Goal: Transaction & Acquisition: Purchase product/service

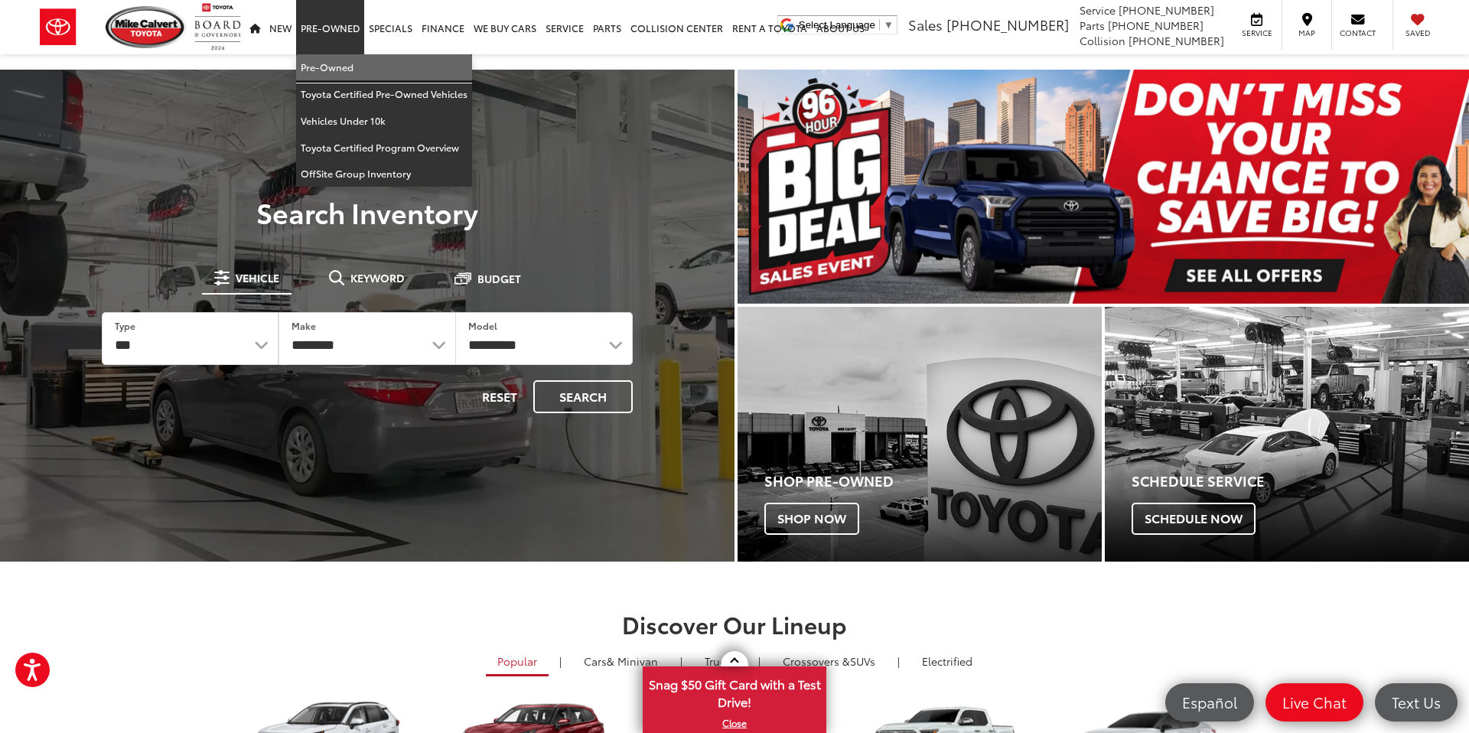
click at [343, 68] on link "Pre-Owned" at bounding box center [384, 67] width 176 height 27
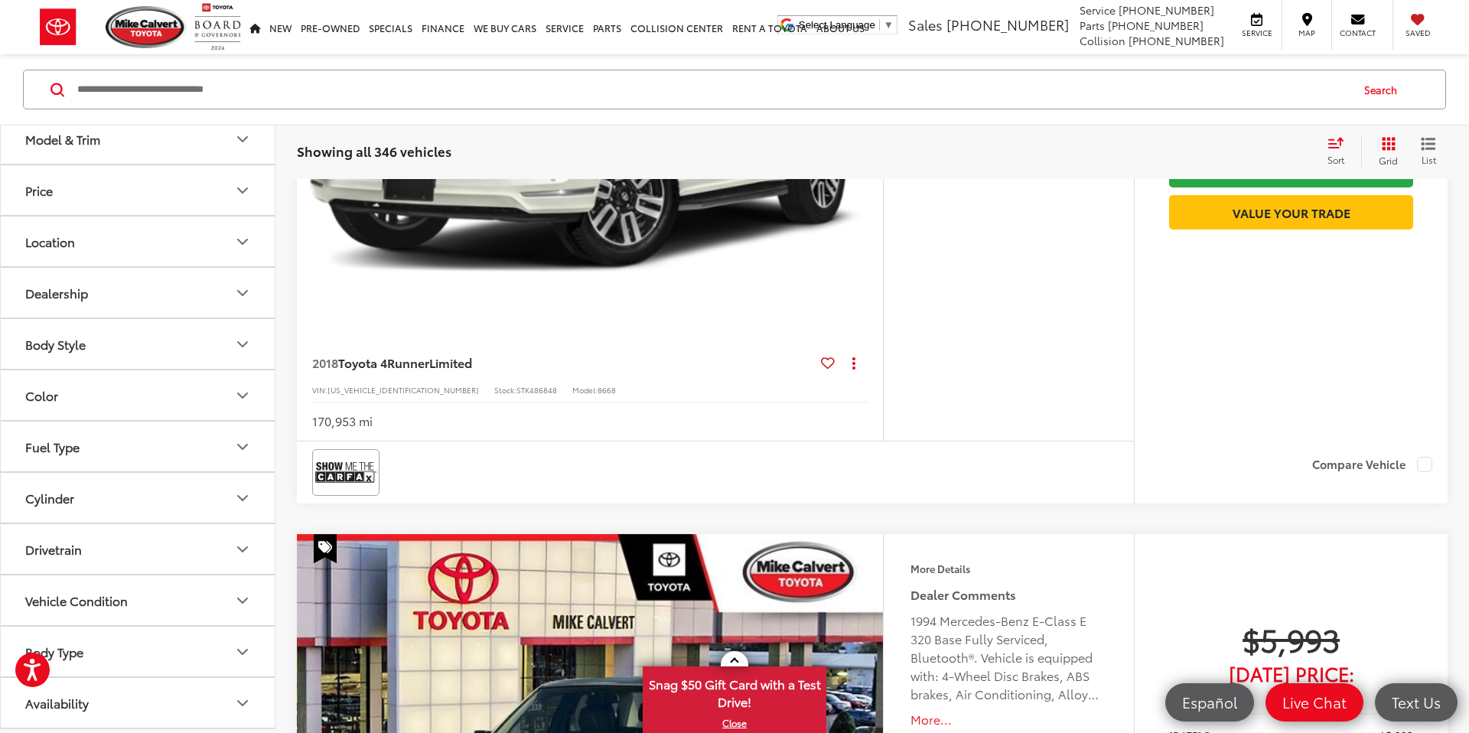
scroll to position [534, 0]
click at [149, 353] on button "Body Style" at bounding box center [138, 344] width 275 height 50
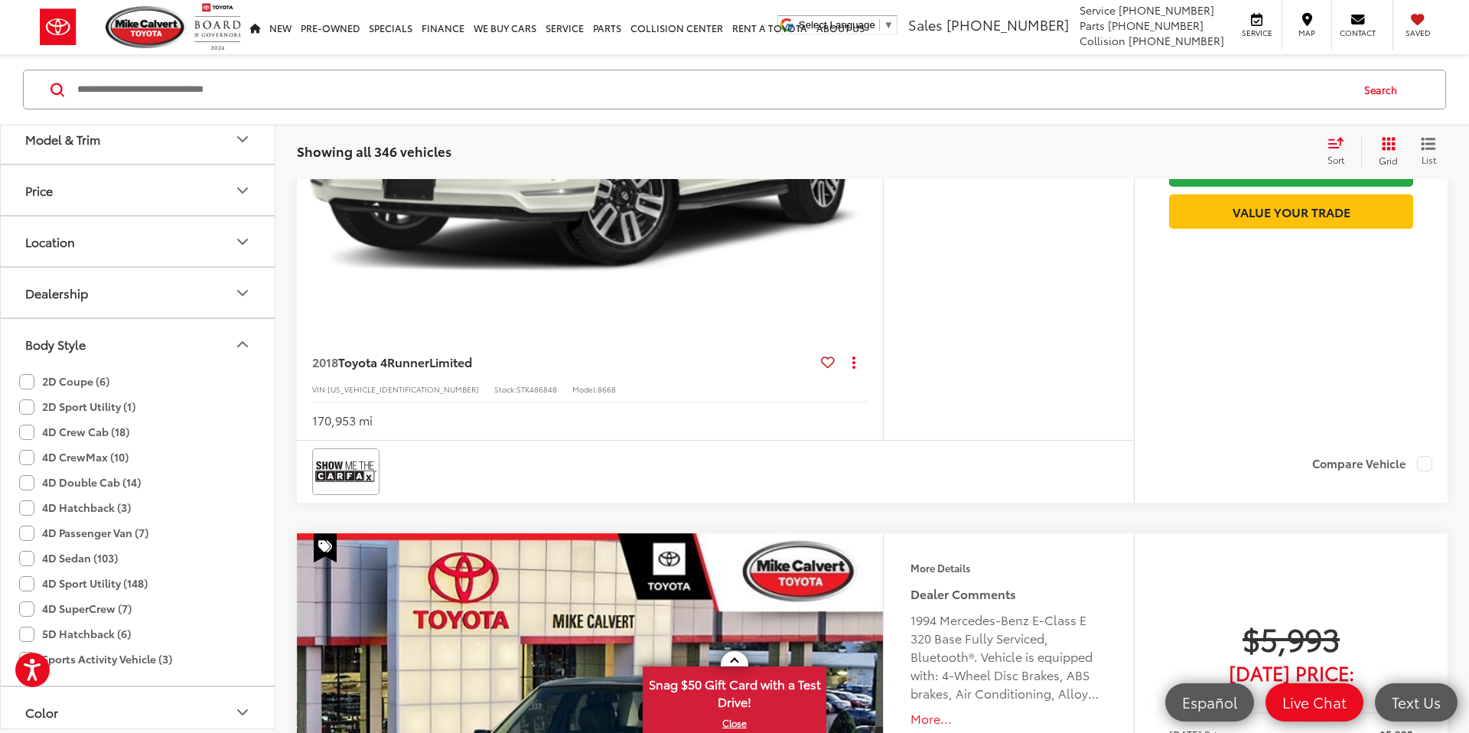
click at [27, 558] on label "4D Sedan (103)" at bounding box center [68, 558] width 99 height 25
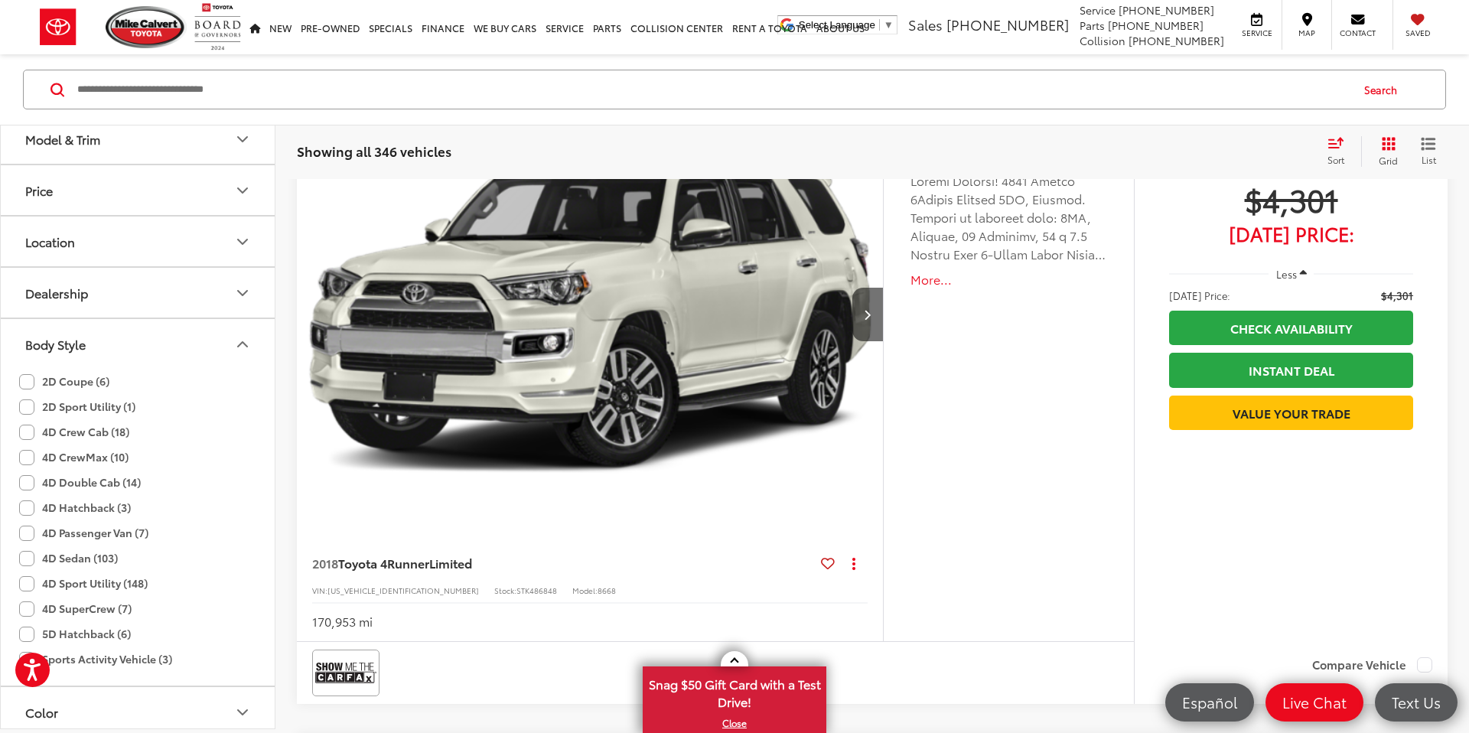
scroll to position [246, 0]
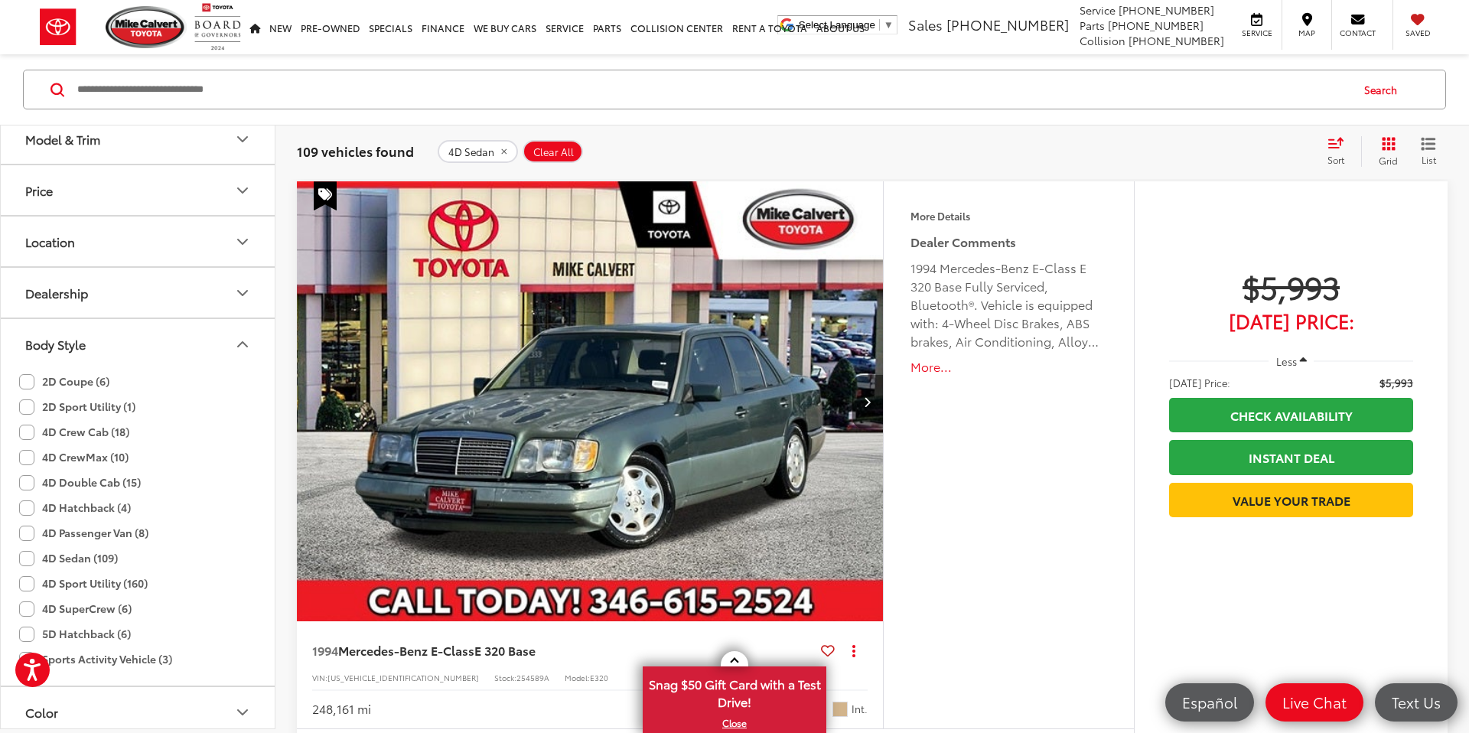
click at [223, 191] on button "Price" at bounding box center [138, 190] width 275 height 50
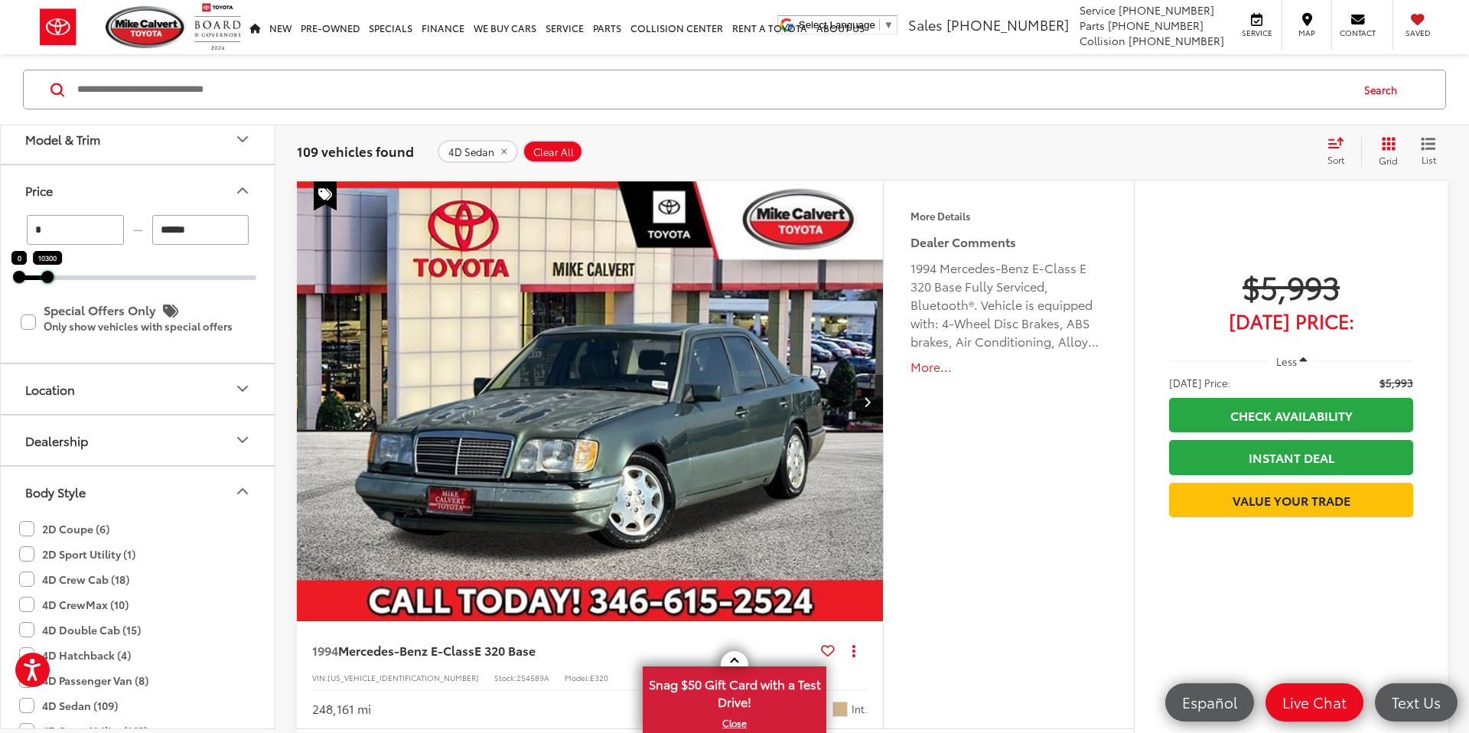
drag, startPoint x: 256, startPoint y: 278, endPoint x: 47, endPoint y: 273, distance: 209.0
click at [47, 273] on div at bounding box center [47, 277] width 12 height 12
type input "******"
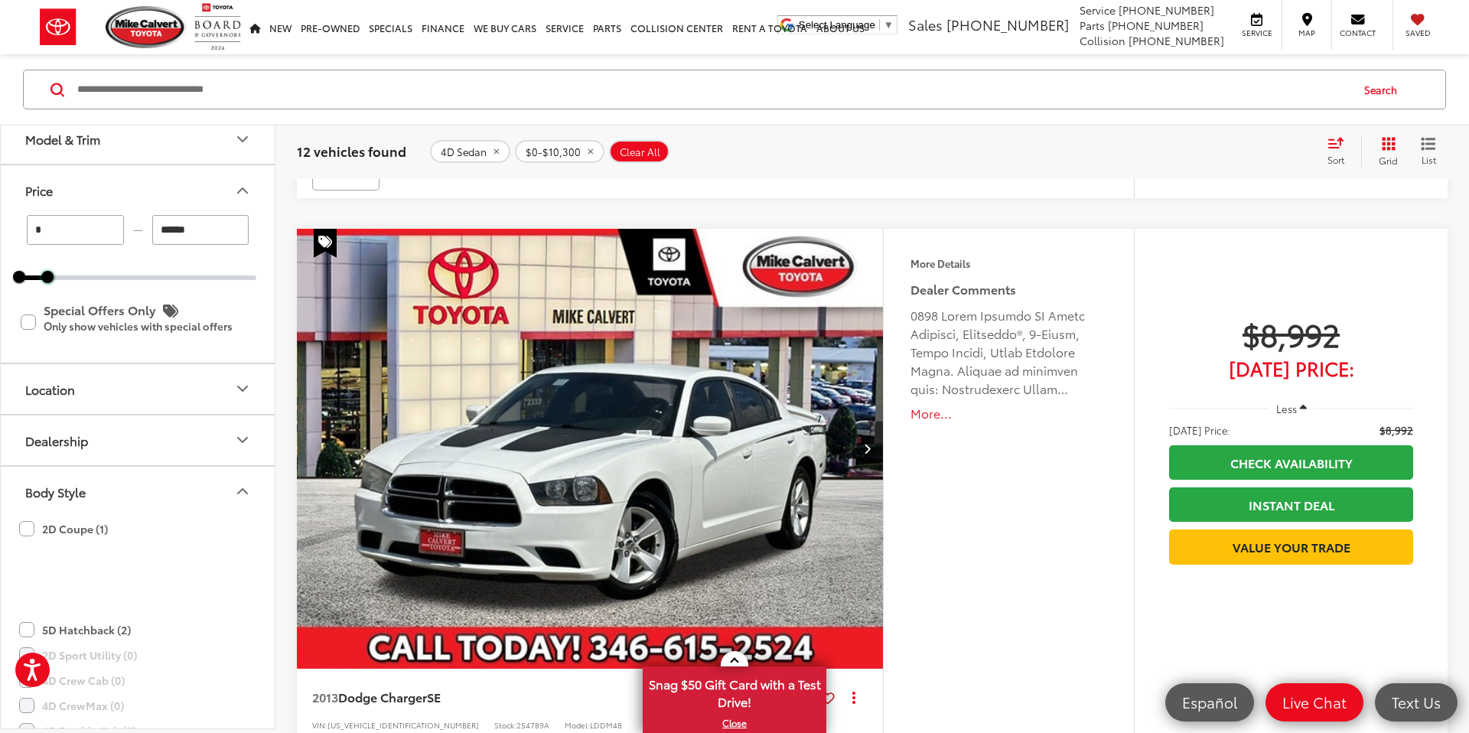
scroll to position [6441, 0]
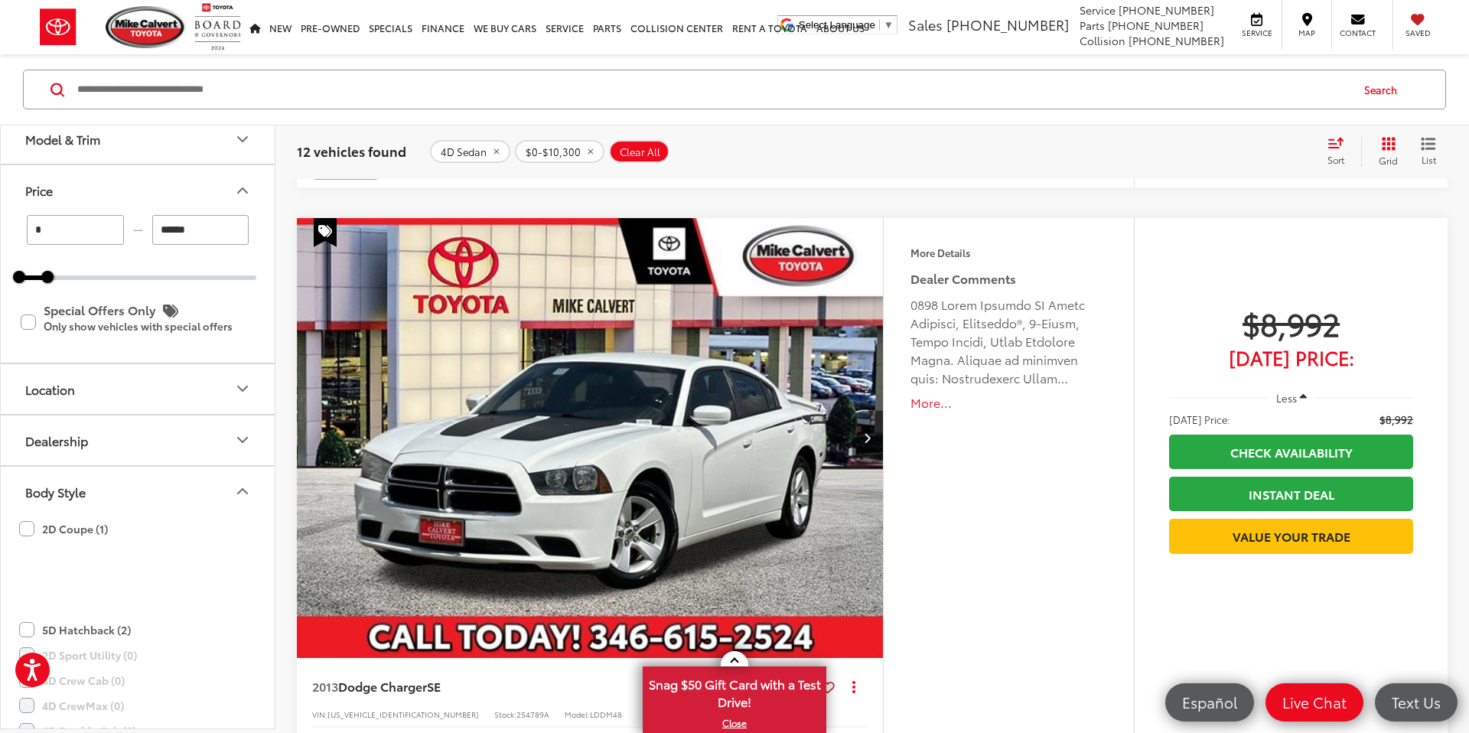
click at [646, 491] on img "2013 Dodge Charger SE 0" at bounding box center [590, 439] width 588 height 442
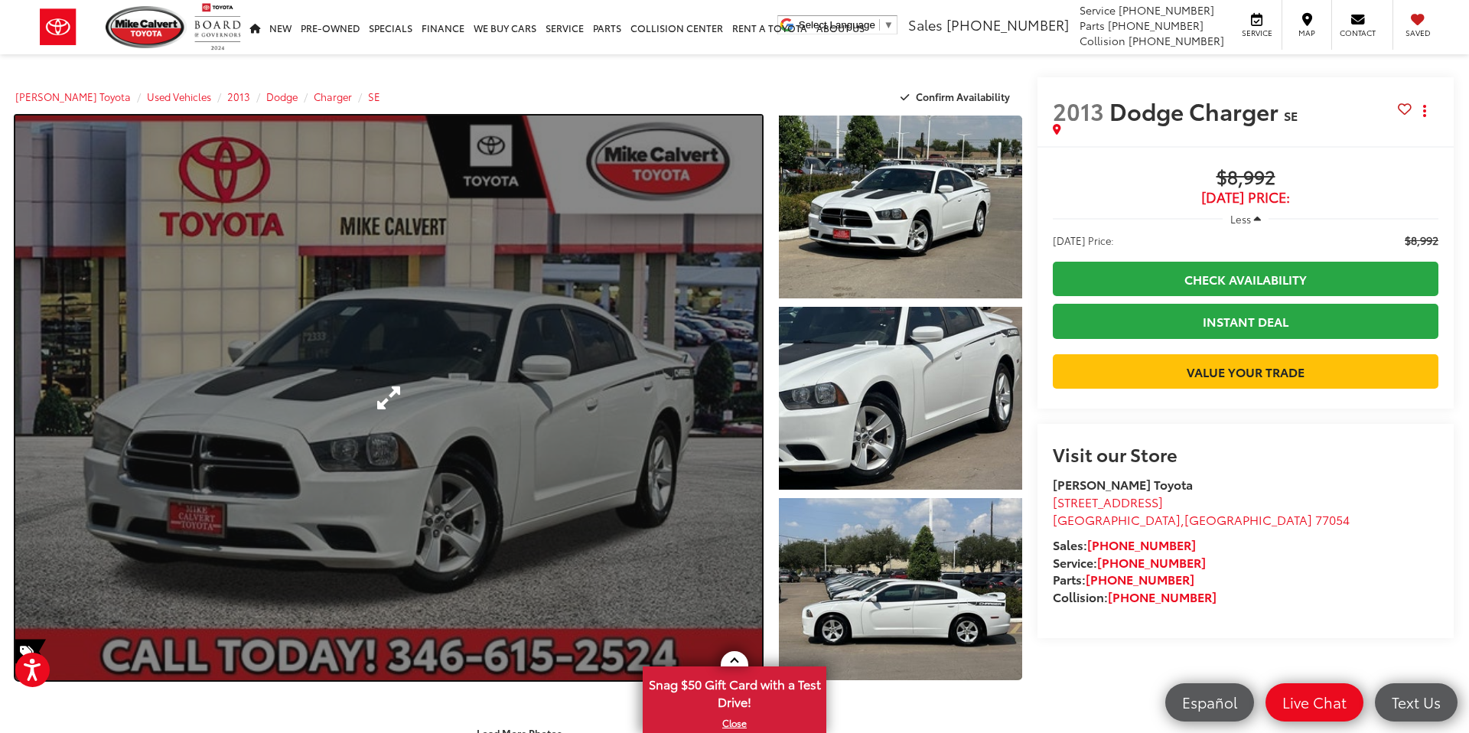
click at [507, 365] on link "Expand Photo 0" at bounding box center [388, 398] width 747 height 565
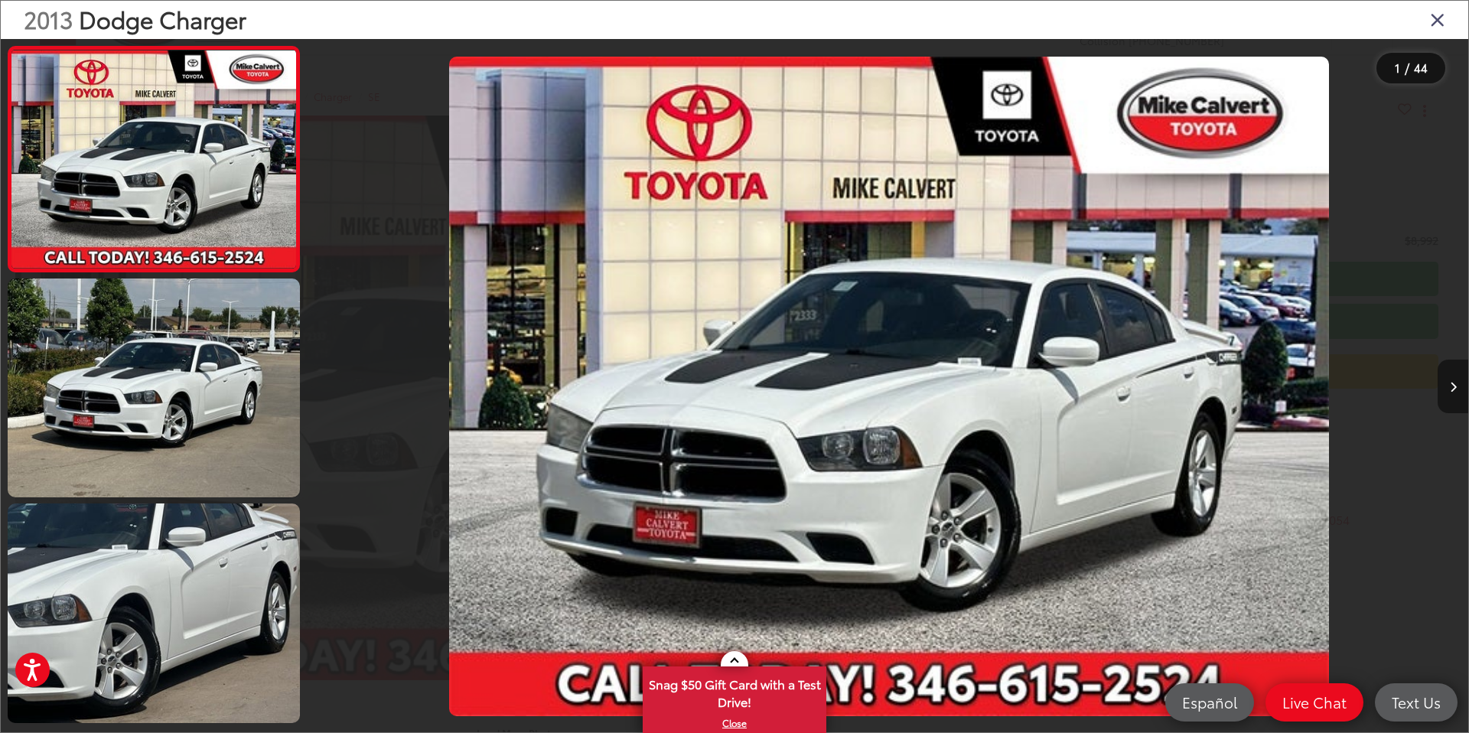
click at [1452, 393] on button "Next image" at bounding box center [1453, 387] width 31 height 54
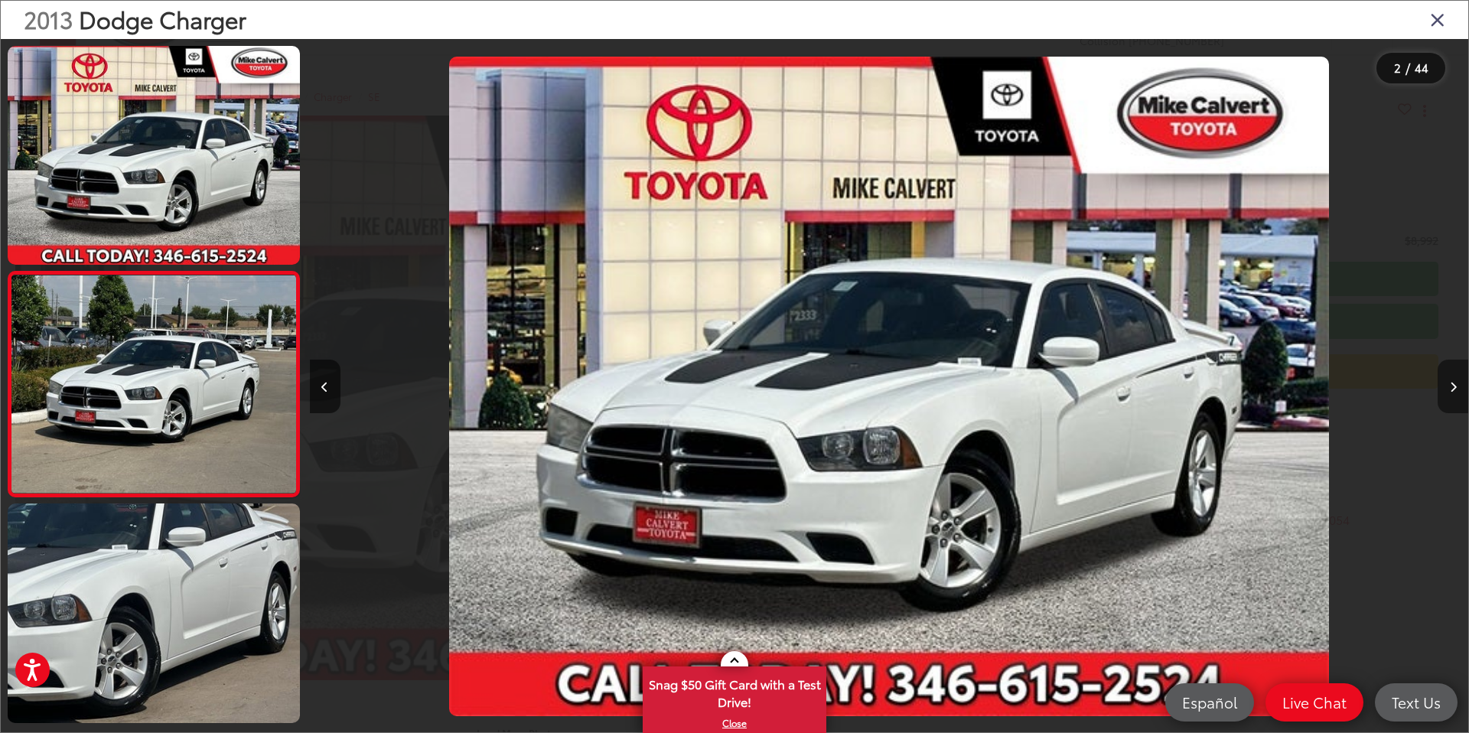
scroll to position [43, 0]
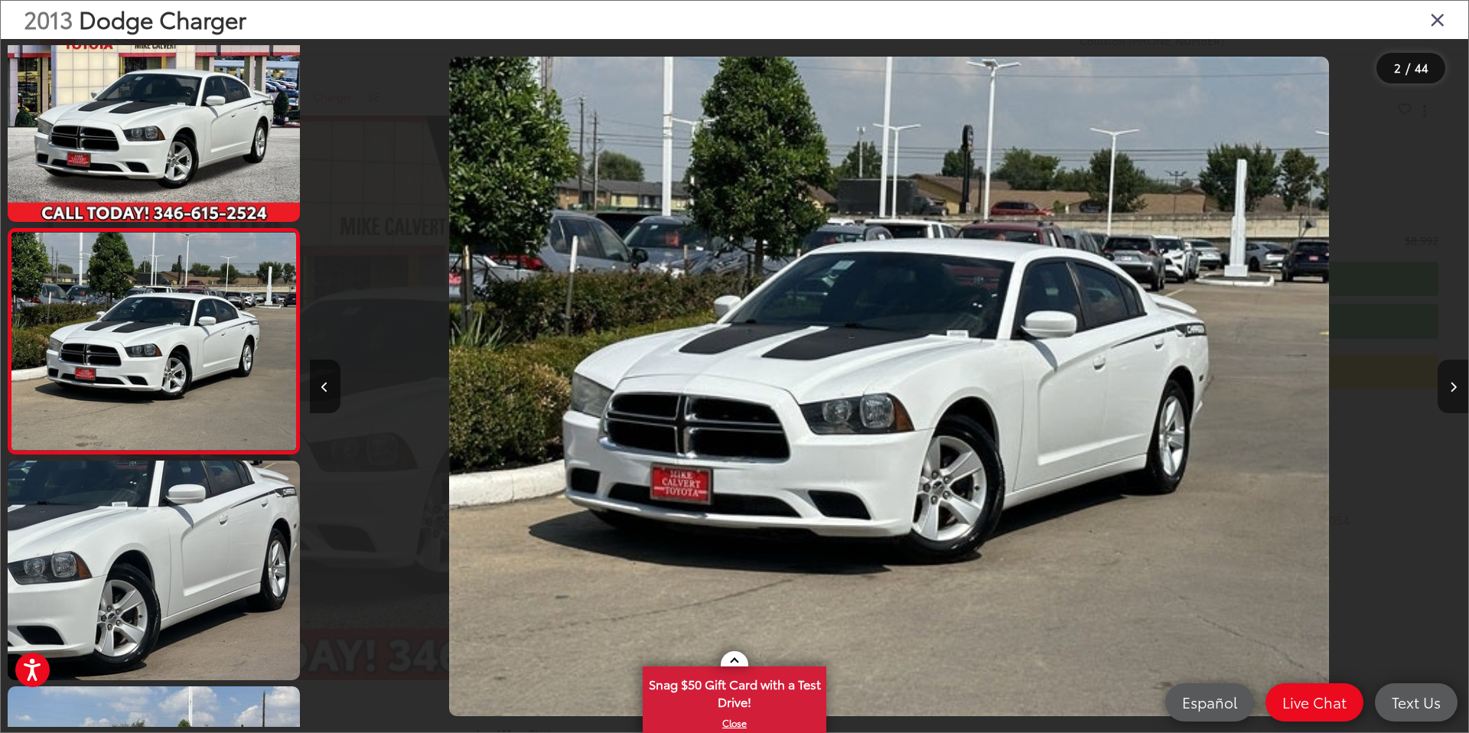
click at [1452, 393] on button "Next image" at bounding box center [1453, 387] width 31 height 54
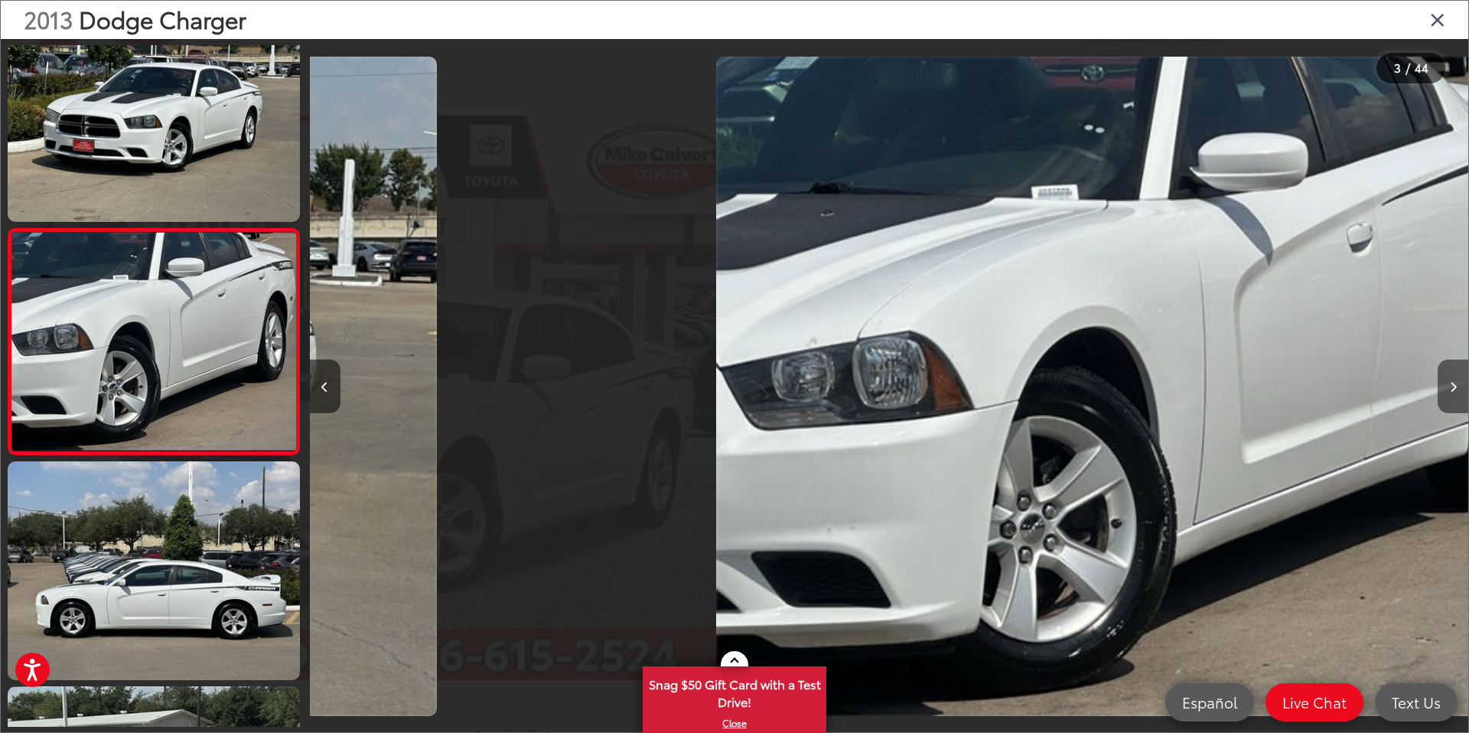
scroll to position [0, 2318]
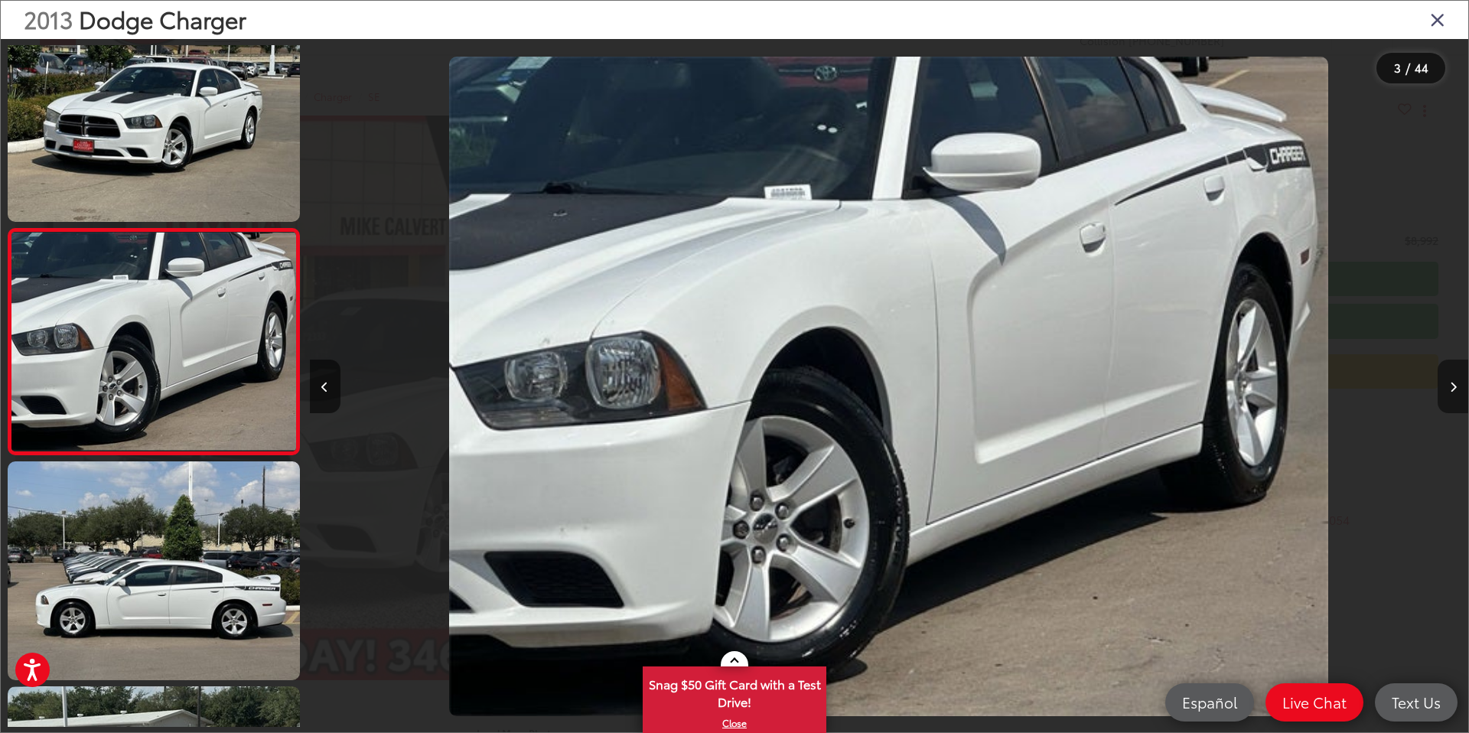
click at [1452, 393] on button "Next image" at bounding box center [1453, 387] width 31 height 54
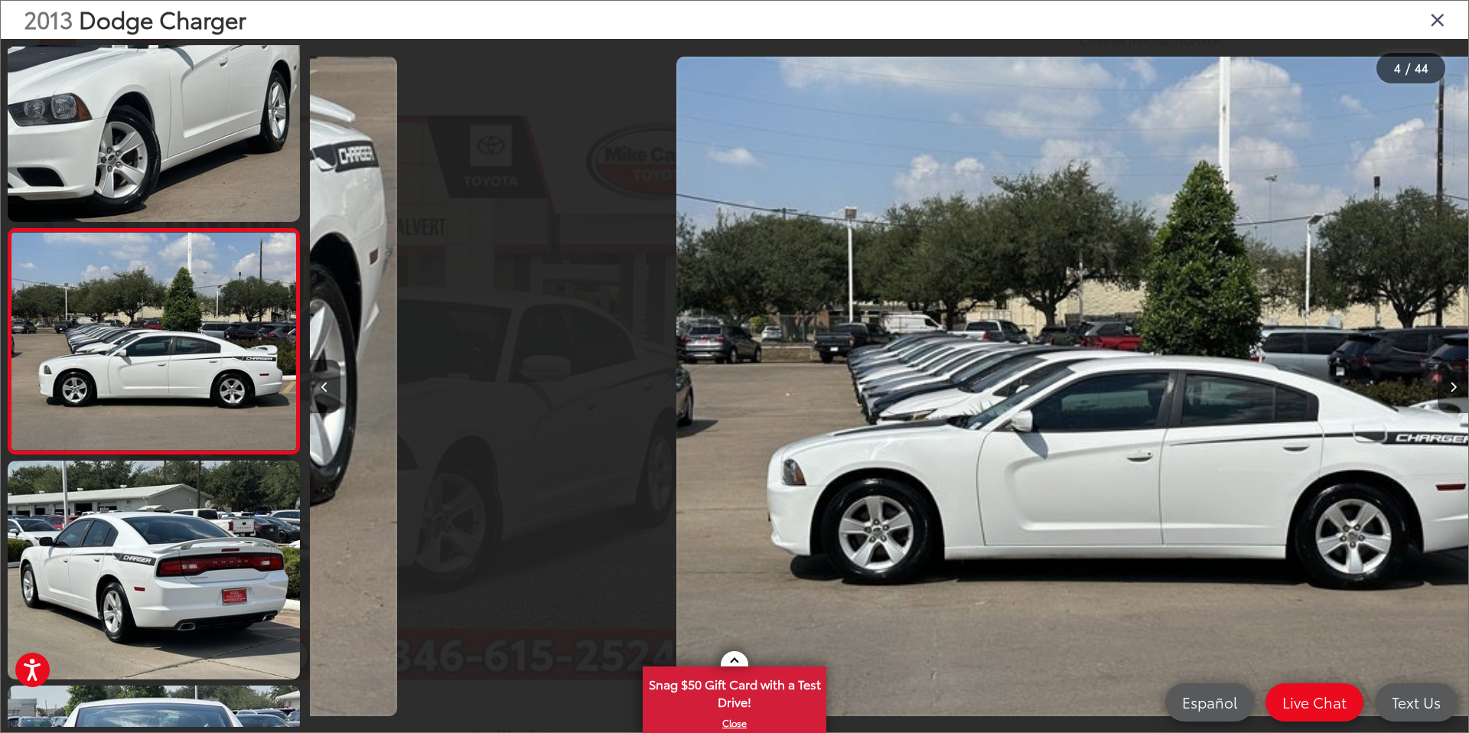
scroll to position [0, 3477]
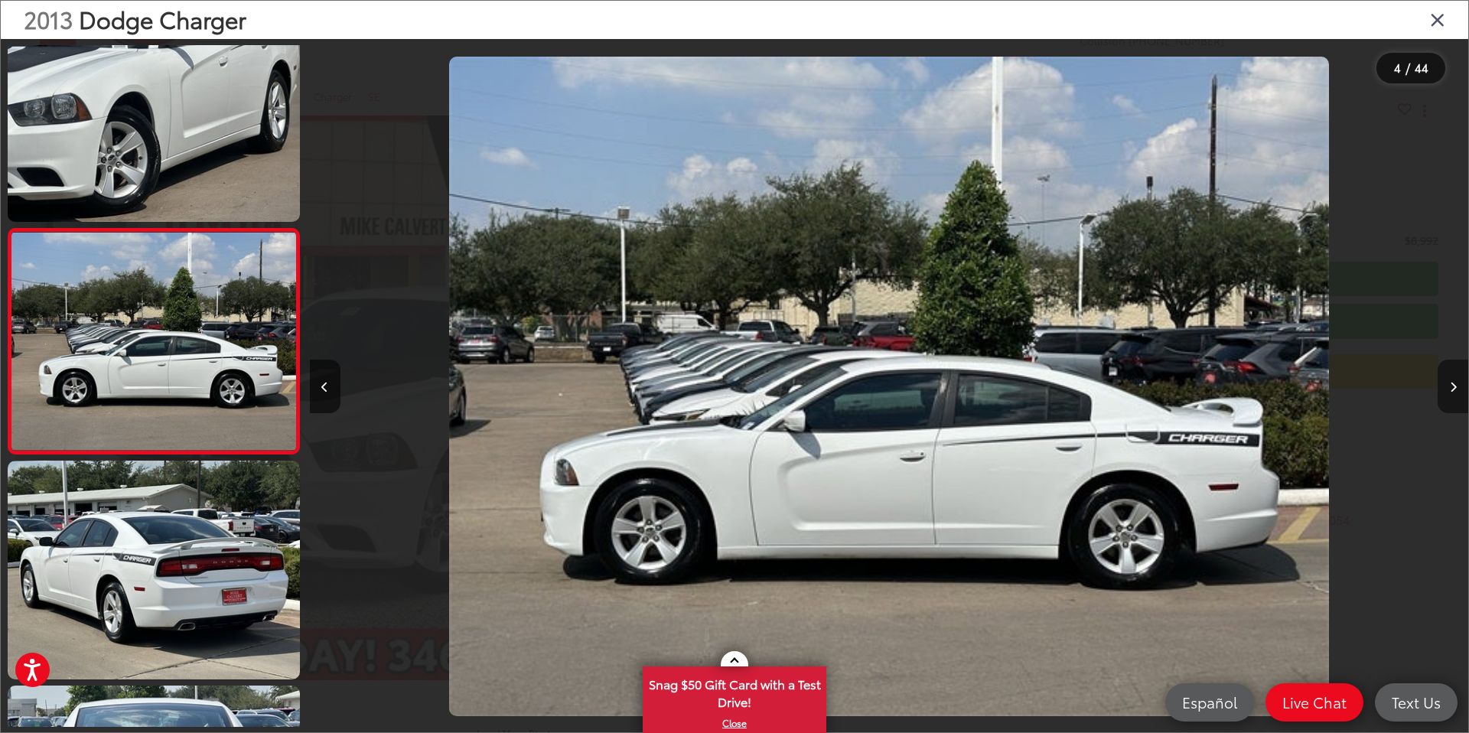
click at [1452, 393] on button "Next image" at bounding box center [1453, 387] width 31 height 54
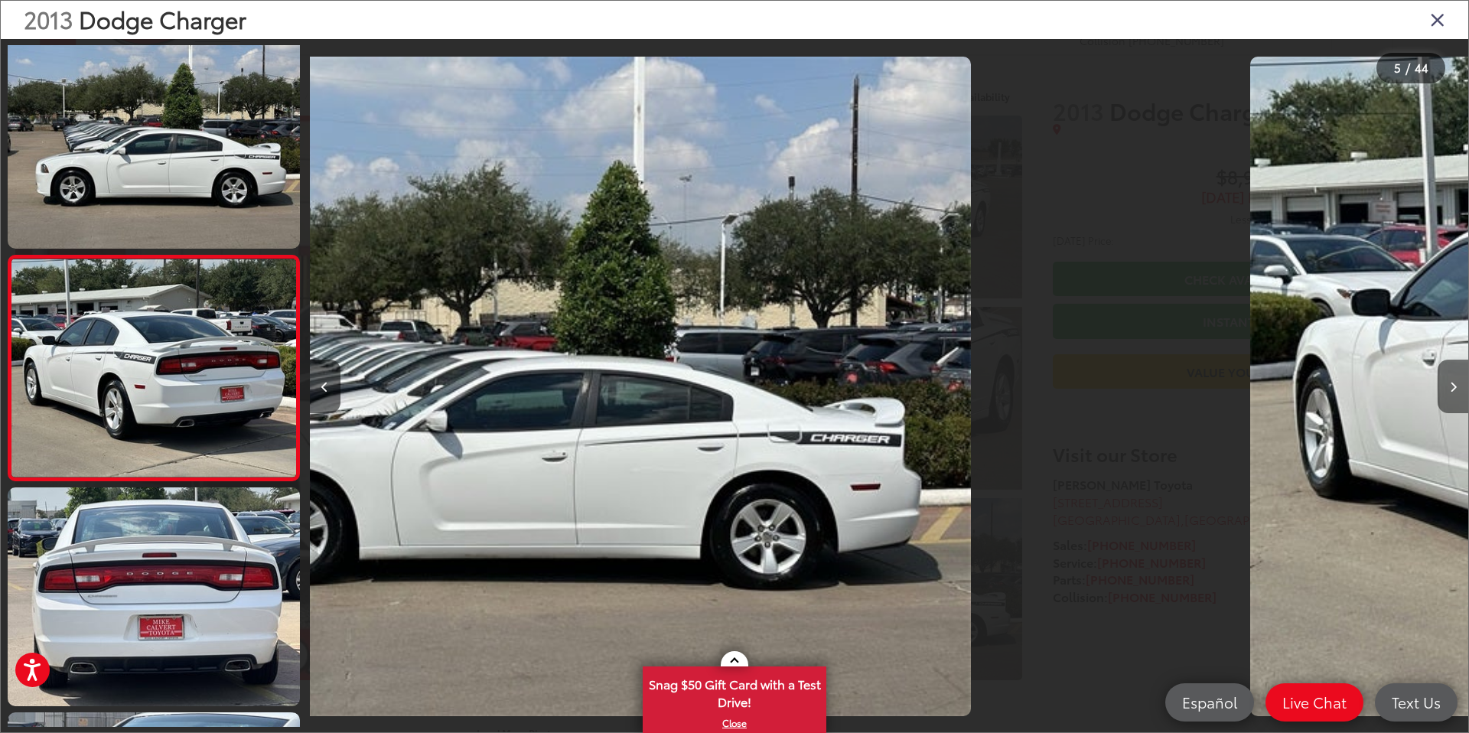
scroll to position [719, 0]
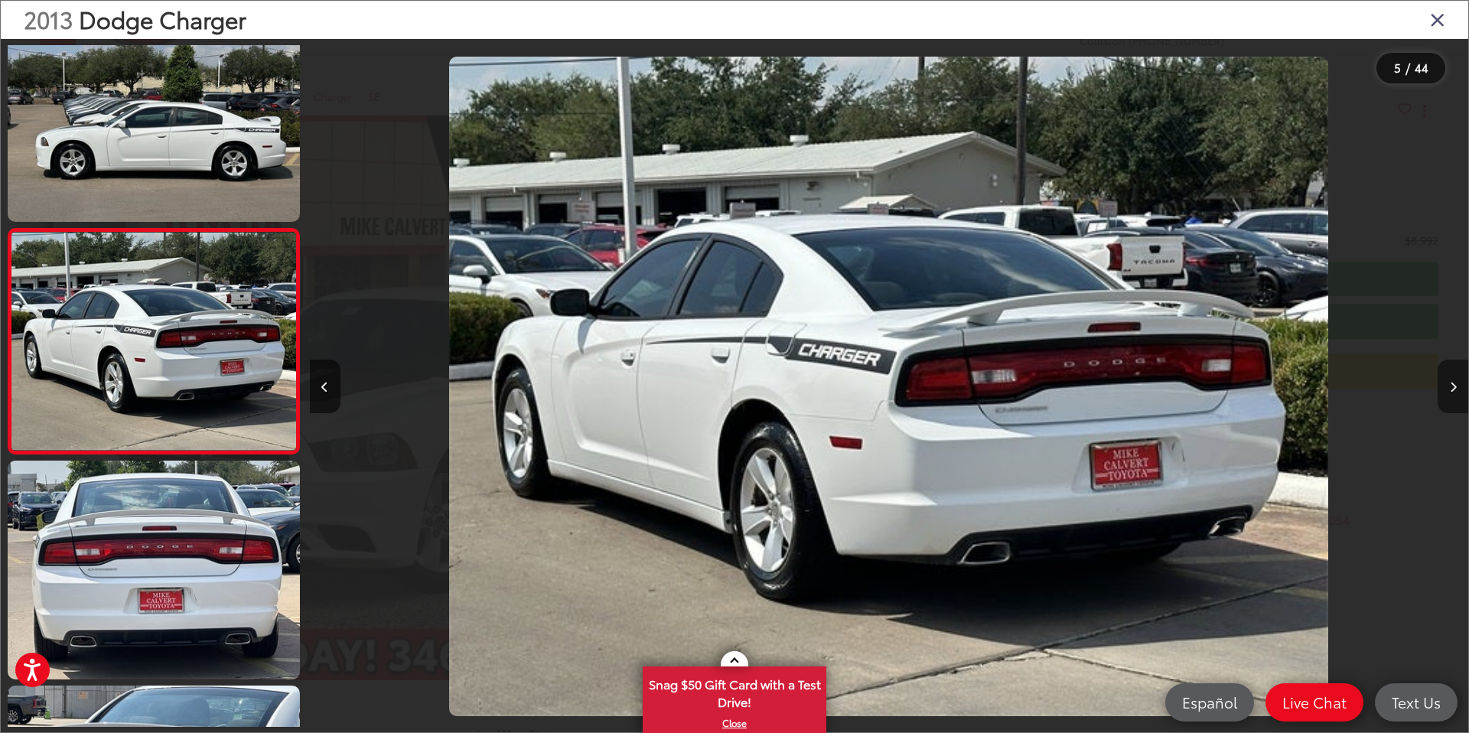
click at [1452, 393] on button "Next image" at bounding box center [1453, 387] width 31 height 54
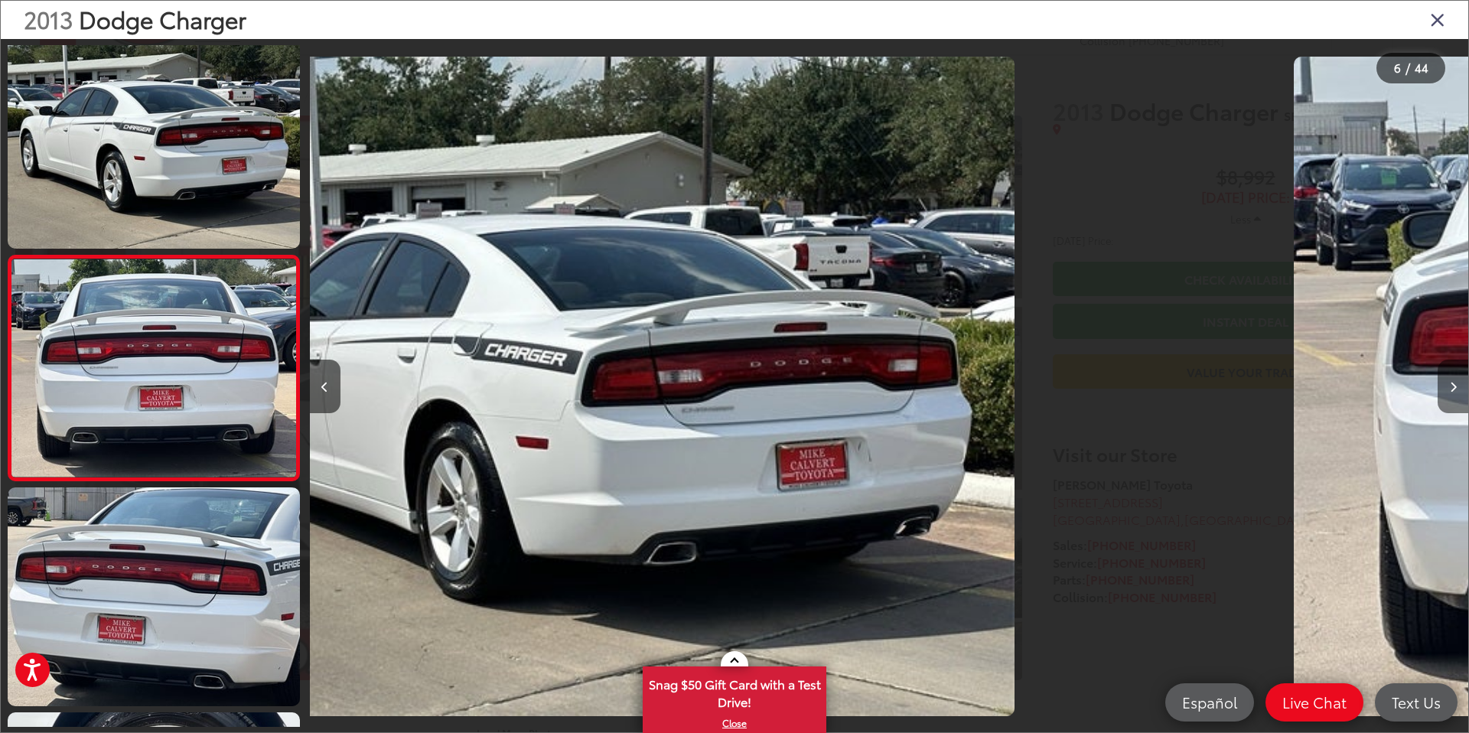
scroll to position [944, 0]
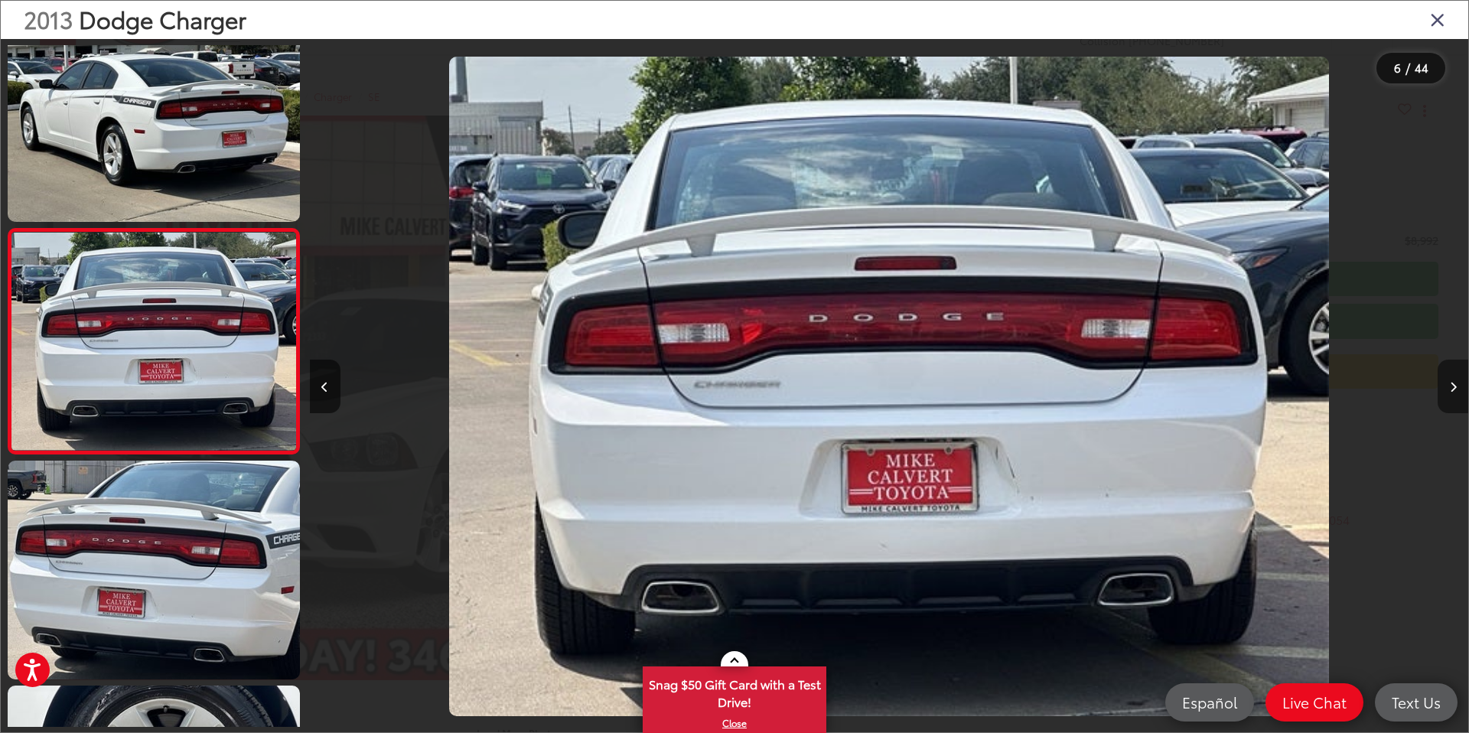
click at [1452, 393] on button "Next image" at bounding box center [1453, 387] width 31 height 54
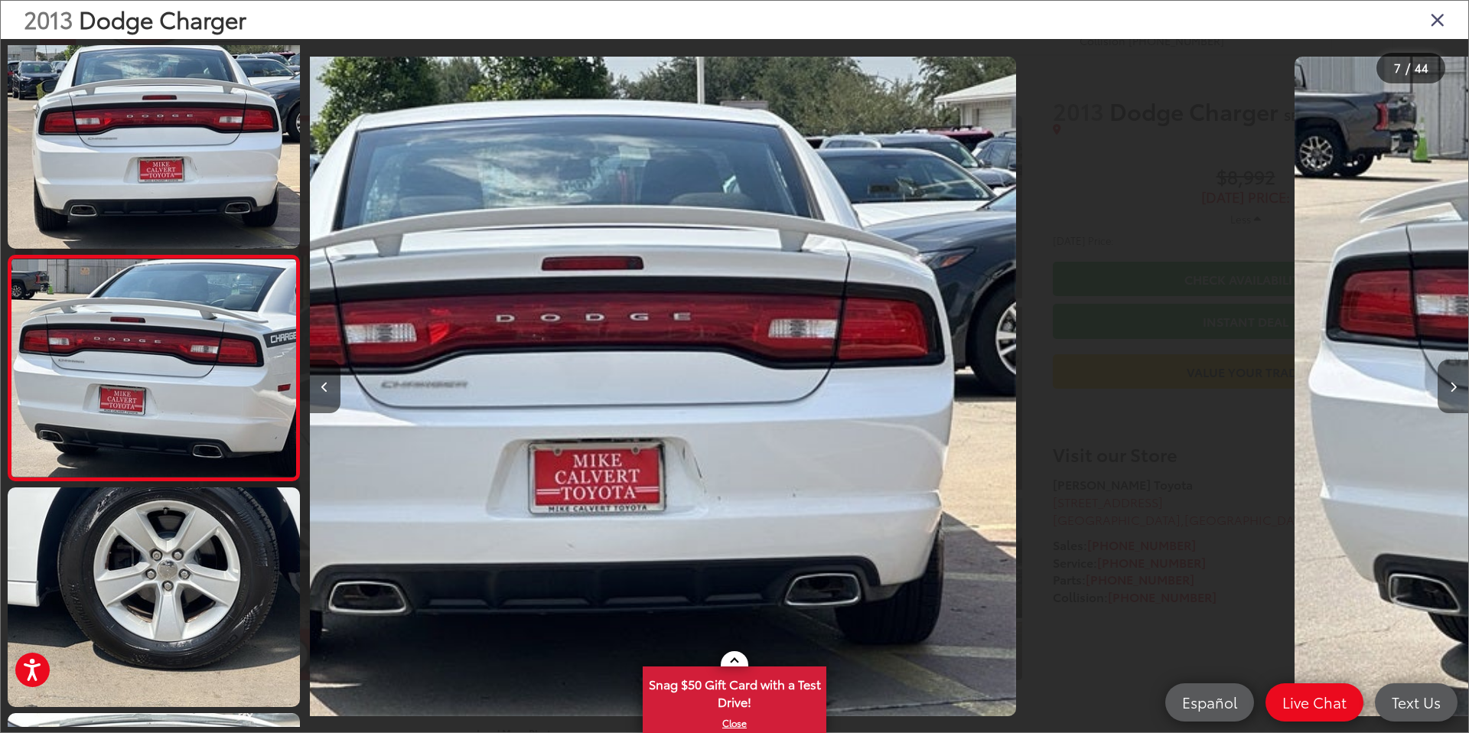
scroll to position [1169, 0]
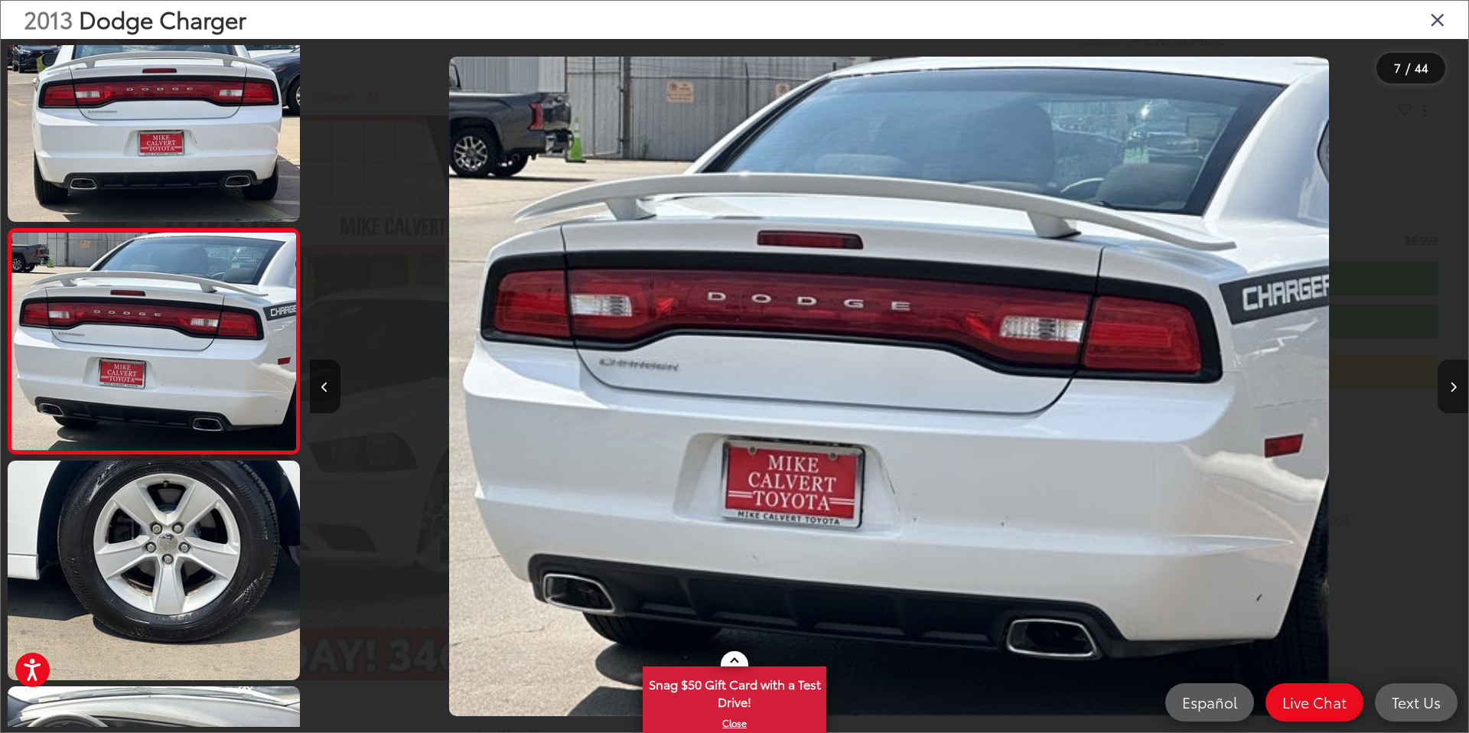
click at [1451, 393] on button "Next image" at bounding box center [1453, 387] width 31 height 54
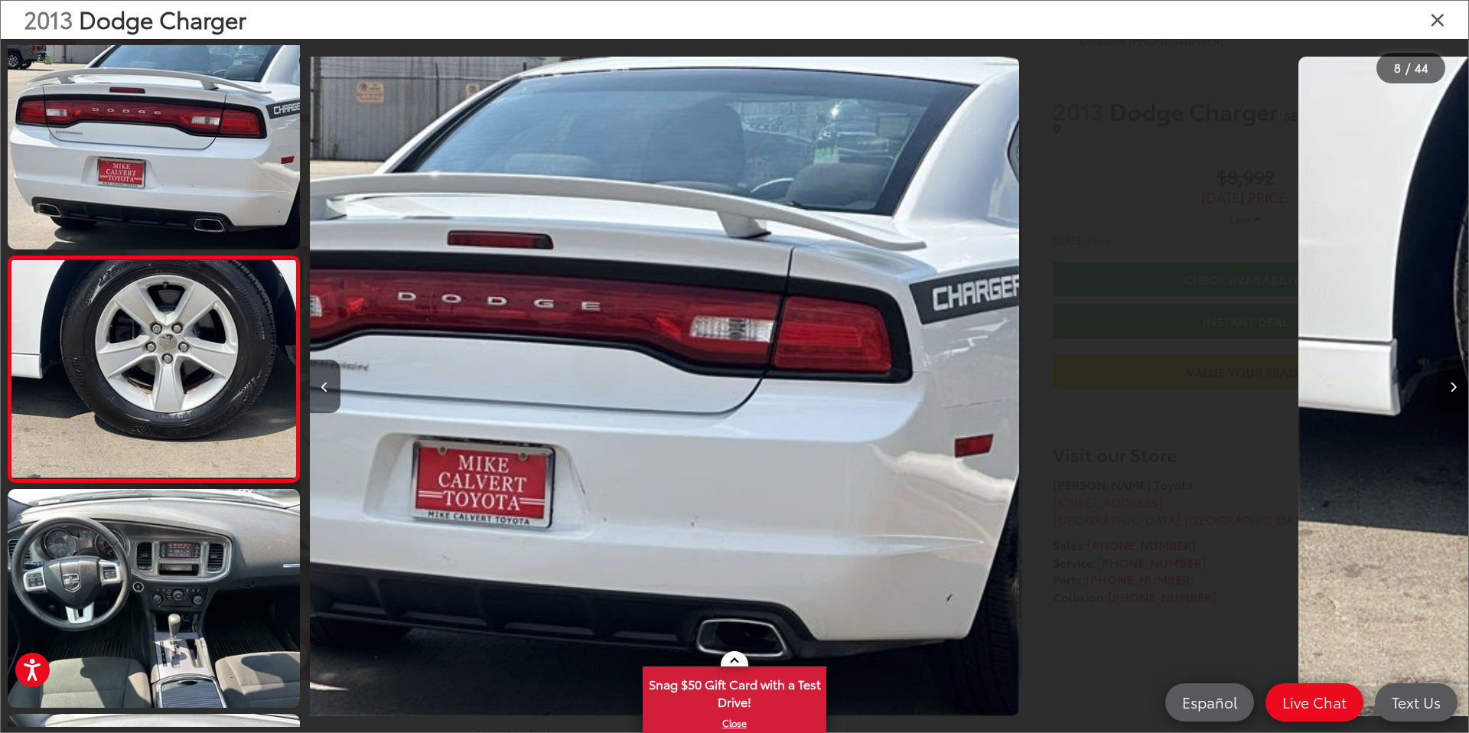
scroll to position [0, 0]
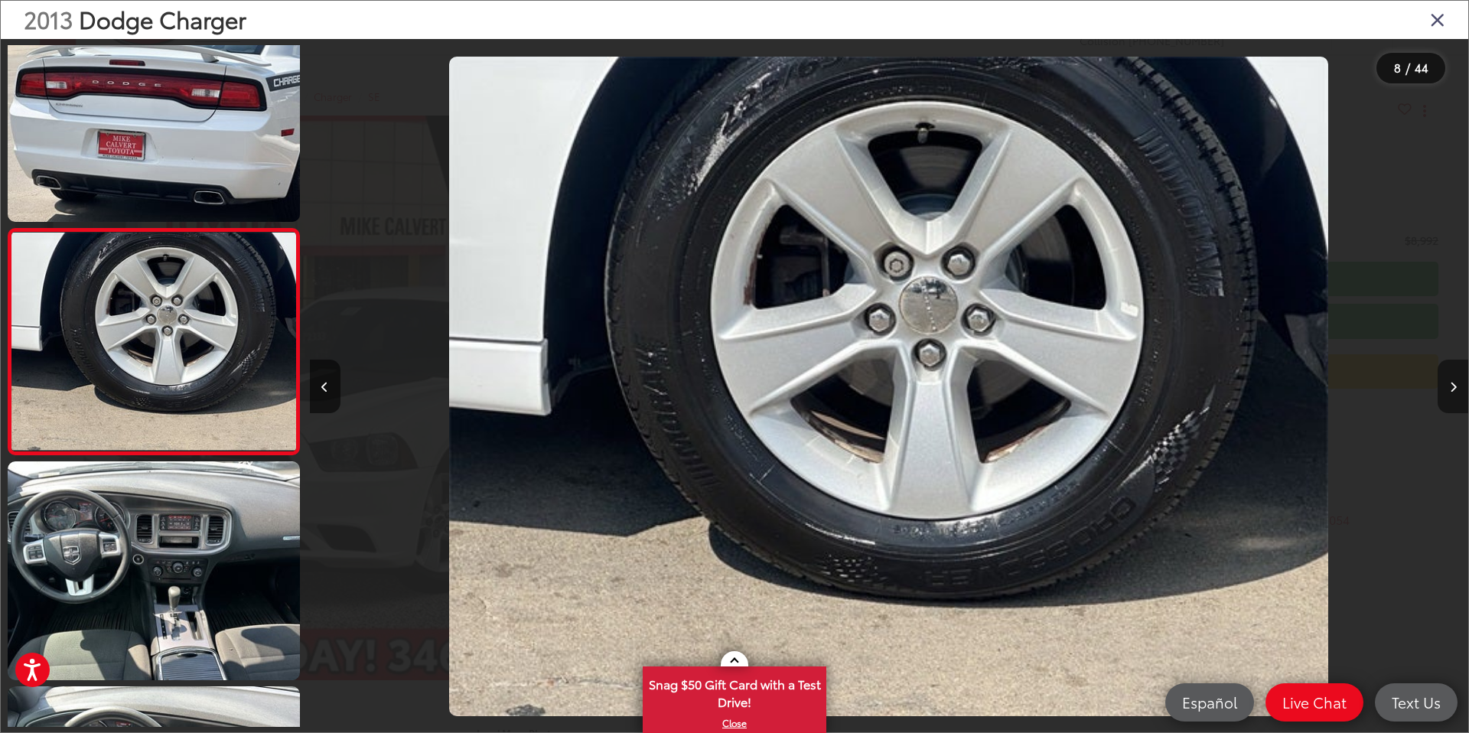
click at [1451, 393] on button "Next image" at bounding box center [1453, 387] width 31 height 54
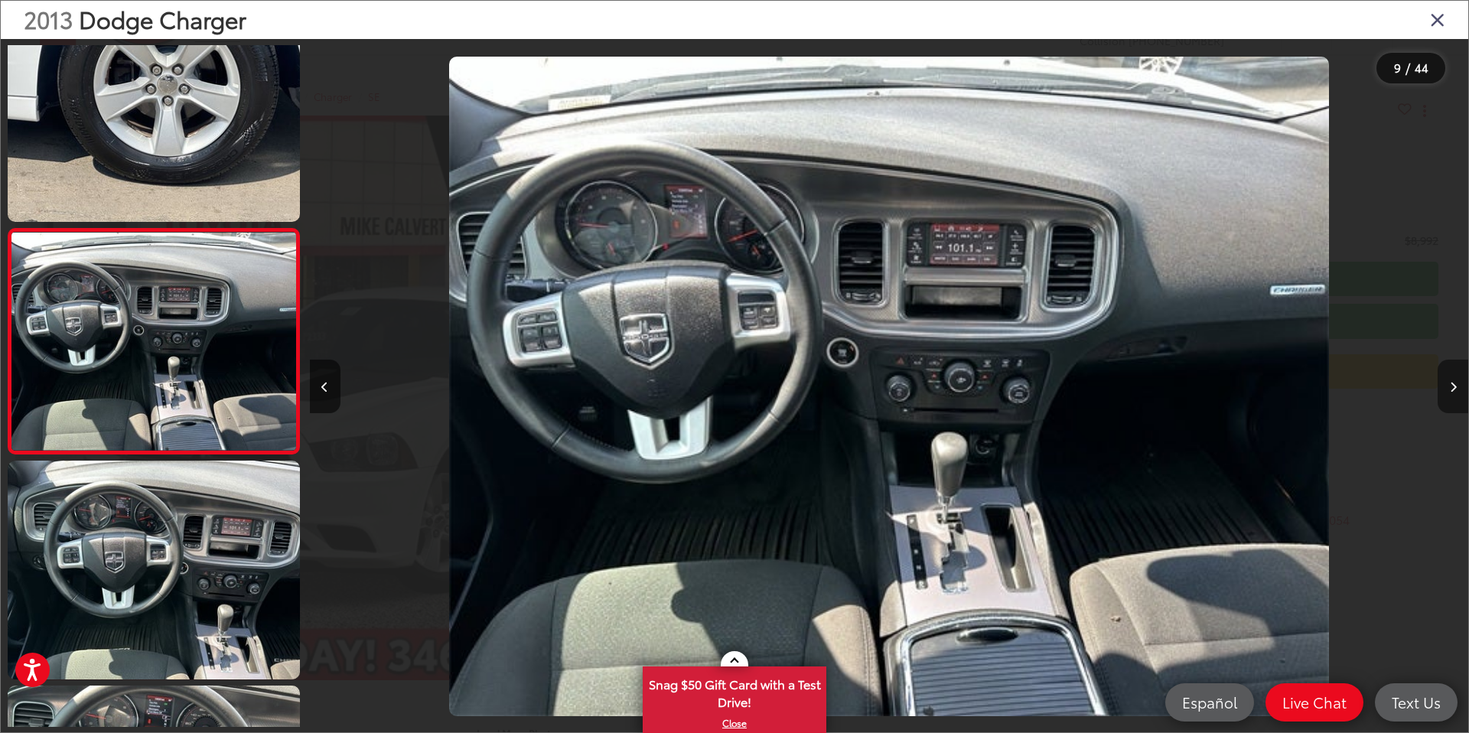
click at [1451, 393] on button "Next image" at bounding box center [1453, 387] width 31 height 54
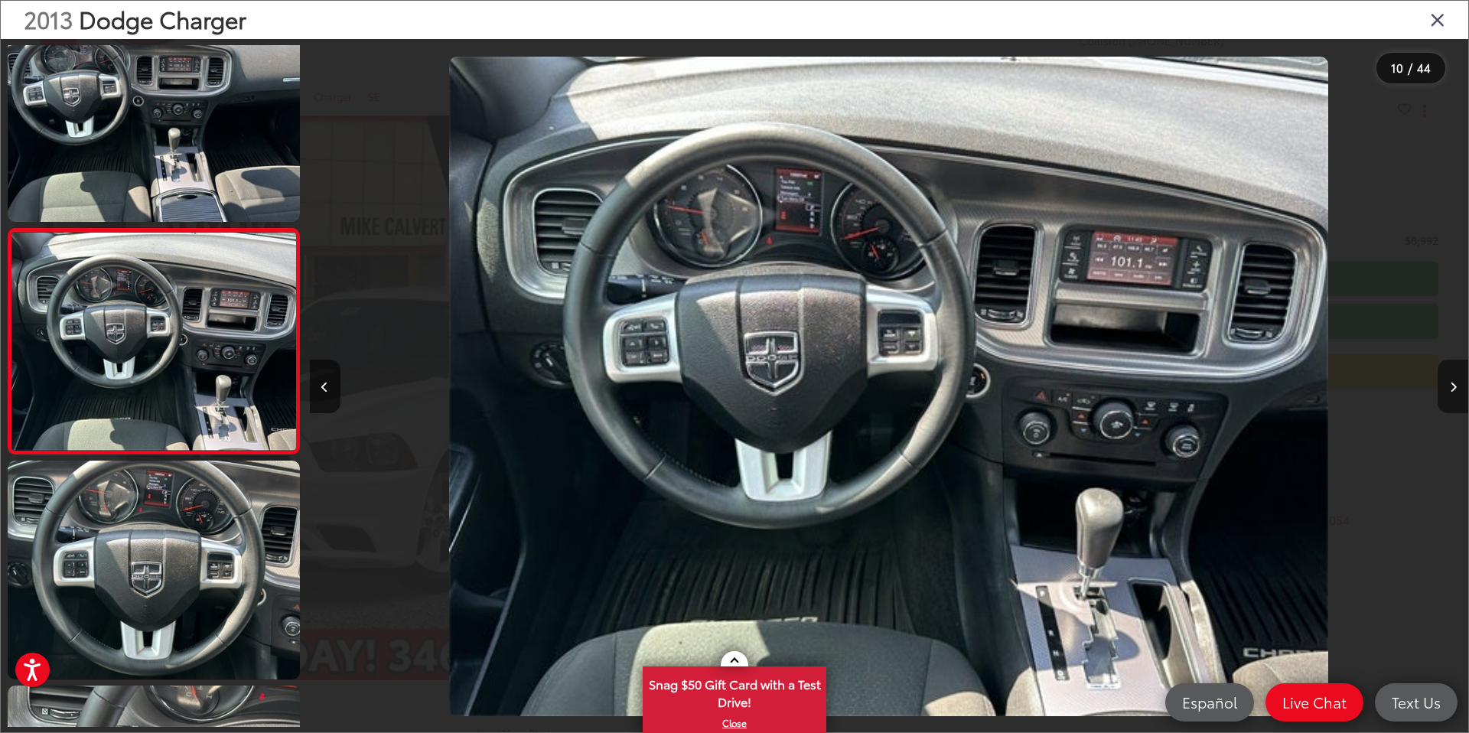
click at [1451, 393] on button "Next image" at bounding box center [1453, 387] width 31 height 54
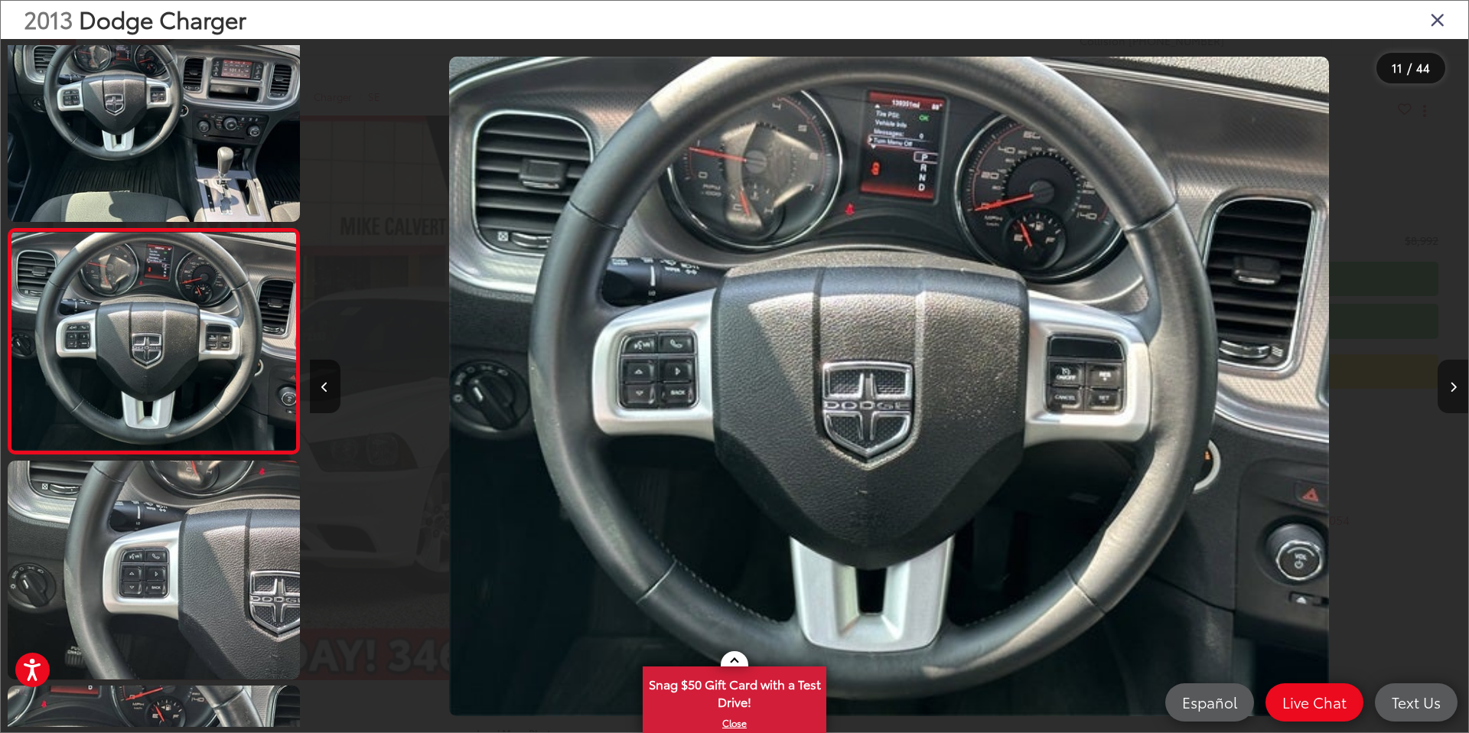
click at [1451, 393] on button "Next image" at bounding box center [1453, 387] width 31 height 54
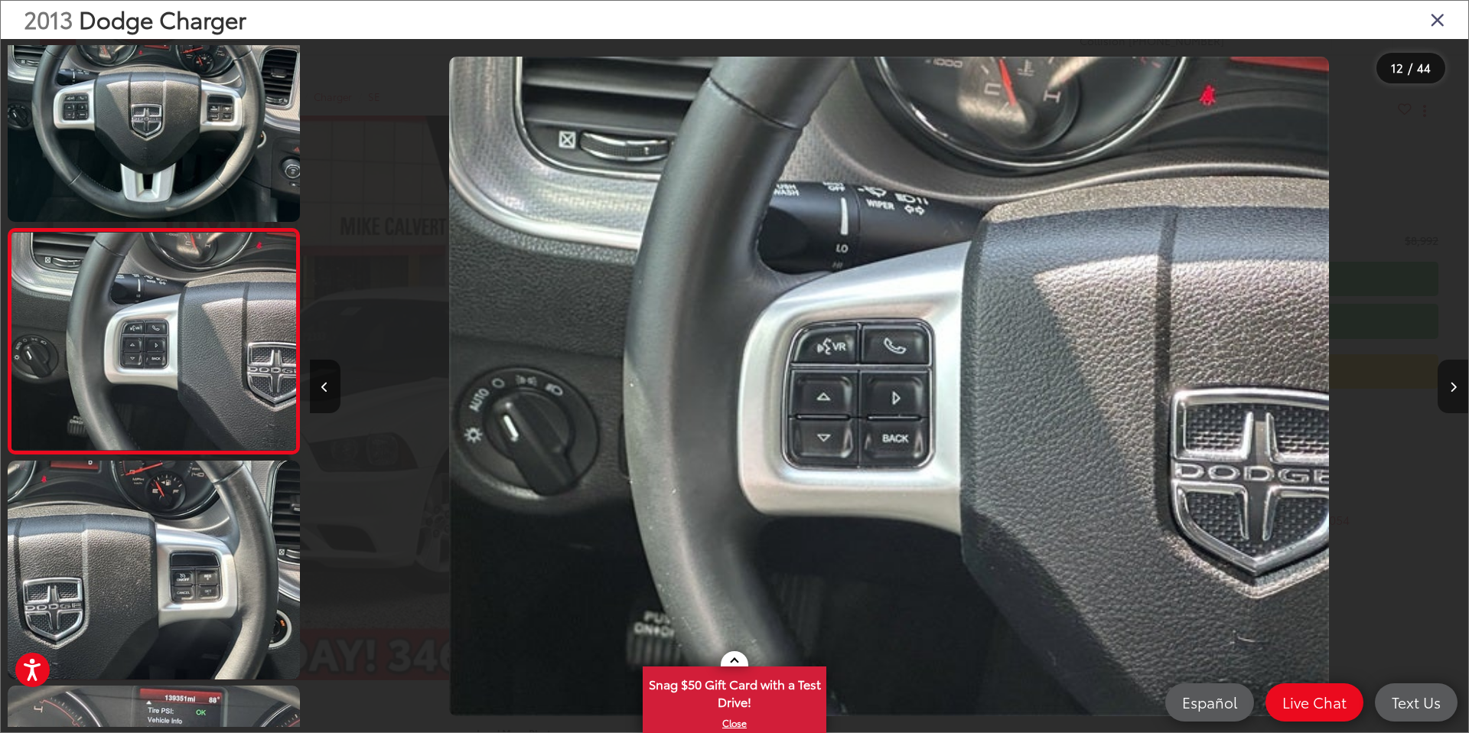
click at [1451, 393] on button "Next image" at bounding box center [1453, 387] width 31 height 54
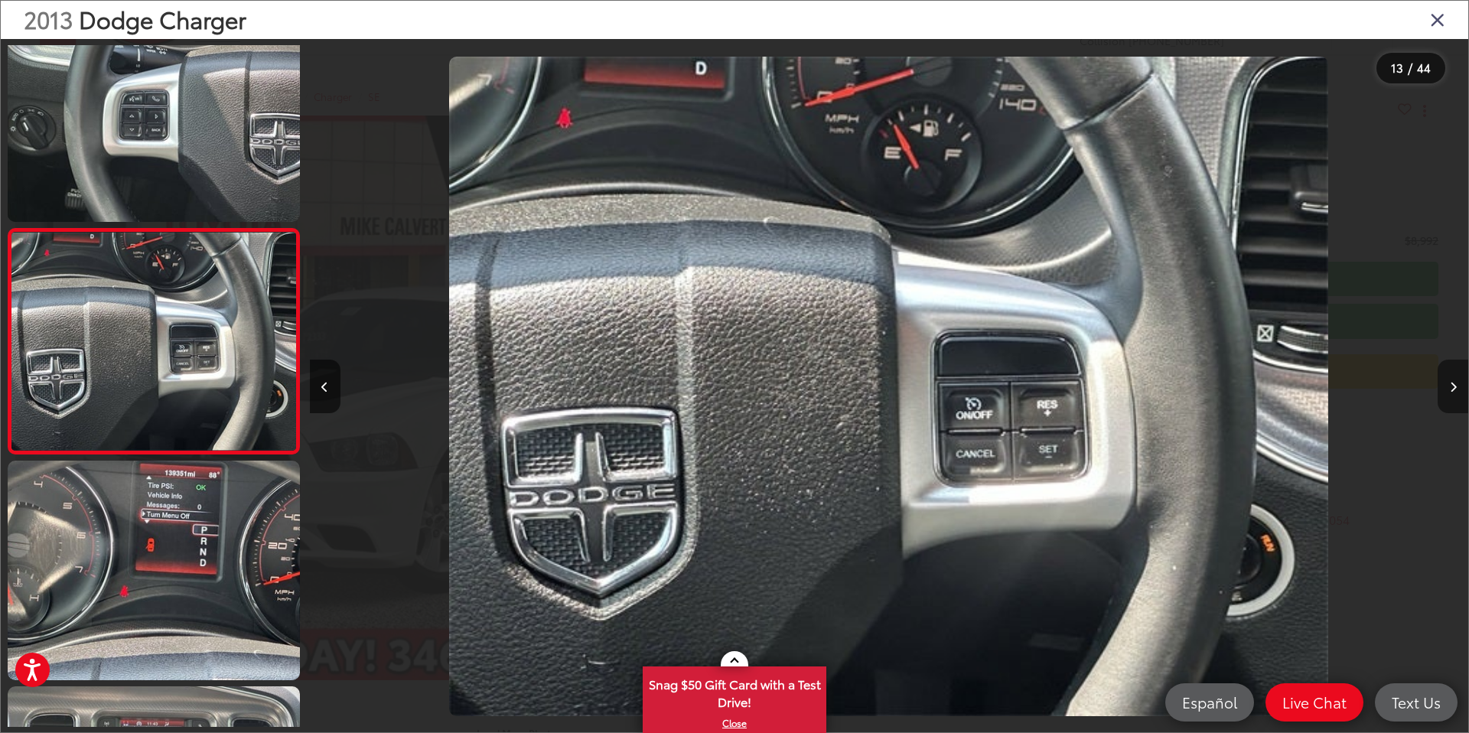
click at [1451, 393] on button "Next image" at bounding box center [1453, 387] width 31 height 54
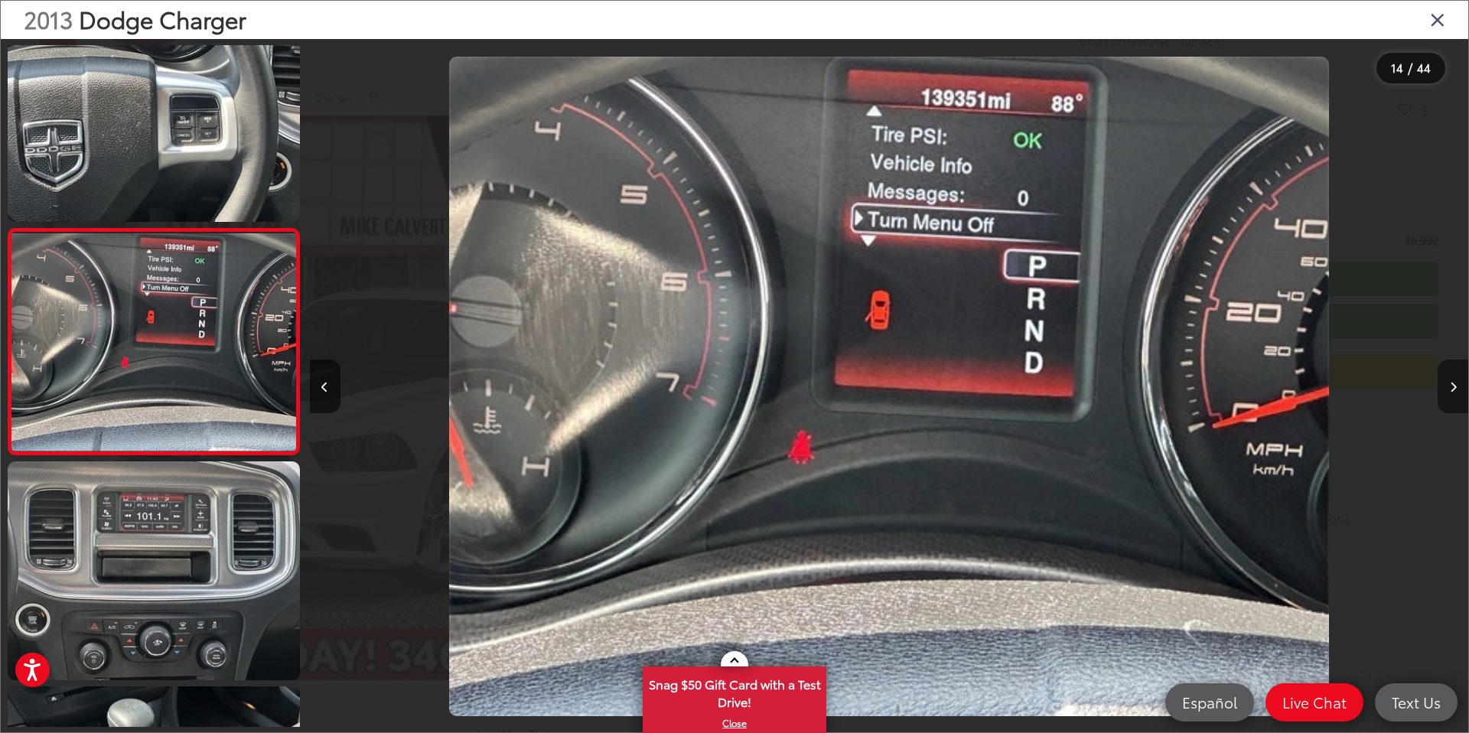
click at [1451, 393] on button "Next image" at bounding box center [1453, 387] width 31 height 54
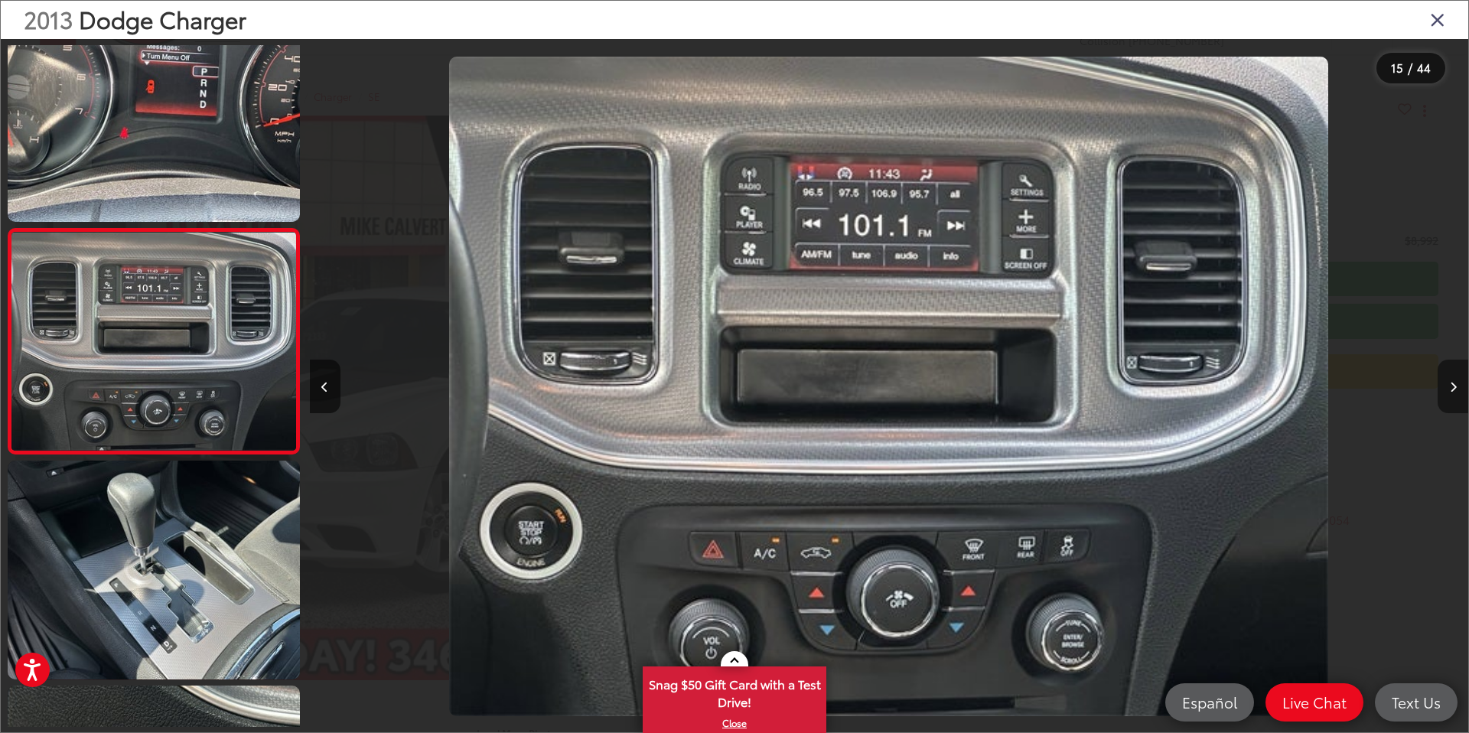
click at [1451, 393] on button "Next image" at bounding box center [1453, 387] width 31 height 54
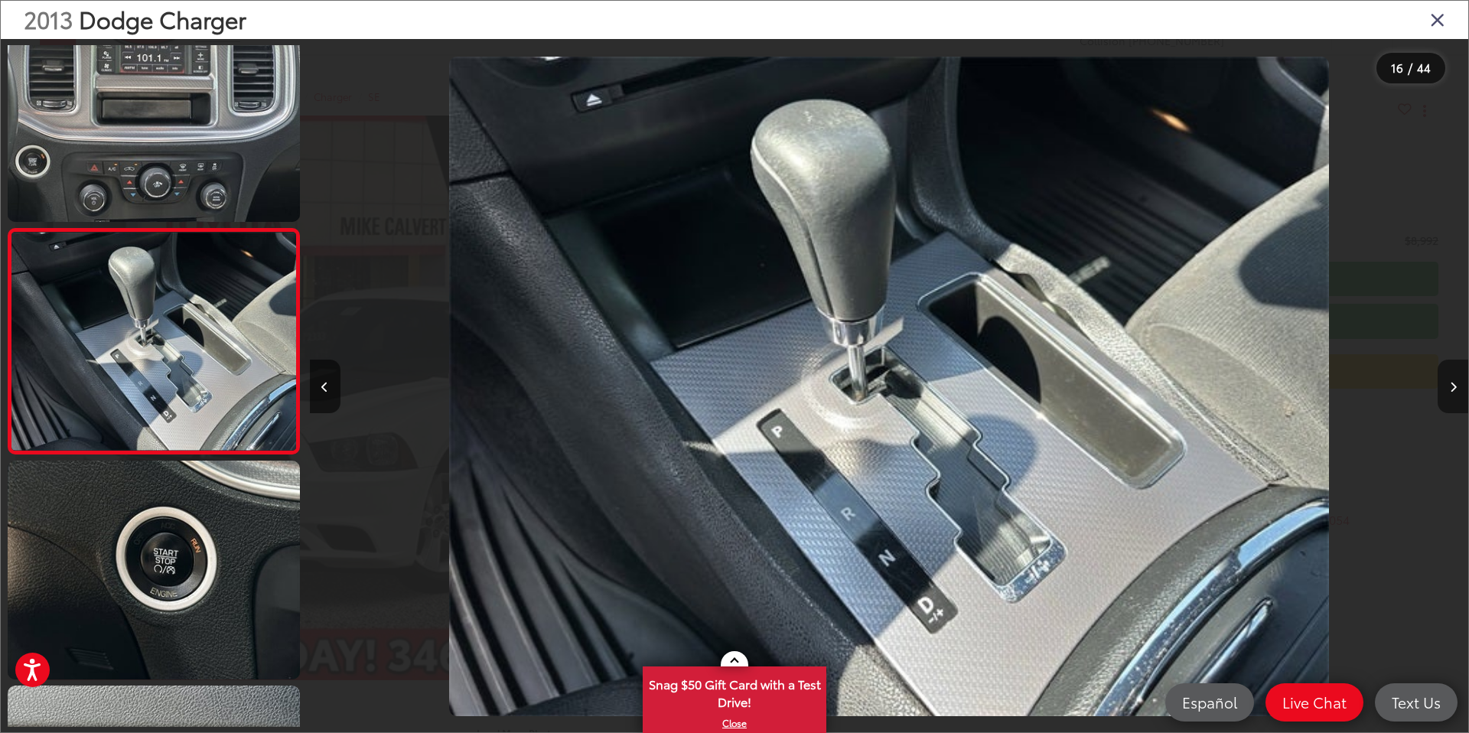
click at [1451, 393] on button "Next image" at bounding box center [1453, 387] width 31 height 54
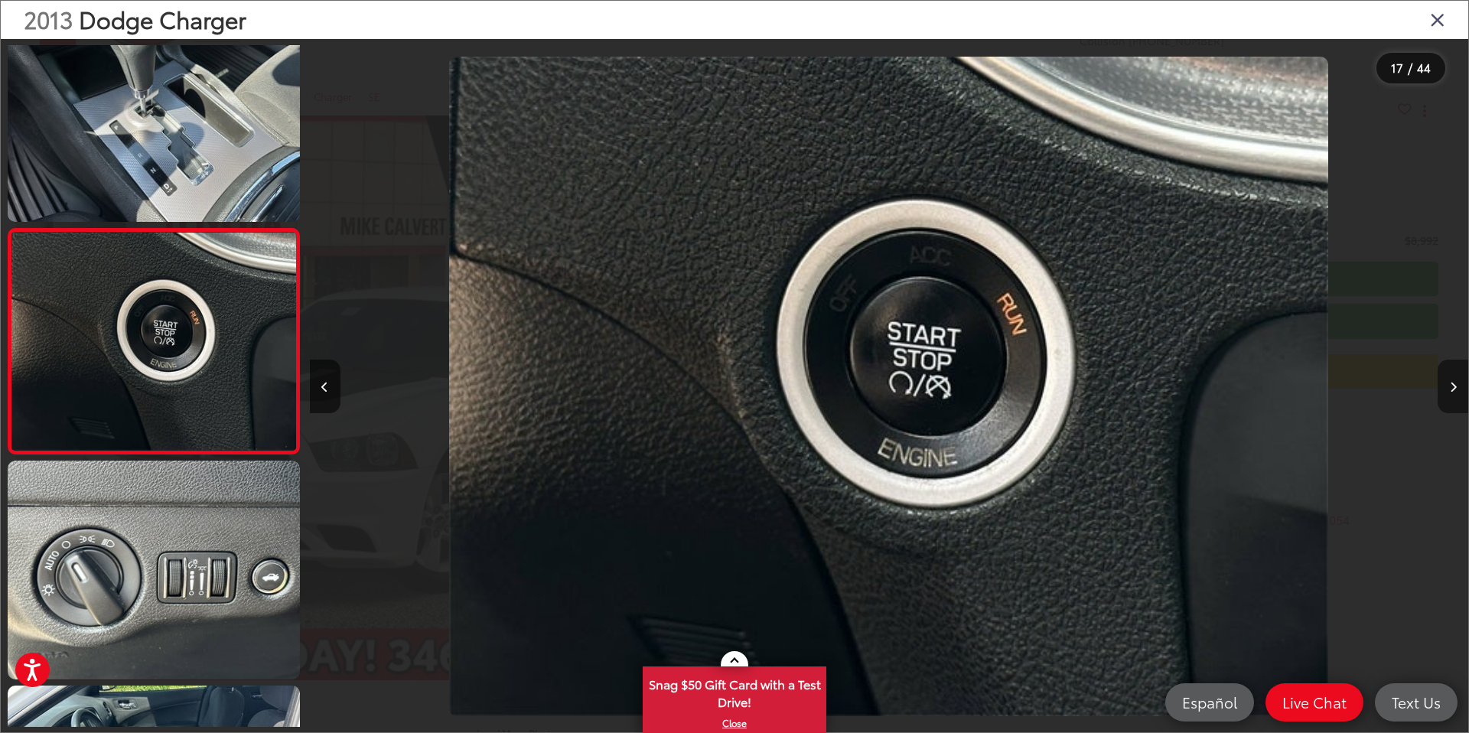
click at [1451, 393] on button "Next image" at bounding box center [1453, 387] width 31 height 54
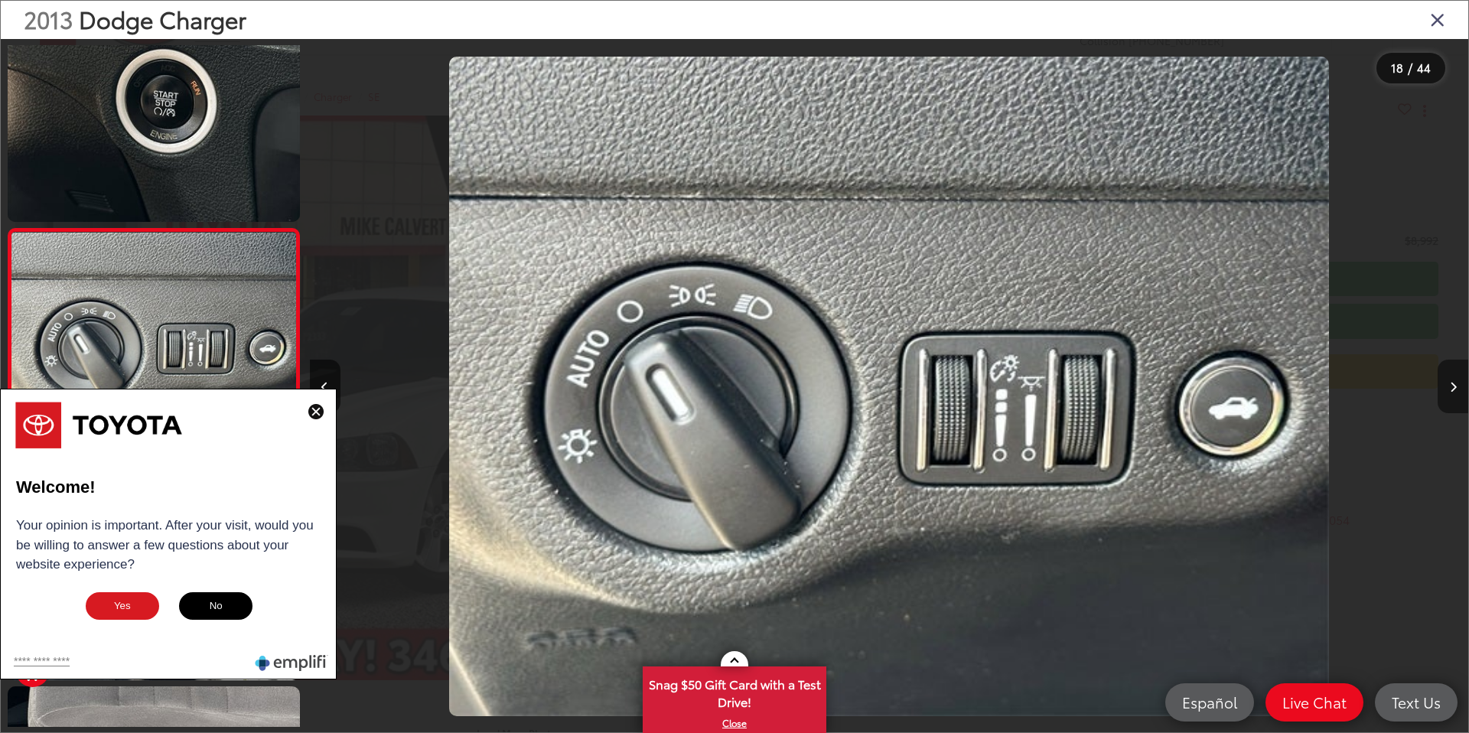
click at [1445, 388] on button "Next image" at bounding box center [1453, 387] width 31 height 54
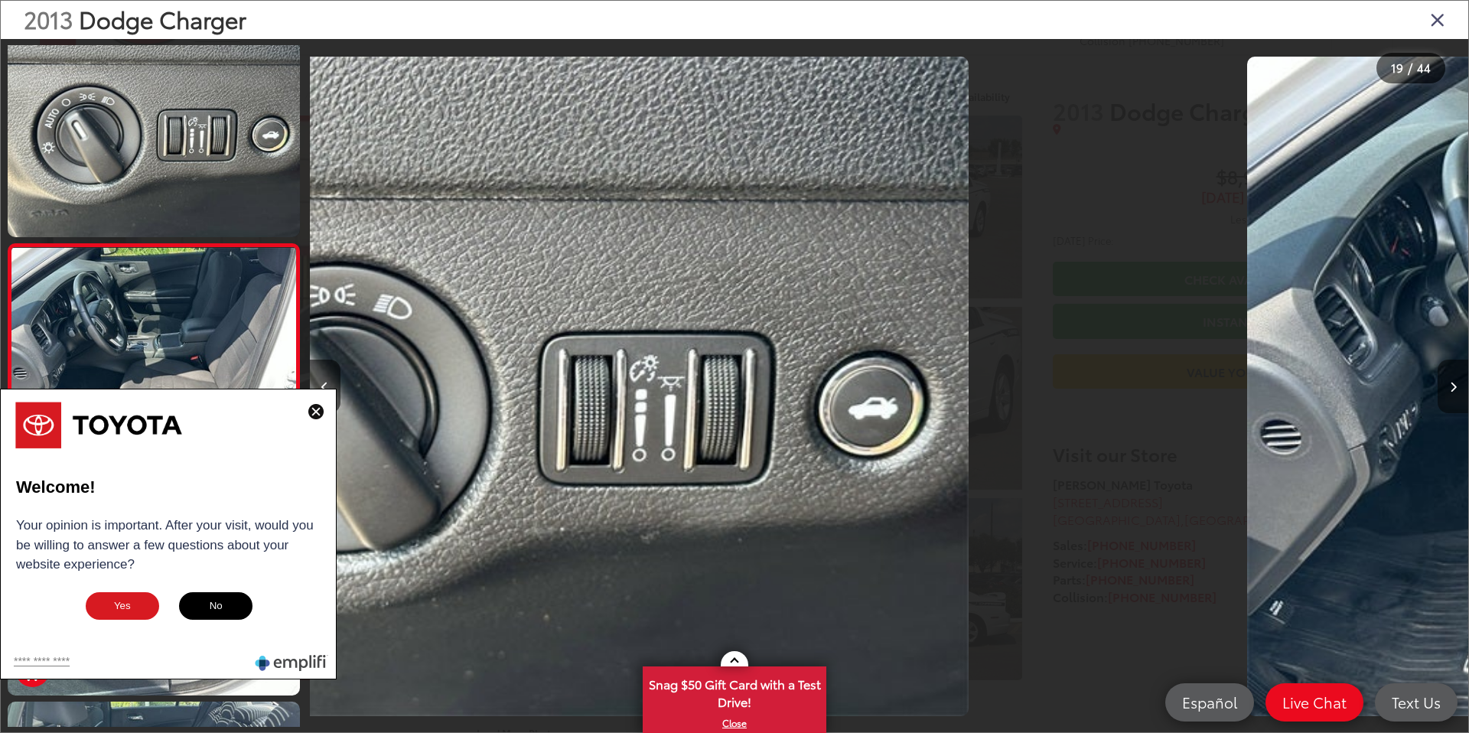
scroll to position [3870, 0]
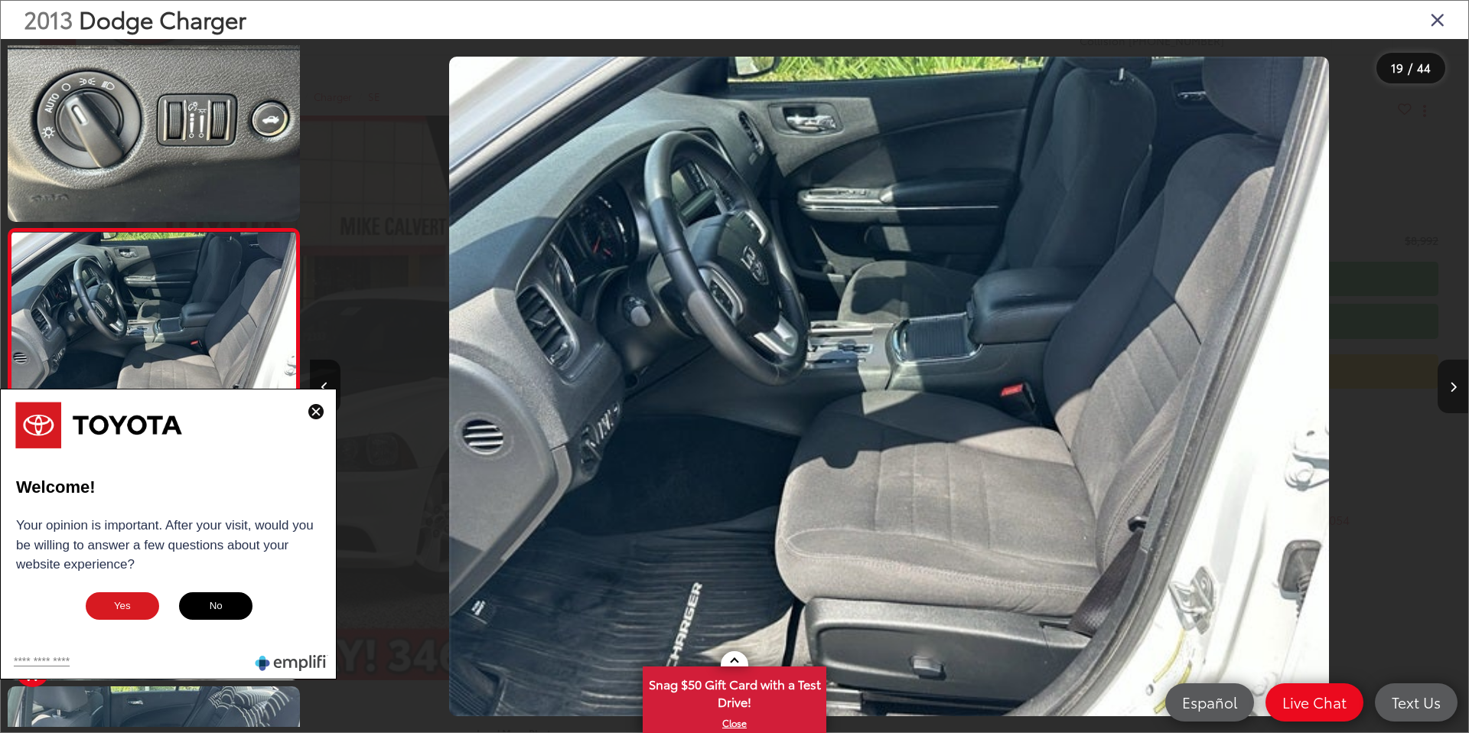
click at [1444, 388] on button "Next image" at bounding box center [1453, 387] width 31 height 54
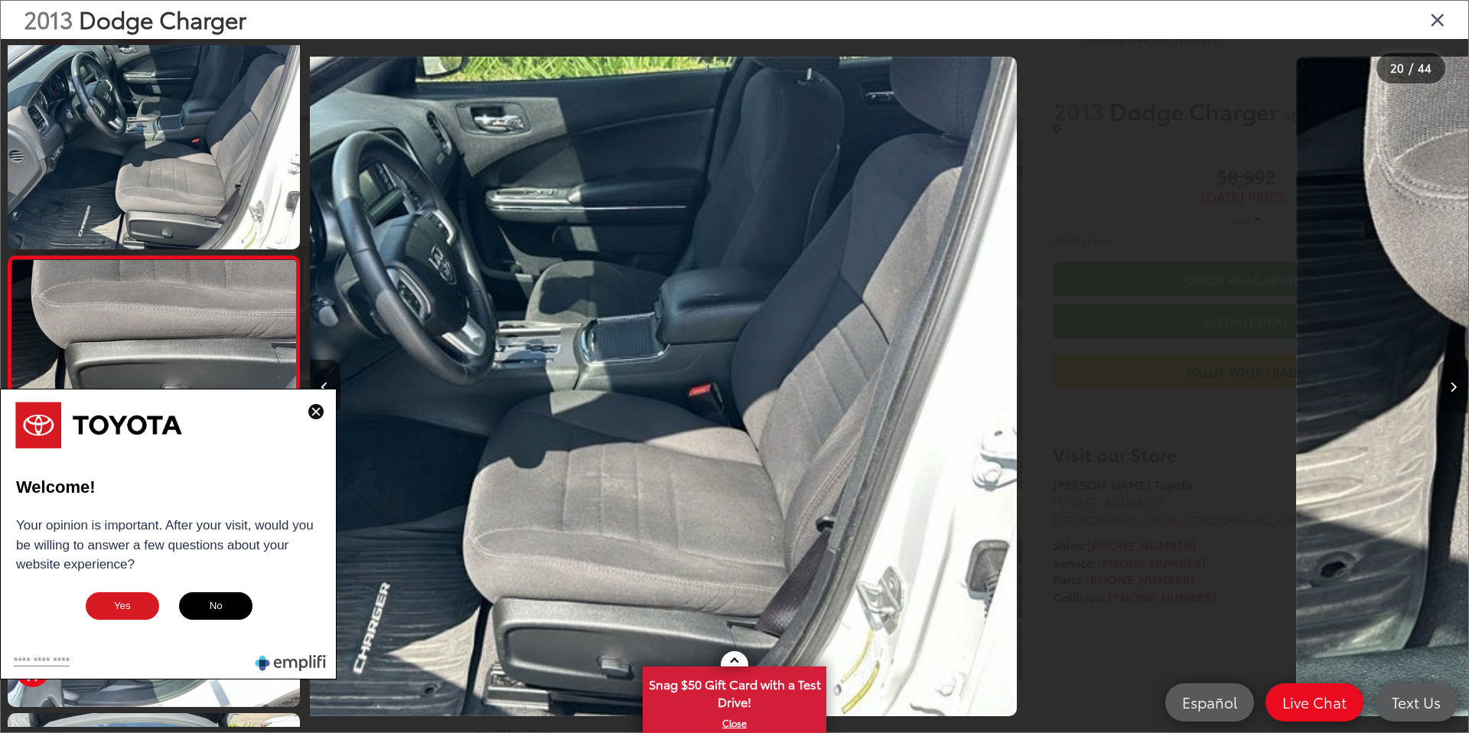
scroll to position [4096, 0]
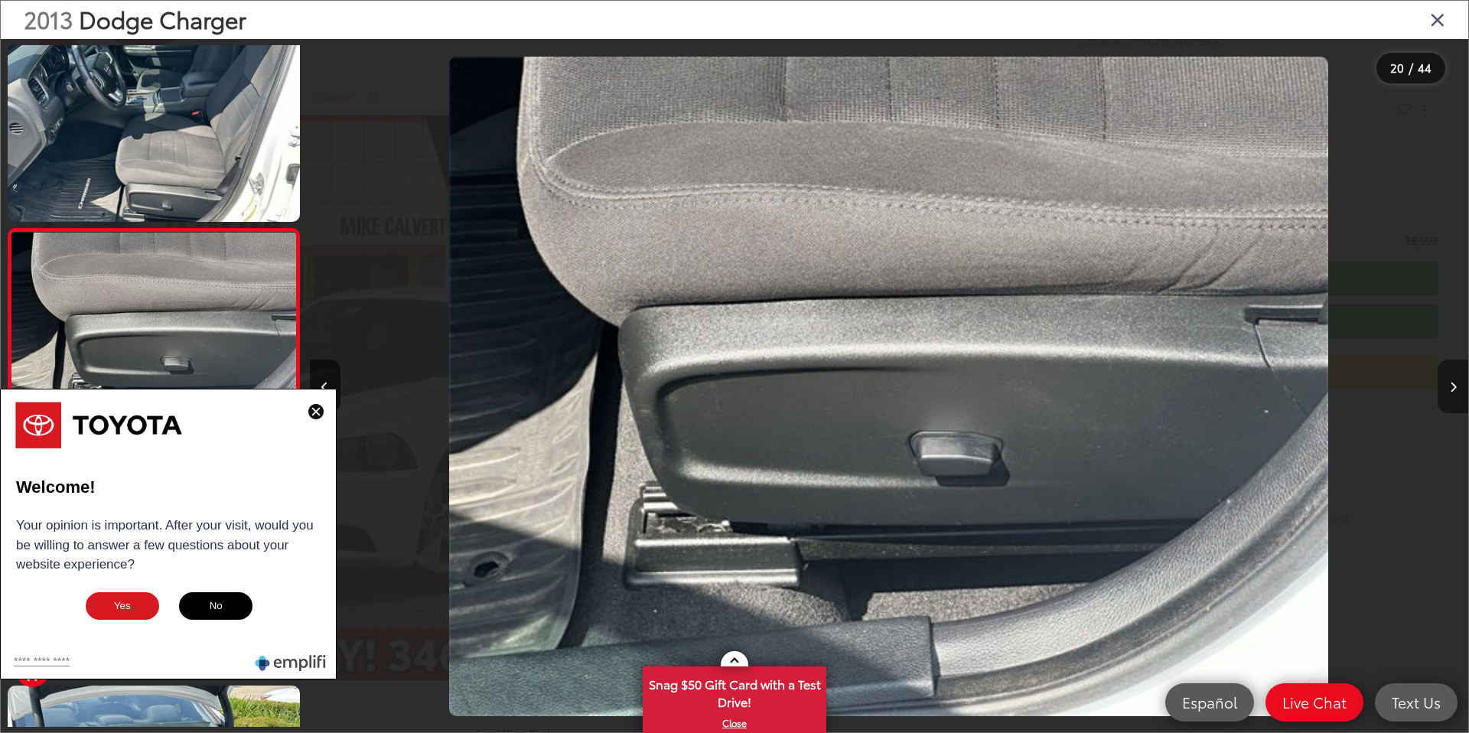
click at [1444, 388] on button "Next image" at bounding box center [1453, 387] width 31 height 54
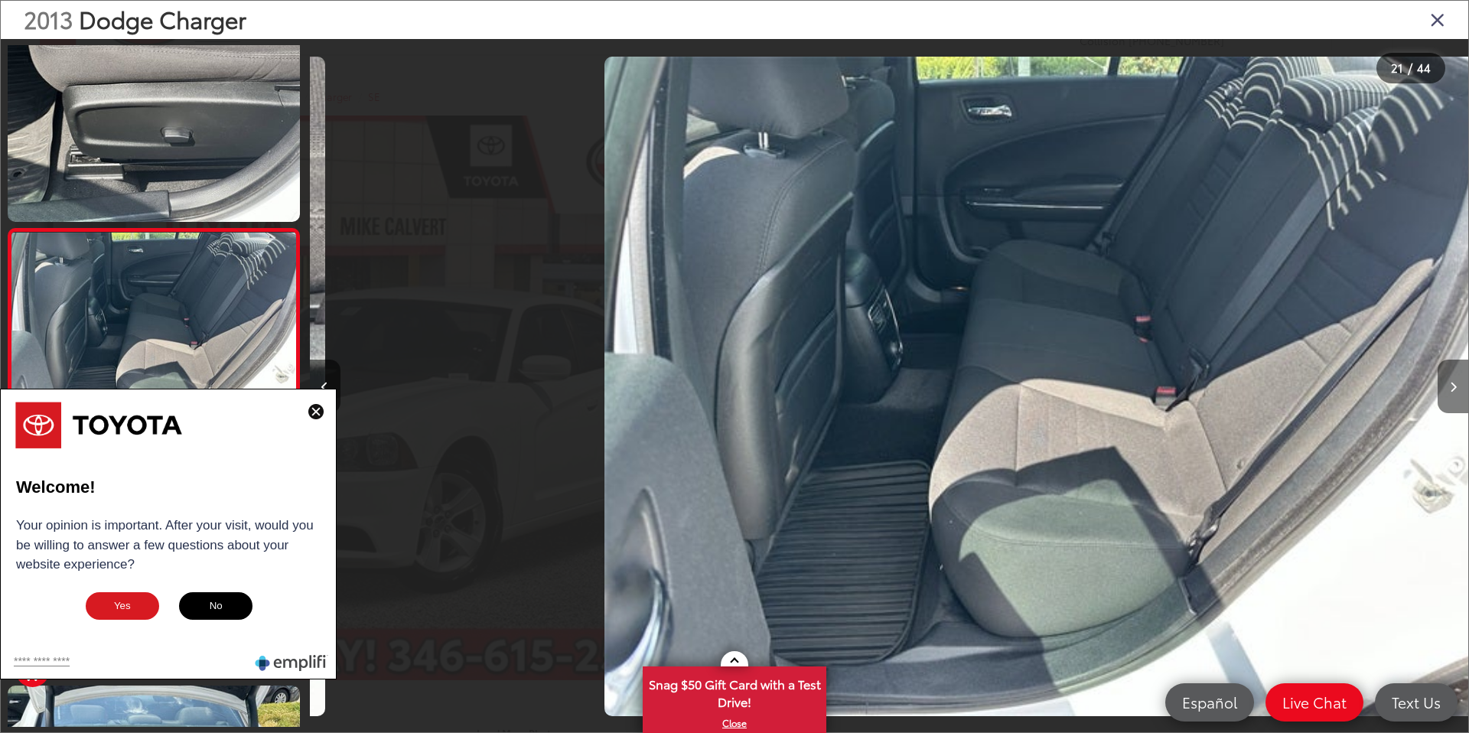
scroll to position [0, 23178]
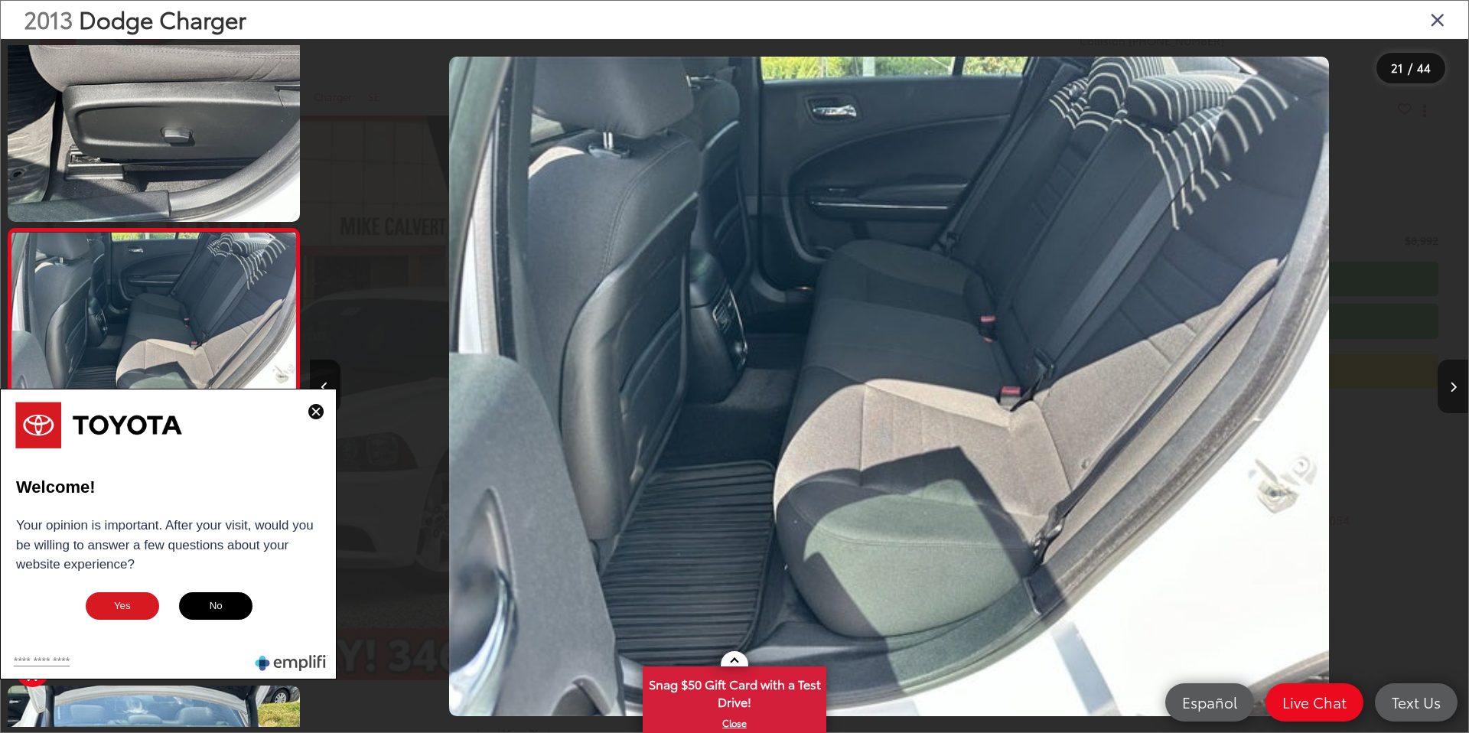
click at [1444, 388] on button "Next image" at bounding box center [1453, 387] width 31 height 54
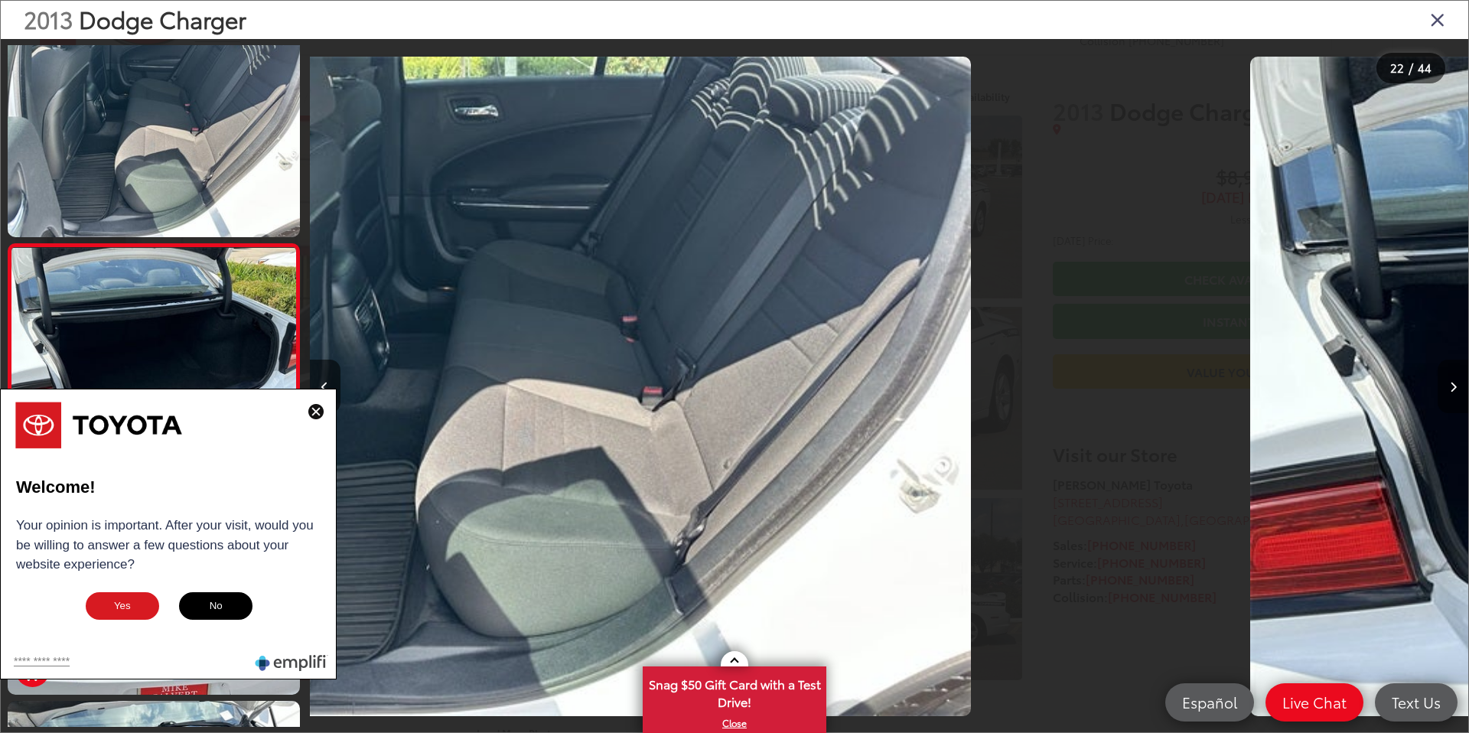
scroll to position [4546, 0]
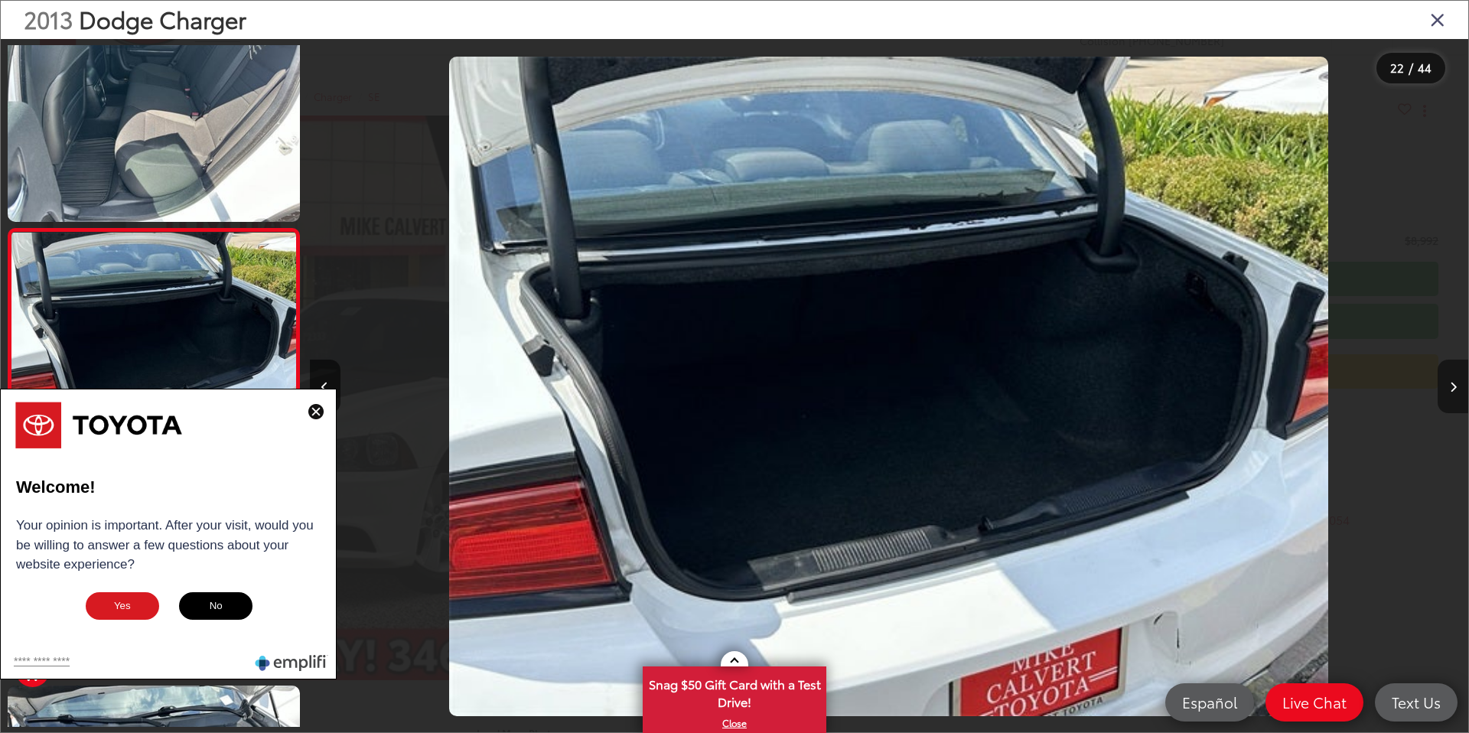
click at [1444, 388] on button "Next image" at bounding box center [1453, 387] width 31 height 54
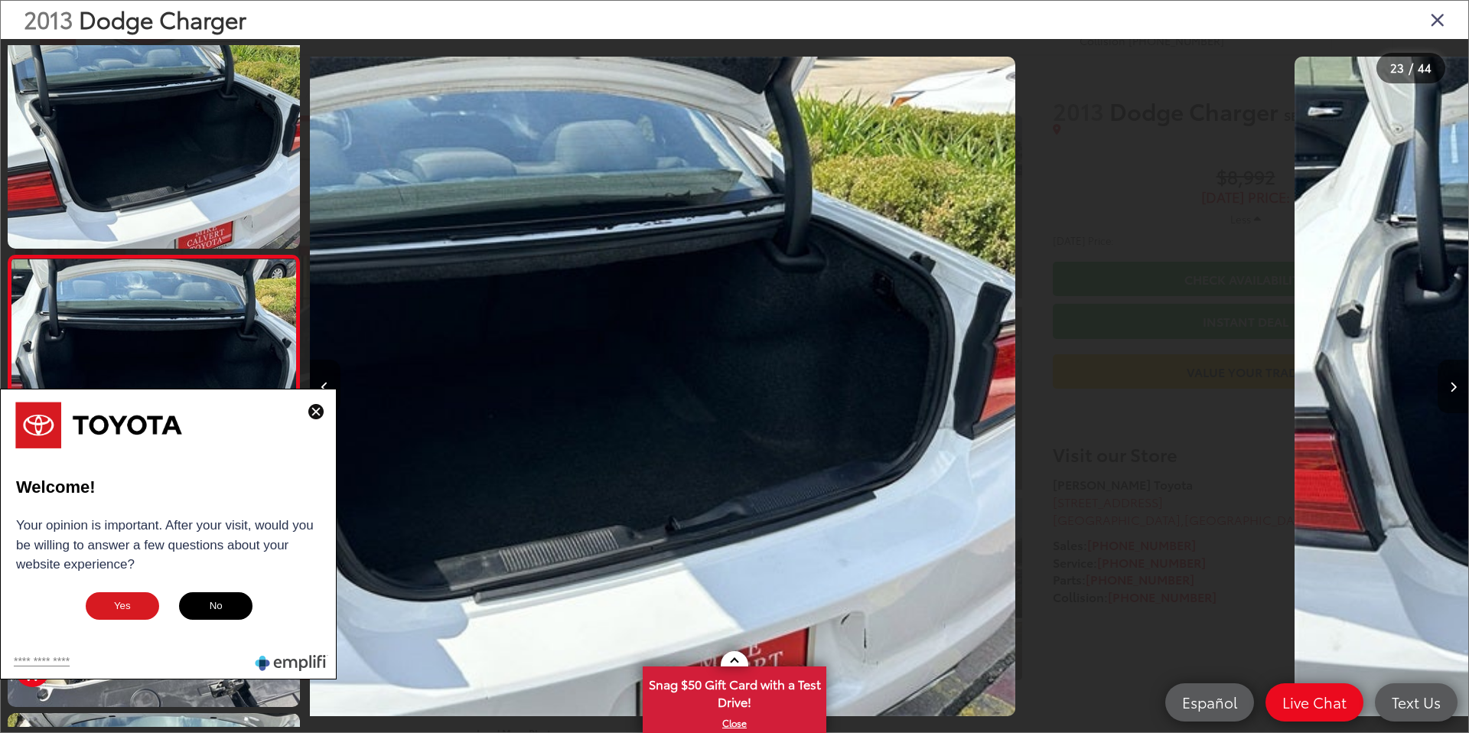
scroll to position [4771, 0]
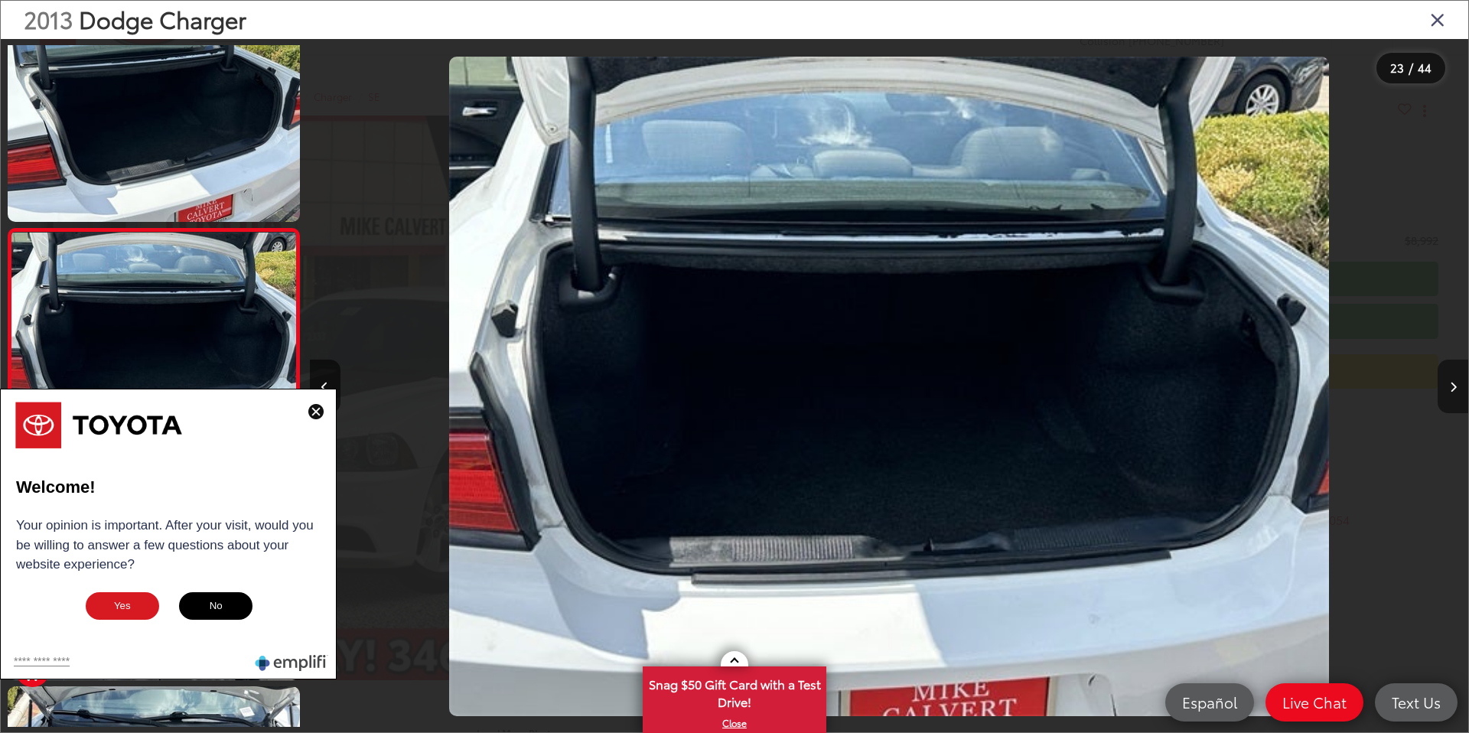
click at [1444, 388] on button "Next image" at bounding box center [1453, 387] width 31 height 54
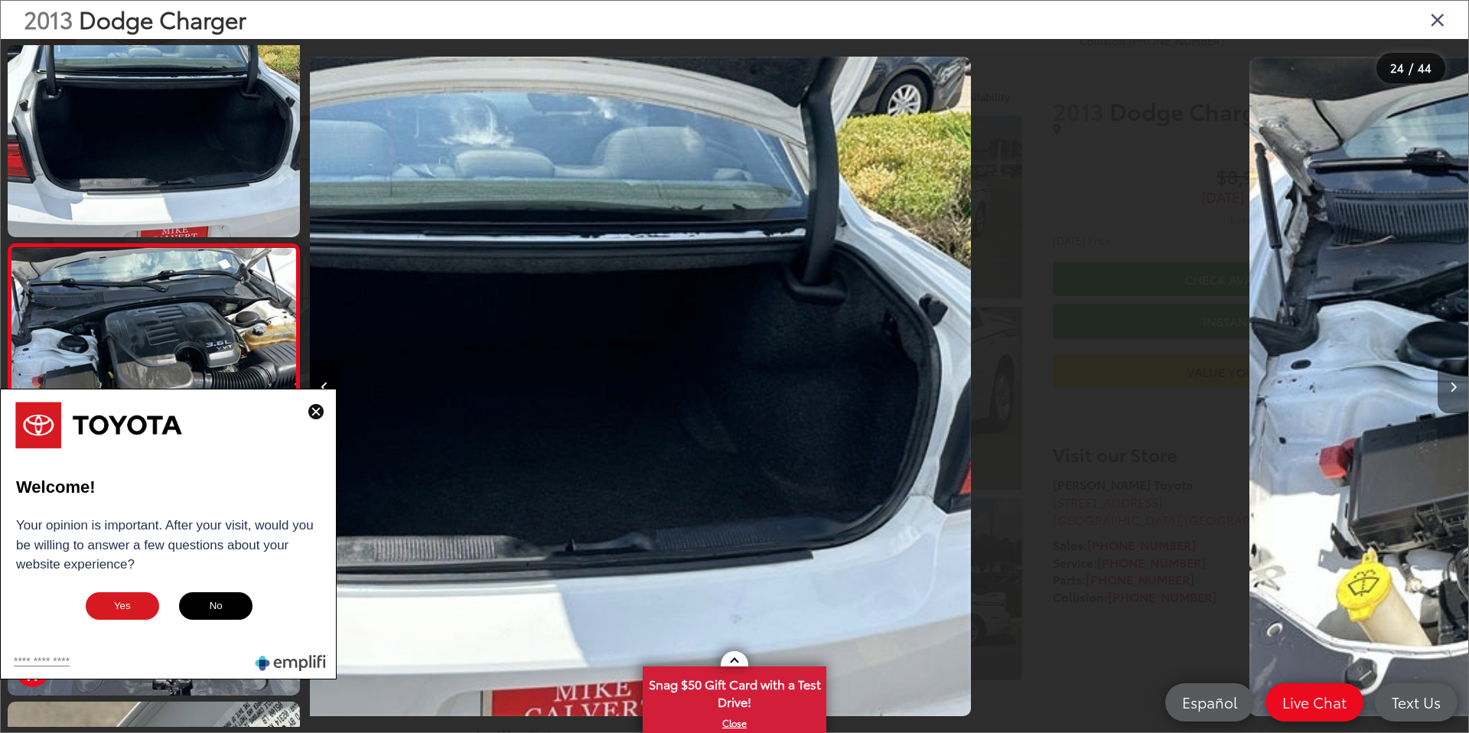
scroll to position [4996, 0]
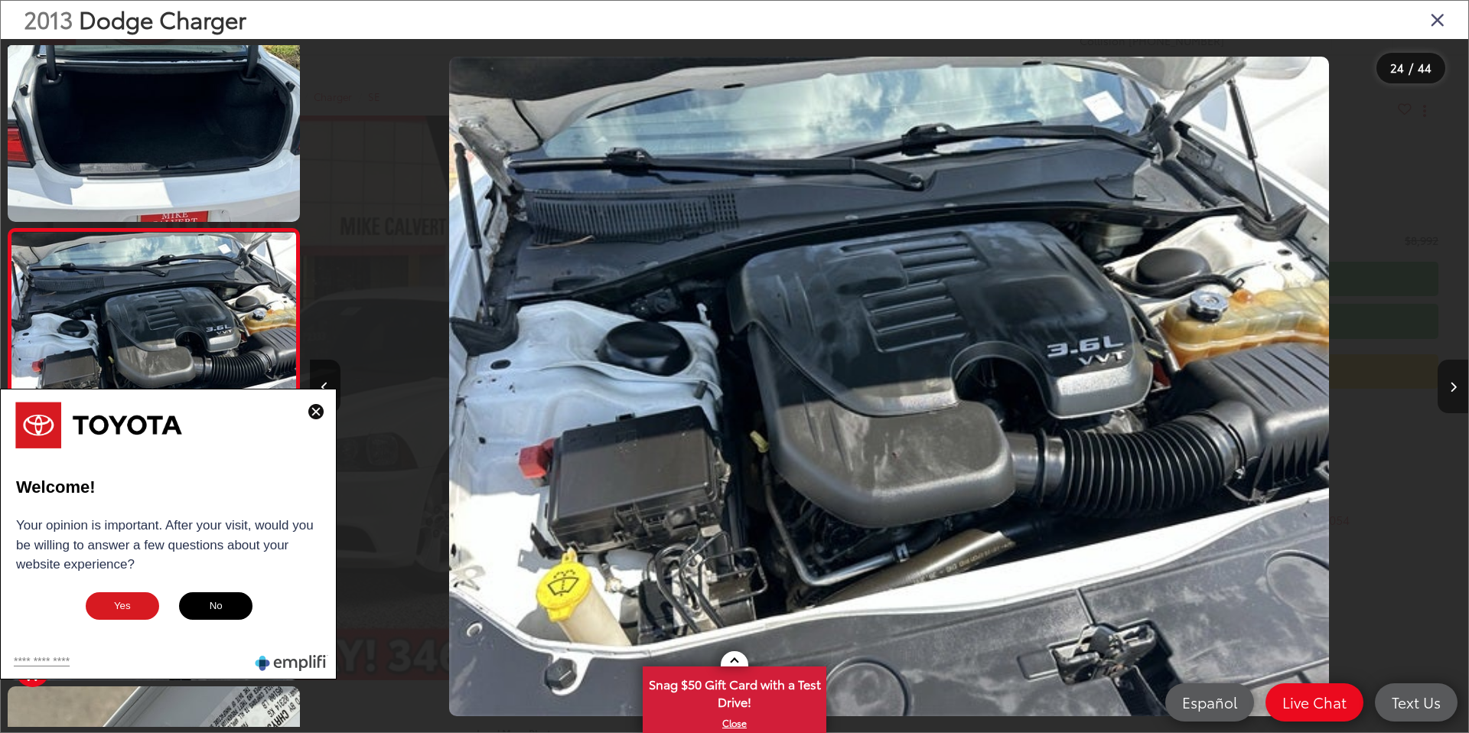
click at [1444, 388] on button "Next image" at bounding box center [1453, 387] width 31 height 54
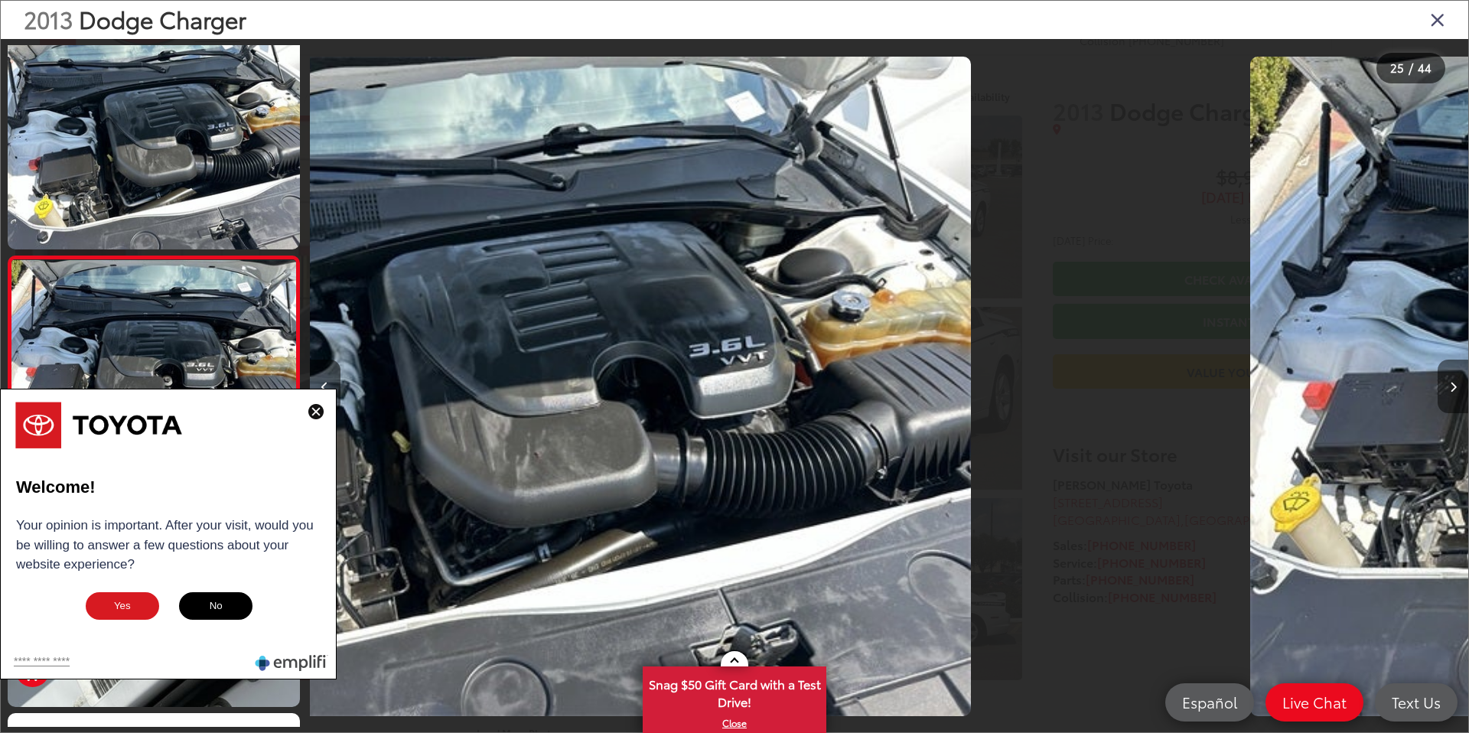
scroll to position [5221, 0]
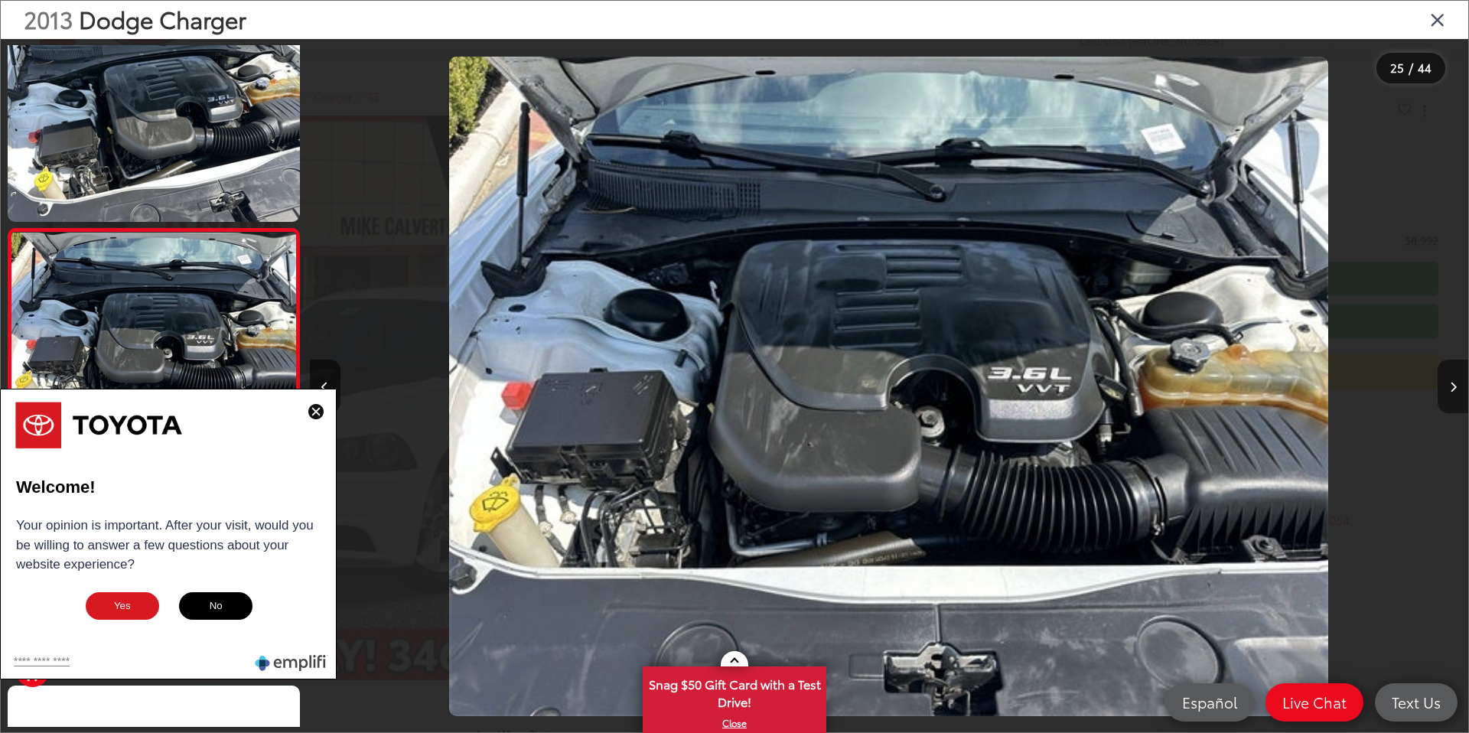
click at [1444, 388] on button "Next image" at bounding box center [1453, 387] width 31 height 54
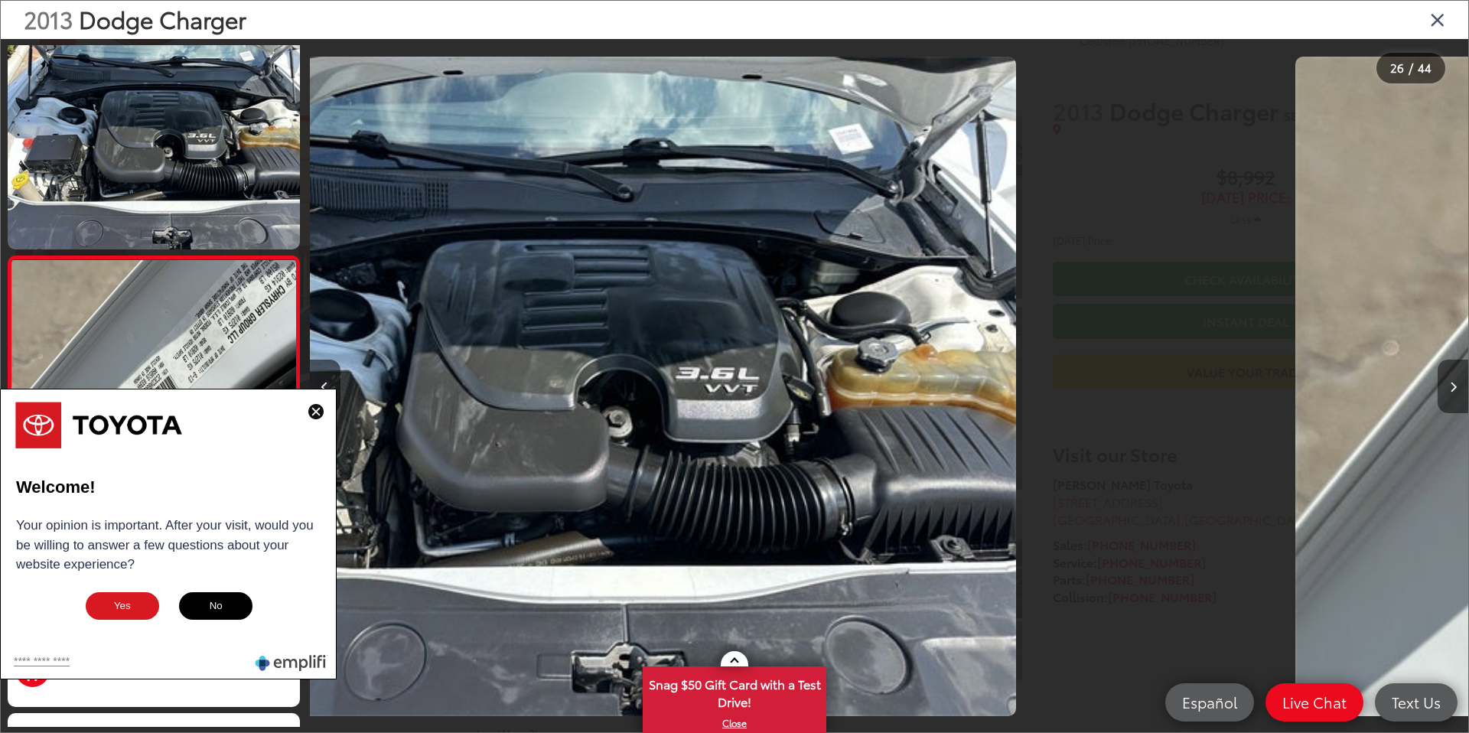
scroll to position [5446, 0]
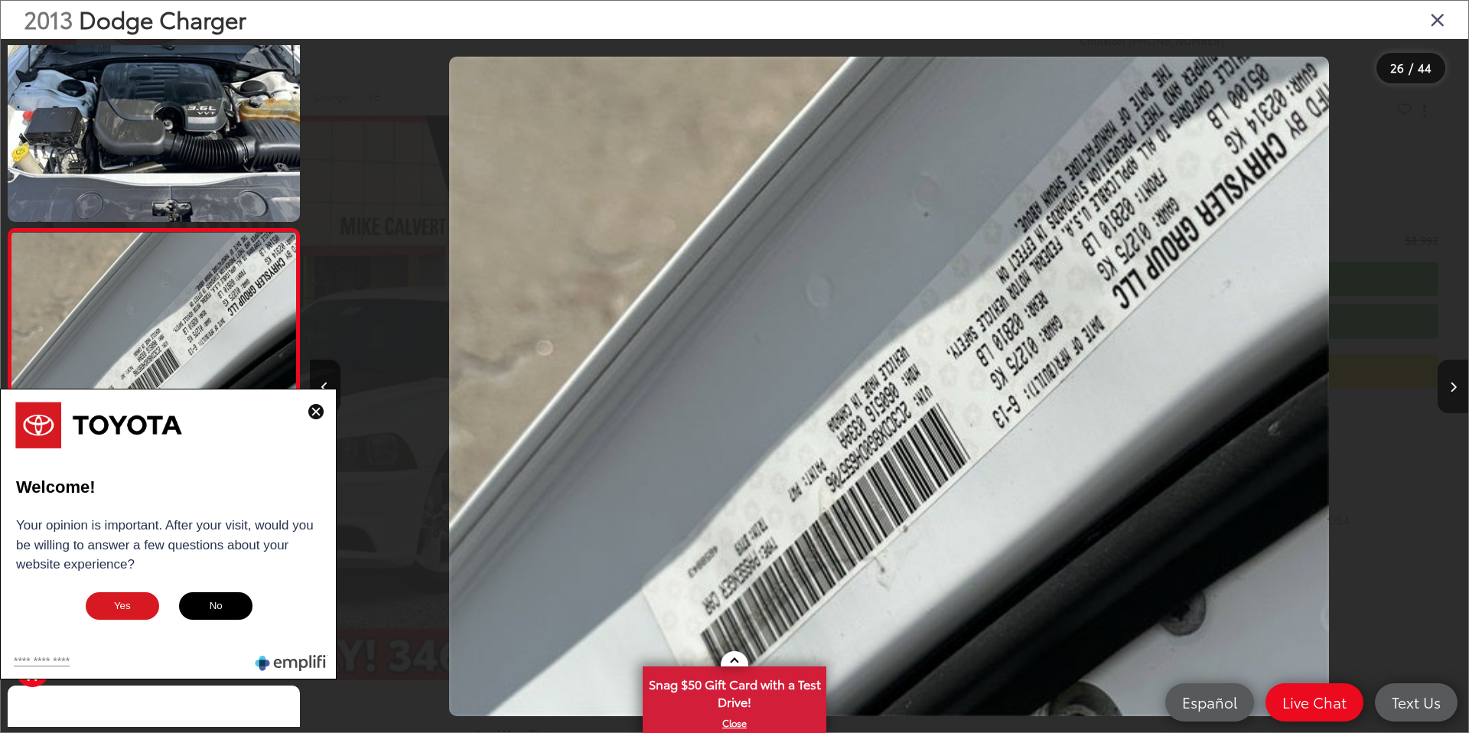
click at [1444, 388] on button "Next image" at bounding box center [1453, 387] width 31 height 54
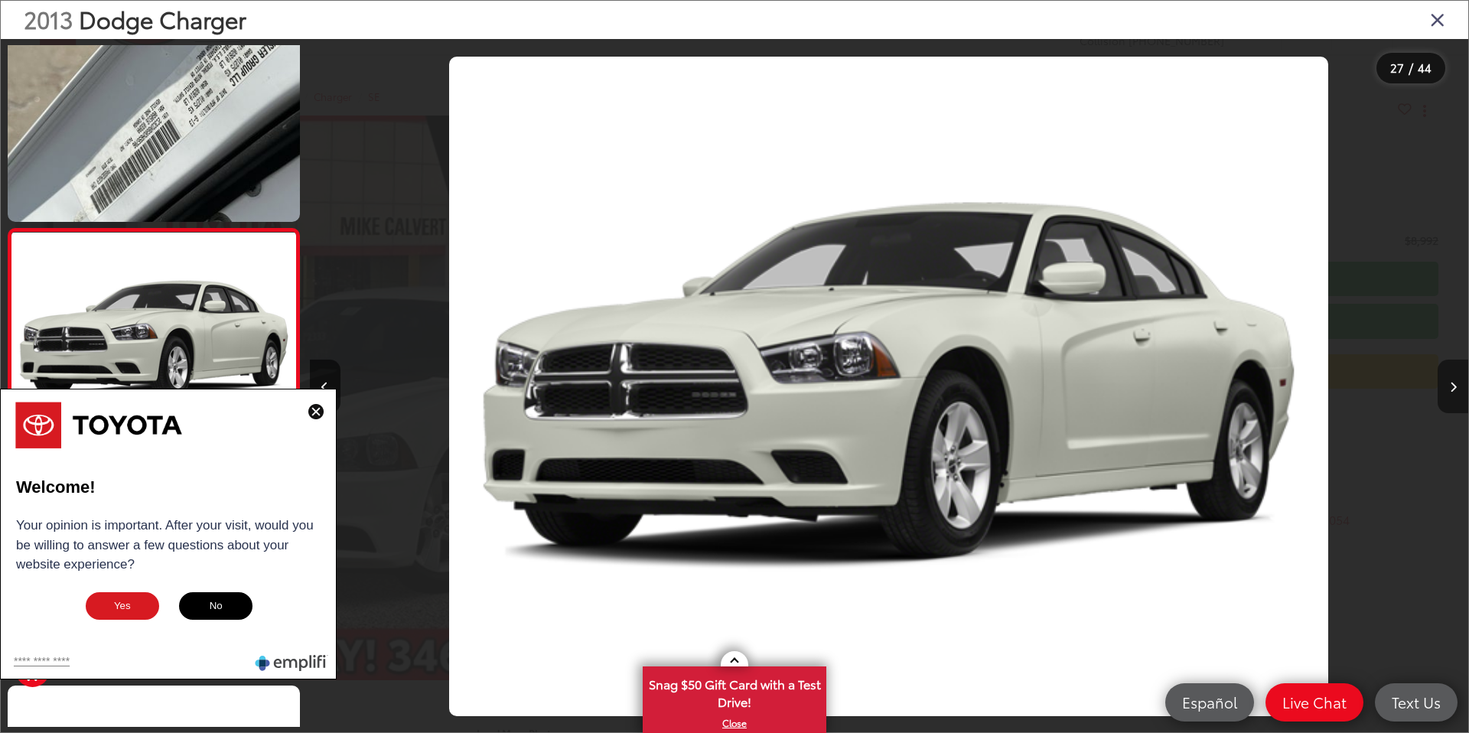
click at [1444, 388] on button "Next image" at bounding box center [1453, 387] width 31 height 54
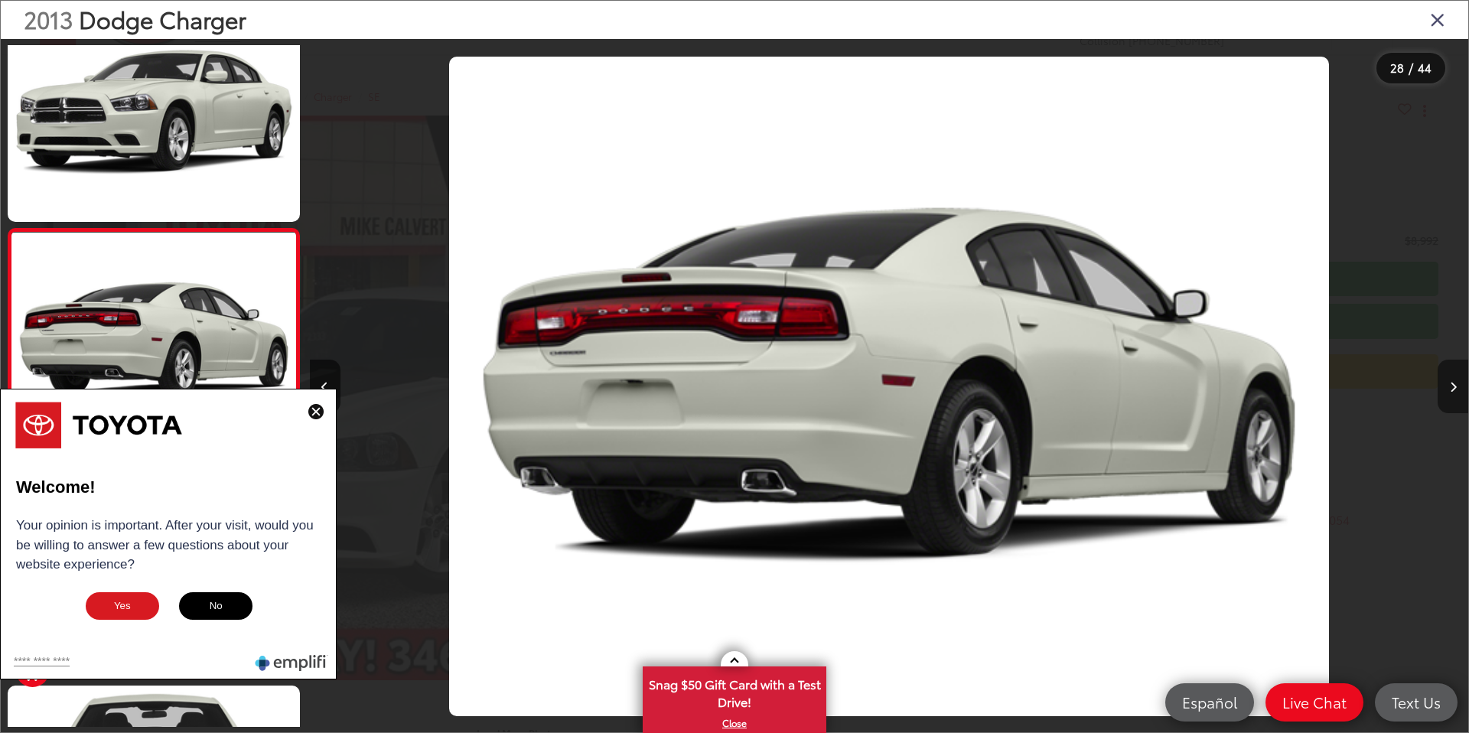
click at [1444, 388] on button "Next image" at bounding box center [1453, 387] width 31 height 54
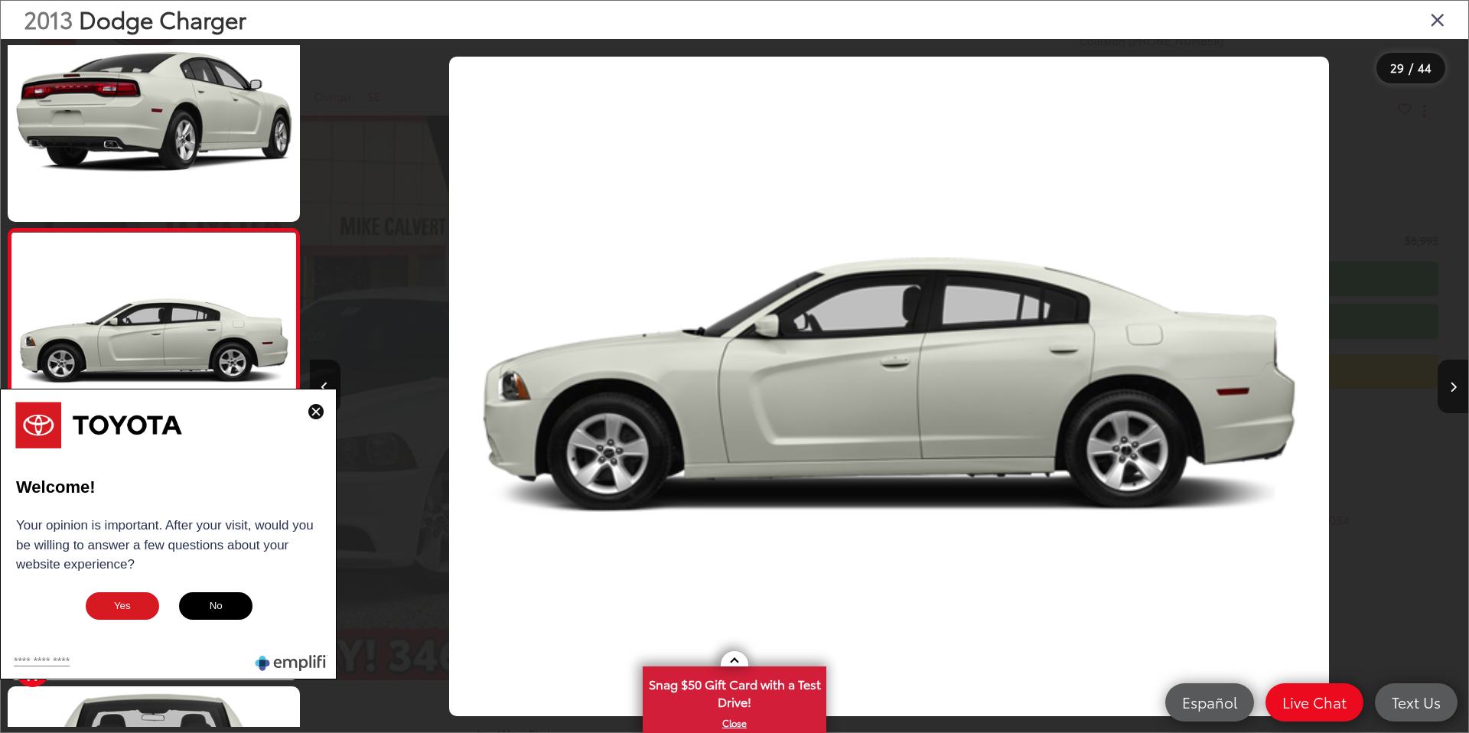
click at [1435, 21] on icon "Close gallery" at bounding box center [1437, 19] width 15 height 20
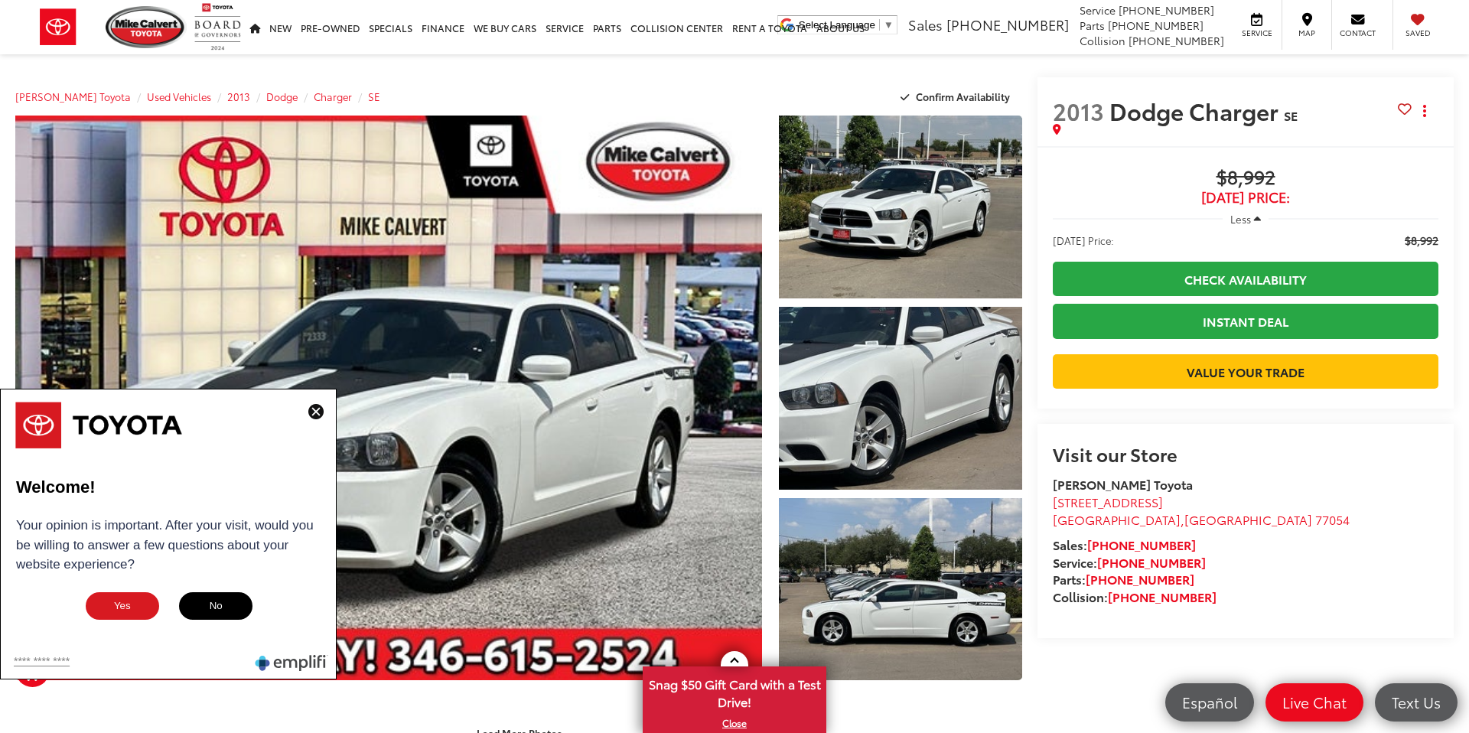
click at [315, 412] on img at bounding box center [315, 411] width 15 height 15
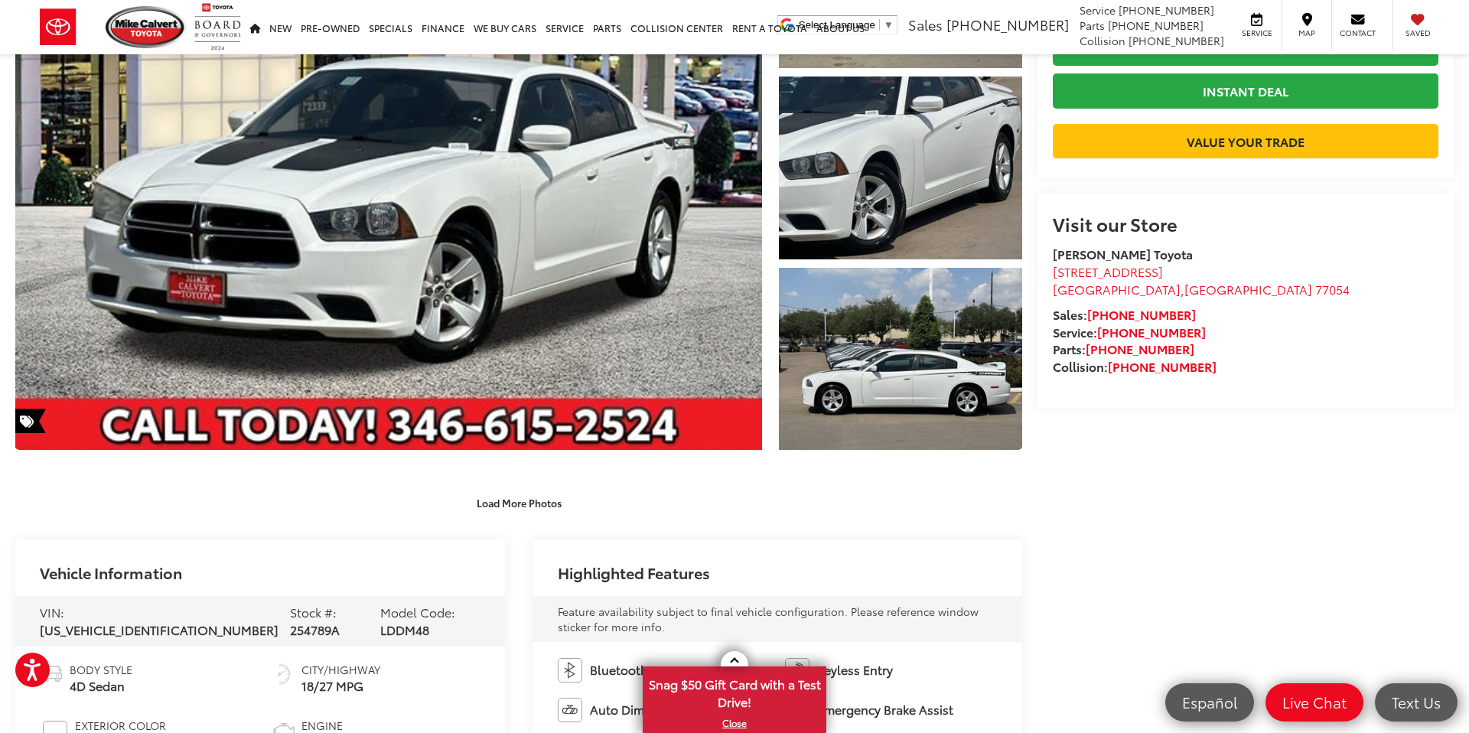
scroll to position [0, 0]
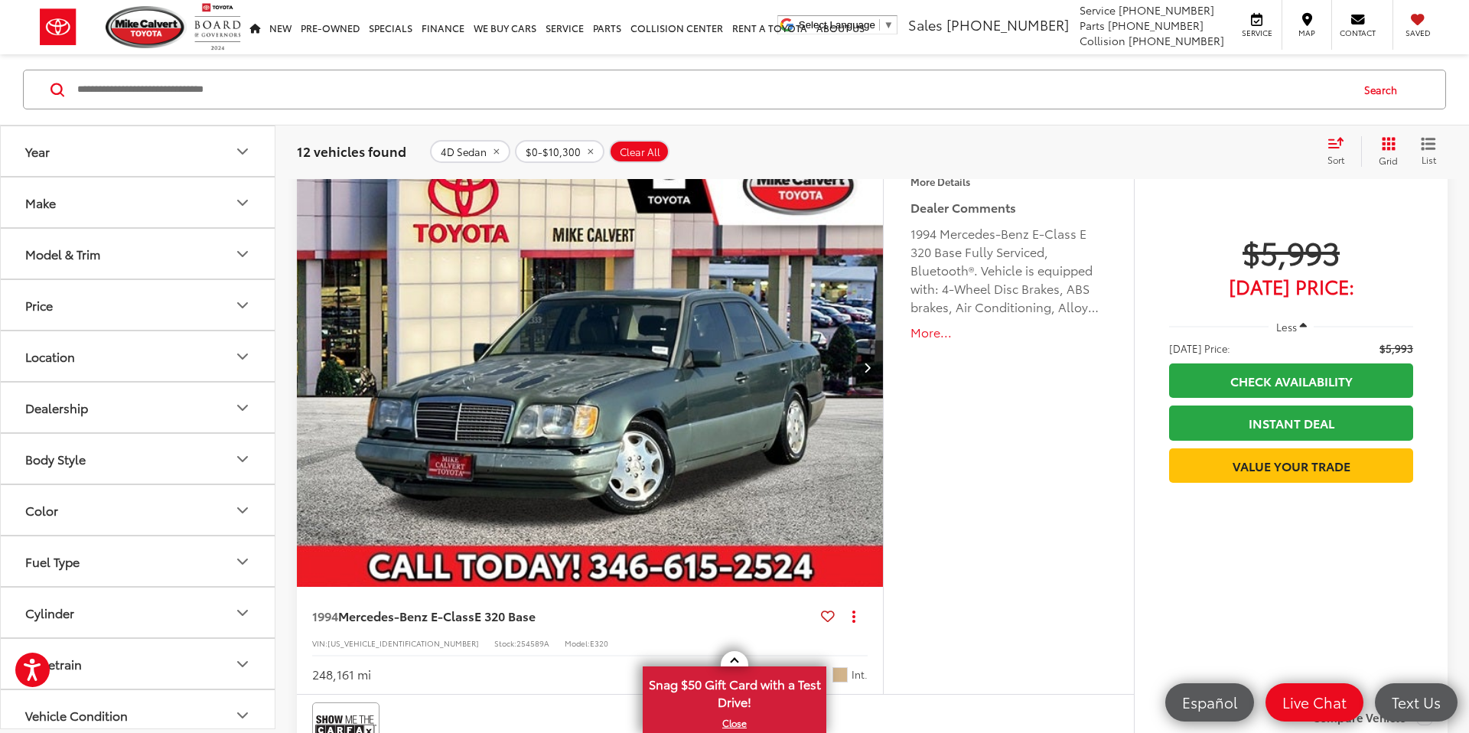
scroll to position [249, 0]
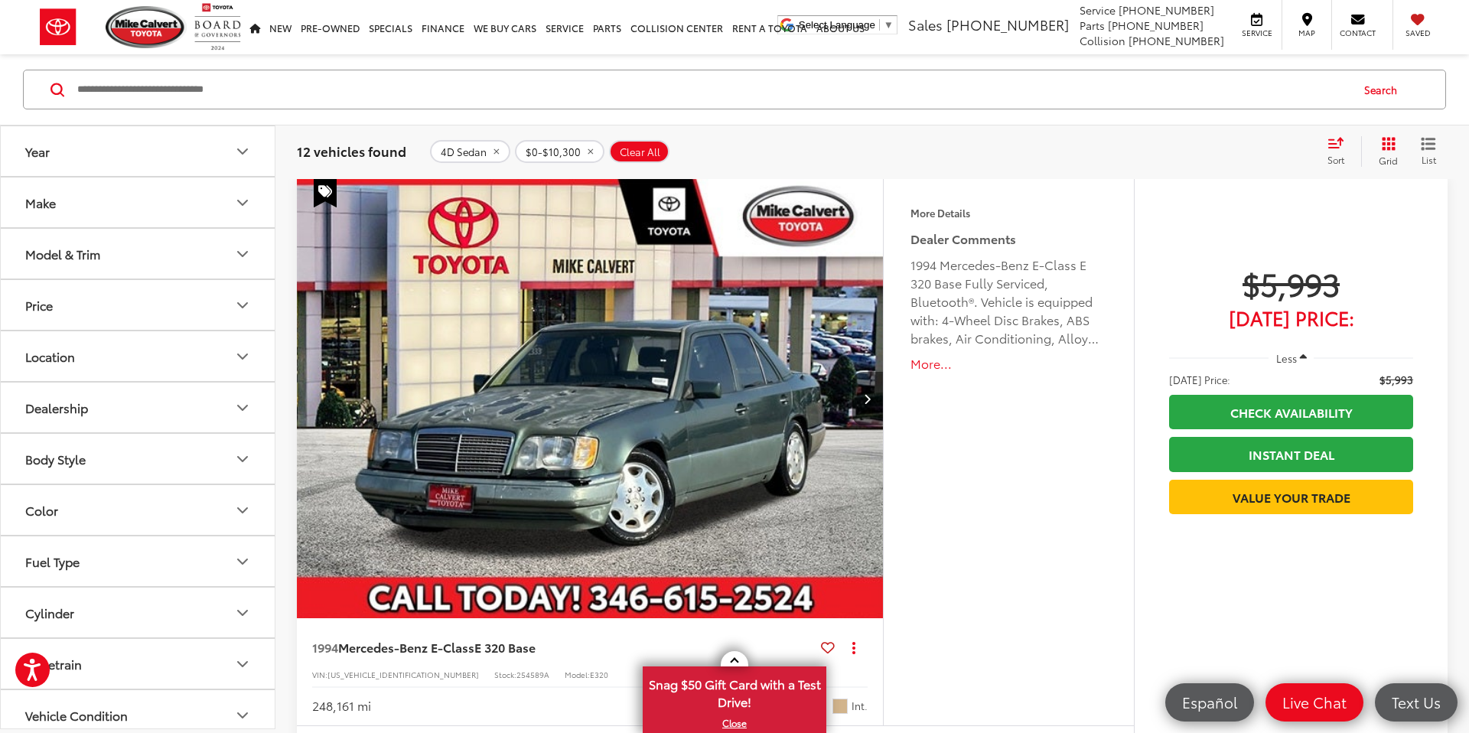
click at [189, 153] on button "Year" at bounding box center [138, 151] width 275 height 50
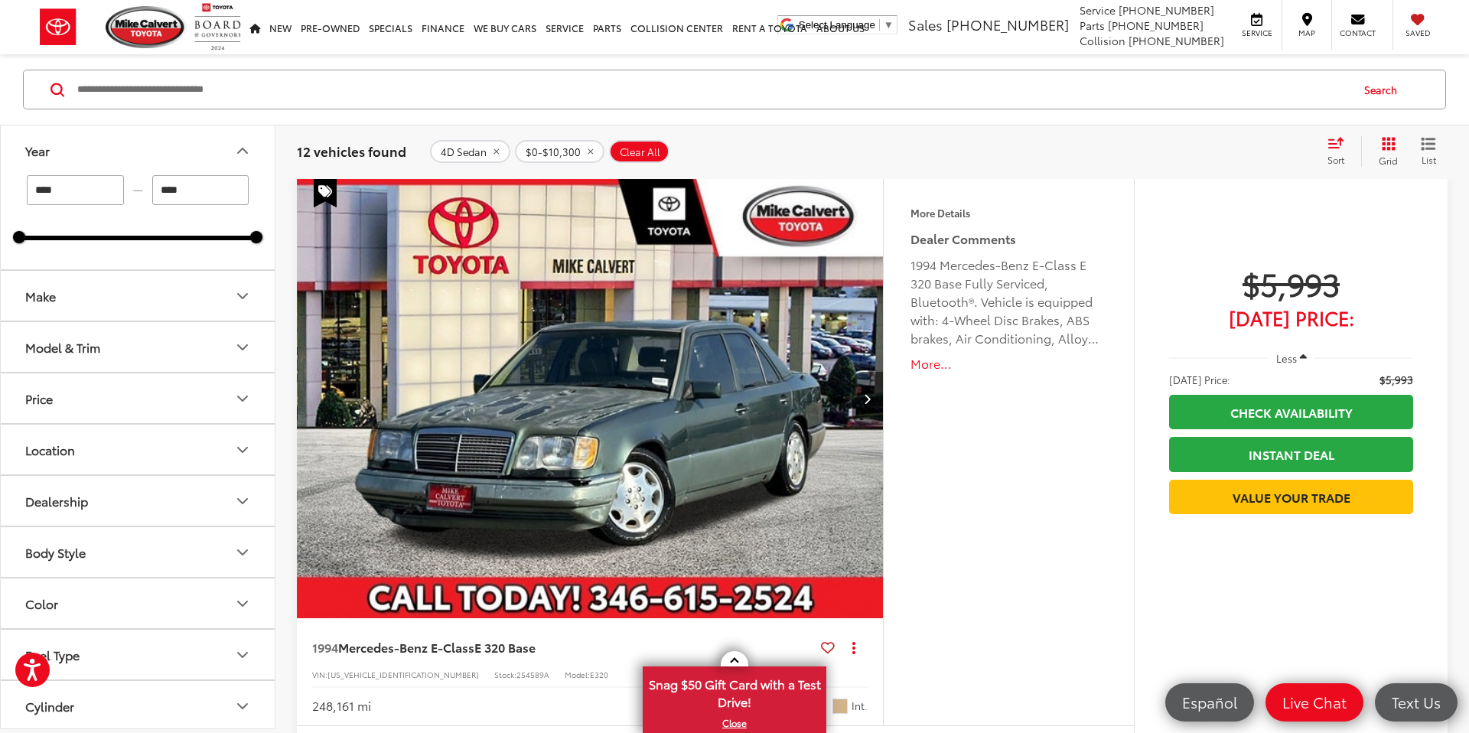
scroll to position [0, 0]
click at [90, 193] on input "****" at bounding box center [75, 191] width 97 height 30
drag, startPoint x: 90, startPoint y: 193, endPoint x: 21, endPoint y: 189, distance: 68.2
click at [21, 189] on div "**** — ****" at bounding box center [137, 191] width 237 height 30
type input "****"
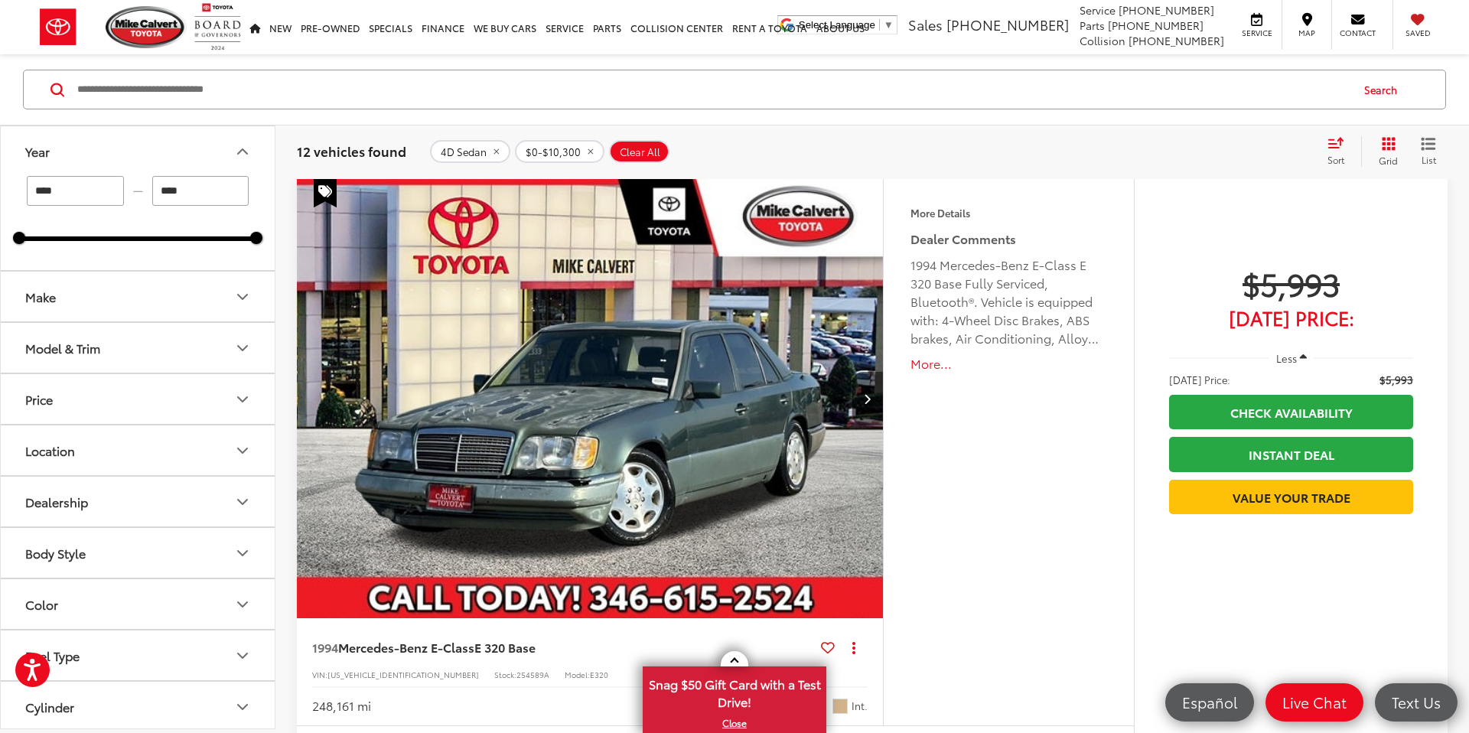
click at [802, 140] on div "4D Sedan $0-$10,300 Clear All + 0" at bounding box center [872, 151] width 884 height 23
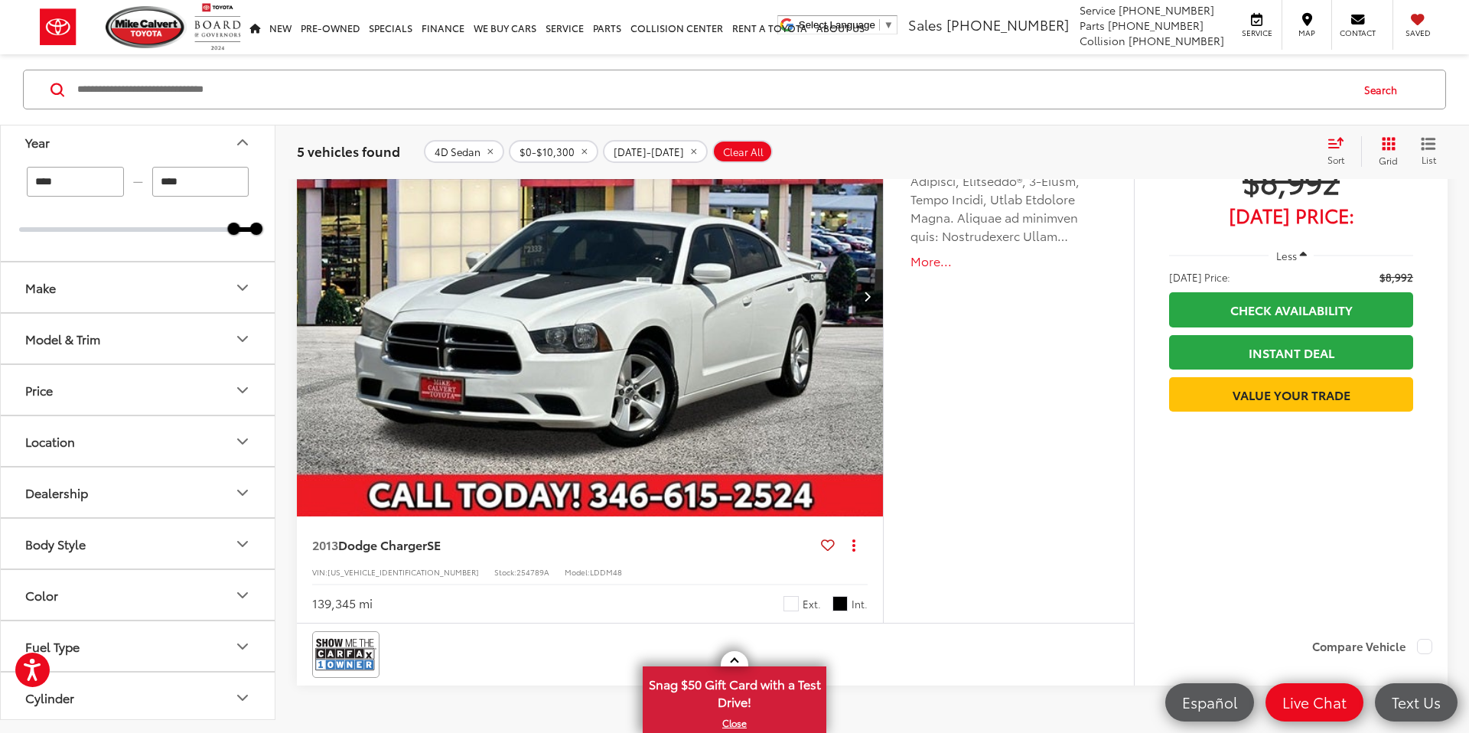
scroll to position [2854, 0]
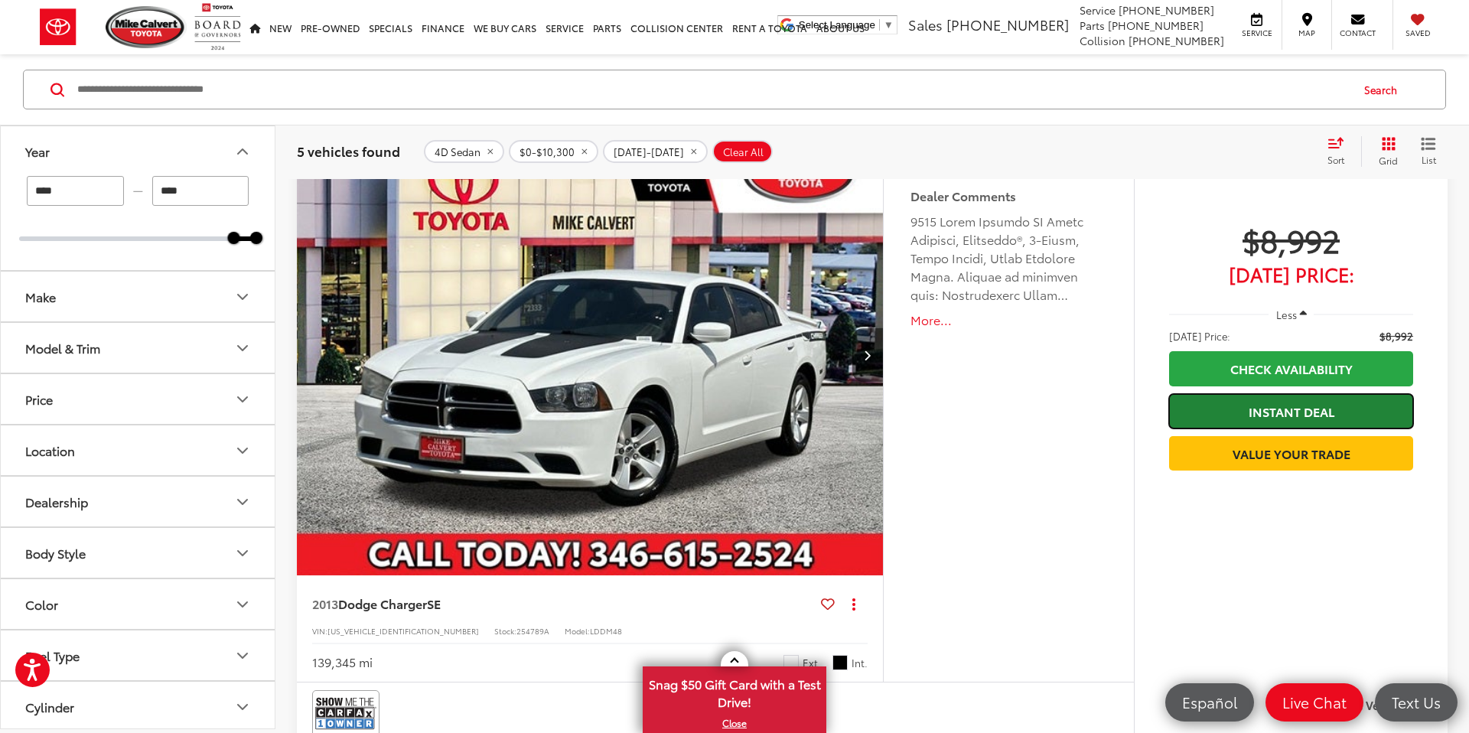
click at [1312, 413] on link "Instant Deal" at bounding box center [1291, 411] width 244 height 34
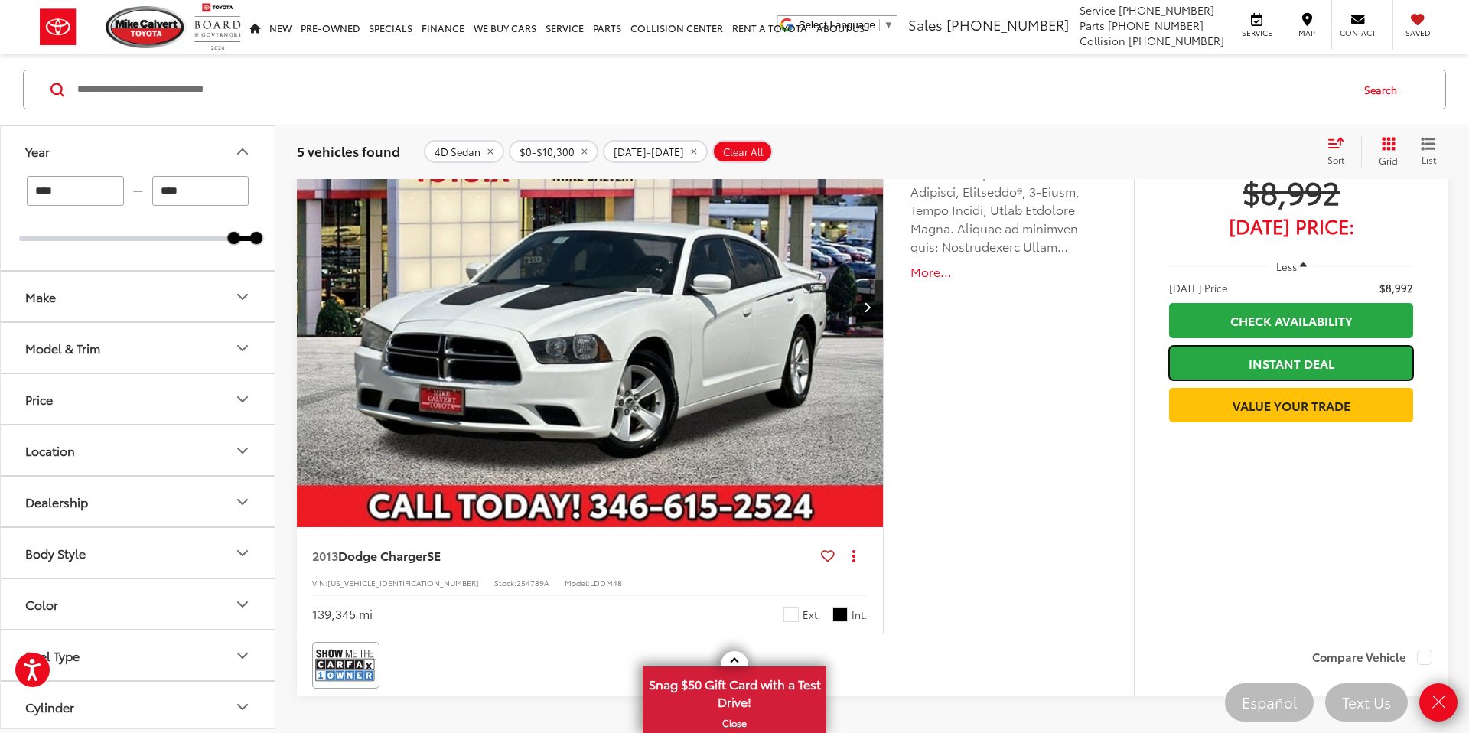
scroll to position [2912, 0]
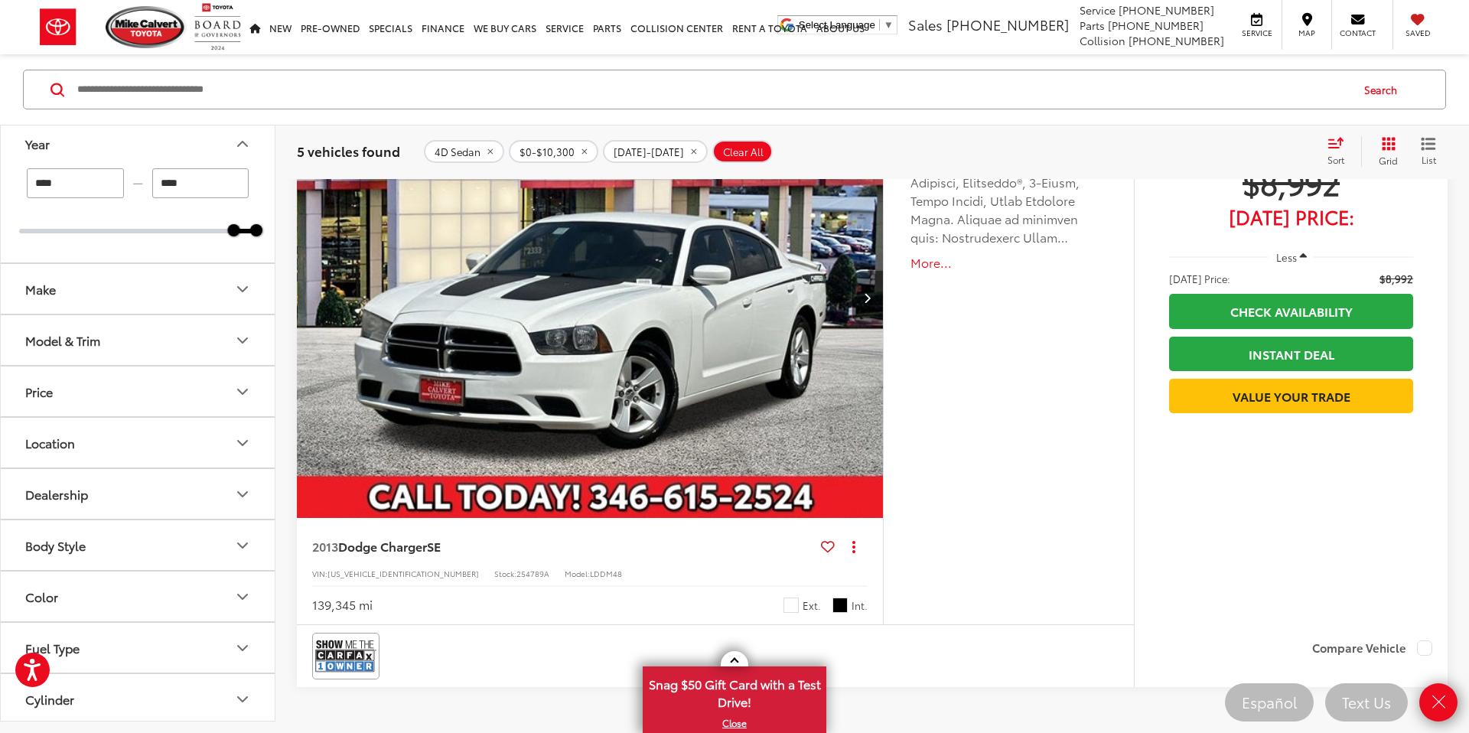
click at [993, 402] on div "Features Bluetooth® Keyless Entry Auto Dimming Mirror Emergency Brake Assist Sp…" at bounding box center [1008, 350] width 251 height 547
drag, startPoint x: 1443, startPoint y: 701, endPoint x: 1429, endPoint y: 692, distance: 16.6
click at [1443, 701] on icon "Close" at bounding box center [1439, 702] width 19 height 19
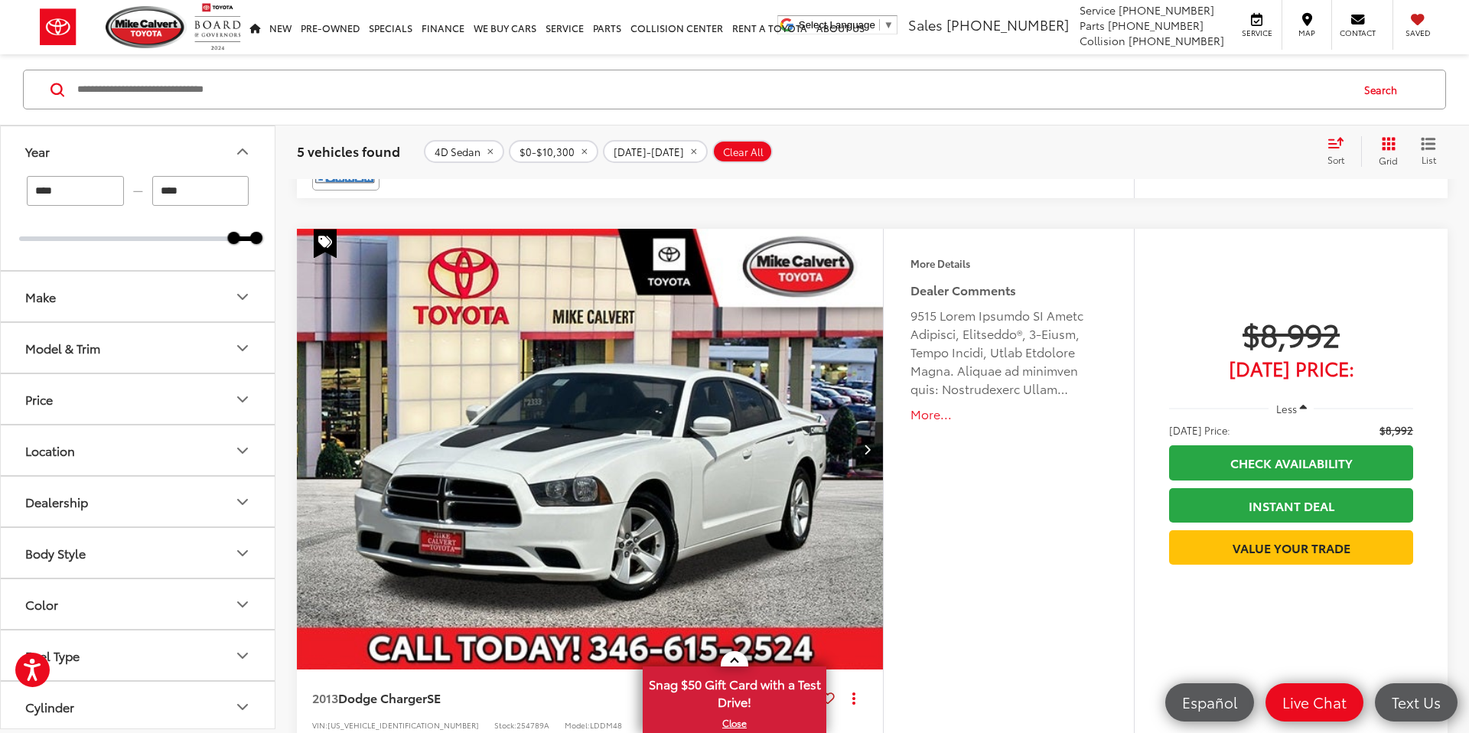
scroll to position [2795, 0]
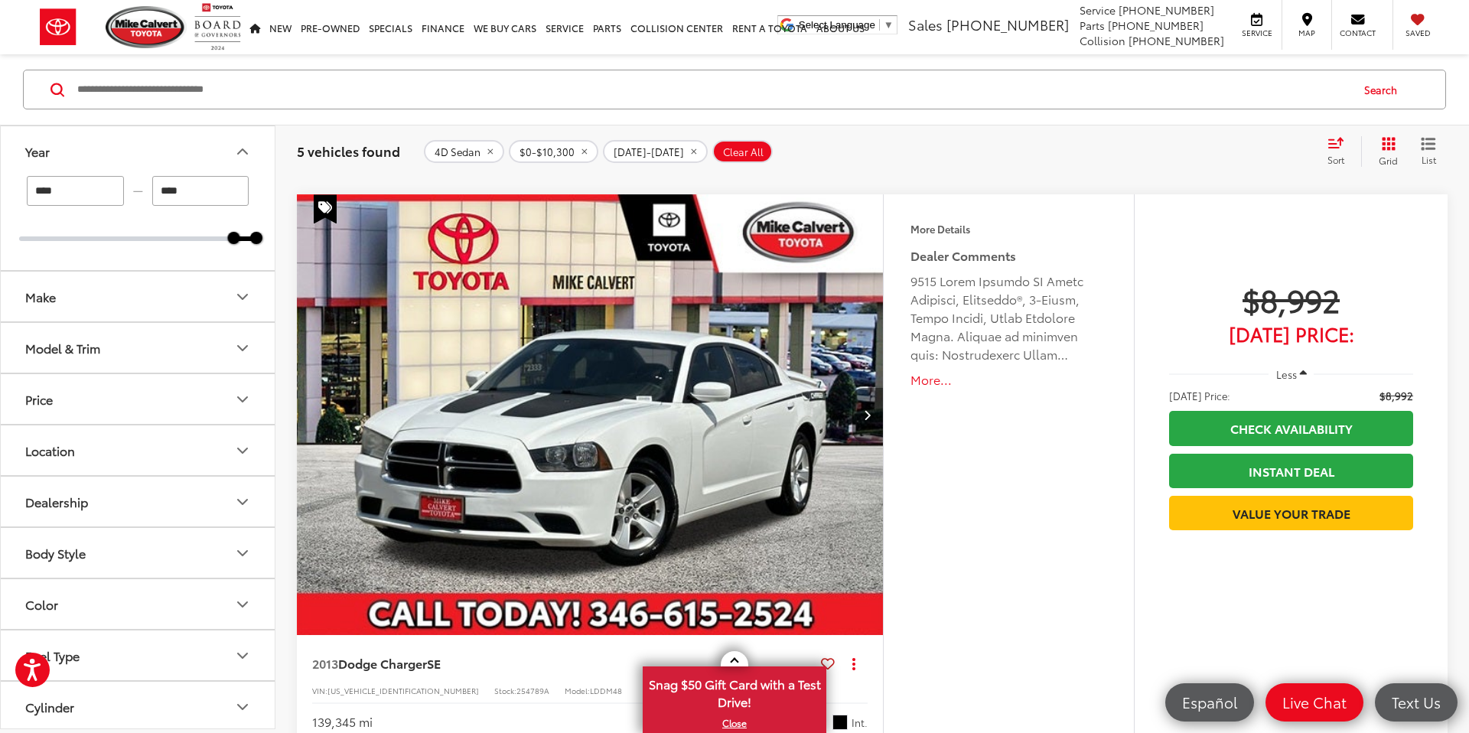
click at [869, 418] on icon "Next image" at bounding box center [867, 414] width 7 height 11
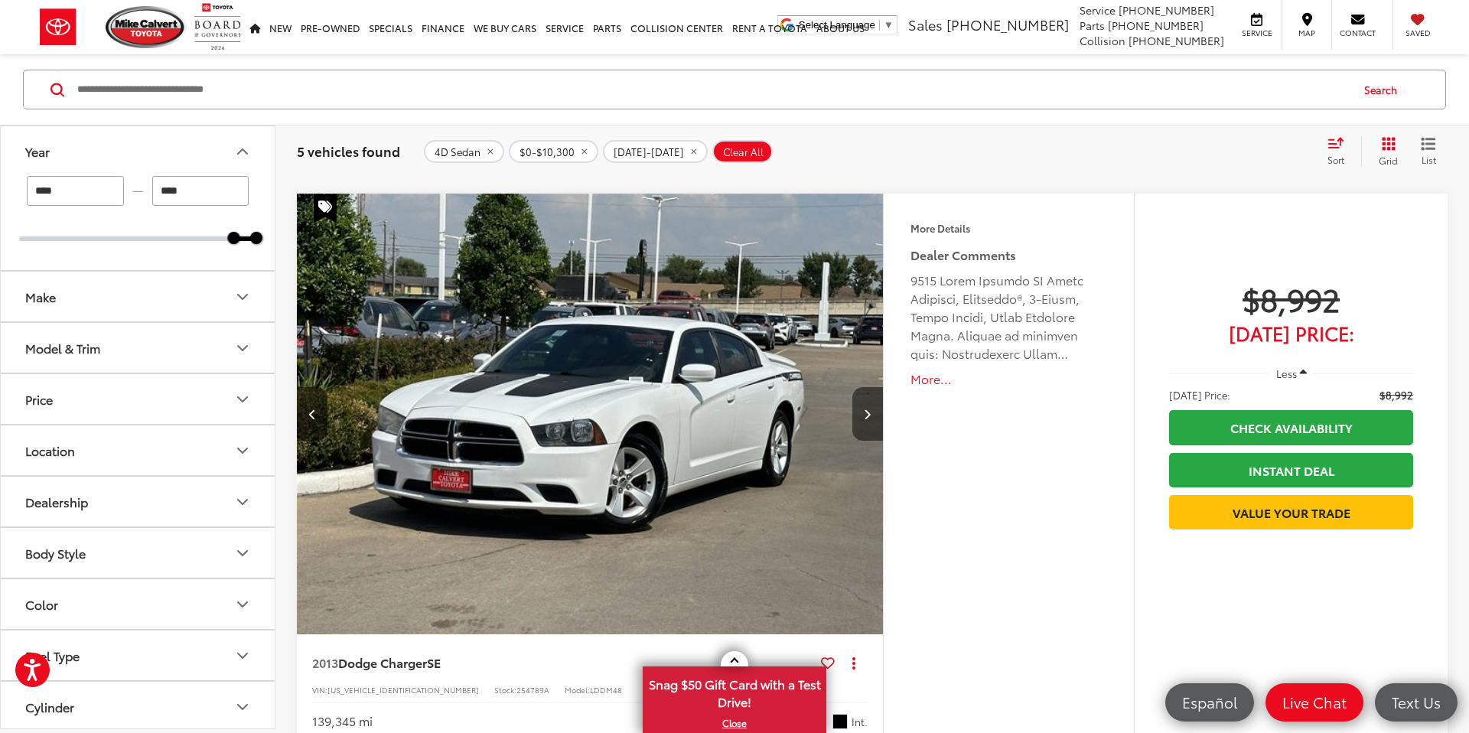
click at [869, 418] on icon "Next image" at bounding box center [867, 414] width 7 height 11
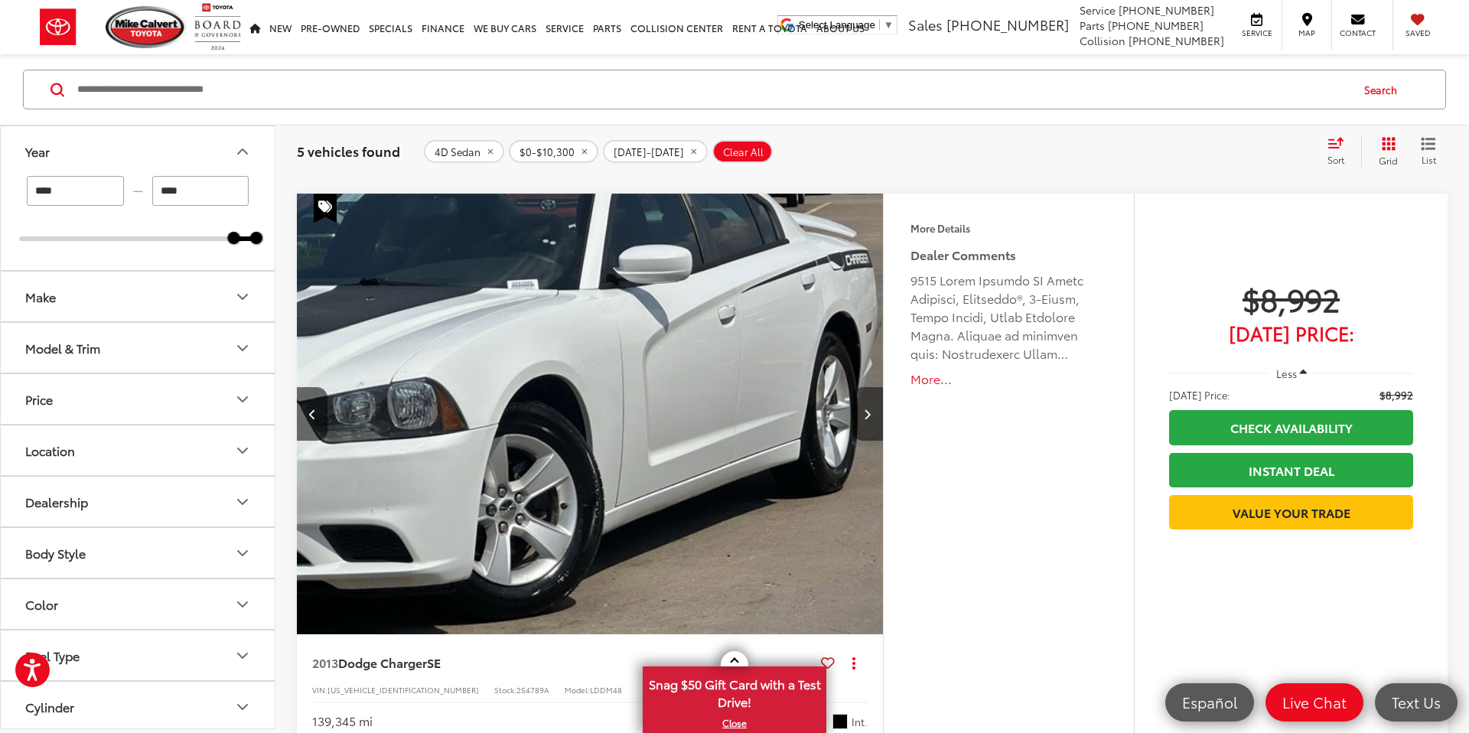
click at [869, 418] on icon "Next image" at bounding box center [867, 414] width 7 height 11
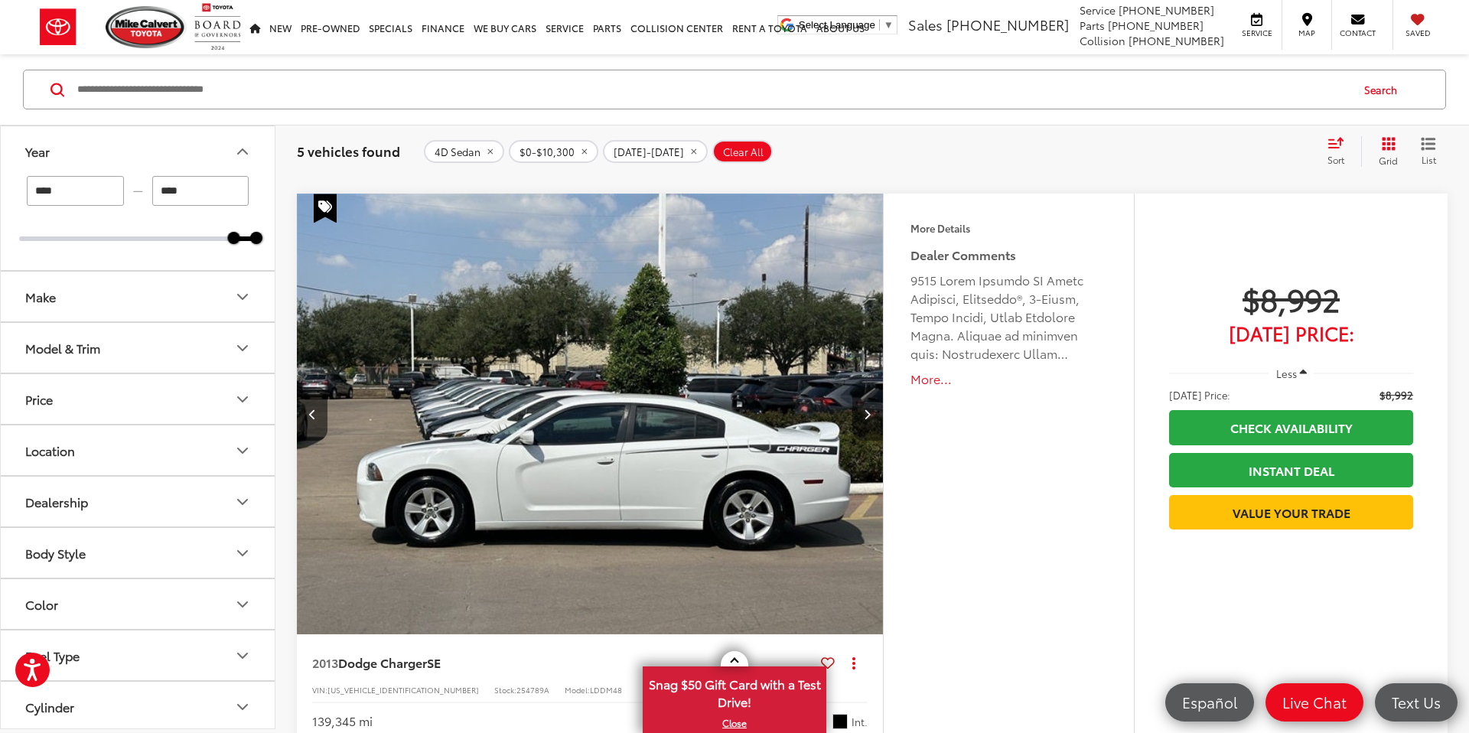
click at [869, 418] on icon "Next image" at bounding box center [867, 414] width 7 height 11
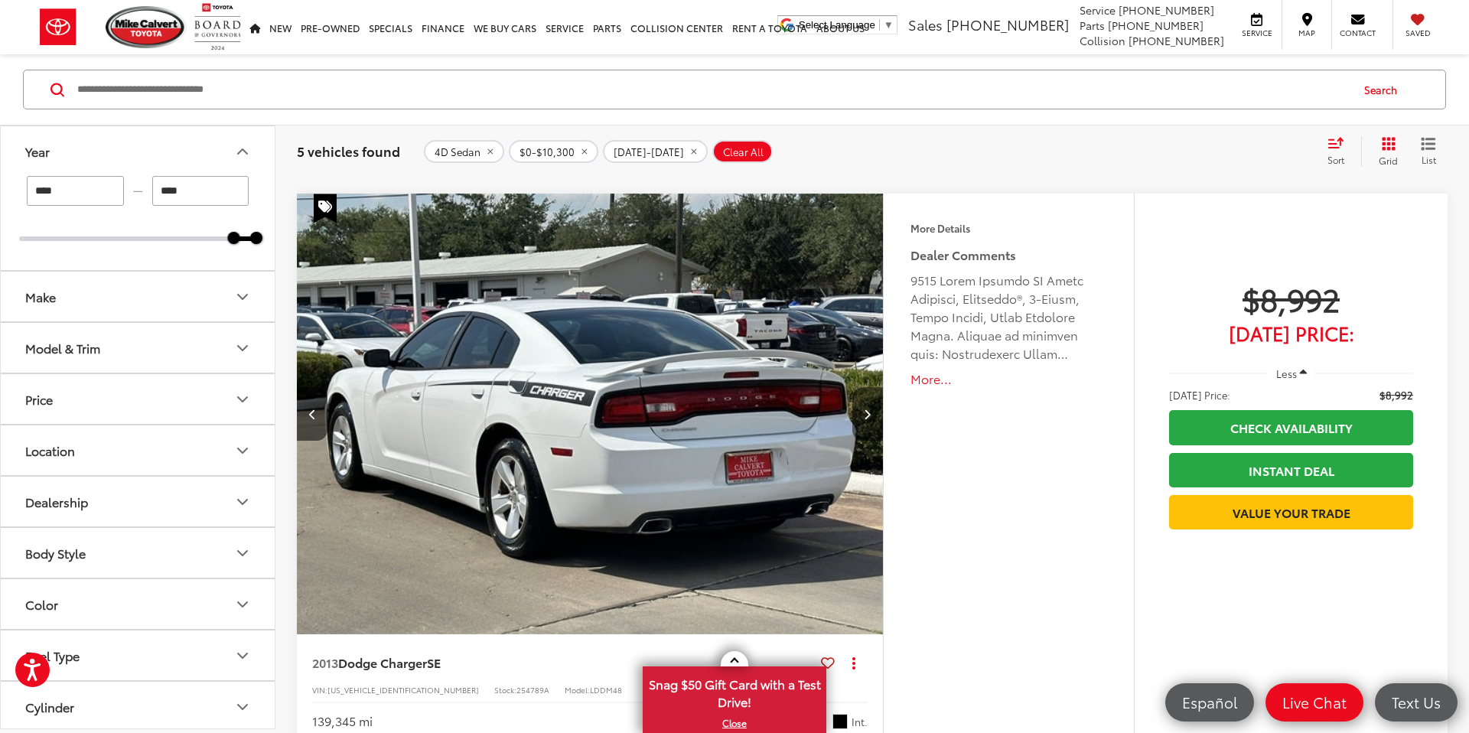
click at [869, 418] on icon "Next image" at bounding box center [867, 414] width 7 height 11
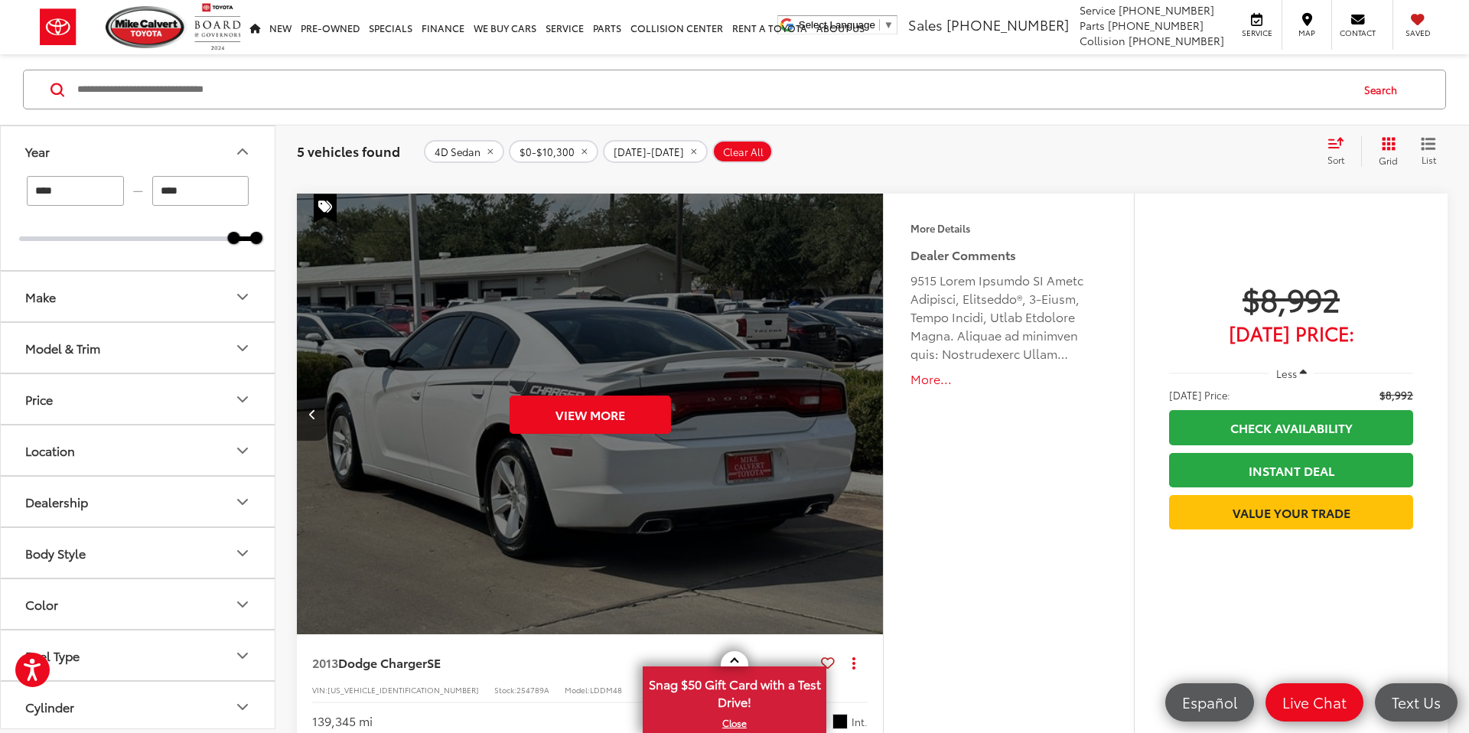
scroll to position [2799, 0]
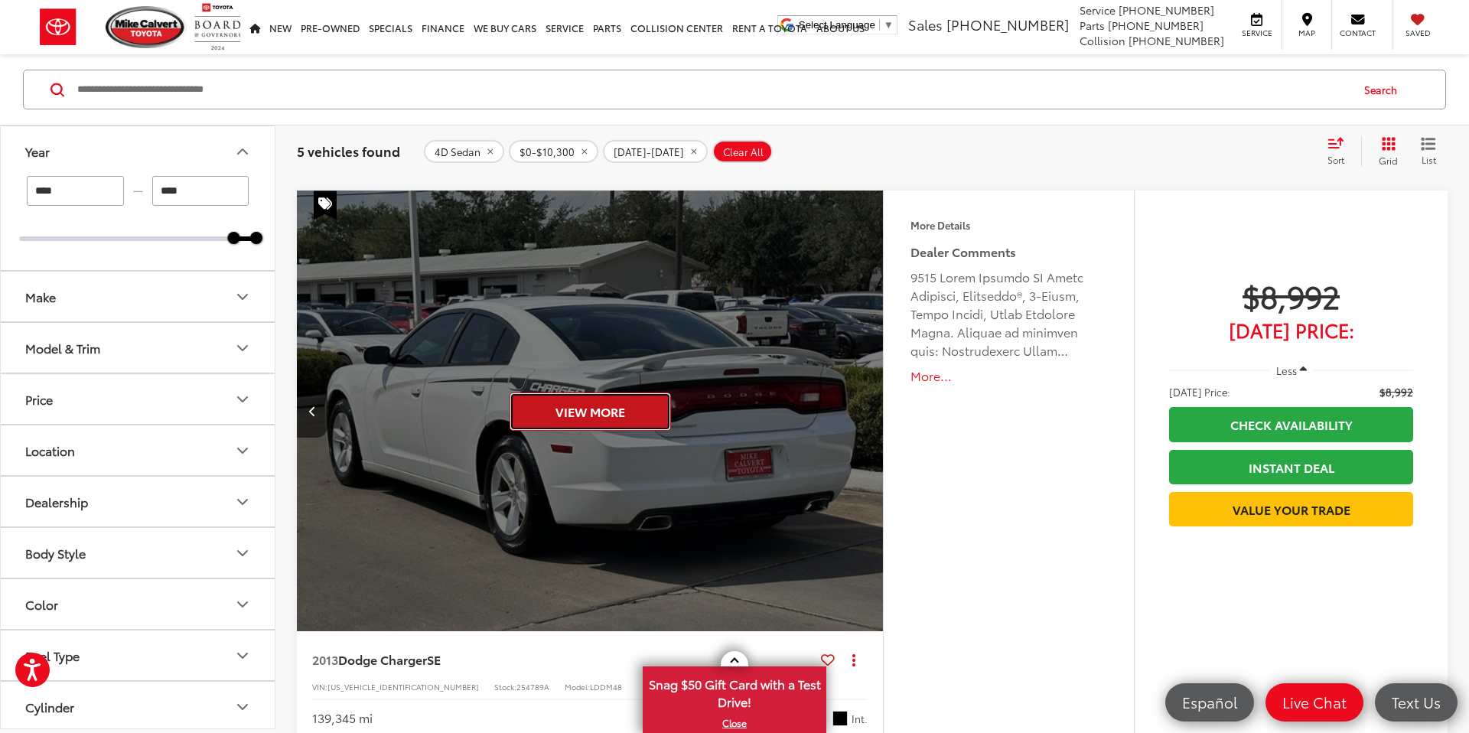
click at [611, 410] on button "View More" at bounding box center [590, 412] width 161 height 38
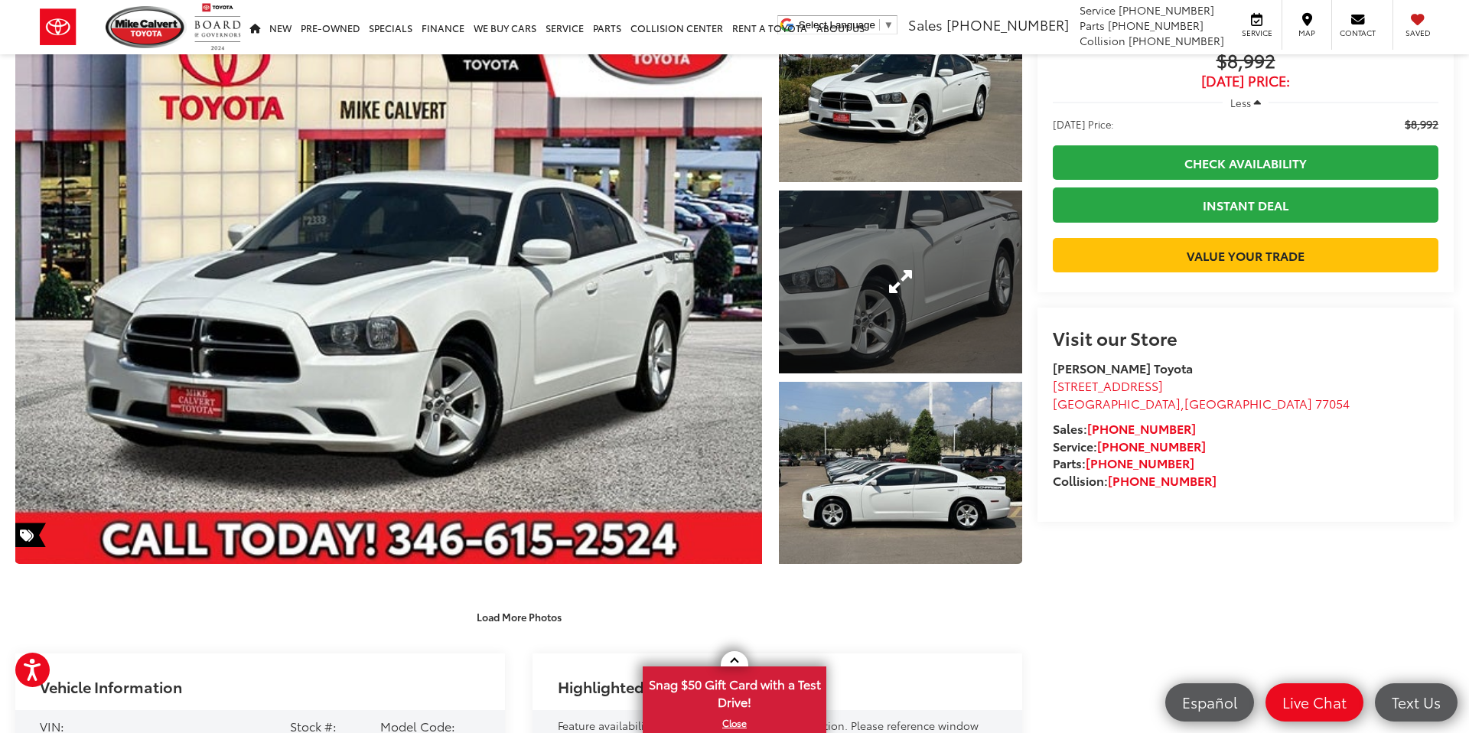
scroll to position [84, 0]
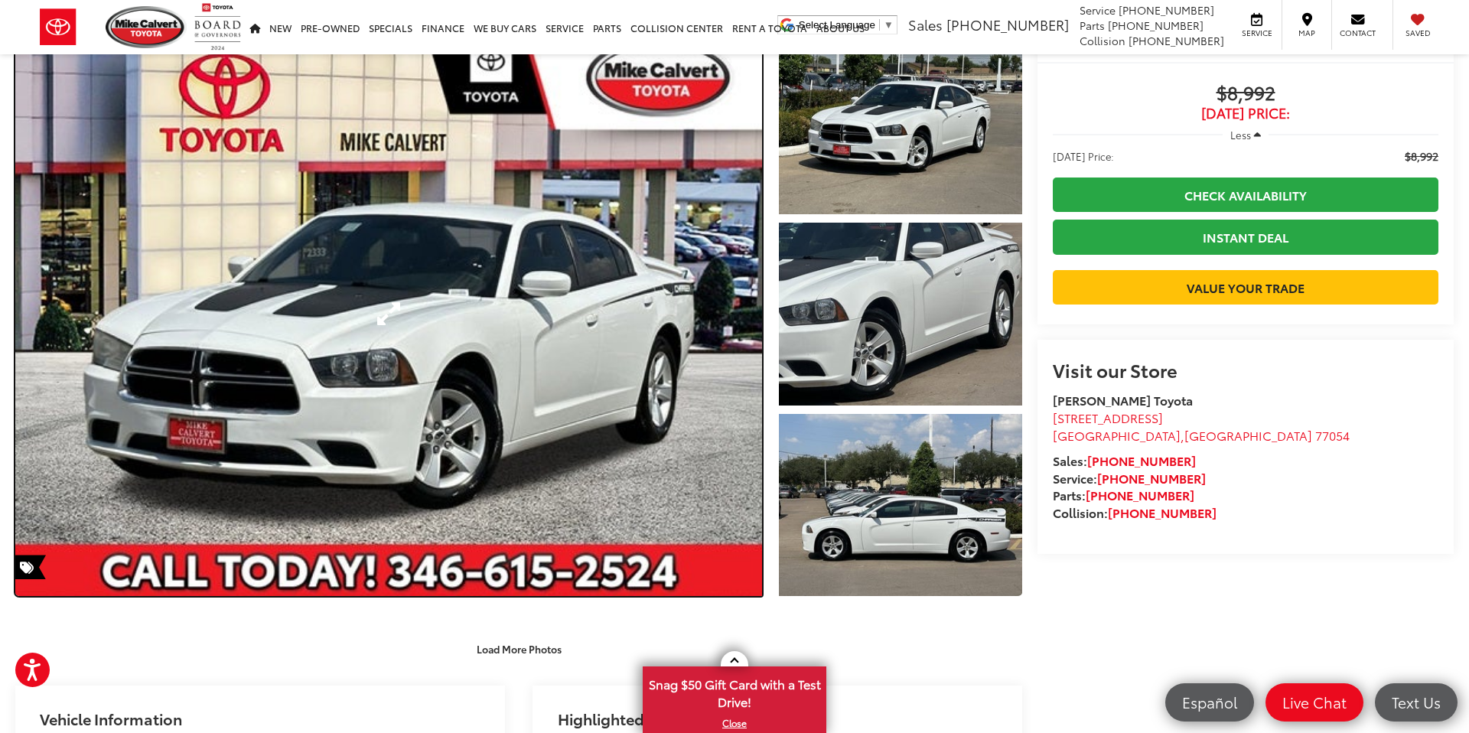
click at [589, 321] on link "Expand Photo 0" at bounding box center [388, 313] width 747 height 565
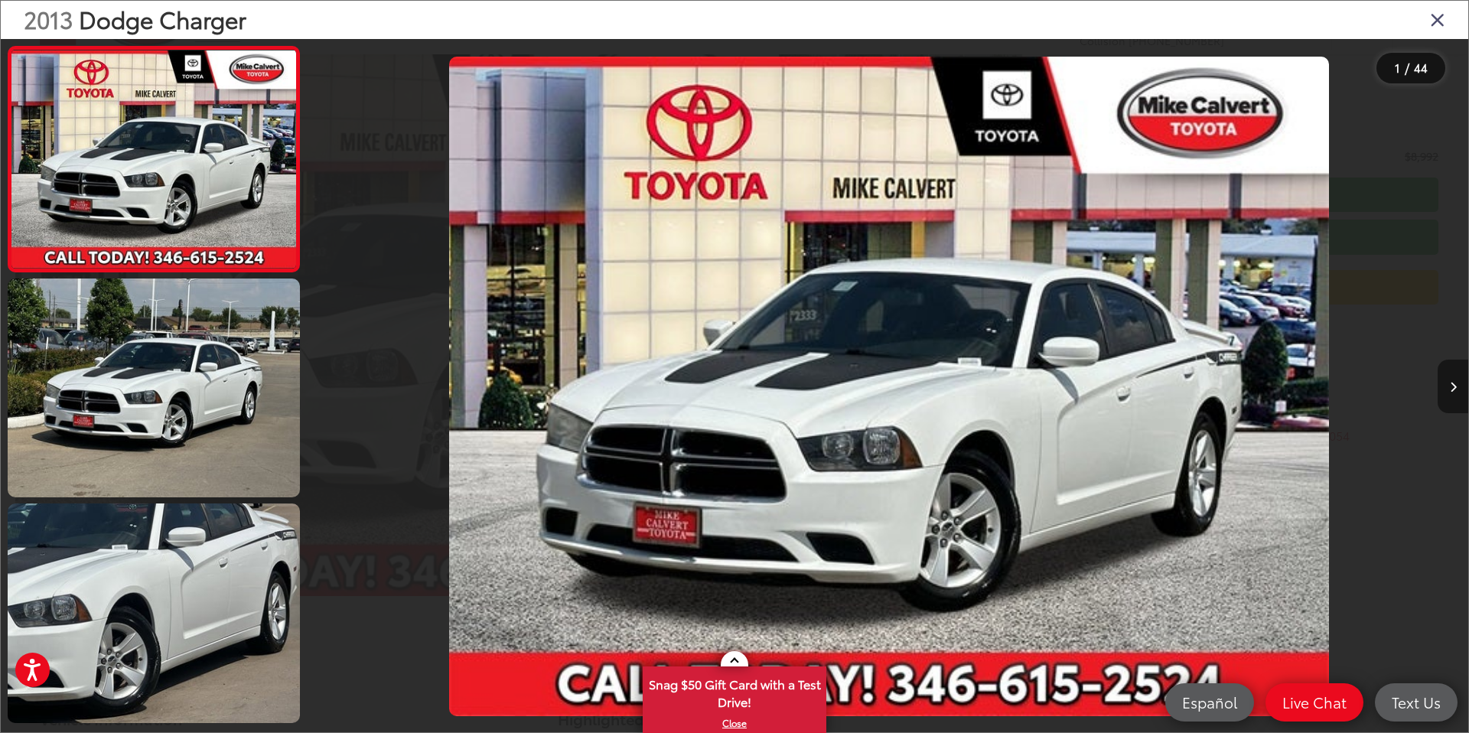
click at [1450, 390] on icon "Next image" at bounding box center [1453, 387] width 7 height 11
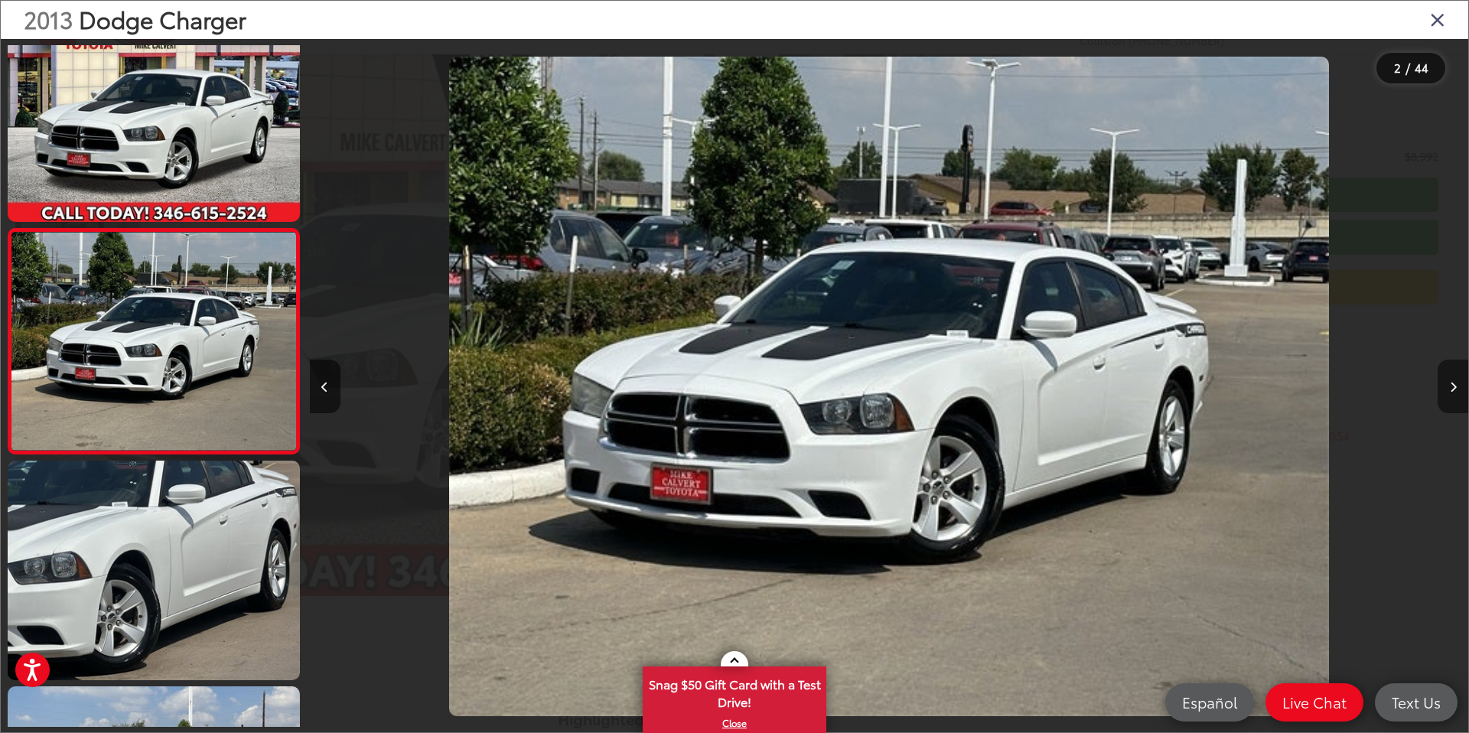
click at [1450, 390] on icon "Next image" at bounding box center [1453, 387] width 7 height 11
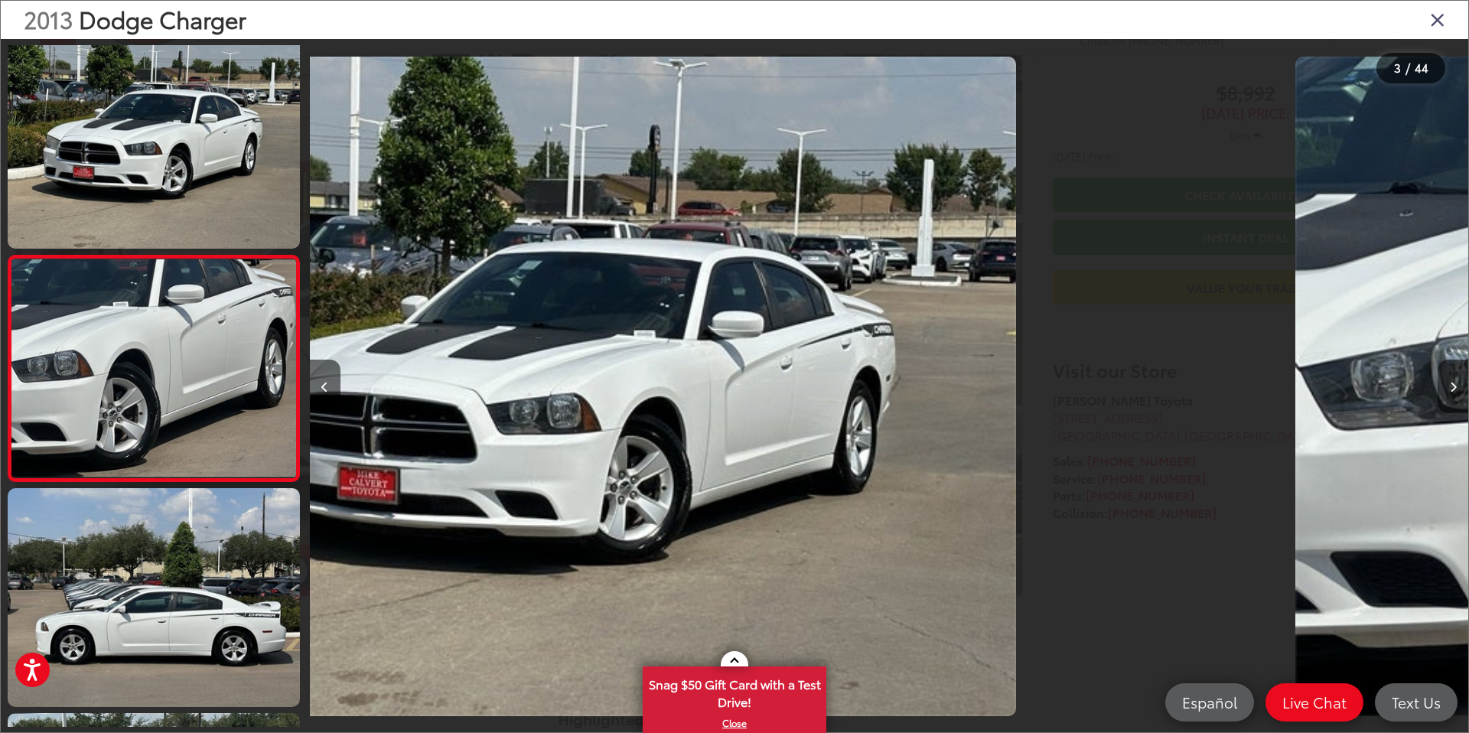
scroll to position [268, 0]
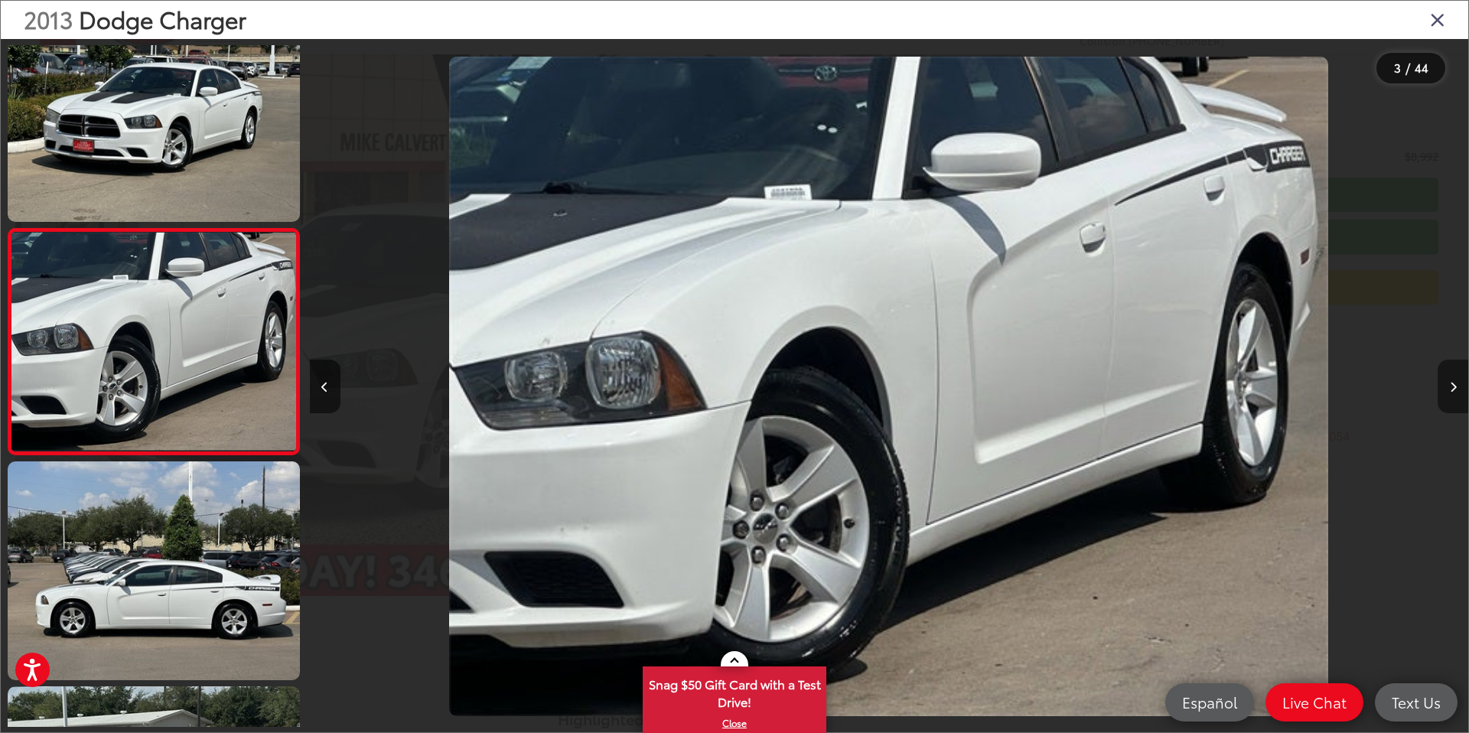
click at [1450, 390] on icon "Next image" at bounding box center [1453, 387] width 7 height 11
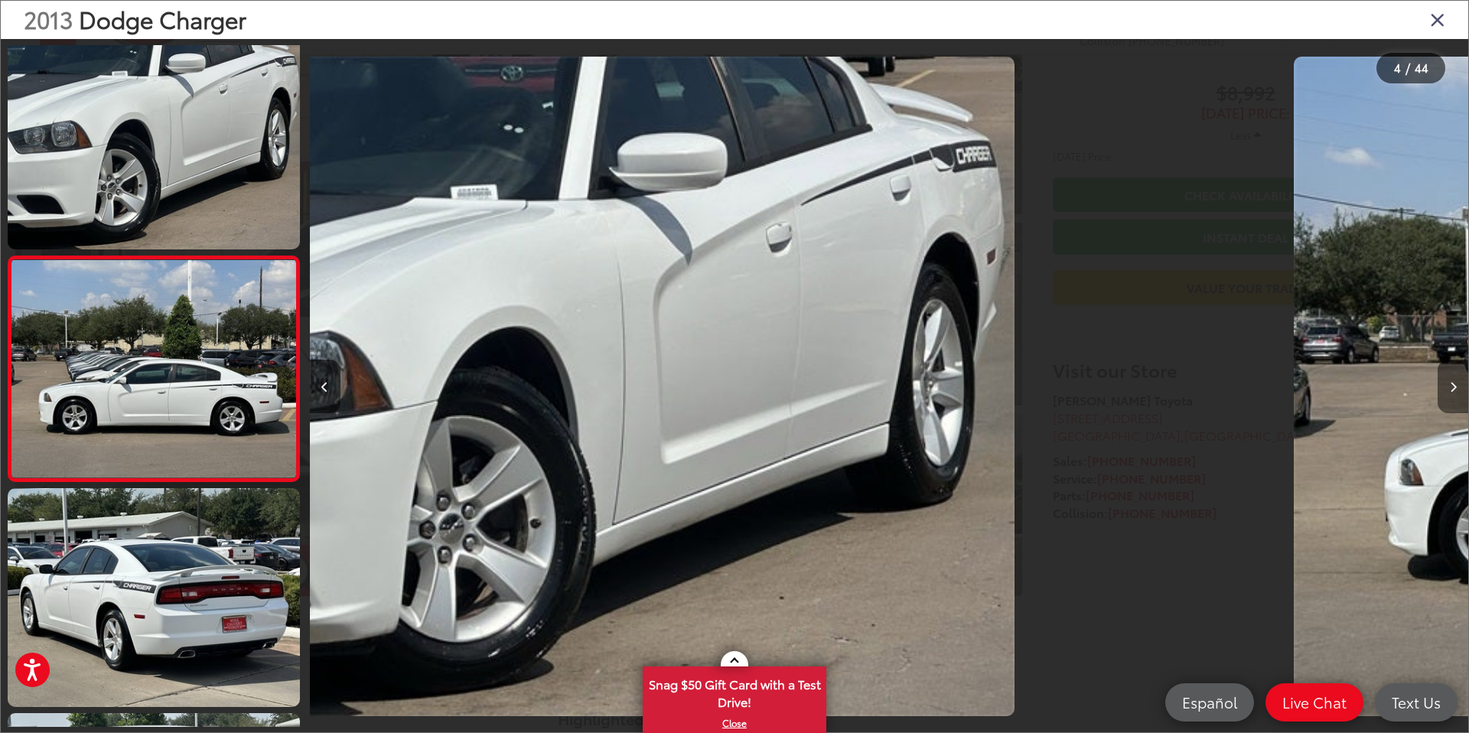
scroll to position [494, 0]
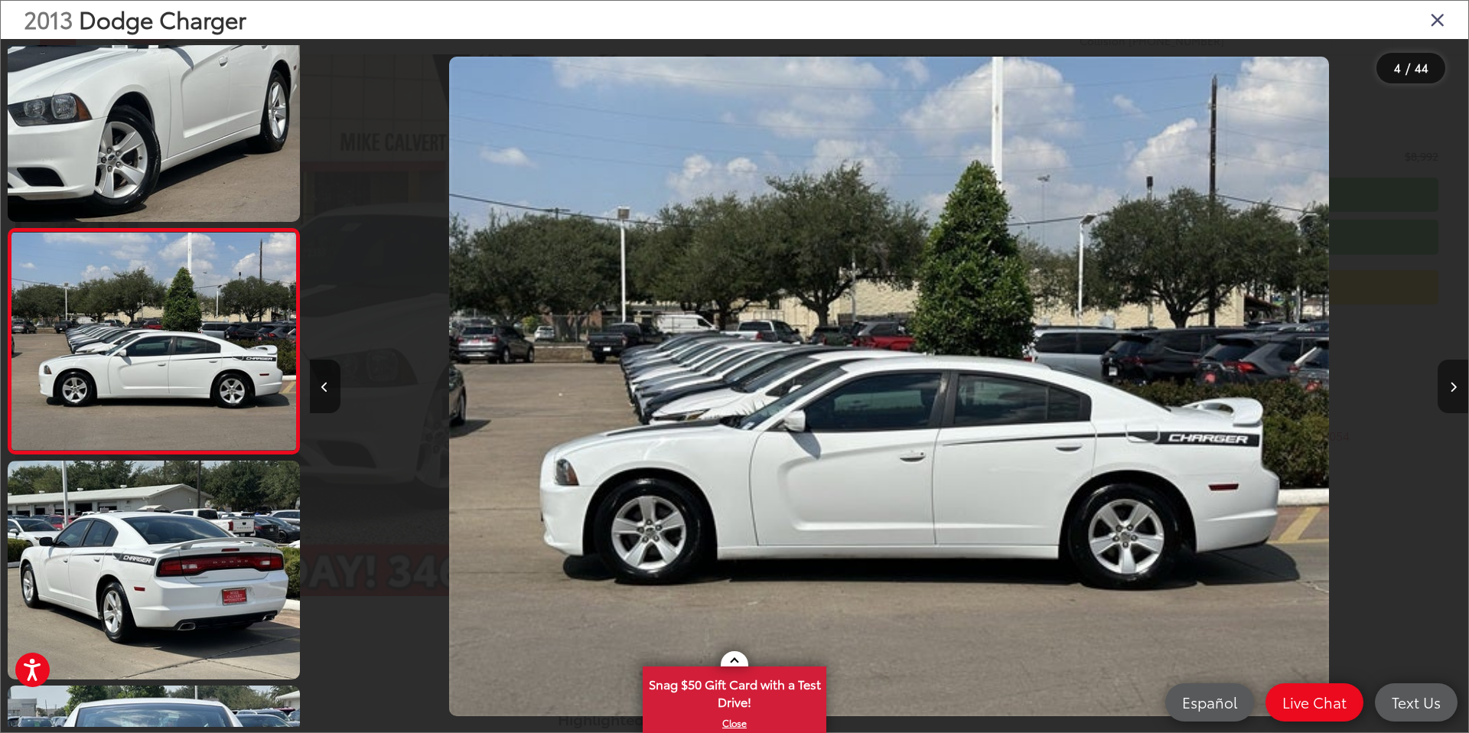
click at [1450, 390] on icon "Next image" at bounding box center [1453, 387] width 7 height 11
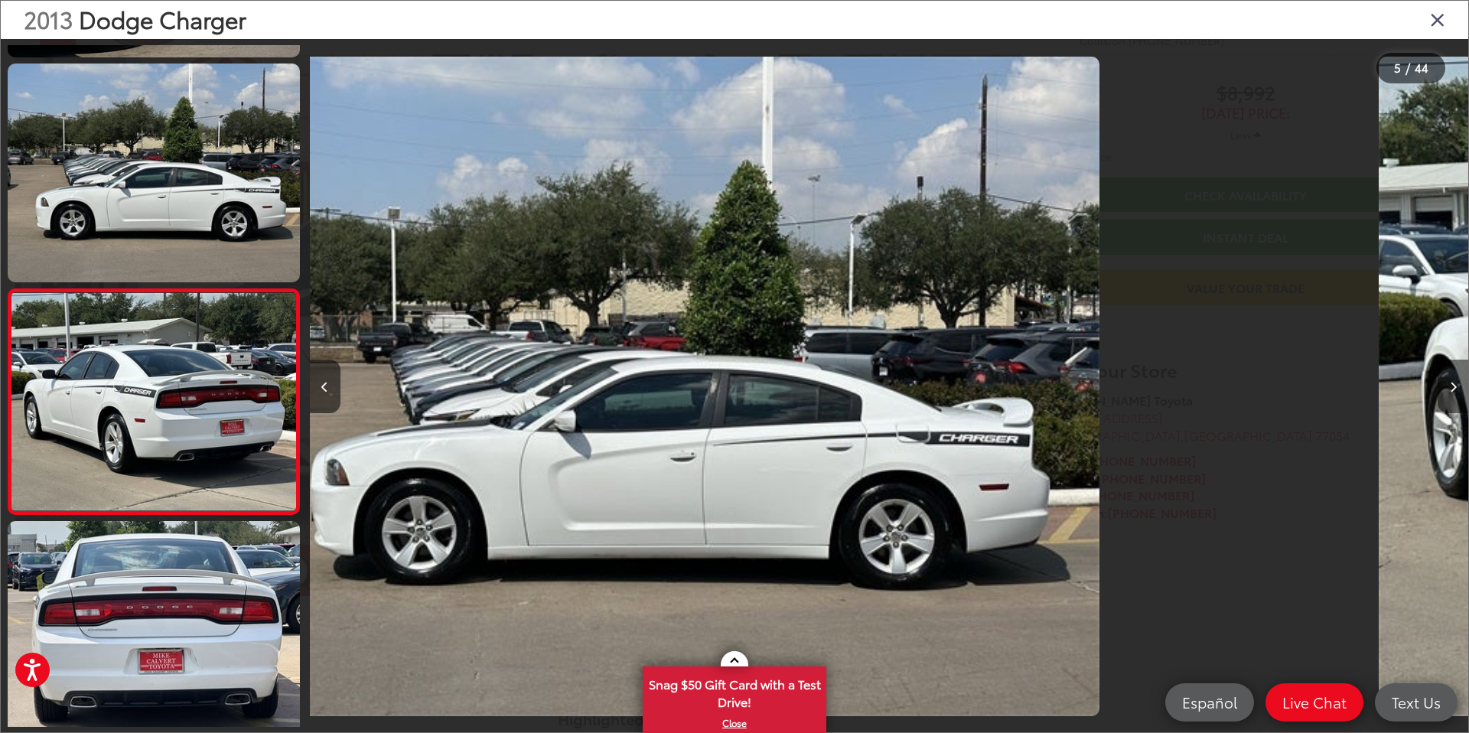
scroll to position [719, 0]
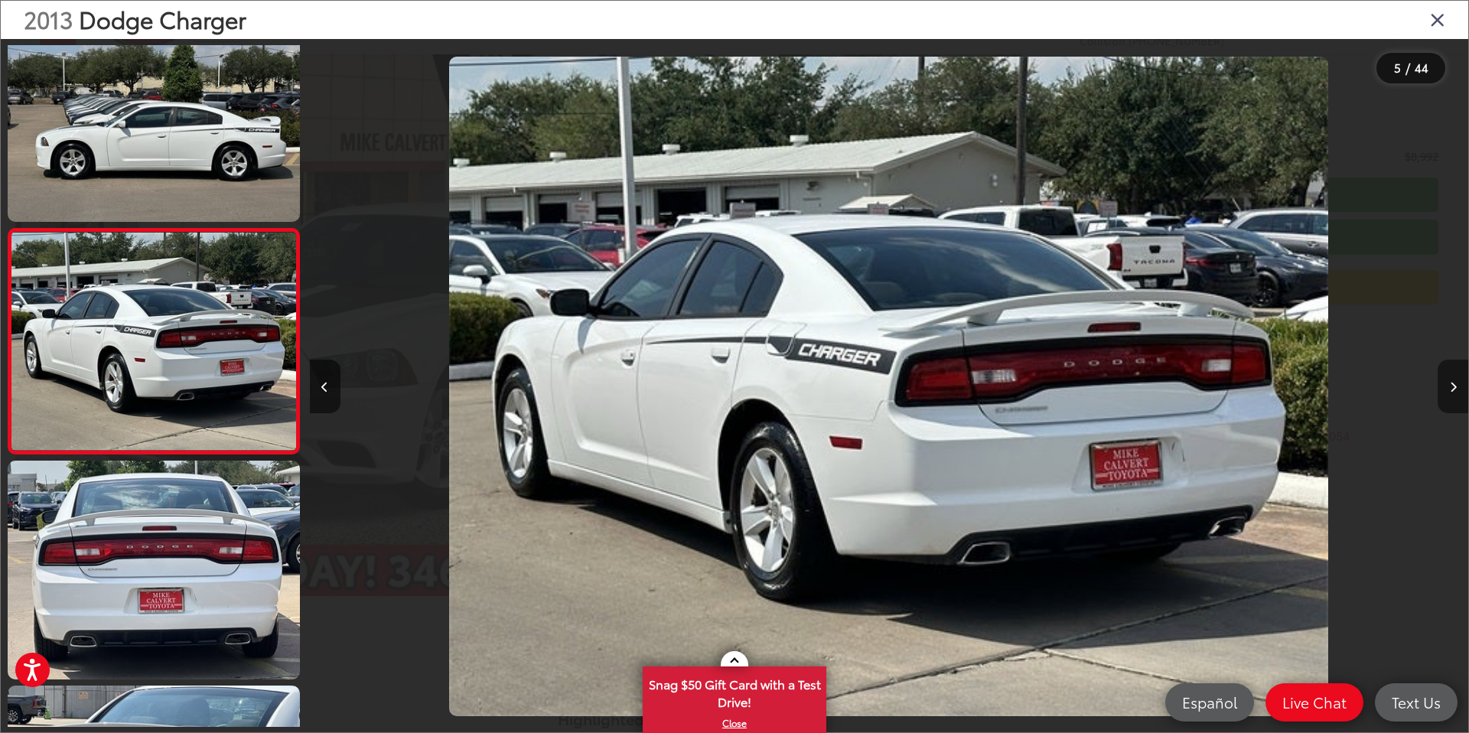
click at [1450, 390] on icon "Next image" at bounding box center [1453, 387] width 7 height 11
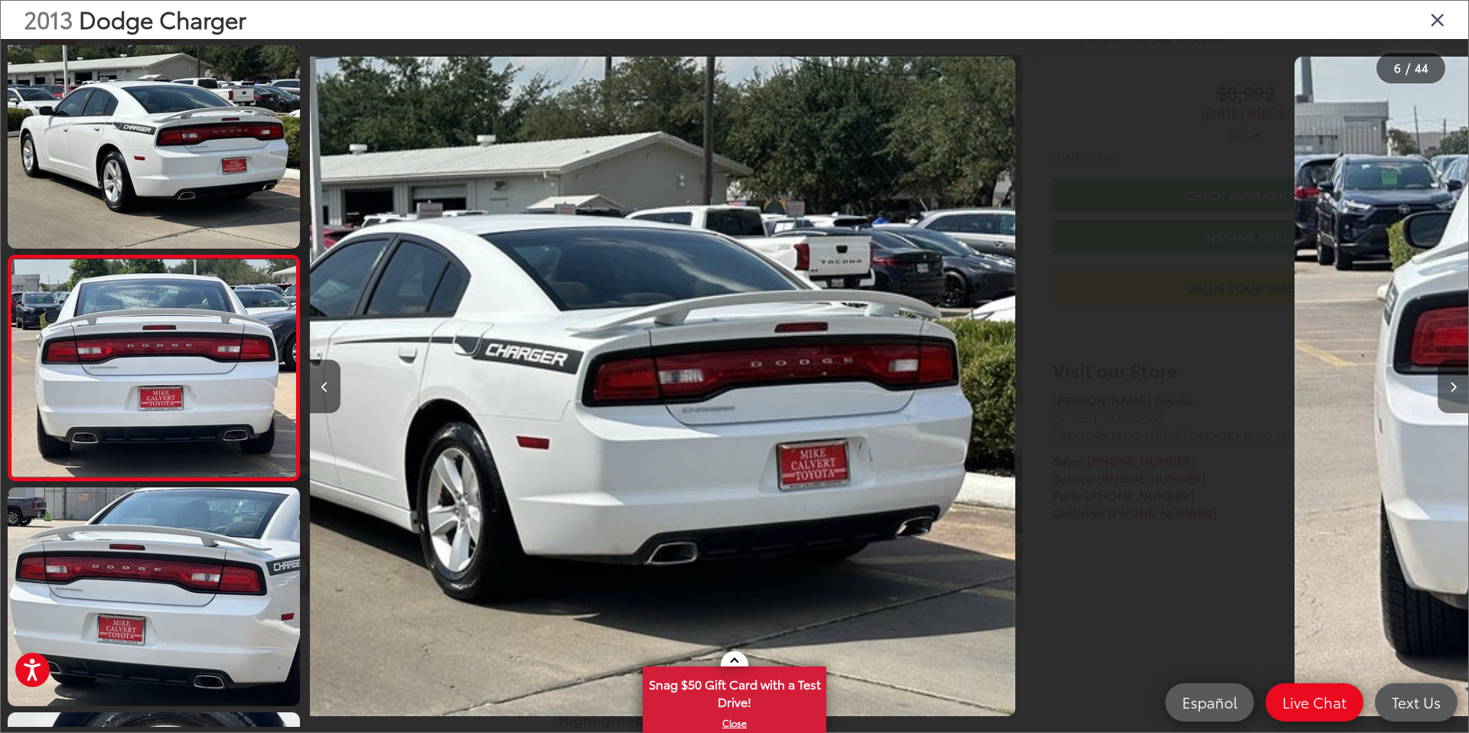
scroll to position [944, 0]
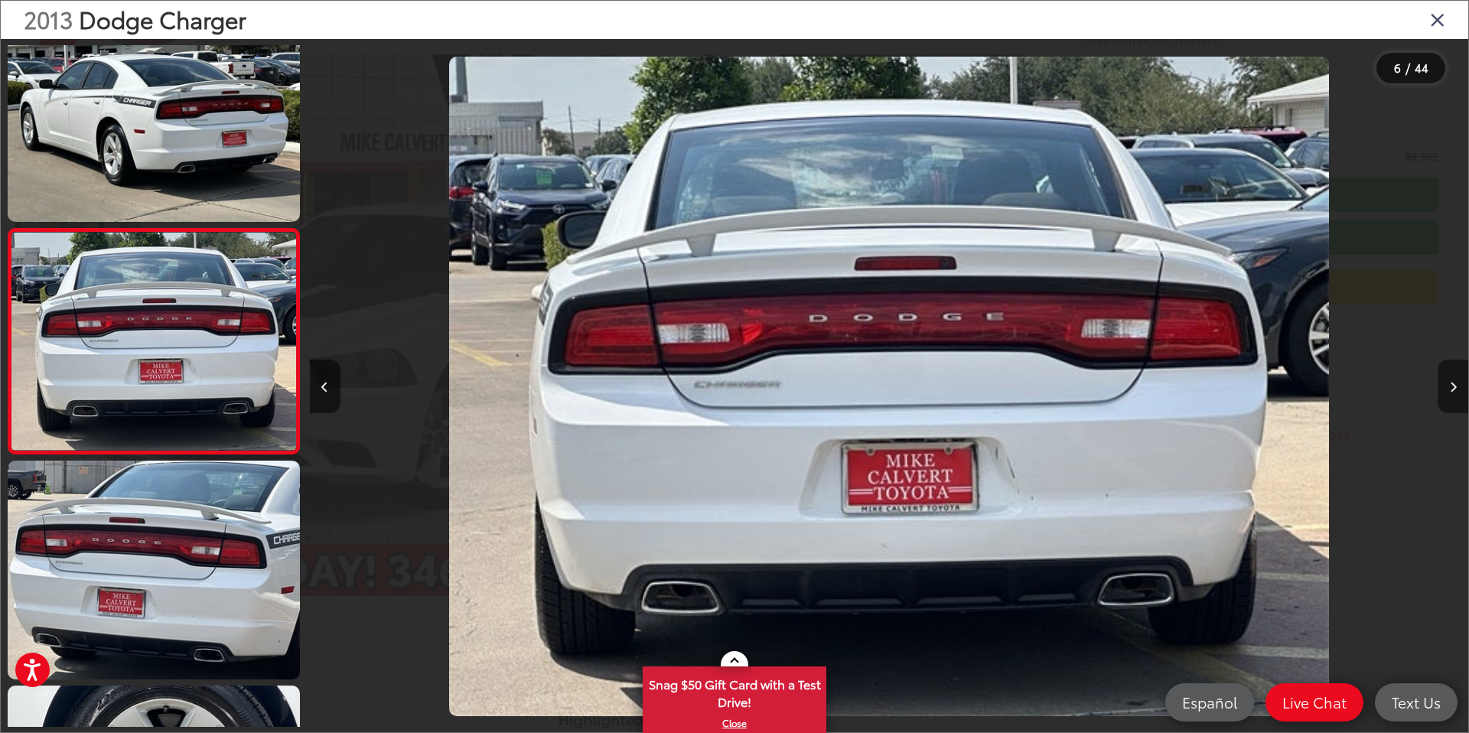
click at [1450, 390] on icon "Next image" at bounding box center [1453, 387] width 7 height 11
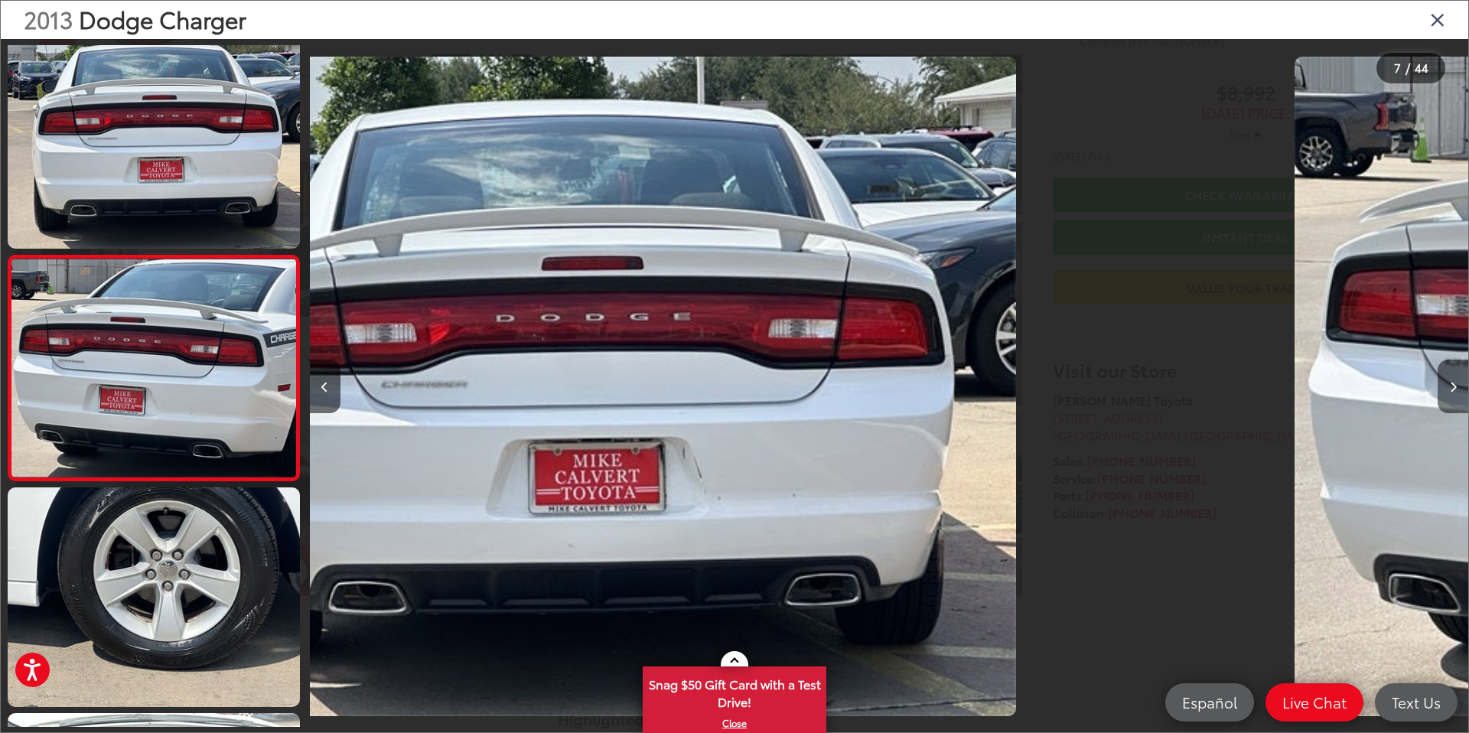
scroll to position [1169, 0]
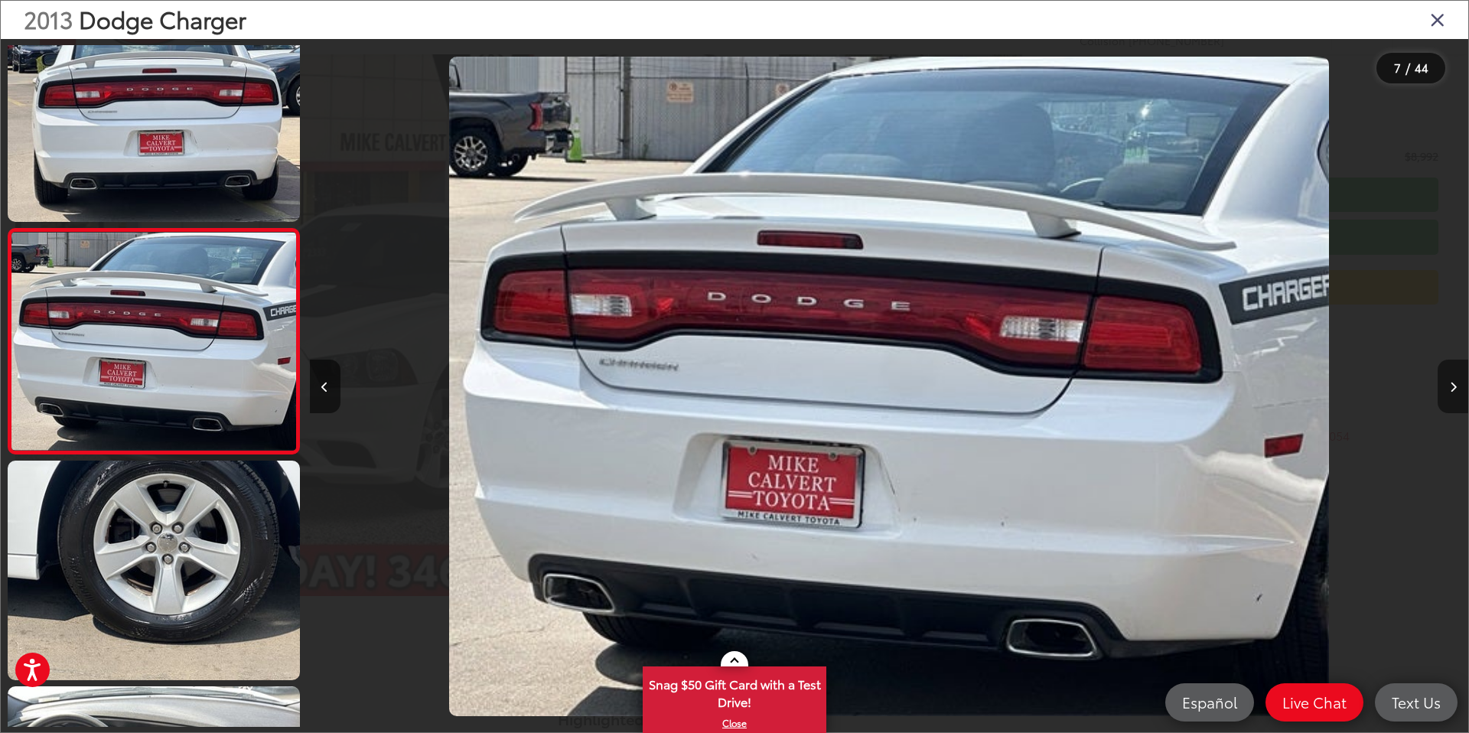
click at [1450, 390] on icon "Next image" at bounding box center [1453, 387] width 7 height 11
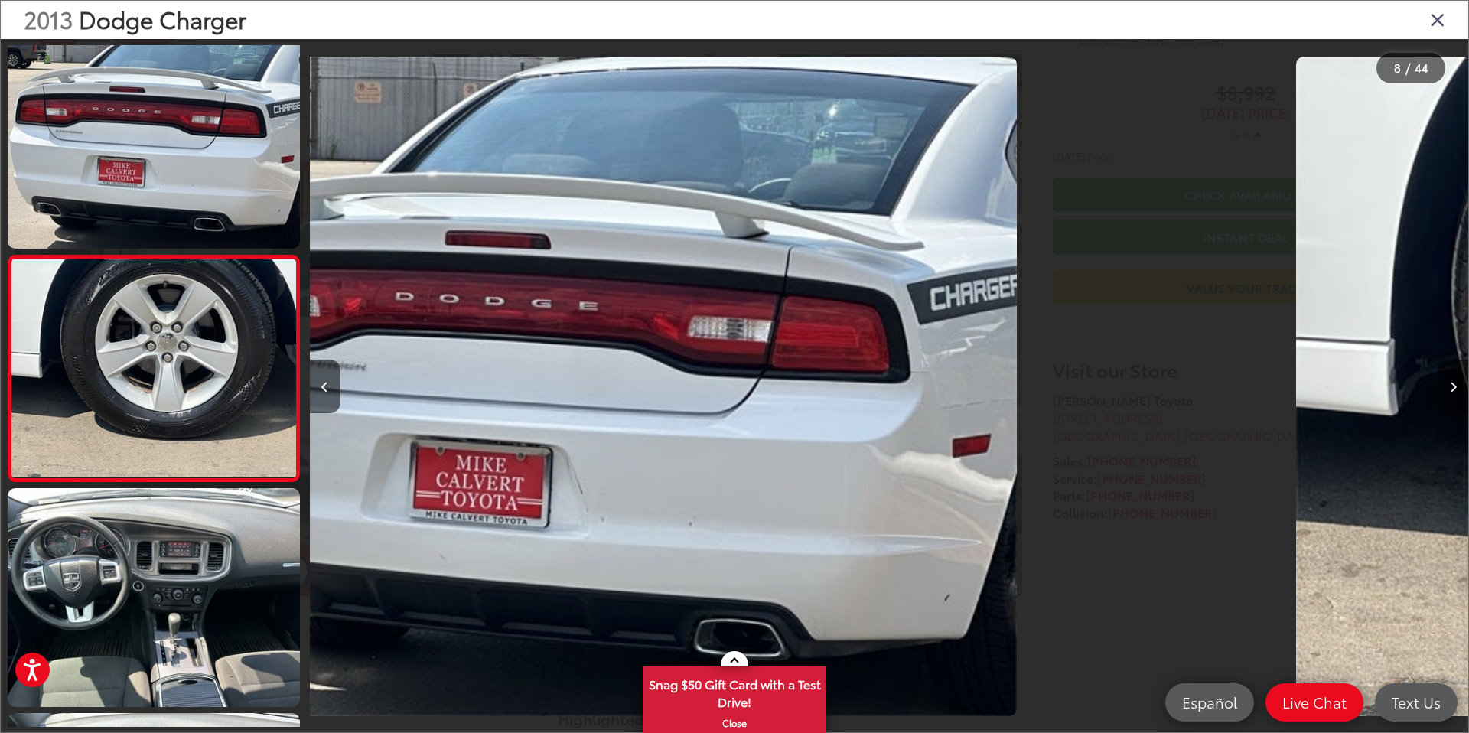
scroll to position [1394, 0]
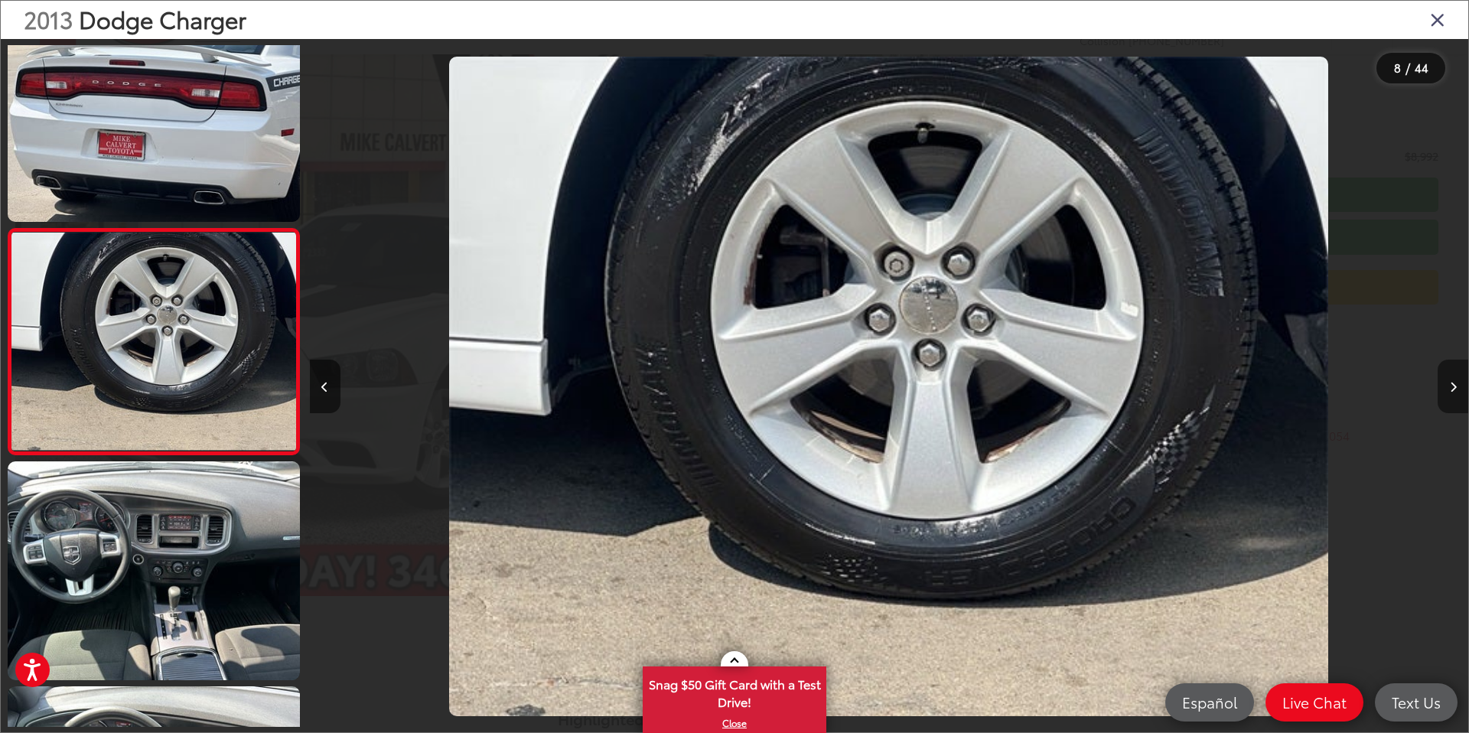
click at [1450, 390] on icon "Next image" at bounding box center [1453, 387] width 7 height 11
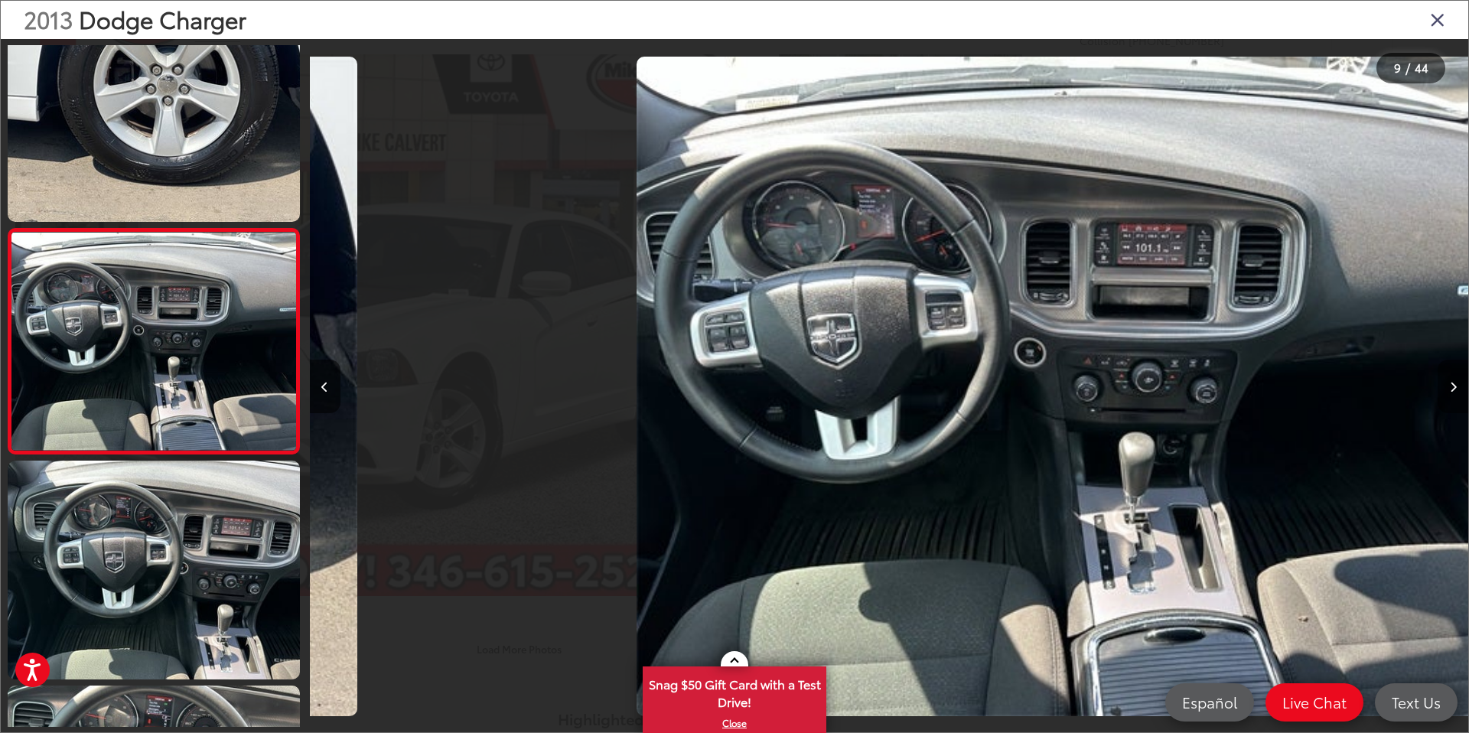
scroll to position [0, 9271]
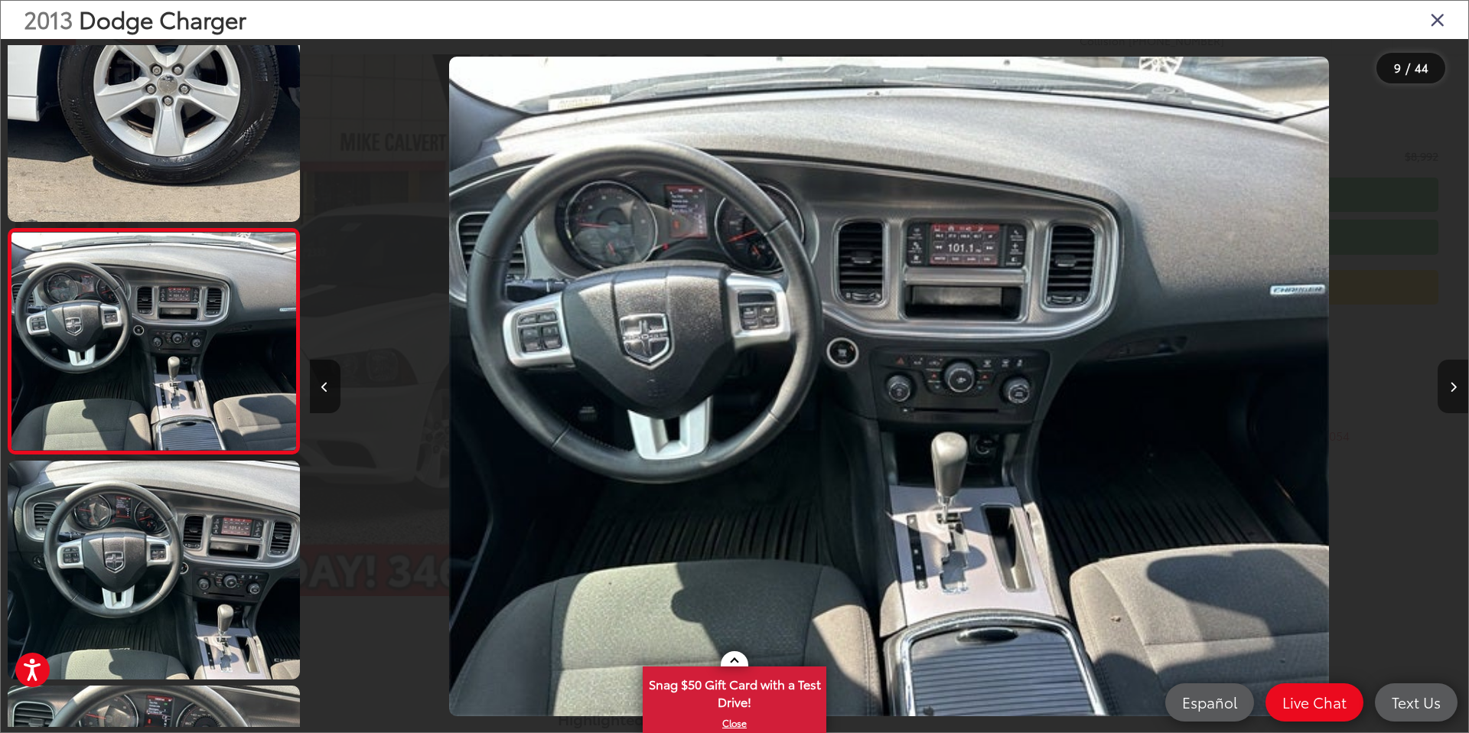
click at [1450, 390] on icon "Next image" at bounding box center [1453, 387] width 7 height 11
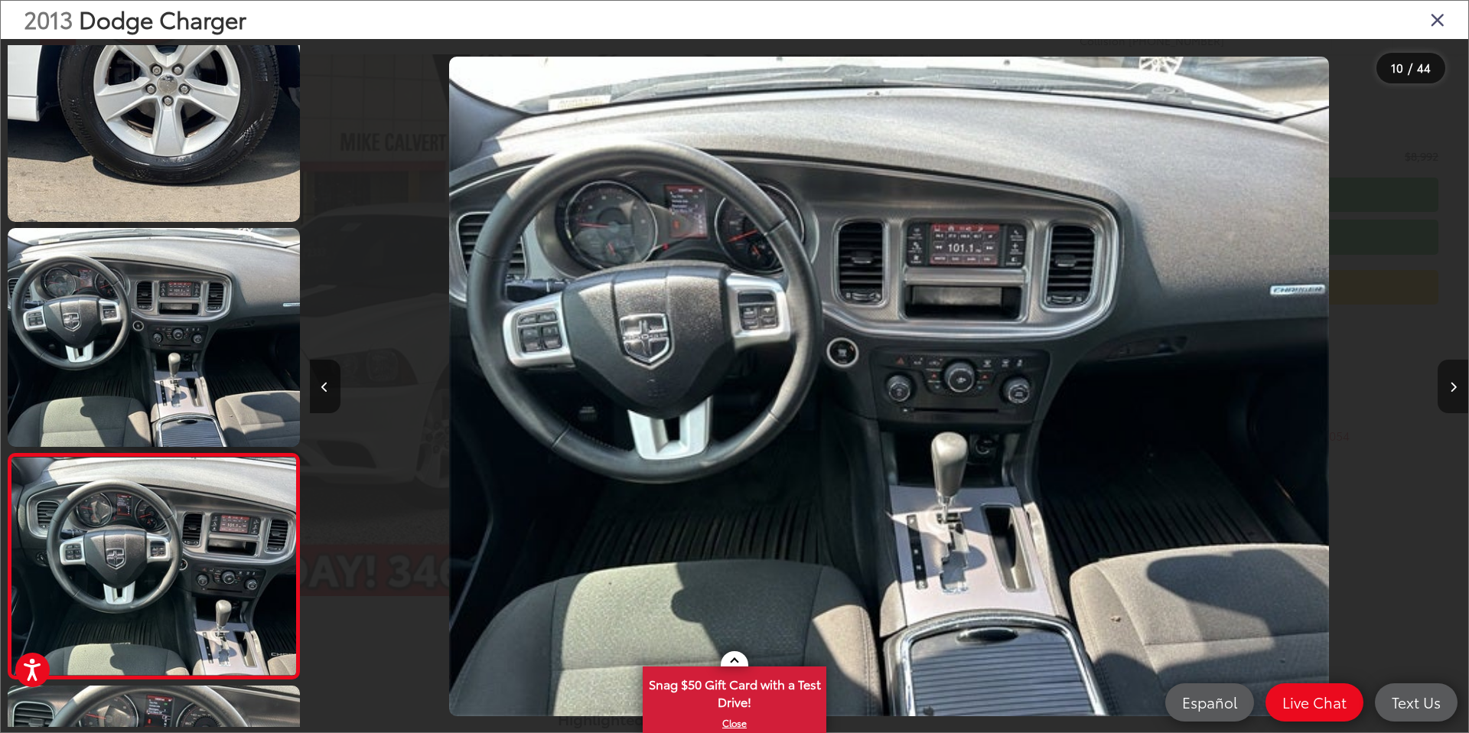
scroll to position [0, 0]
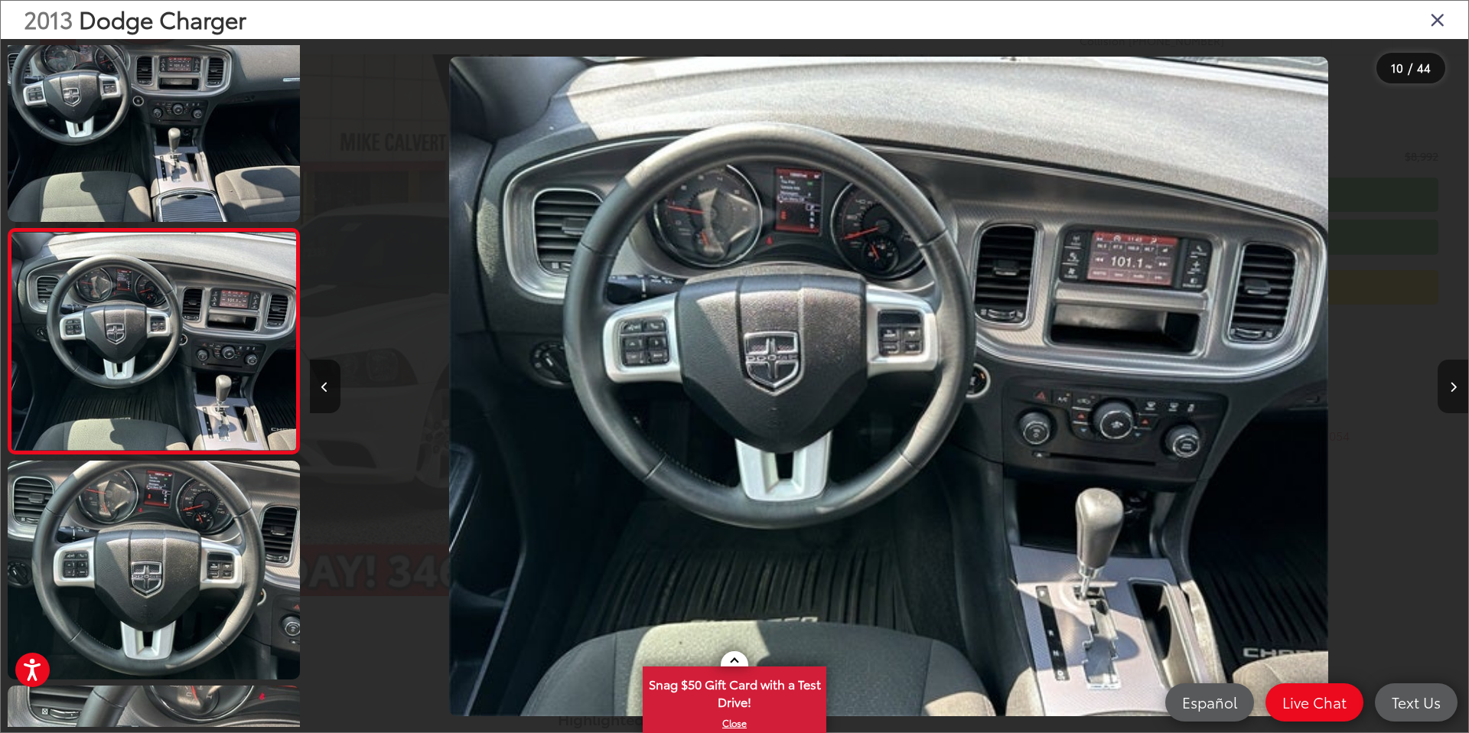
click at [1450, 390] on icon "Next image" at bounding box center [1453, 387] width 7 height 11
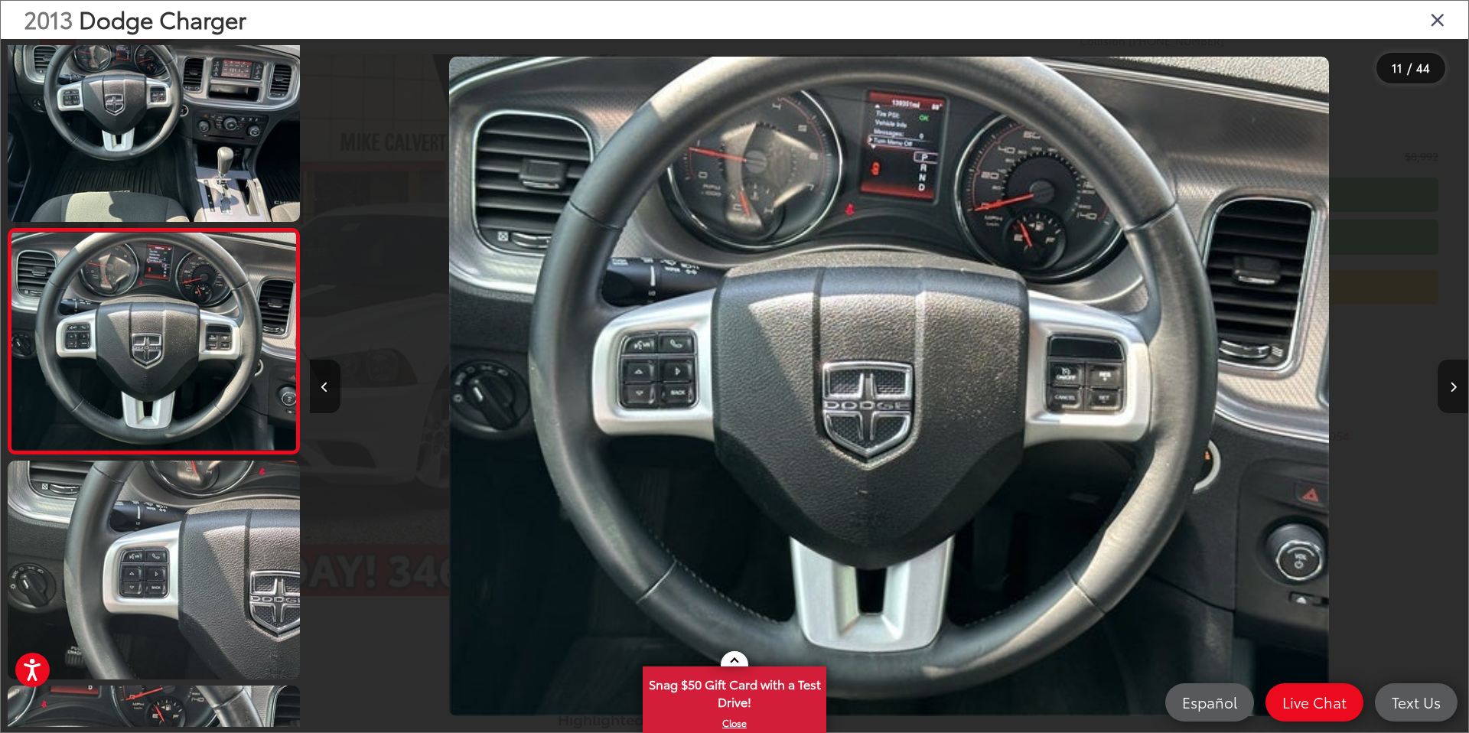
click at [1450, 390] on icon "Next image" at bounding box center [1453, 387] width 7 height 11
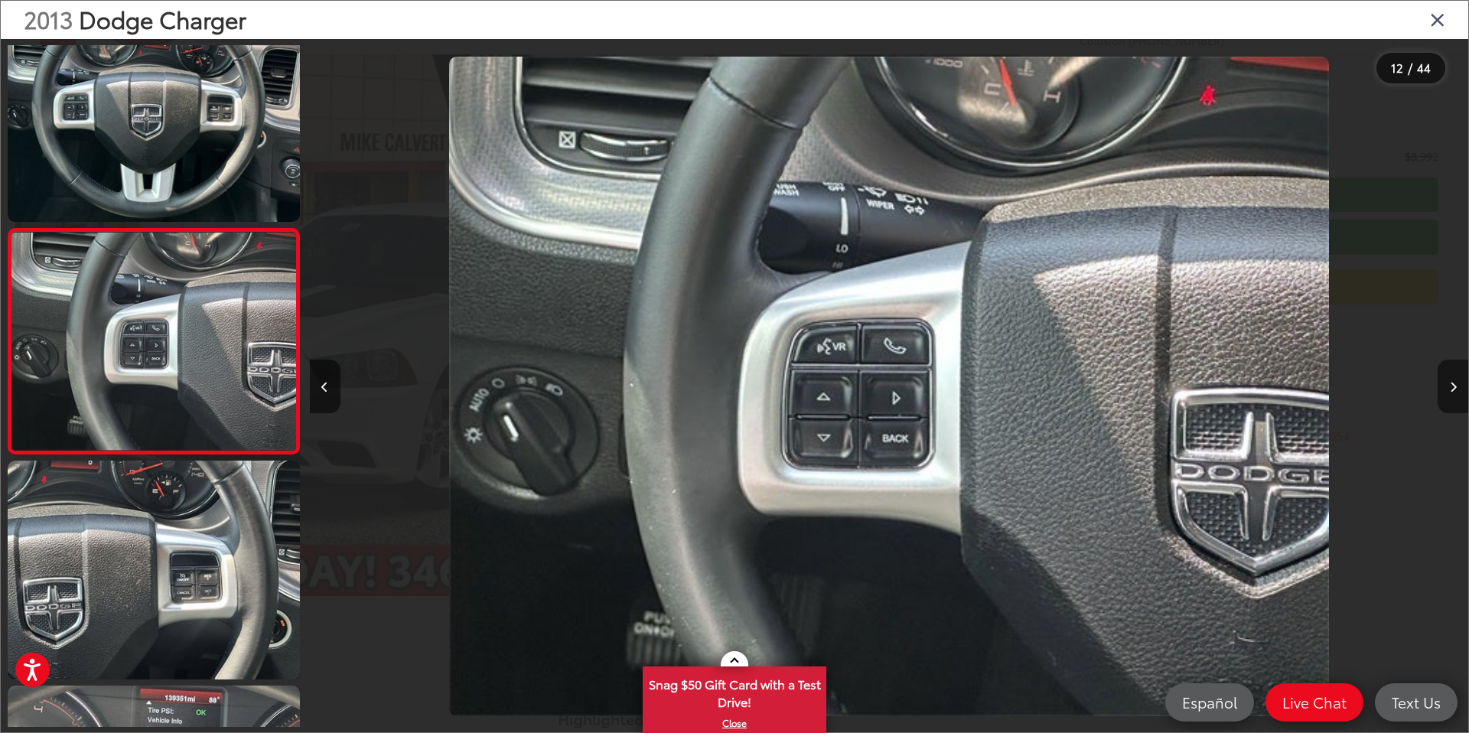
click at [1450, 390] on icon "Next image" at bounding box center [1453, 387] width 7 height 11
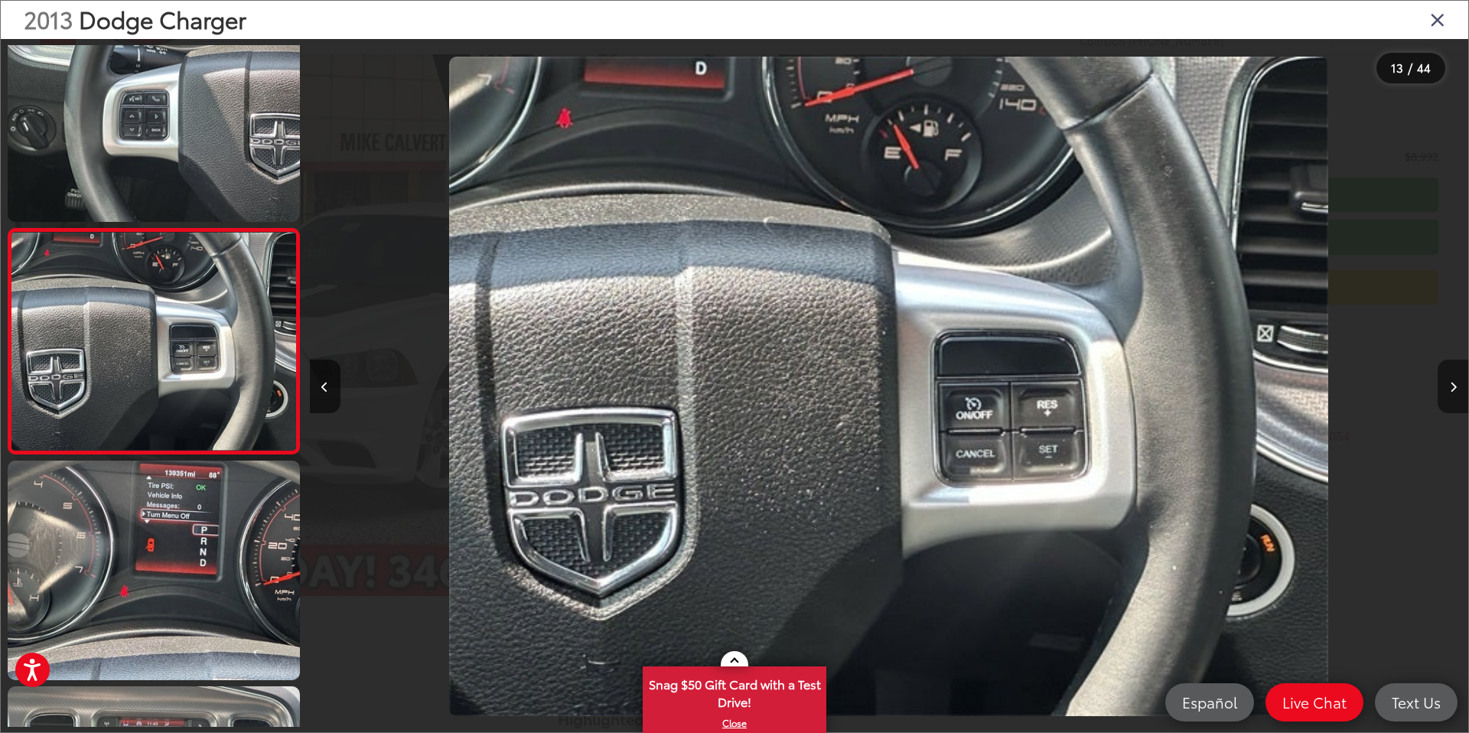
click at [1450, 390] on icon "Next image" at bounding box center [1453, 387] width 7 height 11
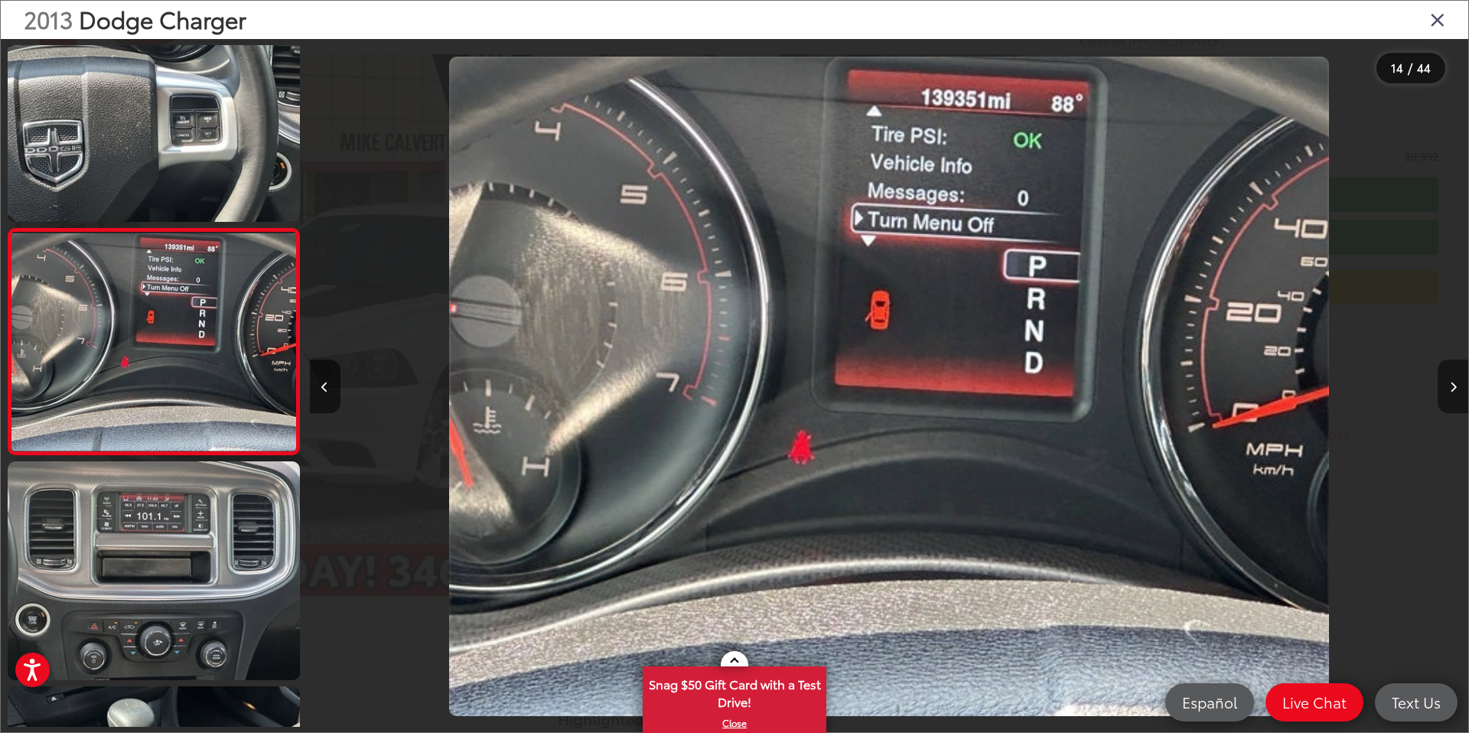
click at [1450, 390] on icon "Next image" at bounding box center [1453, 387] width 7 height 11
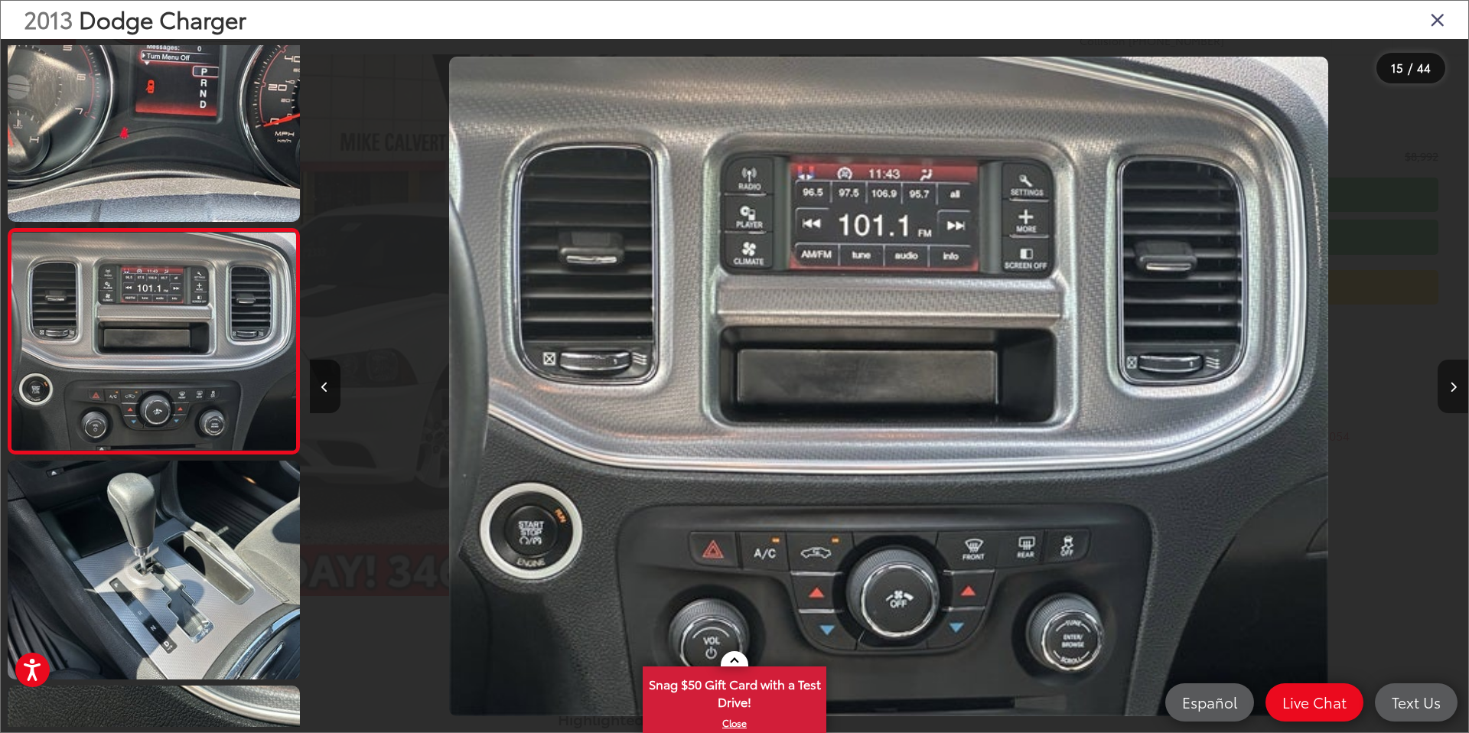
click at [1450, 390] on icon "Next image" at bounding box center [1453, 387] width 7 height 11
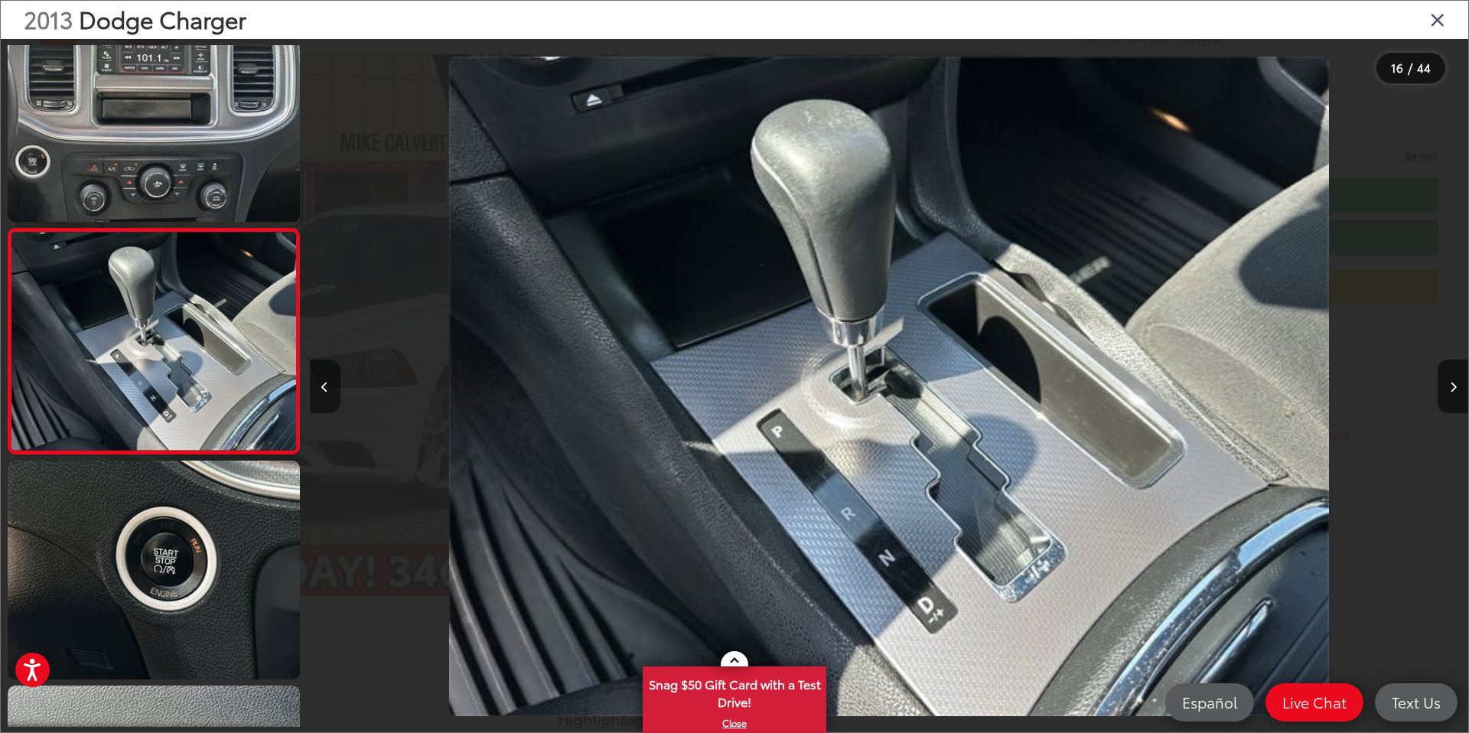
click at [330, 393] on button "Previous image" at bounding box center [325, 387] width 31 height 54
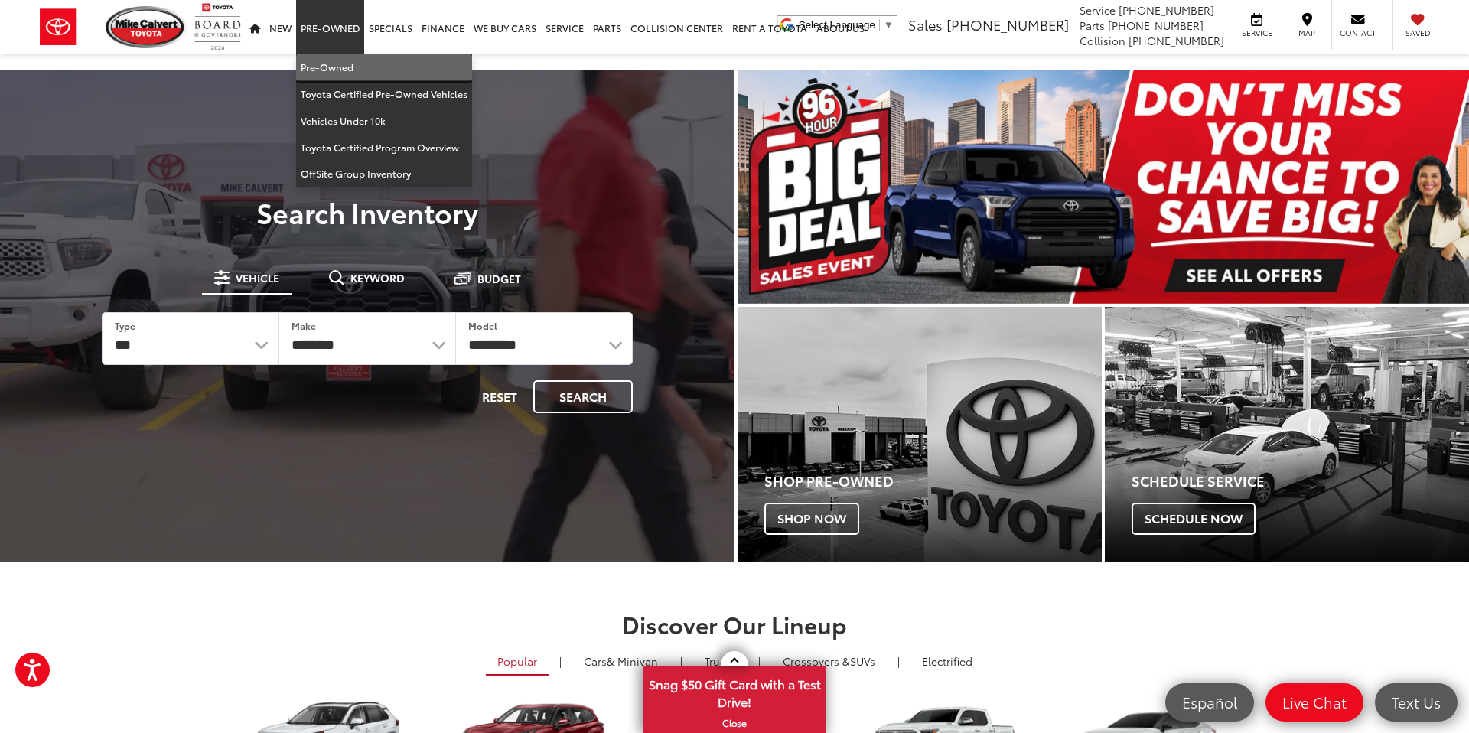
click at [333, 70] on link "Pre-Owned" at bounding box center [384, 67] width 176 height 27
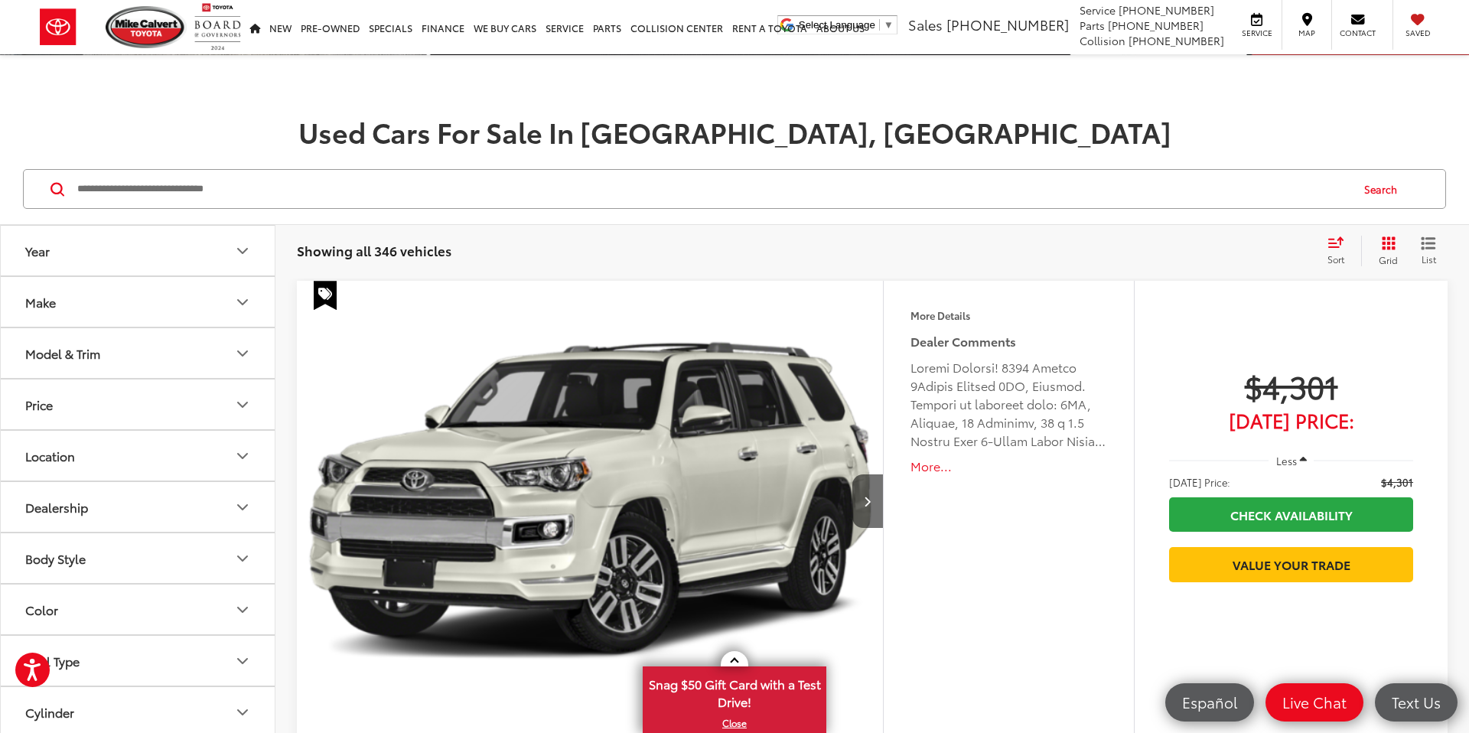
scroll to position [172, 0]
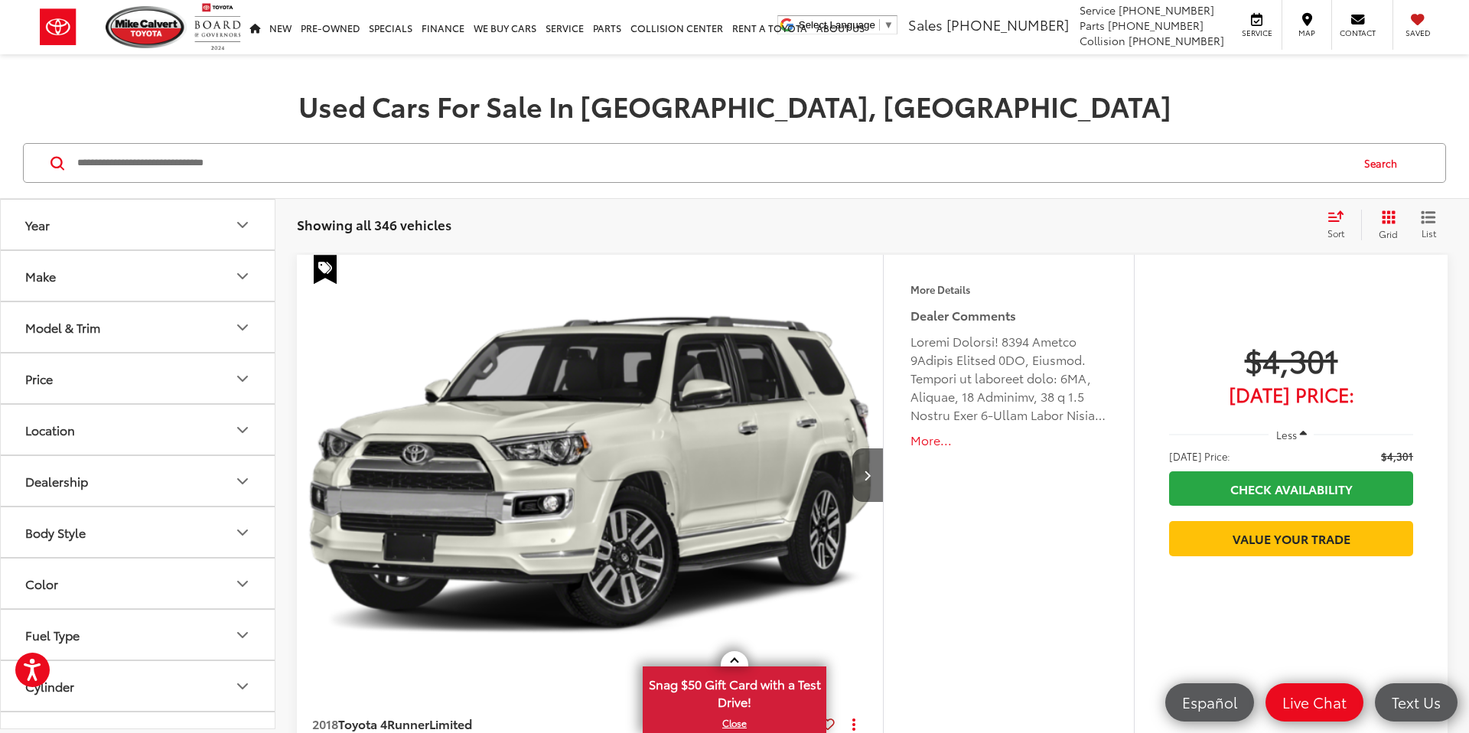
click at [218, 382] on button "Price" at bounding box center [138, 379] width 275 height 50
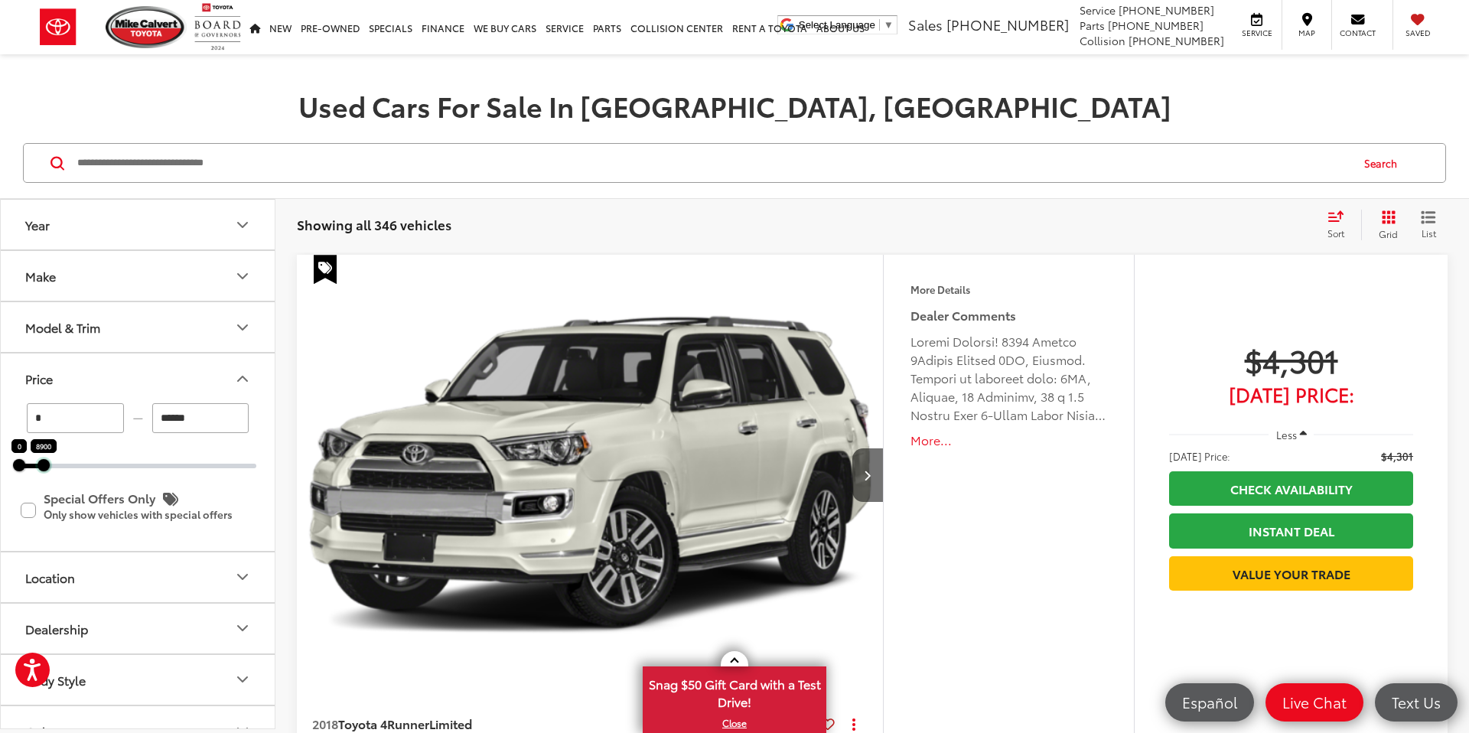
drag, startPoint x: 258, startPoint y: 463, endPoint x: 45, endPoint y: 460, distance: 212.8
click at [45, 460] on div at bounding box center [43, 465] width 12 height 12
type input "*****"
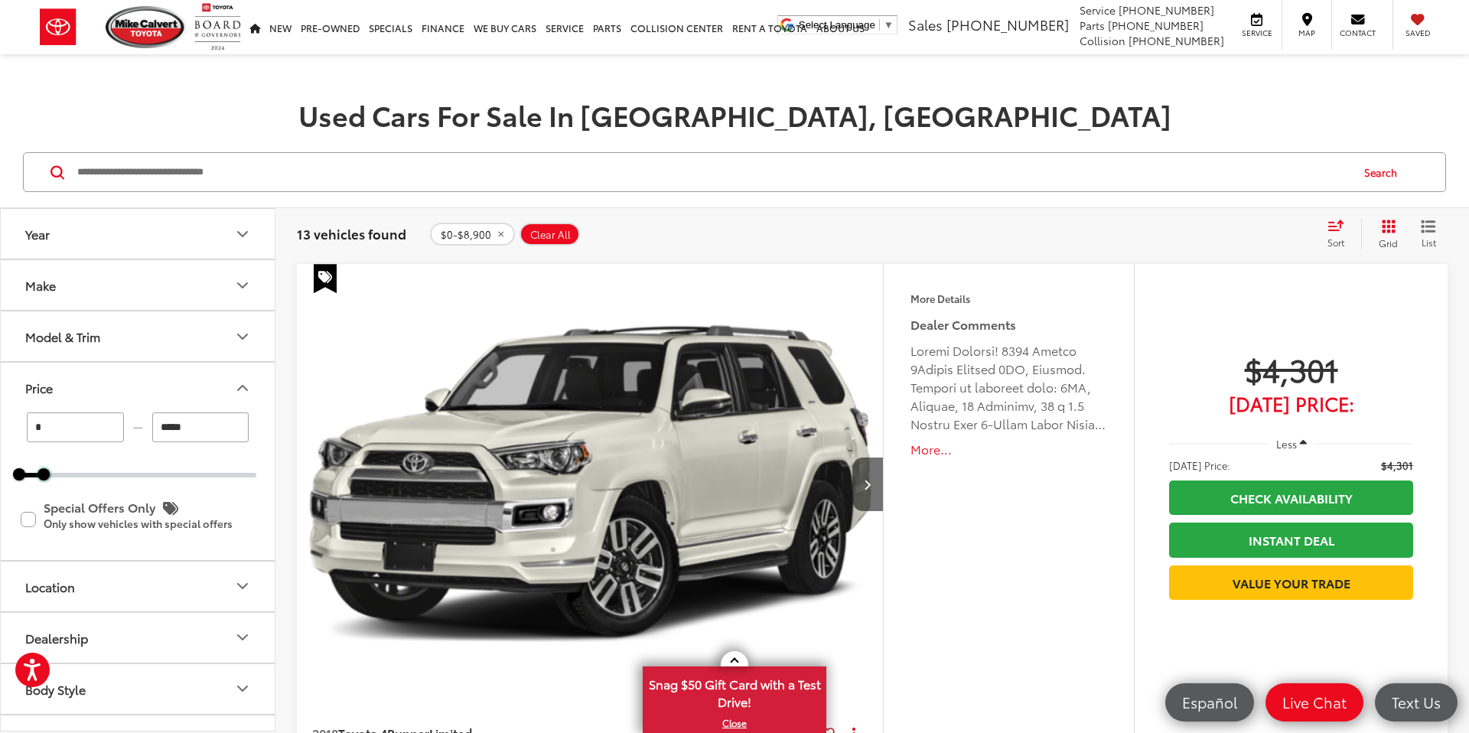
scroll to position [155, 0]
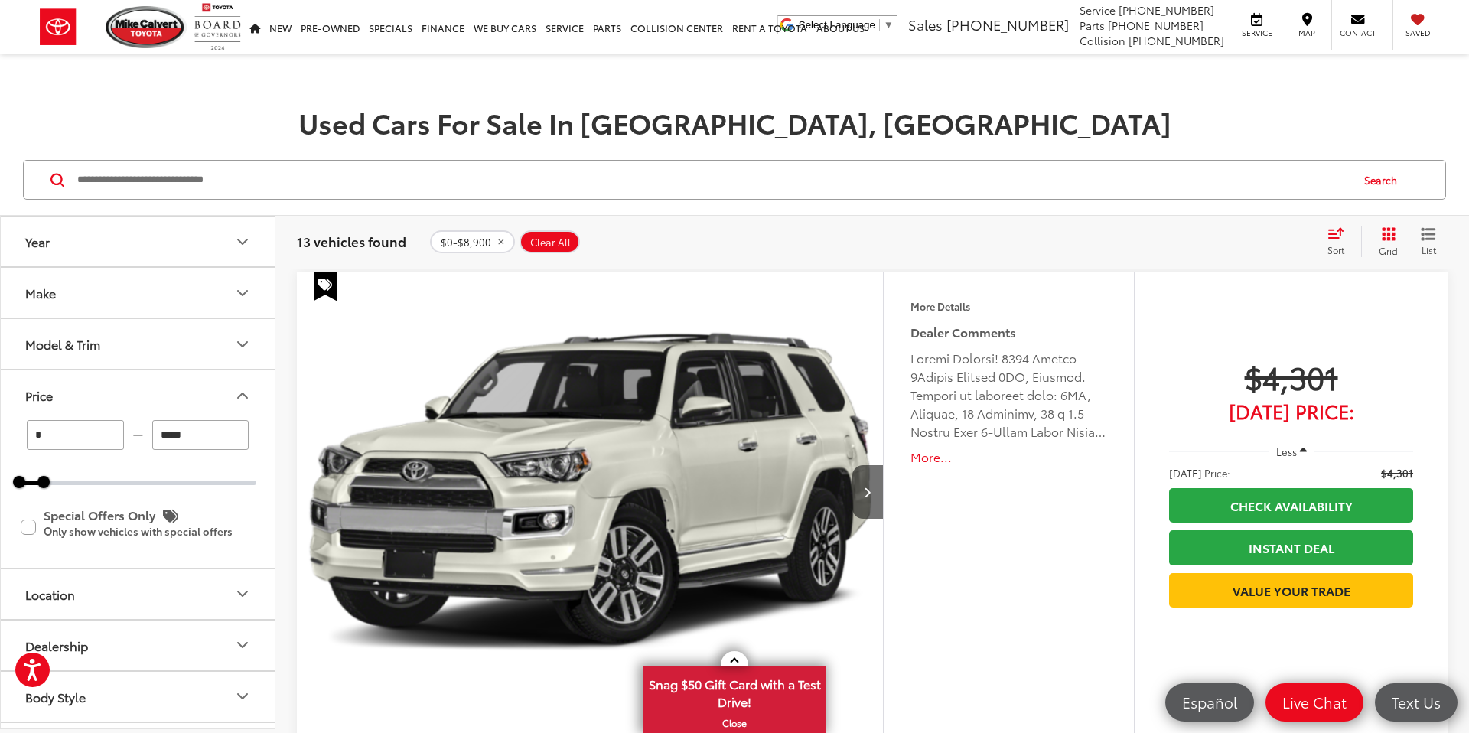
click at [108, 243] on button "Year" at bounding box center [138, 242] width 275 height 50
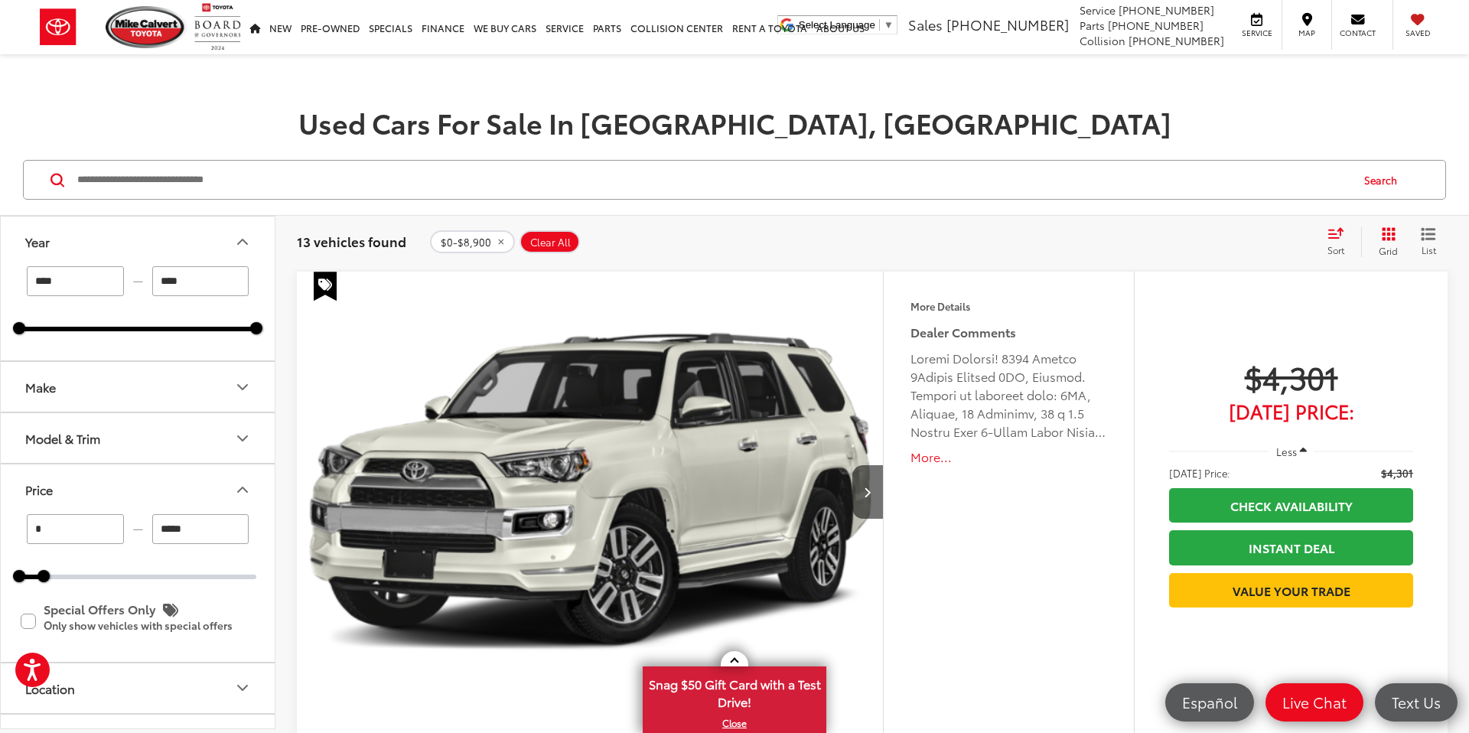
drag, startPoint x: 87, startPoint y: 280, endPoint x: 27, endPoint y: 275, distance: 60.7
click at [28, 275] on input "****" at bounding box center [75, 281] width 97 height 30
type input "****"
click at [178, 229] on button "Year" at bounding box center [138, 242] width 275 height 50
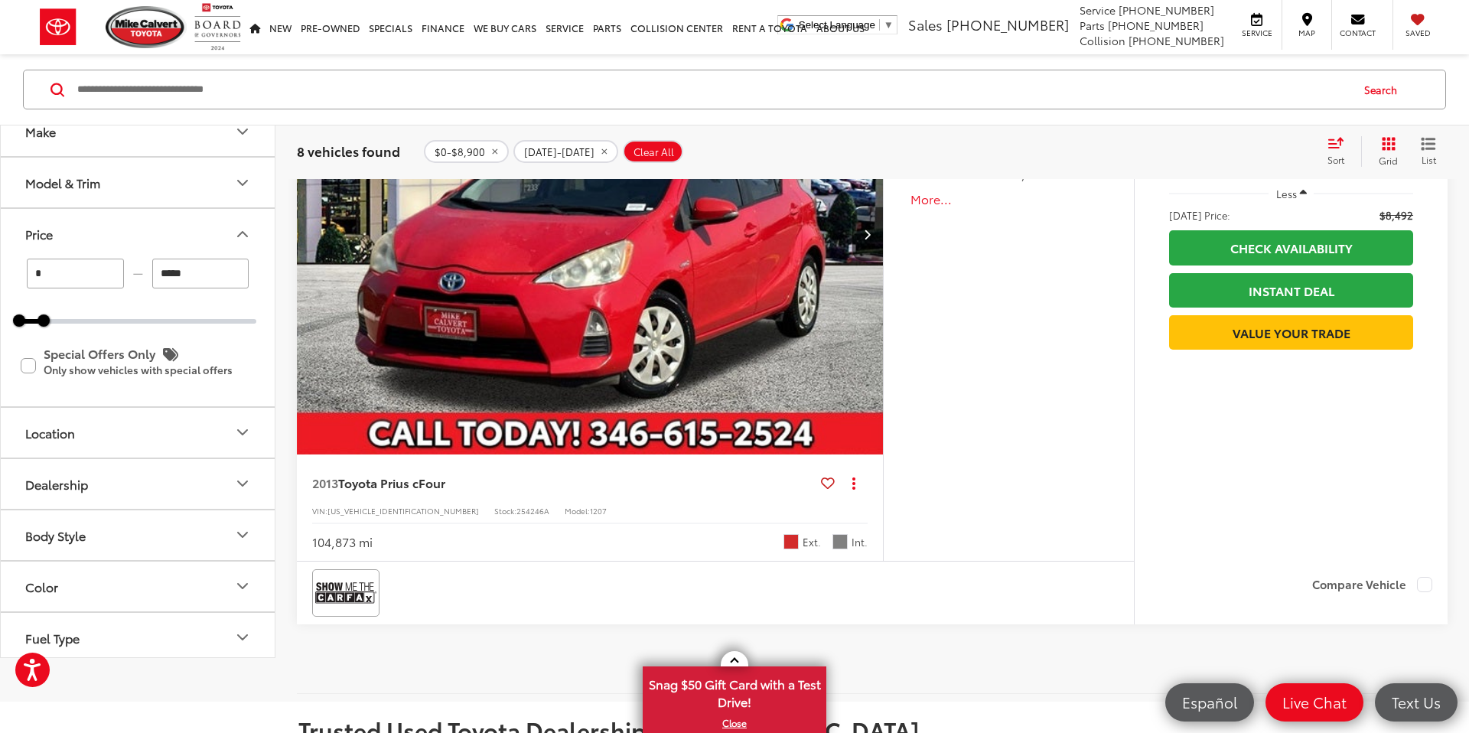
scroll to position [4889, 0]
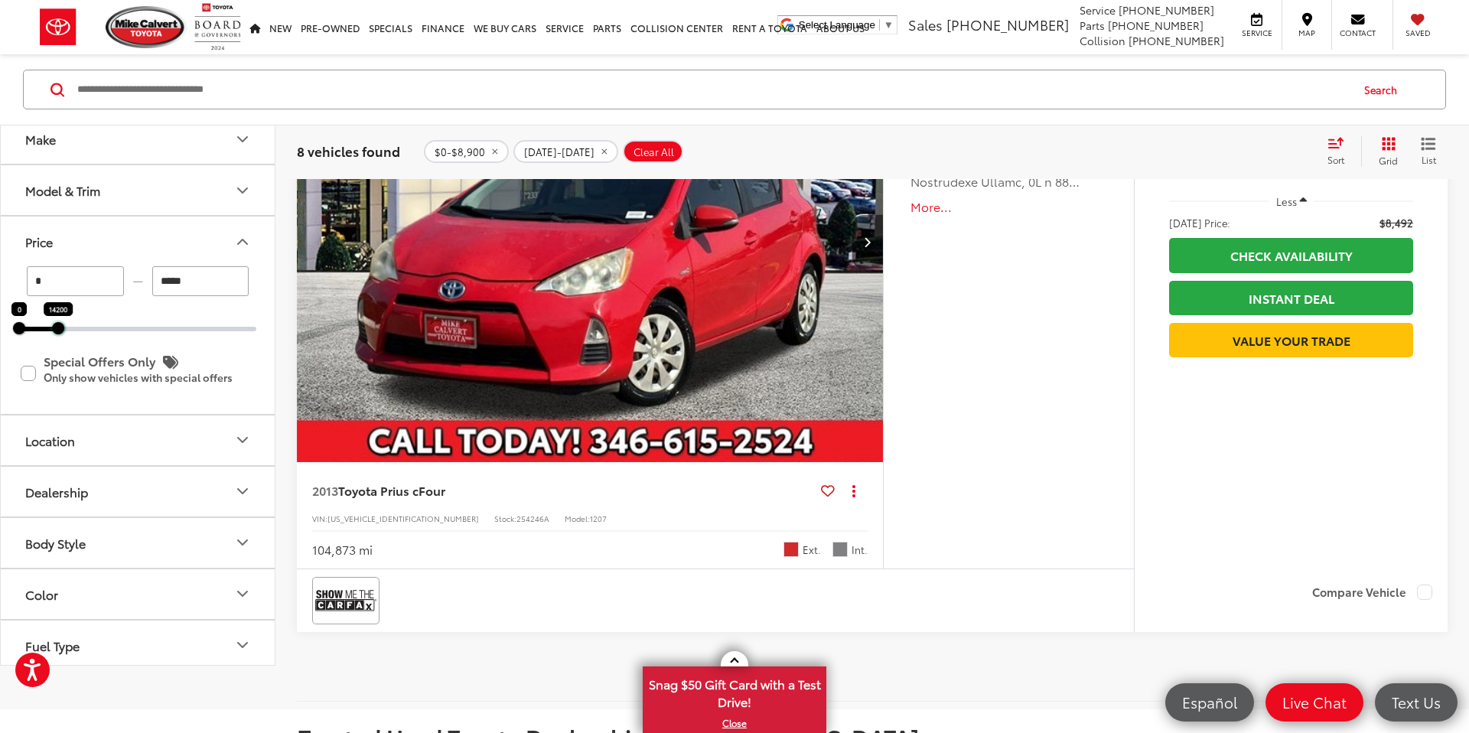
drag, startPoint x: 46, startPoint y: 330, endPoint x: 60, endPoint y: 331, distance: 14.6
click at [60, 331] on div at bounding box center [58, 329] width 12 height 12
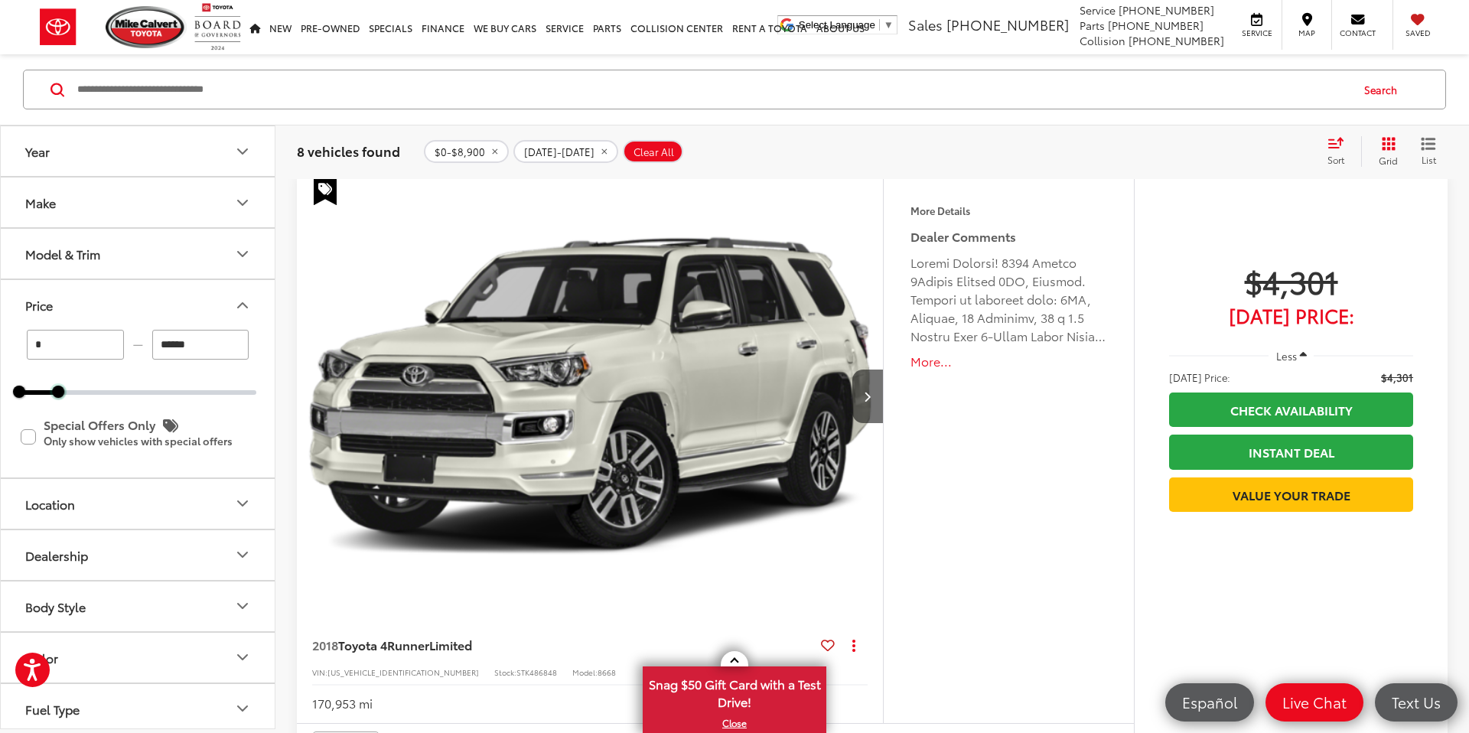
scroll to position [246, 0]
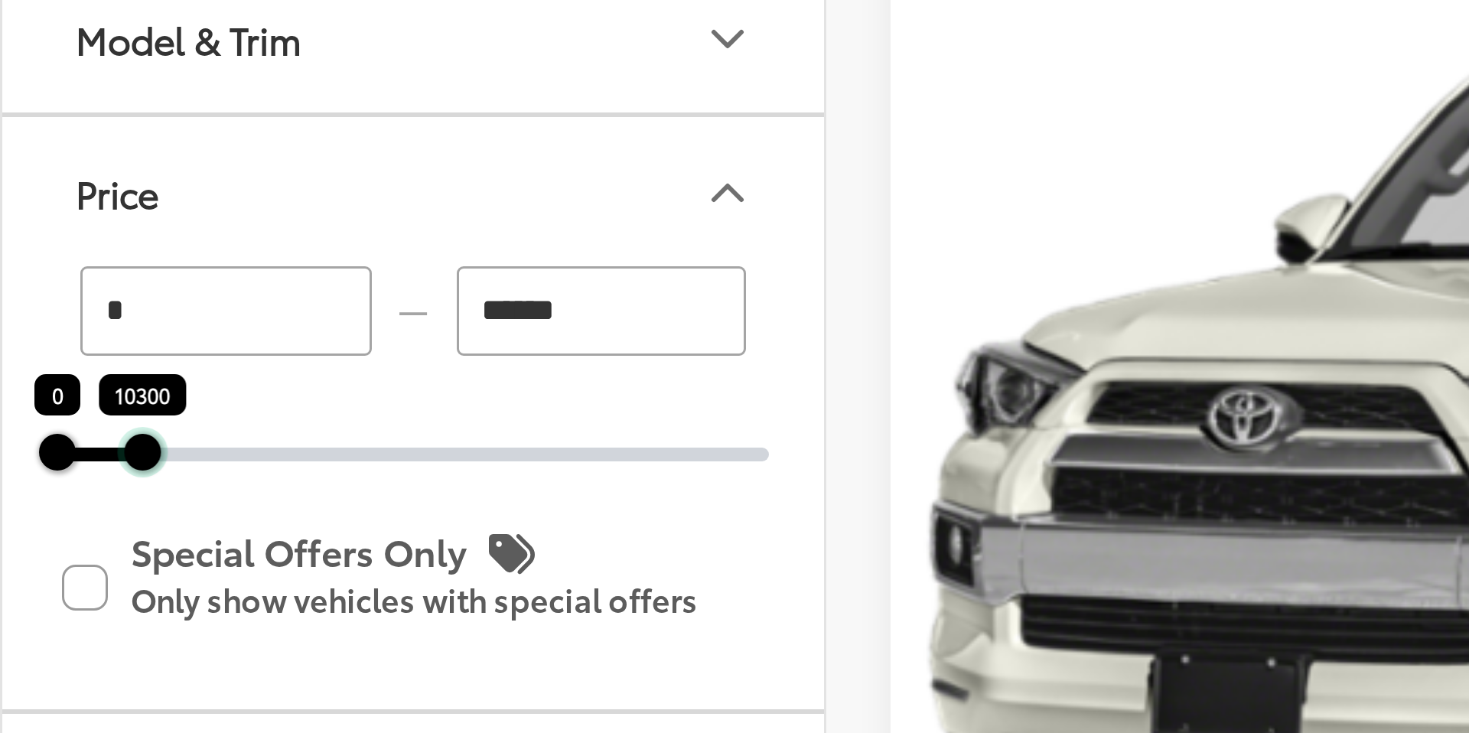
drag, startPoint x: 61, startPoint y: 391, endPoint x: 51, endPoint y: 391, distance: 10.7
click at [51, 391] on div at bounding box center [47, 392] width 12 height 12
type input "******"
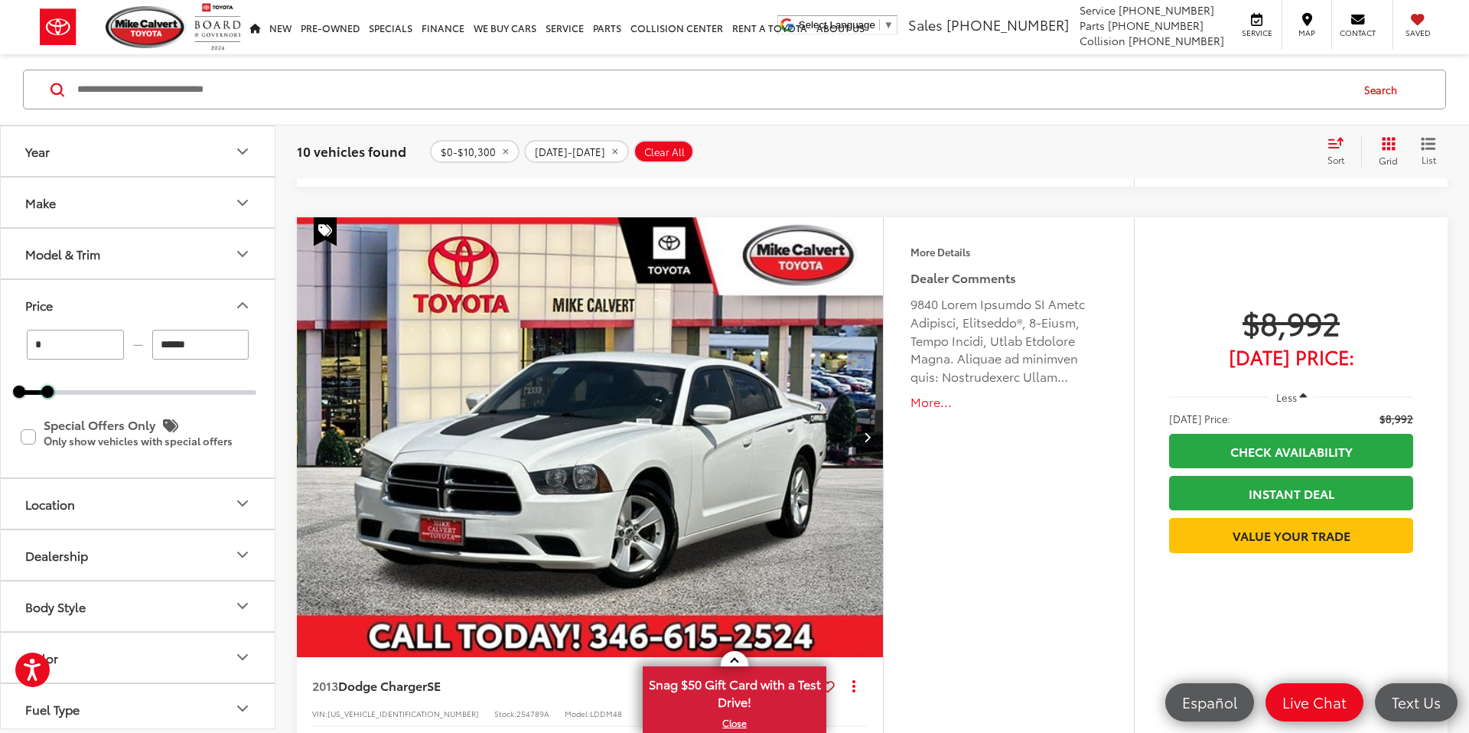
scroll to position [5979, 0]
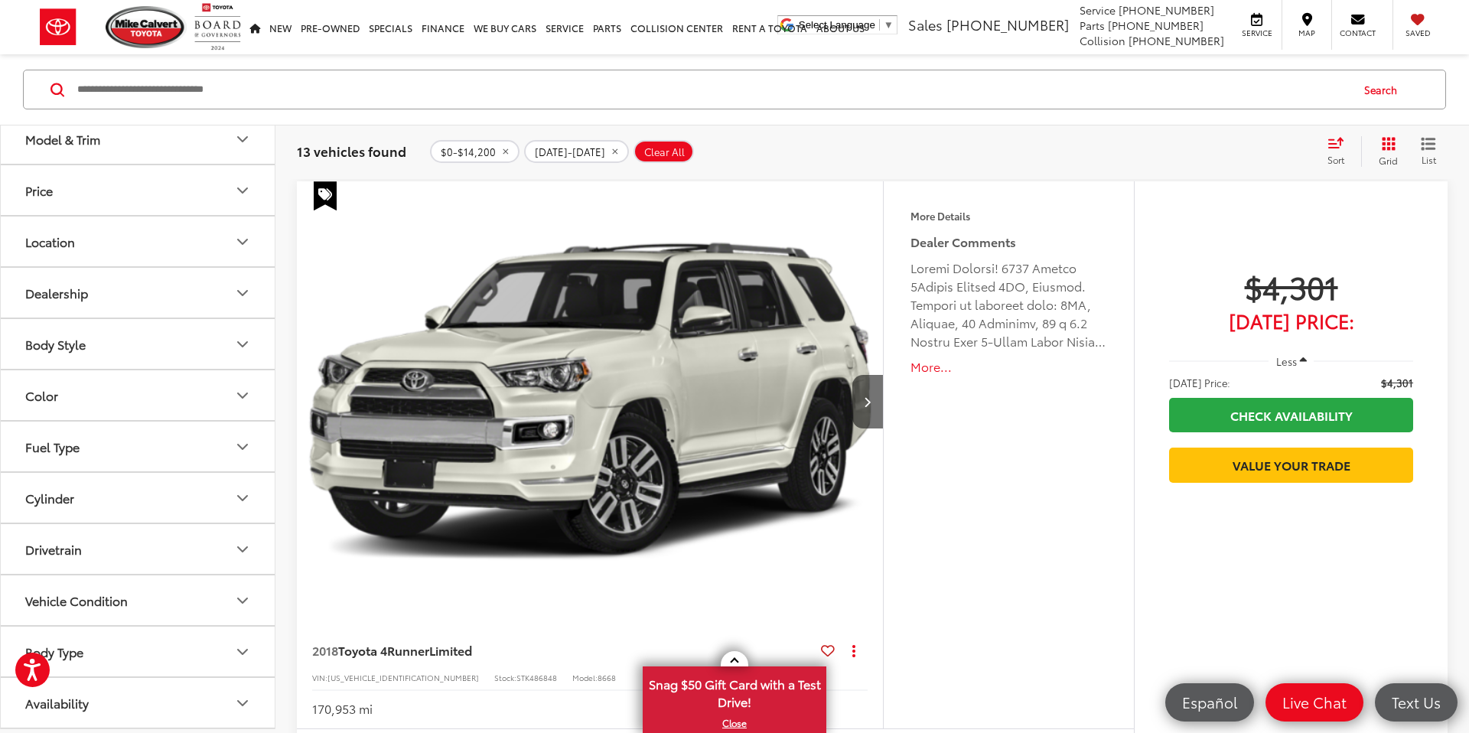
scroll to position [327, 0]
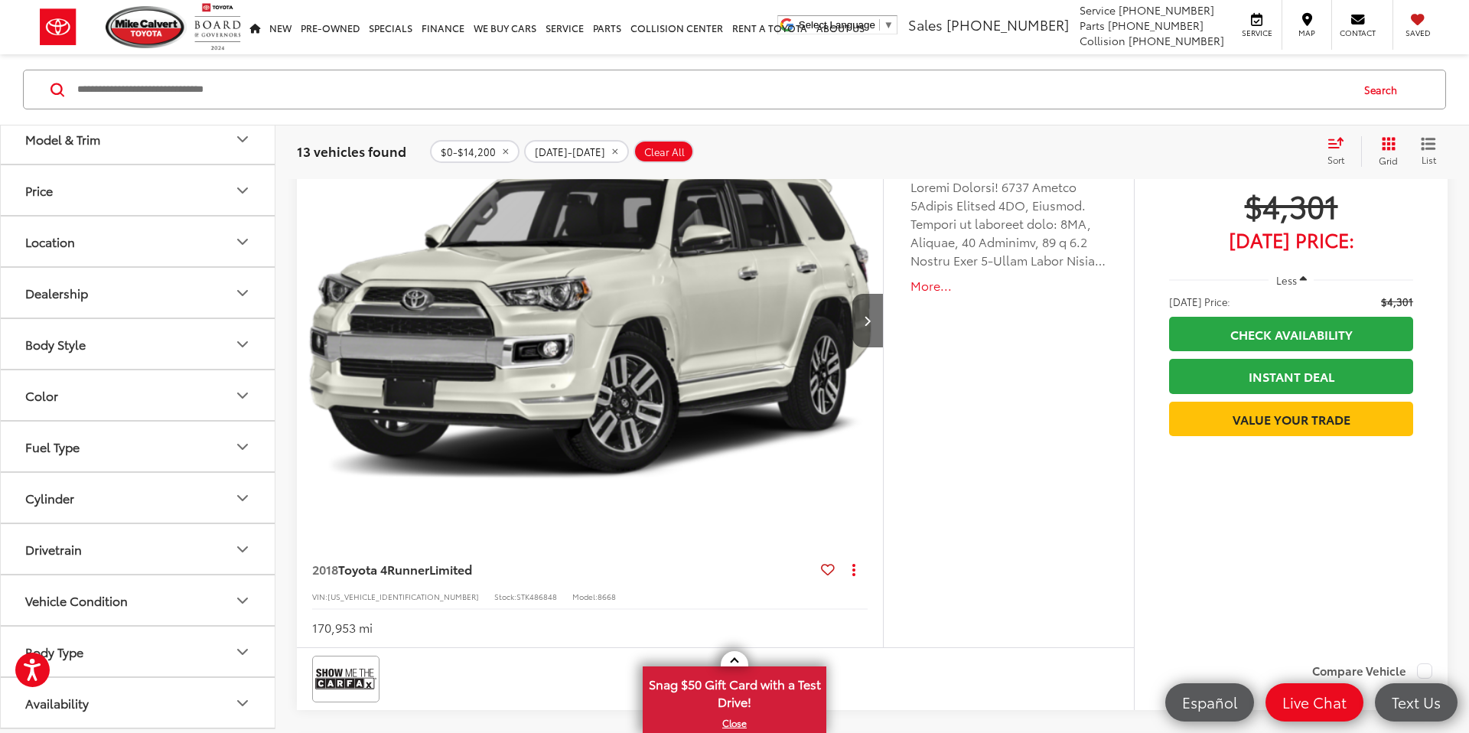
click at [197, 642] on button "Body Type" at bounding box center [138, 652] width 275 height 50
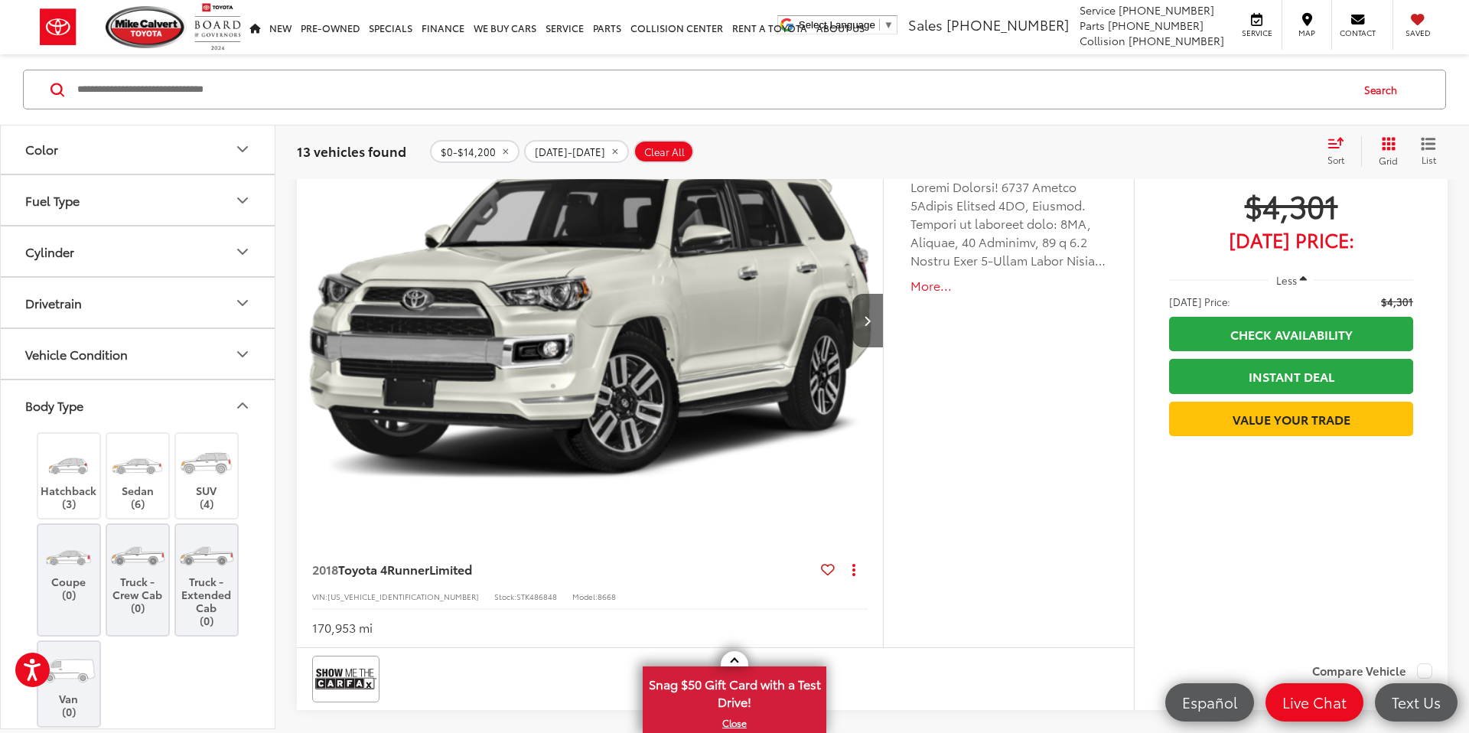
scroll to position [362, 0]
click at [148, 490] on label "Sedan (6)" at bounding box center [138, 475] width 62 height 69
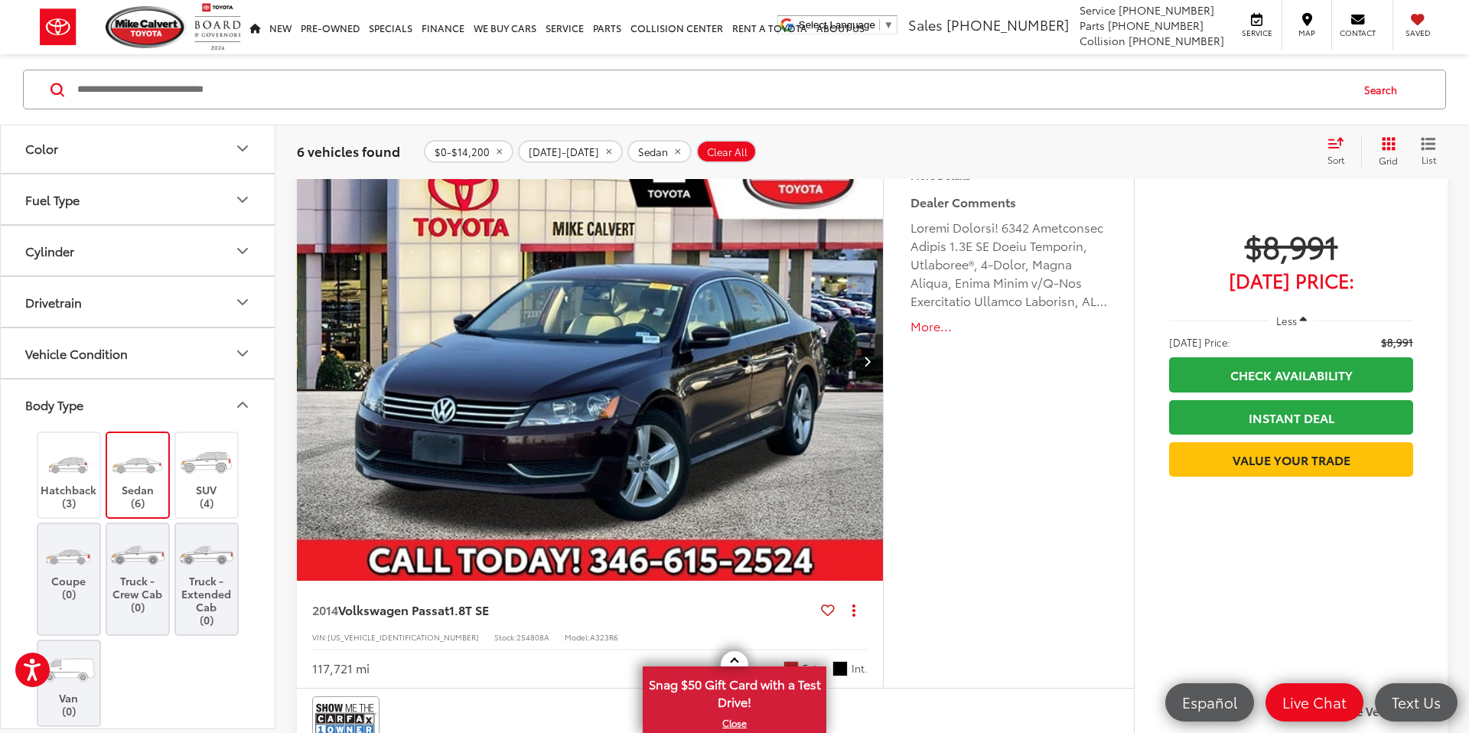
scroll to position [2203, 0]
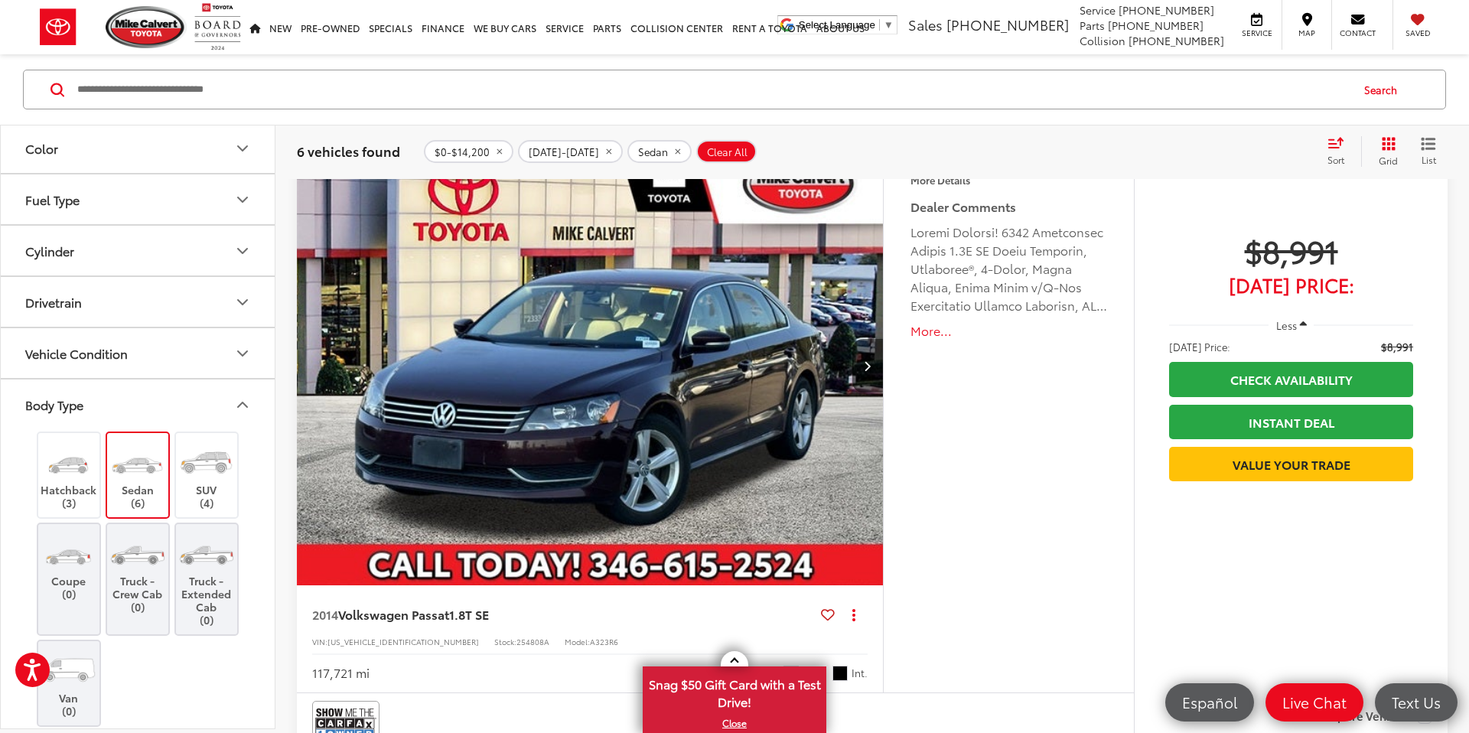
click at [611, 437] on img "2014 Volkswagen Passat 1.8T SE 0" at bounding box center [590, 366] width 588 height 442
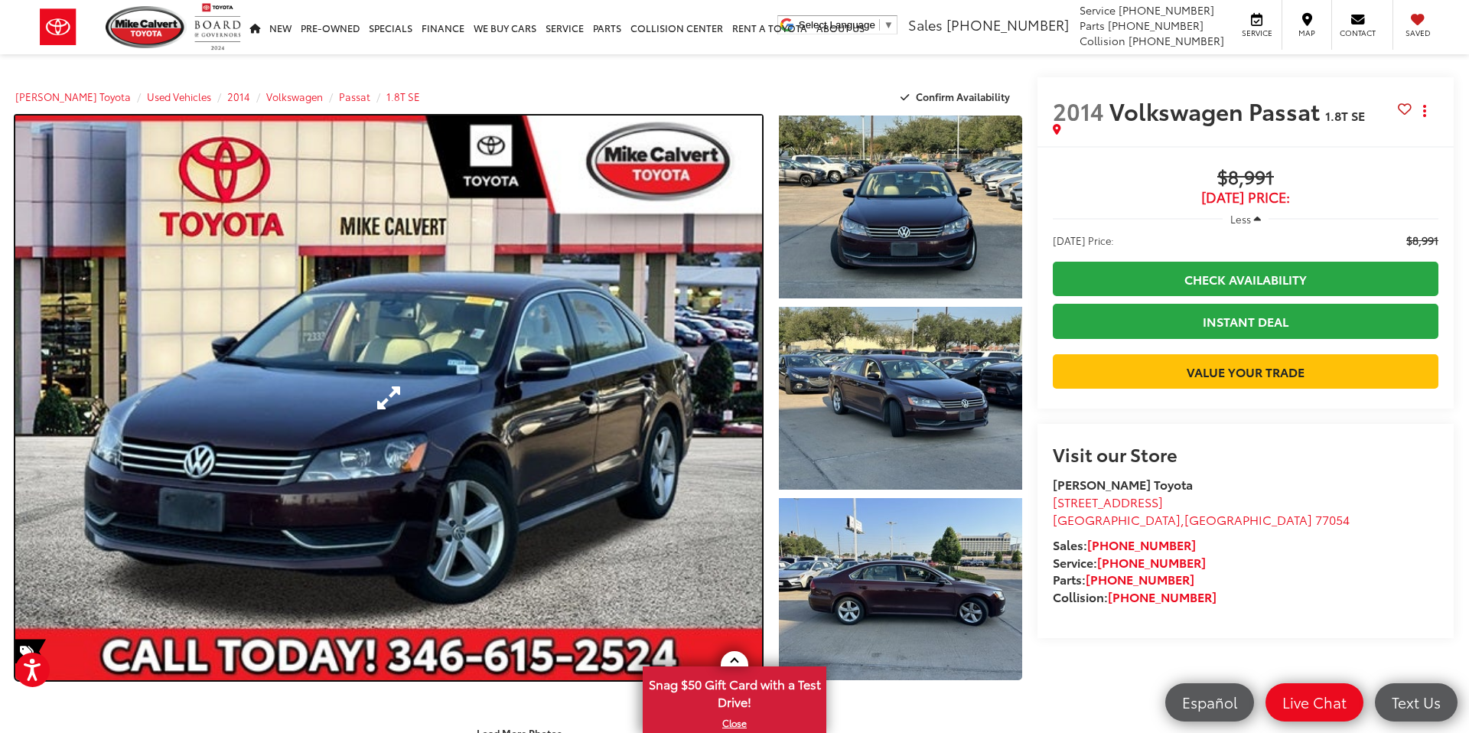
click at [607, 368] on link "Expand Photo 0" at bounding box center [388, 398] width 747 height 565
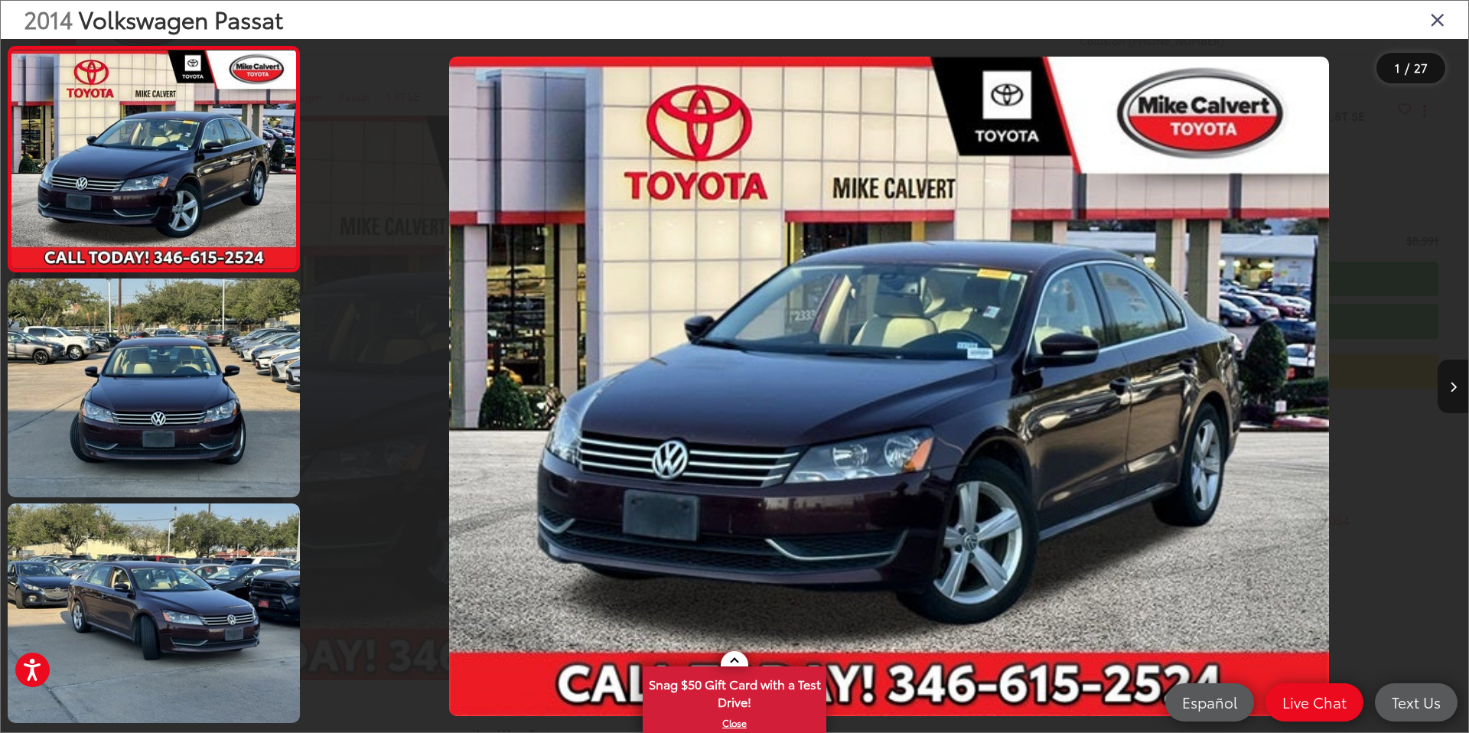
click at [1450, 389] on icon "Next image" at bounding box center [1453, 387] width 7 height 11
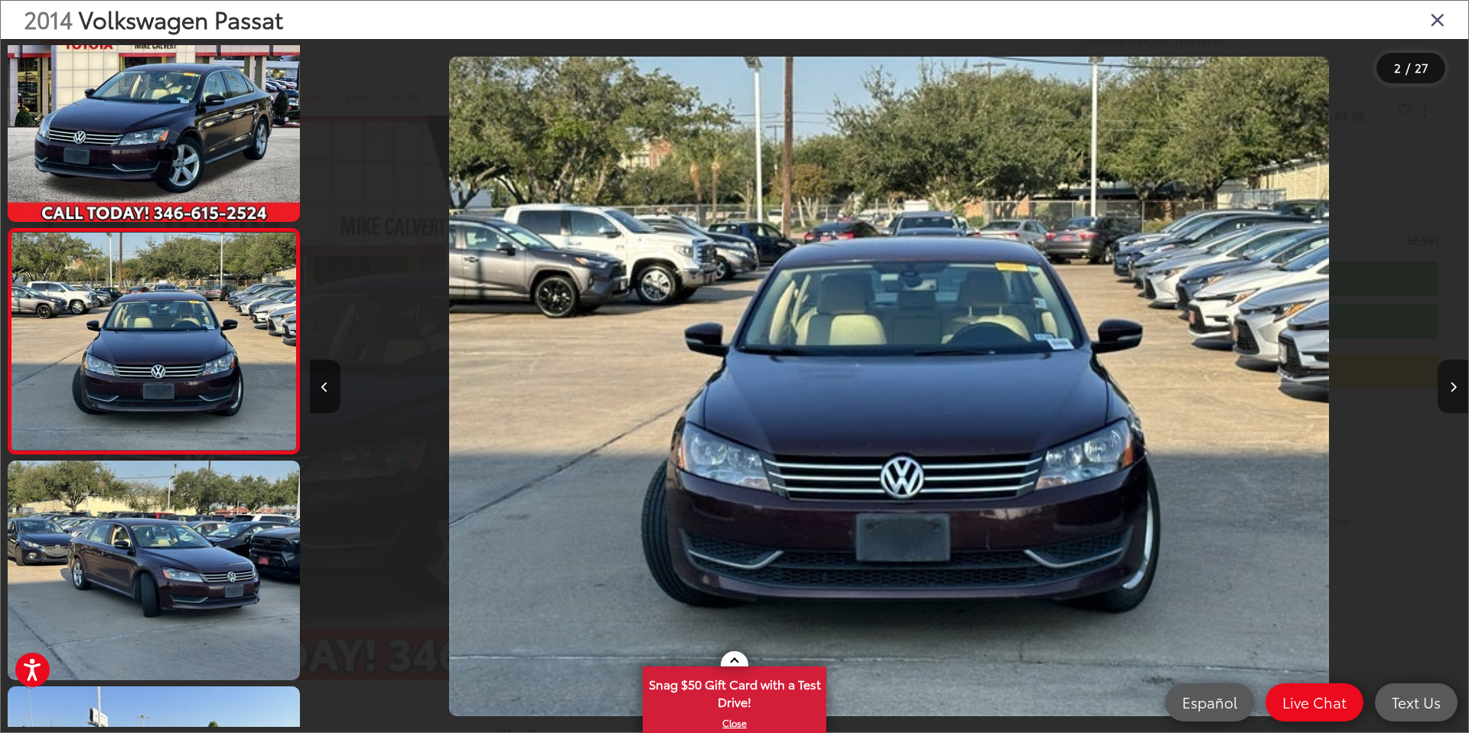
click at [1443, 386] on button "Next image" at bounding box center [1453, 387] width 31 height 54
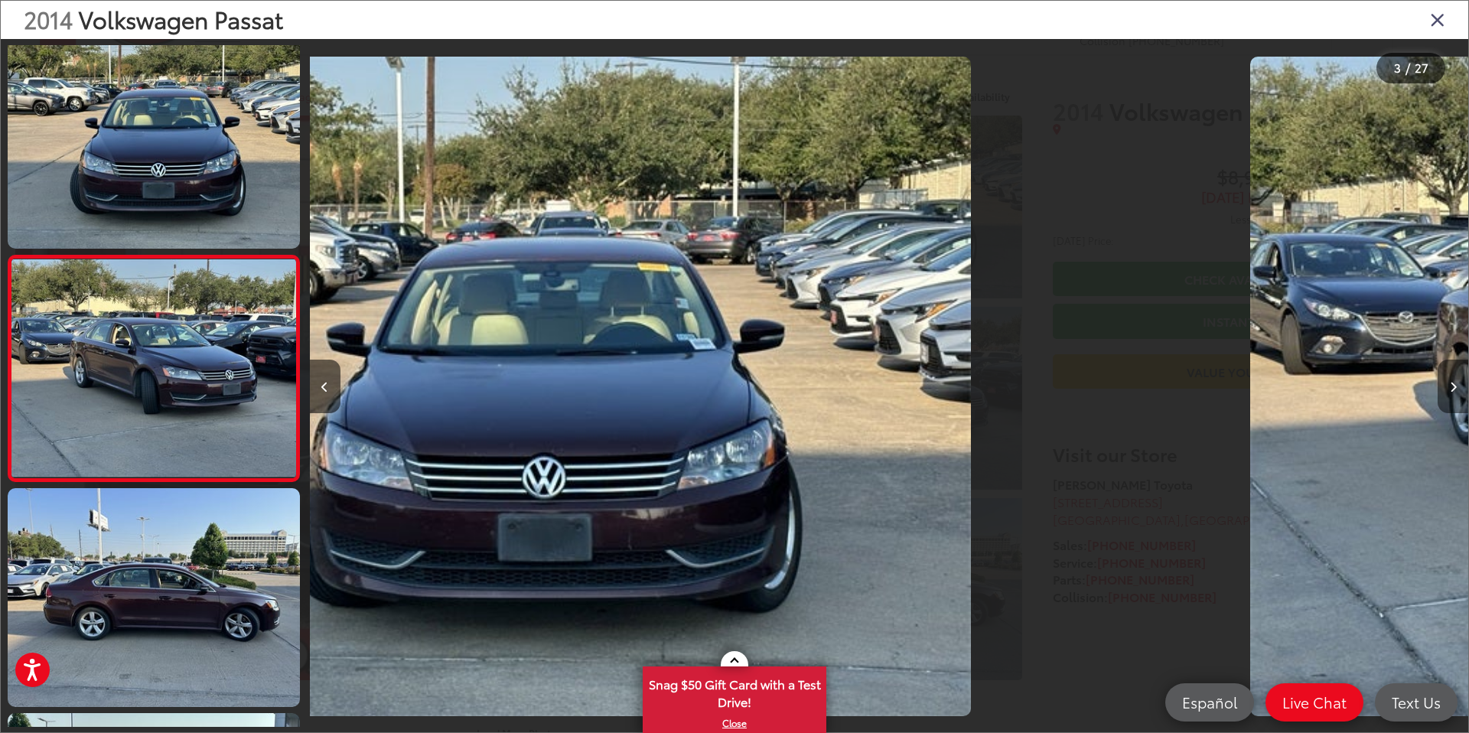
scroll to position [268, 0]
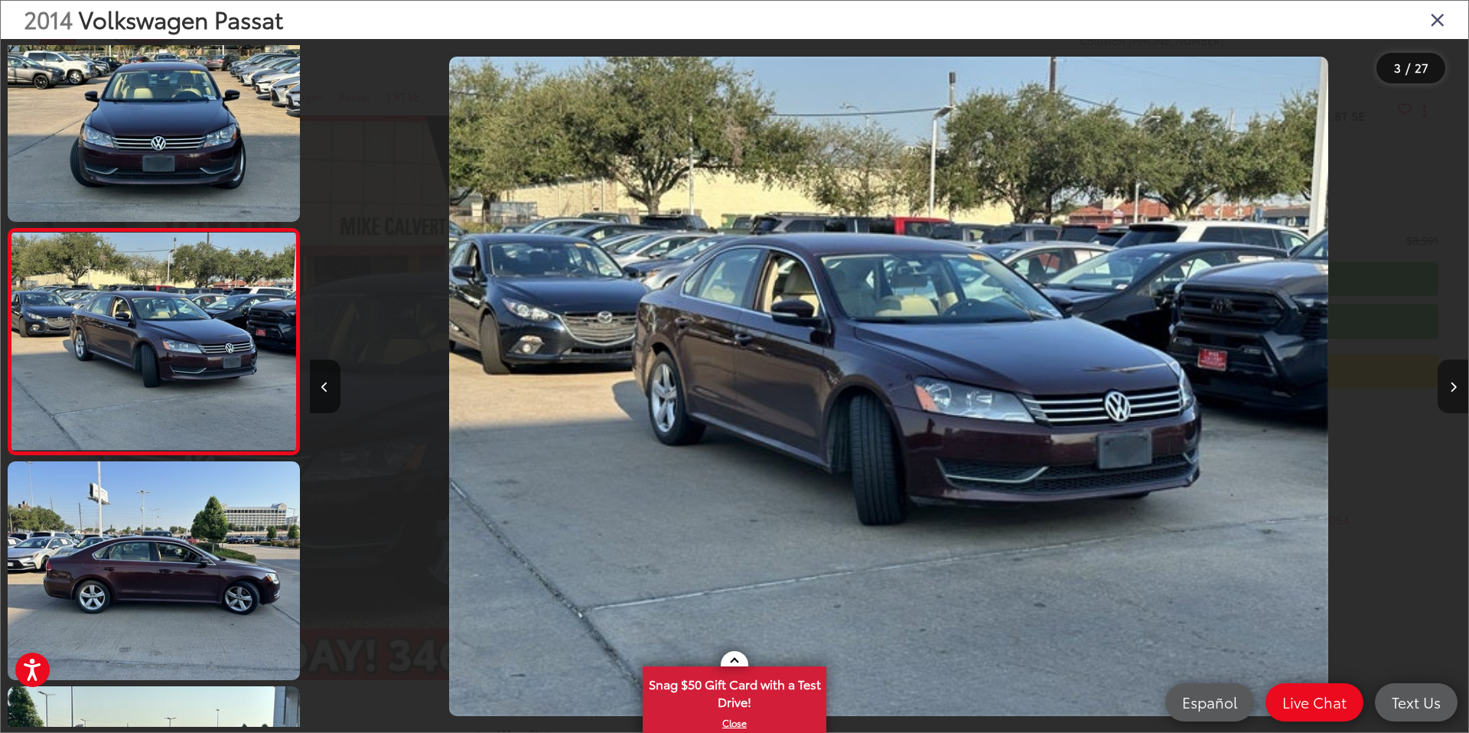
click at [1443, 386] on button "Next image" at bounding box center [1453, 387] width 31 height 54
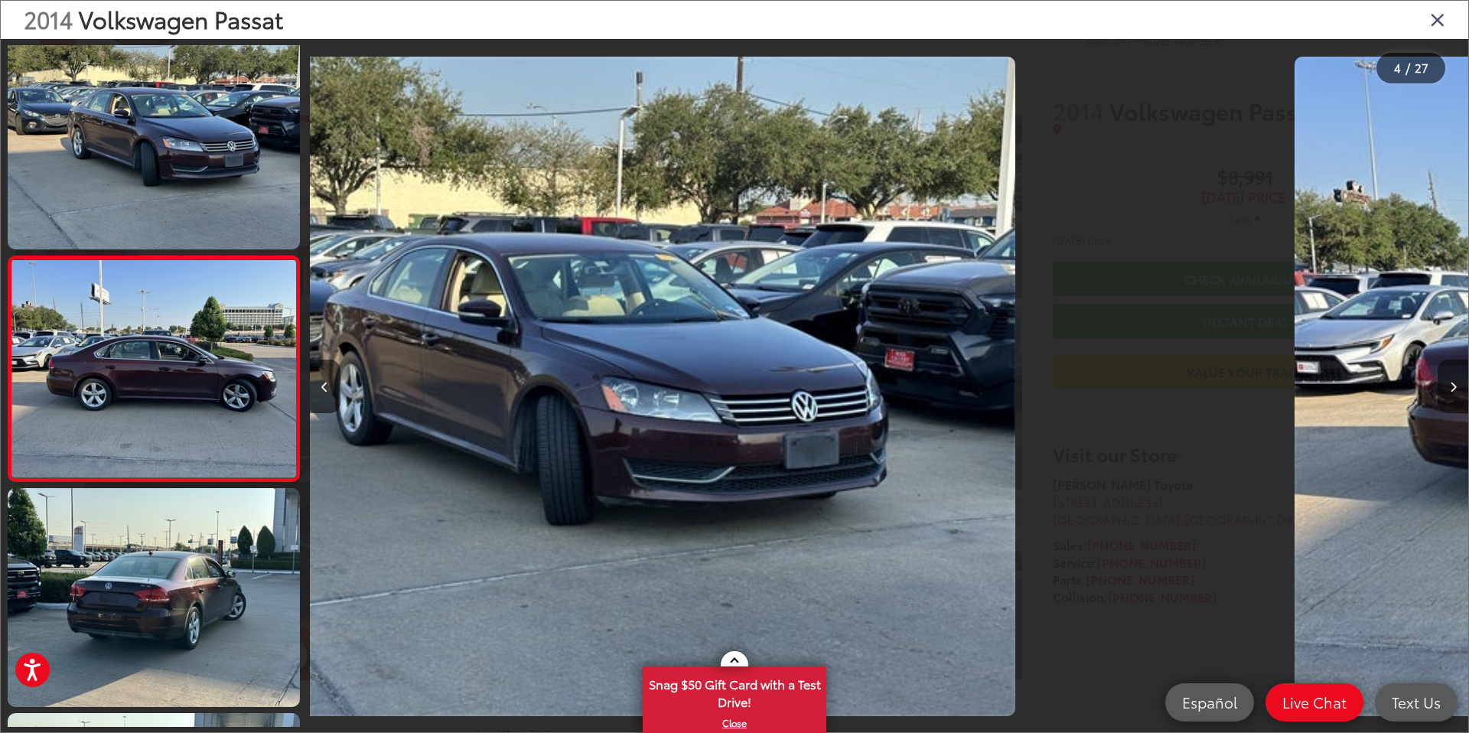
scroll to position [494, 0]
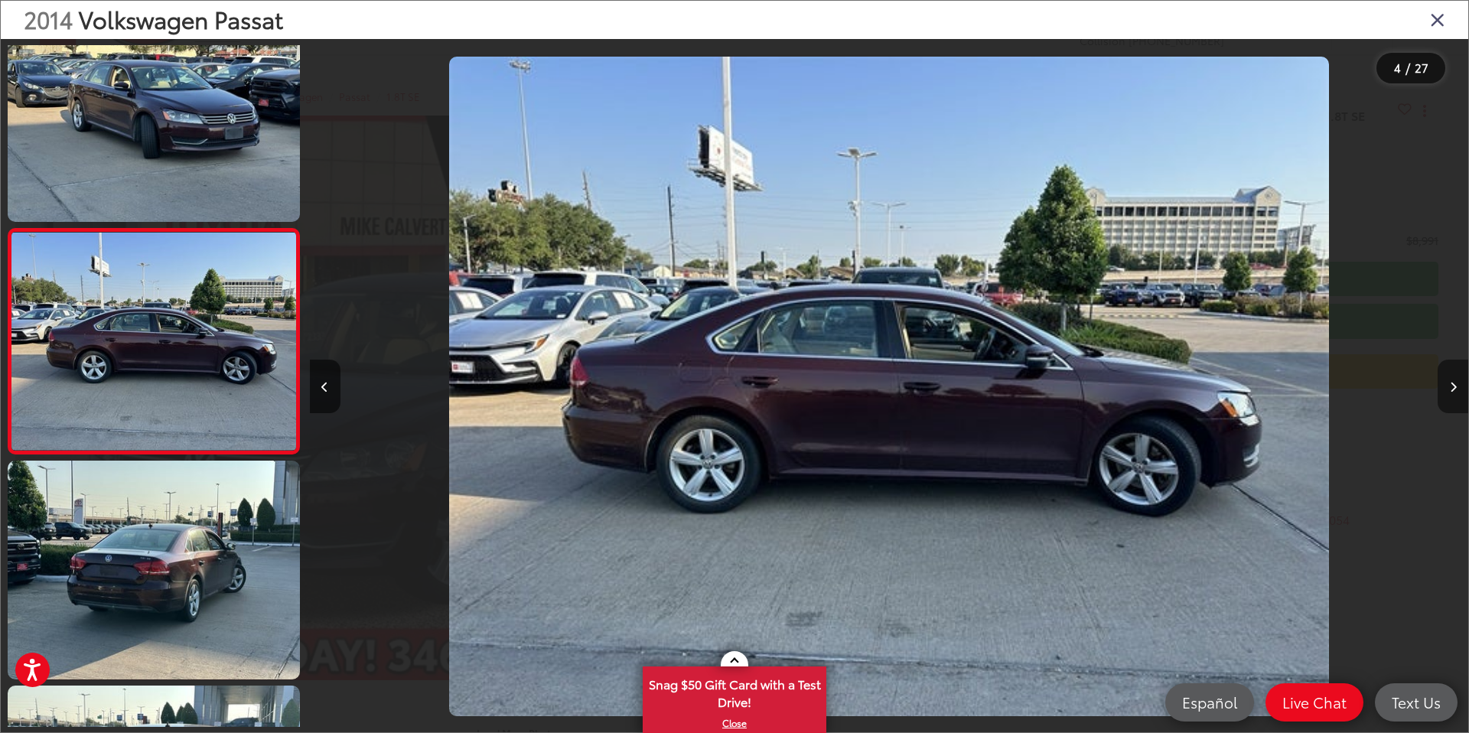
click at [1442, 386] on button "Next image" at bounding box center [1453, 387] width 31 height 54
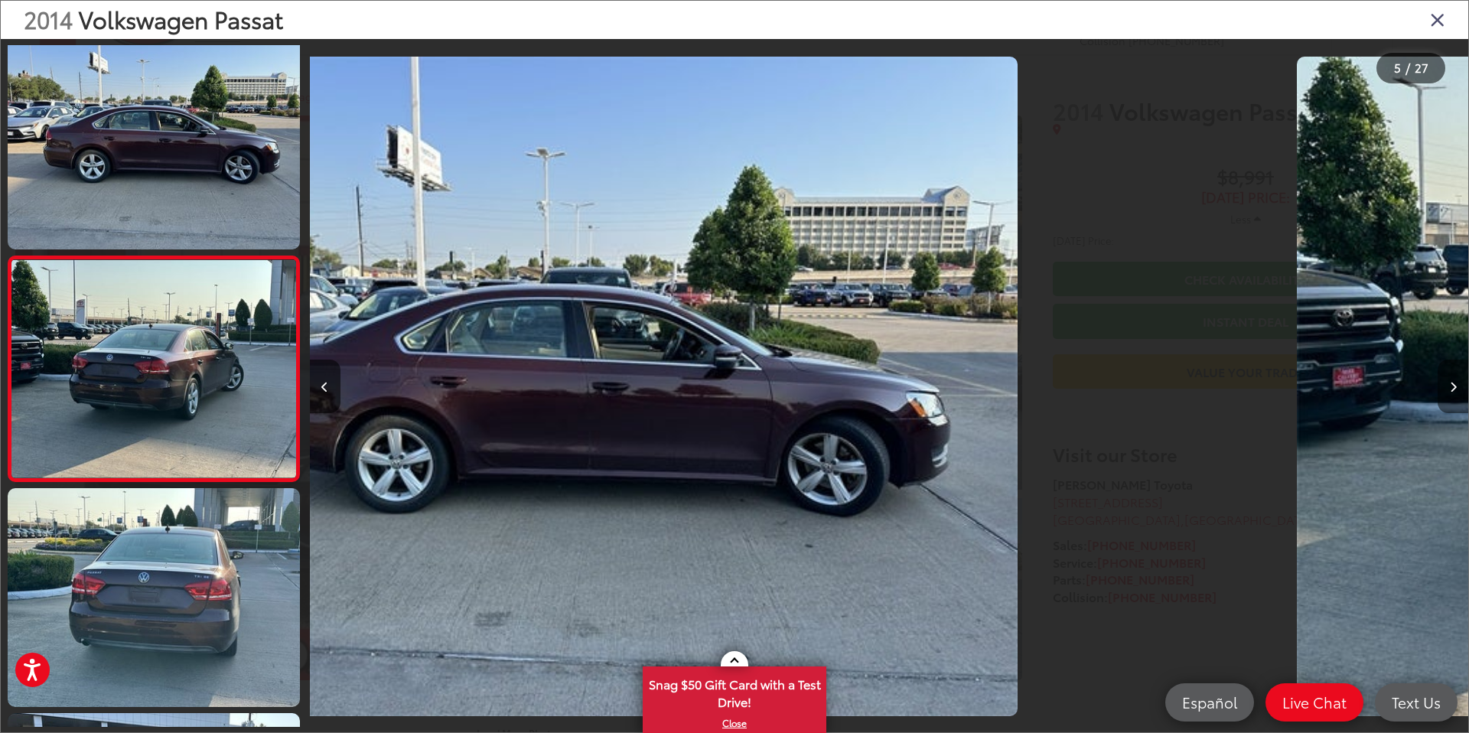
scroll to position [719, 0]
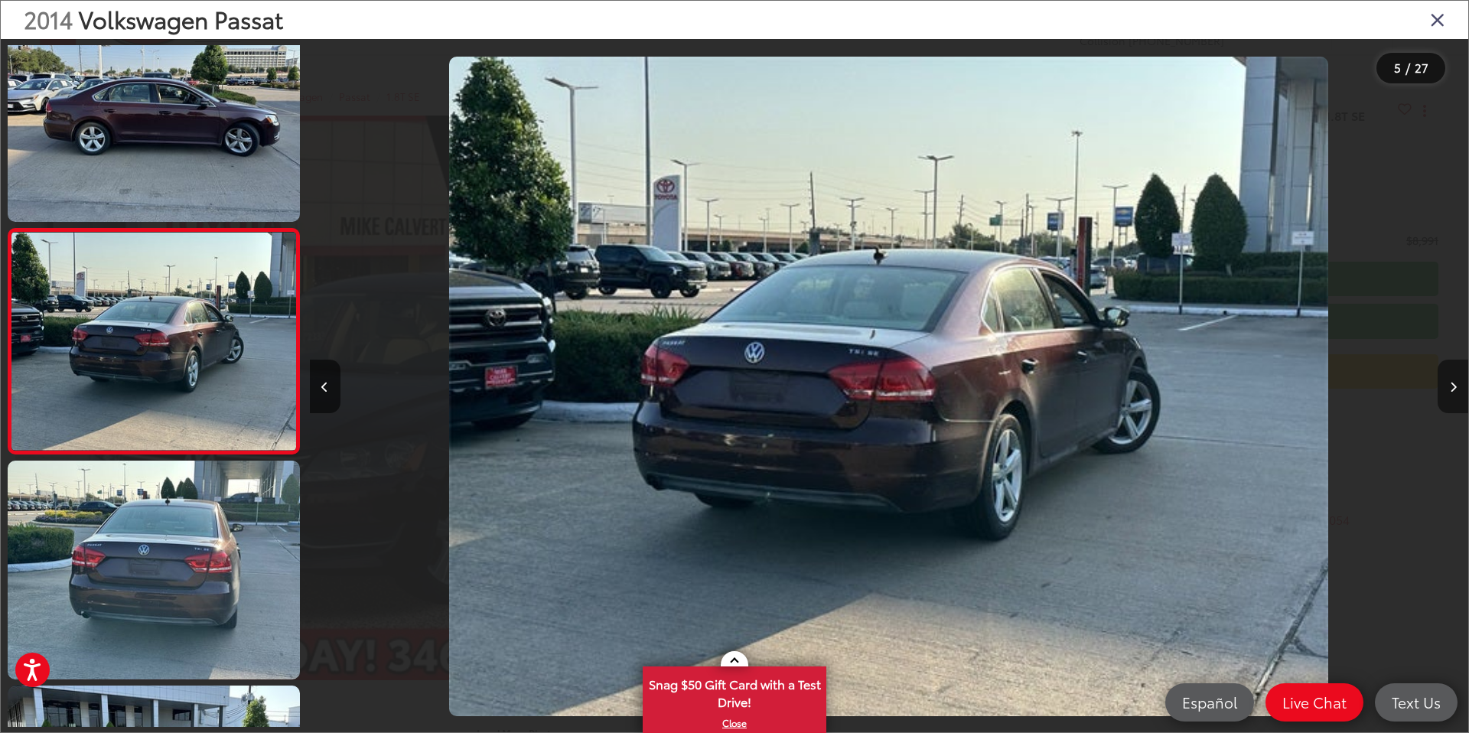
click at [1442, 386] on button "Next image" at bounding box center [1453, 387] width 31 height 54
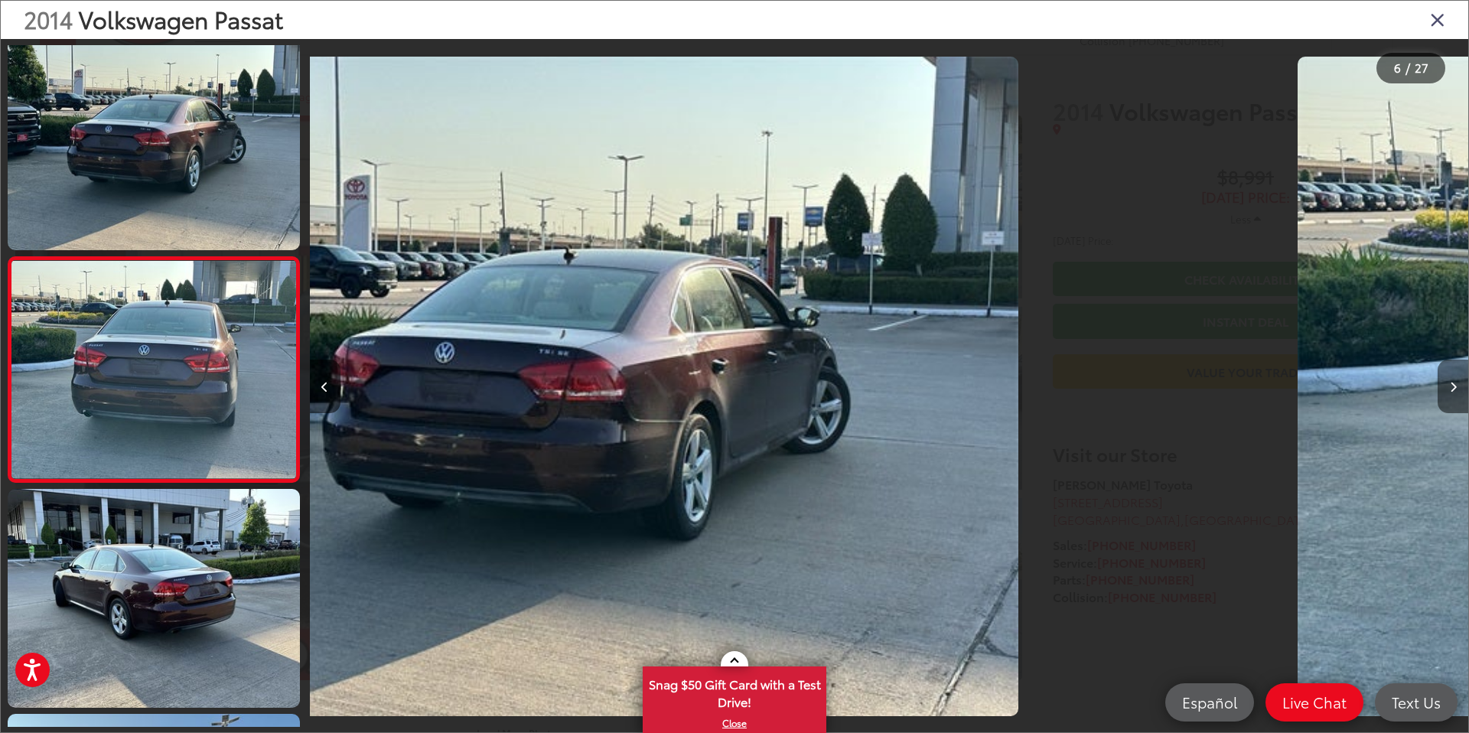
scroll to position [944, 0]
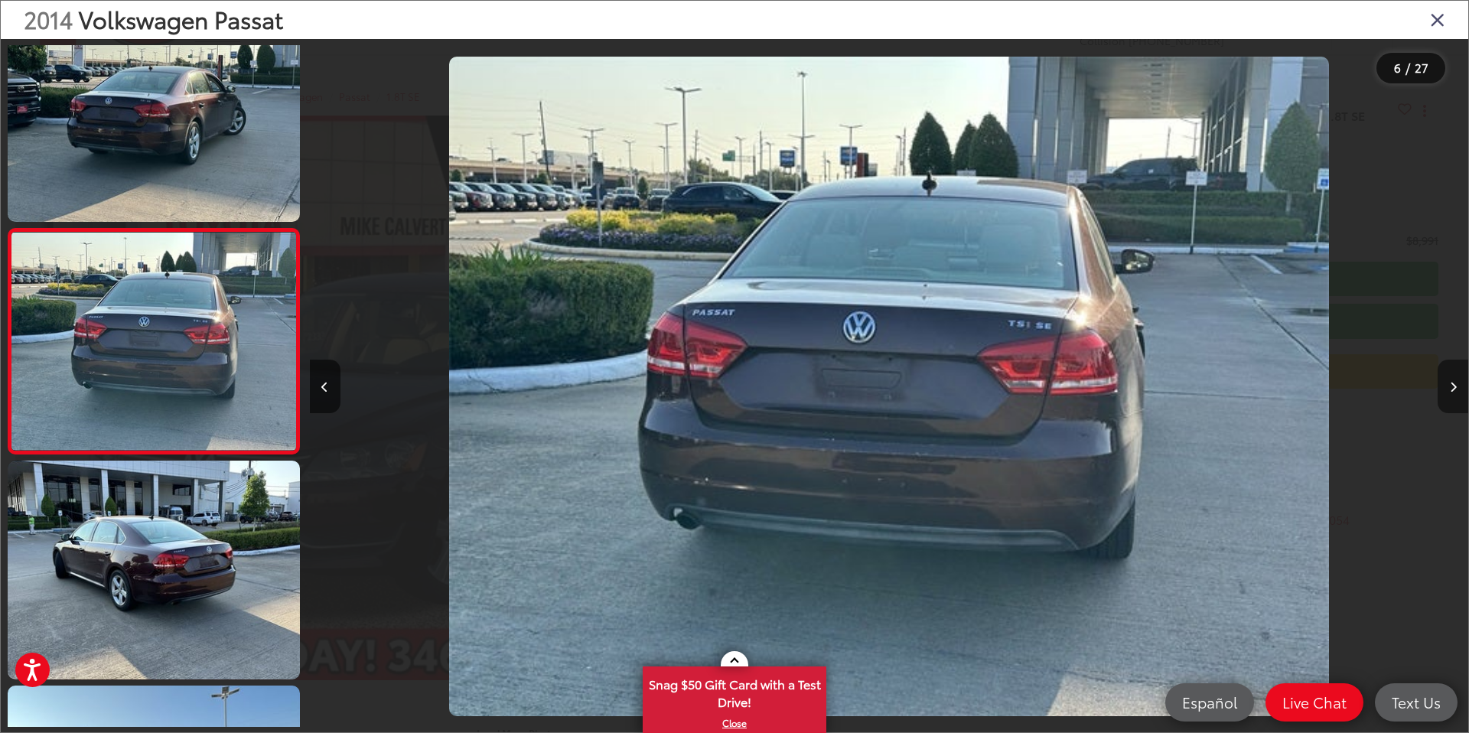
click at [1442, 386] on button "Next image" at bounding box center [1453, 387] width 31 height 54
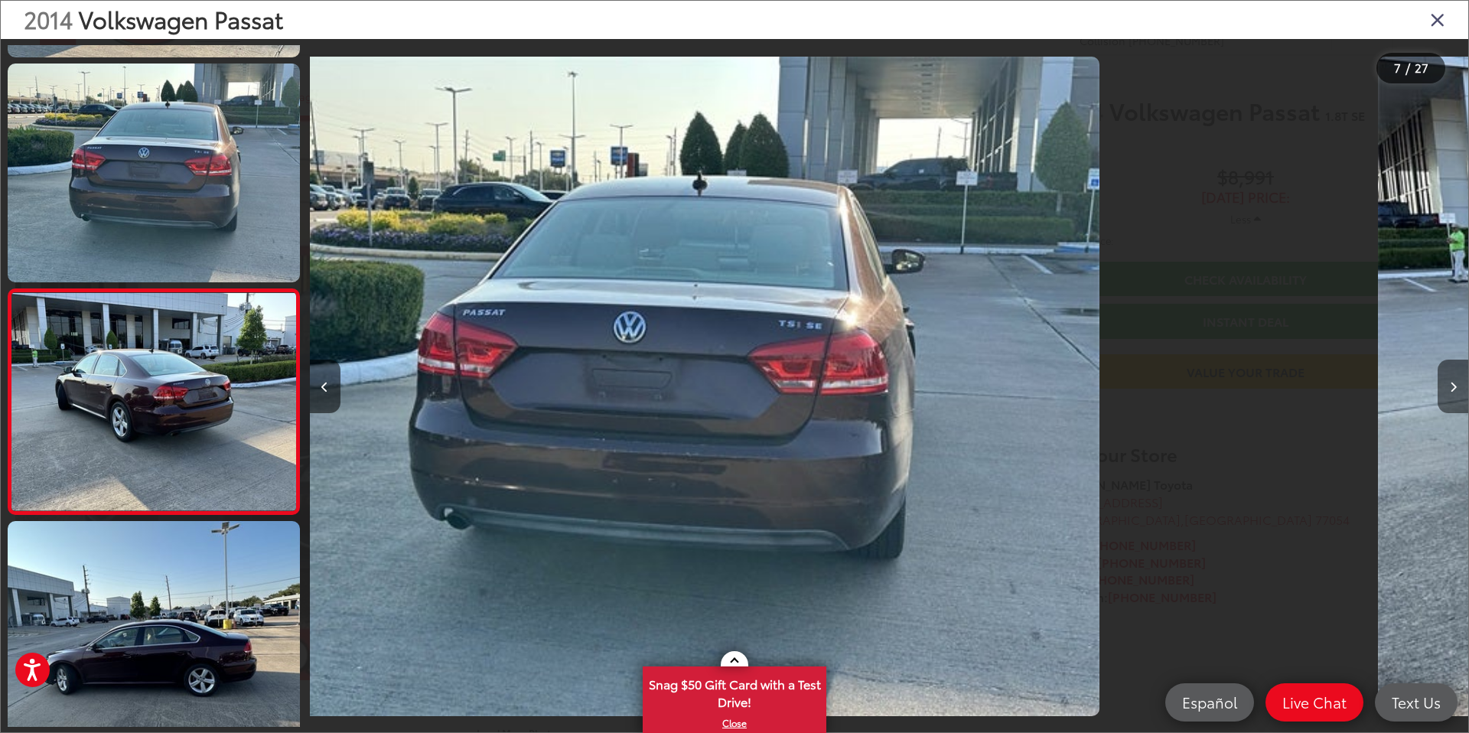
scroll to position [1169, 0]
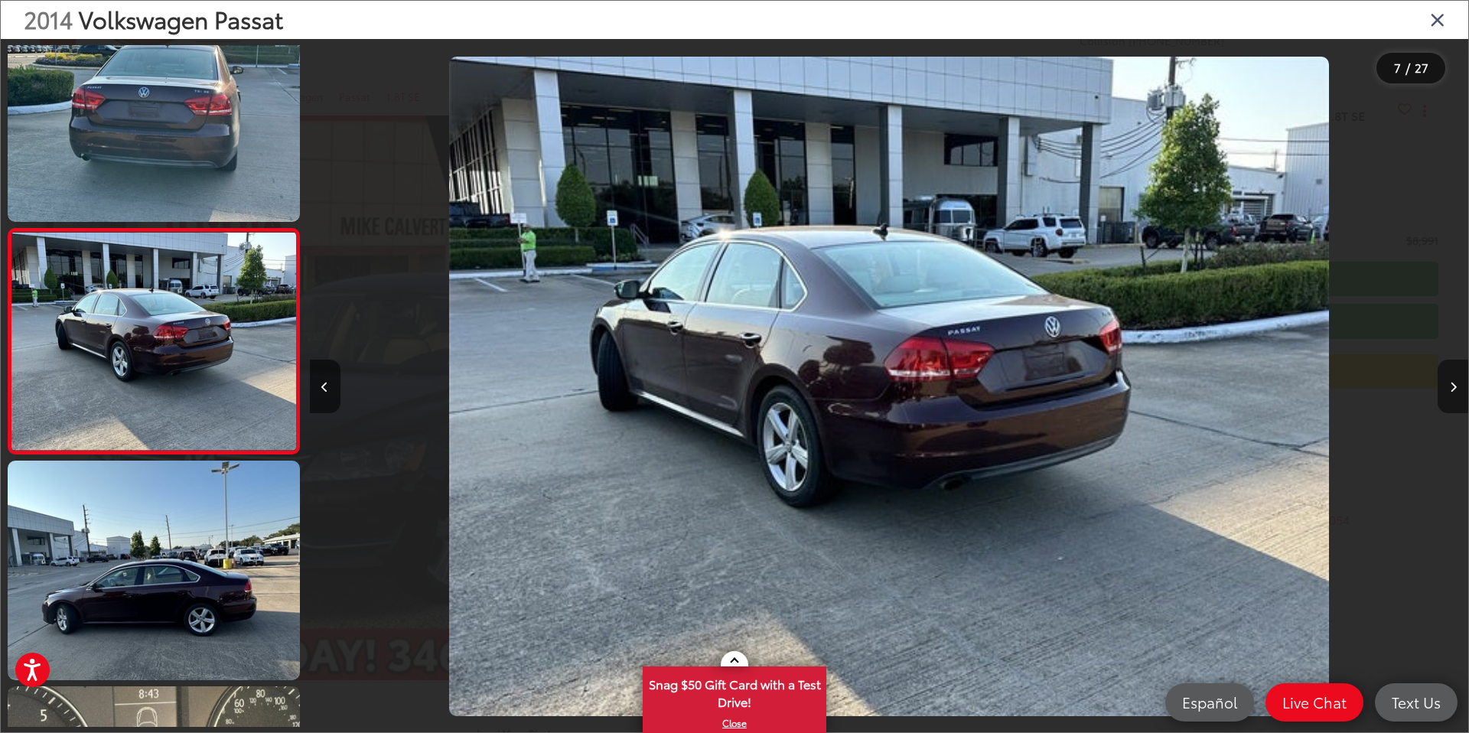
click at [1442, 386] on button "Next image" at bounding box center [1453, 387] width 31 height 54
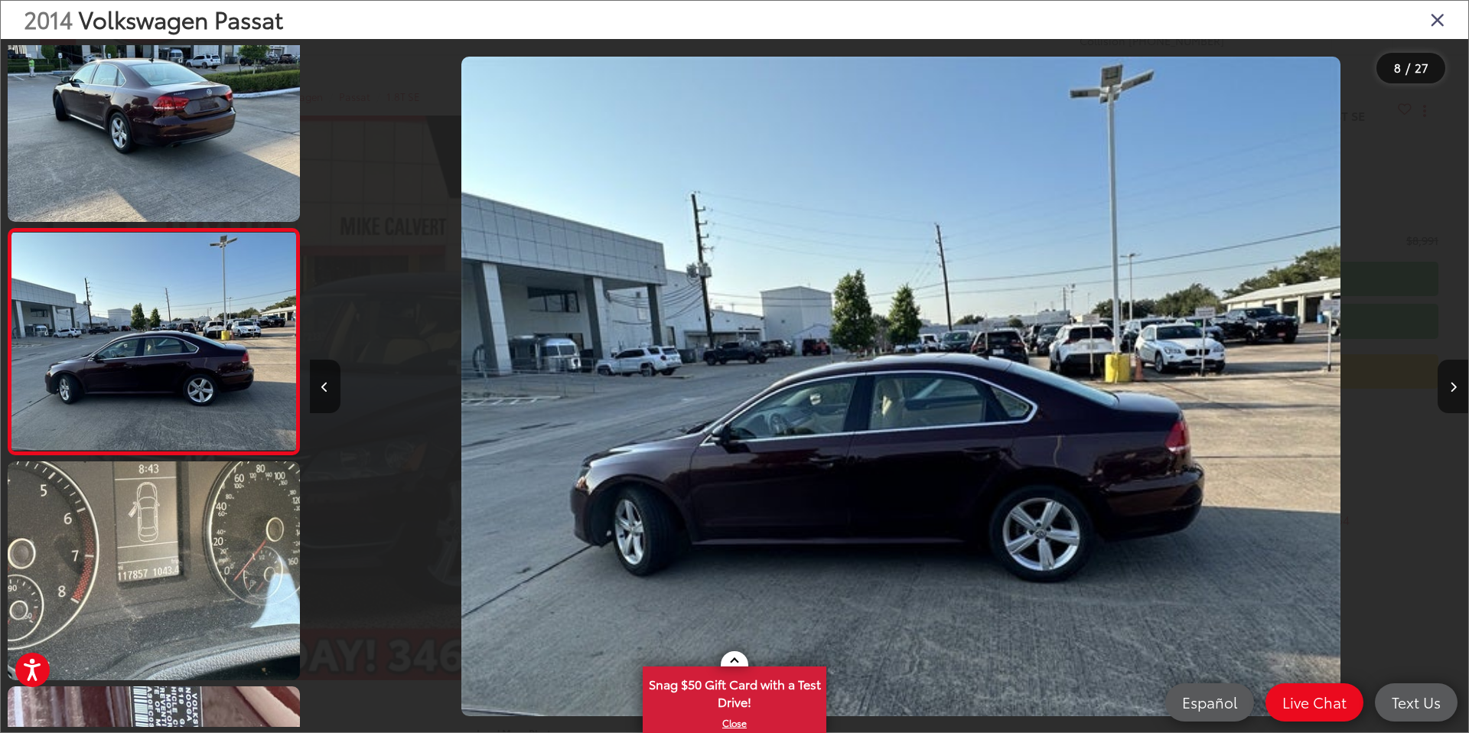
scroll to position [0, 8113]
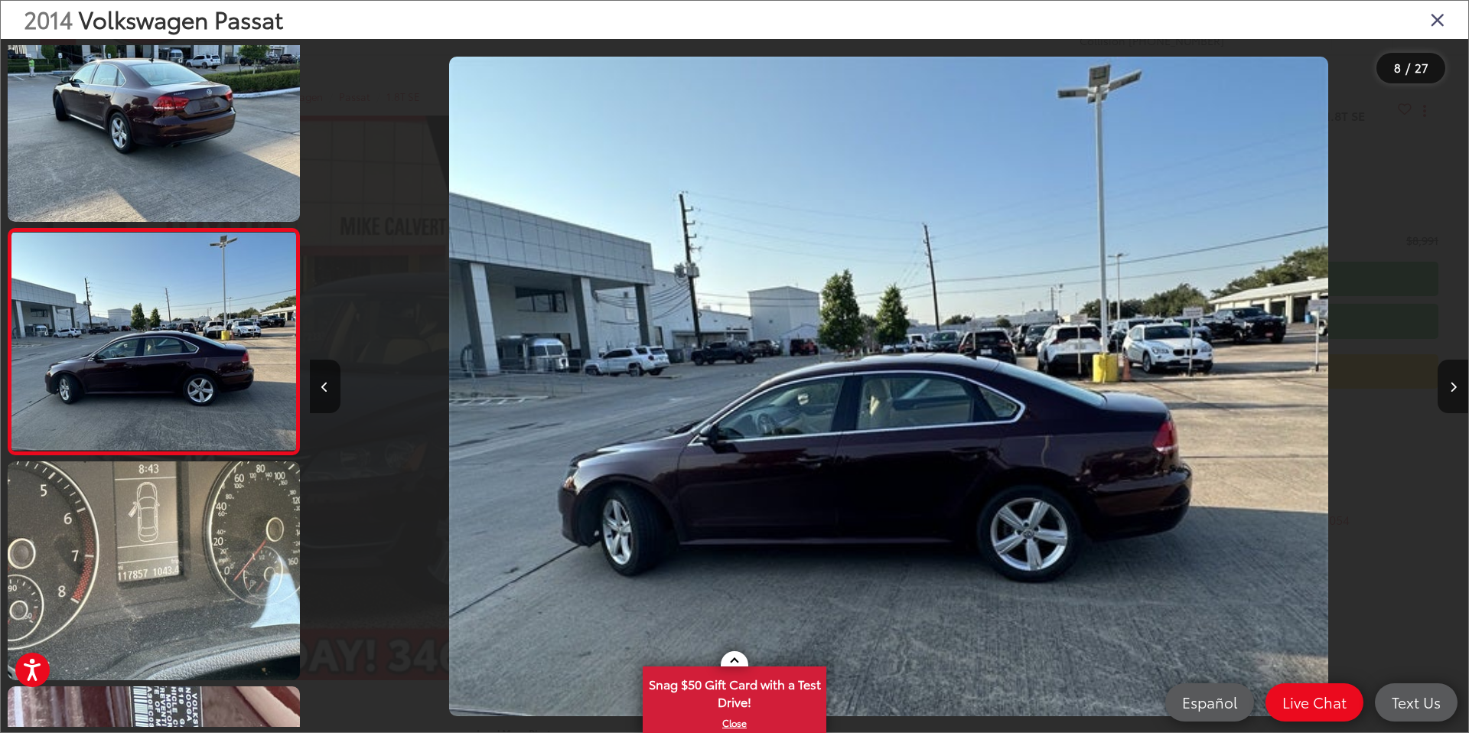
click at [1419, 375] on div at bounding box center [1324, 386] width 290 height 695
click at [1461, 383] on button "Next image" at bounding box center [1453, 387] width 31 height 54
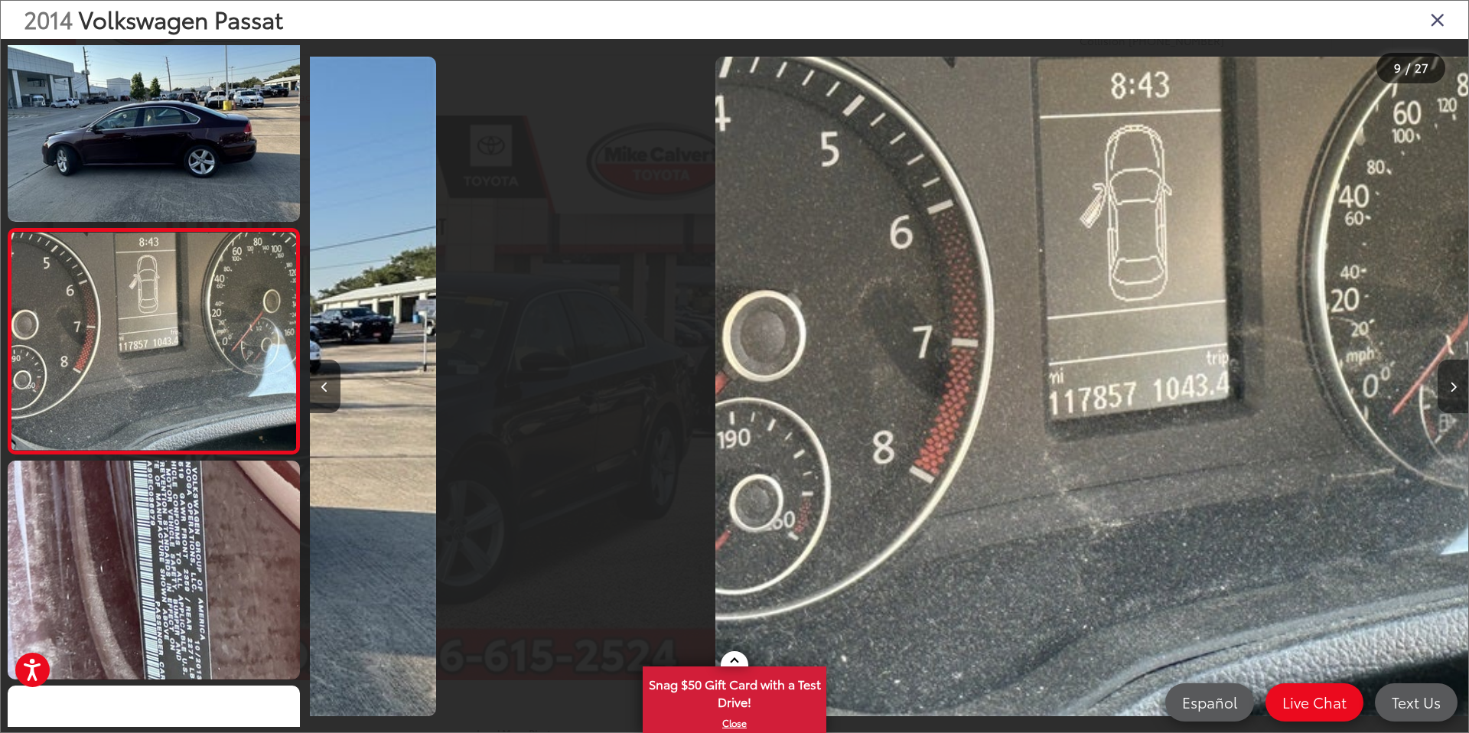
scroll to position [0, 0]
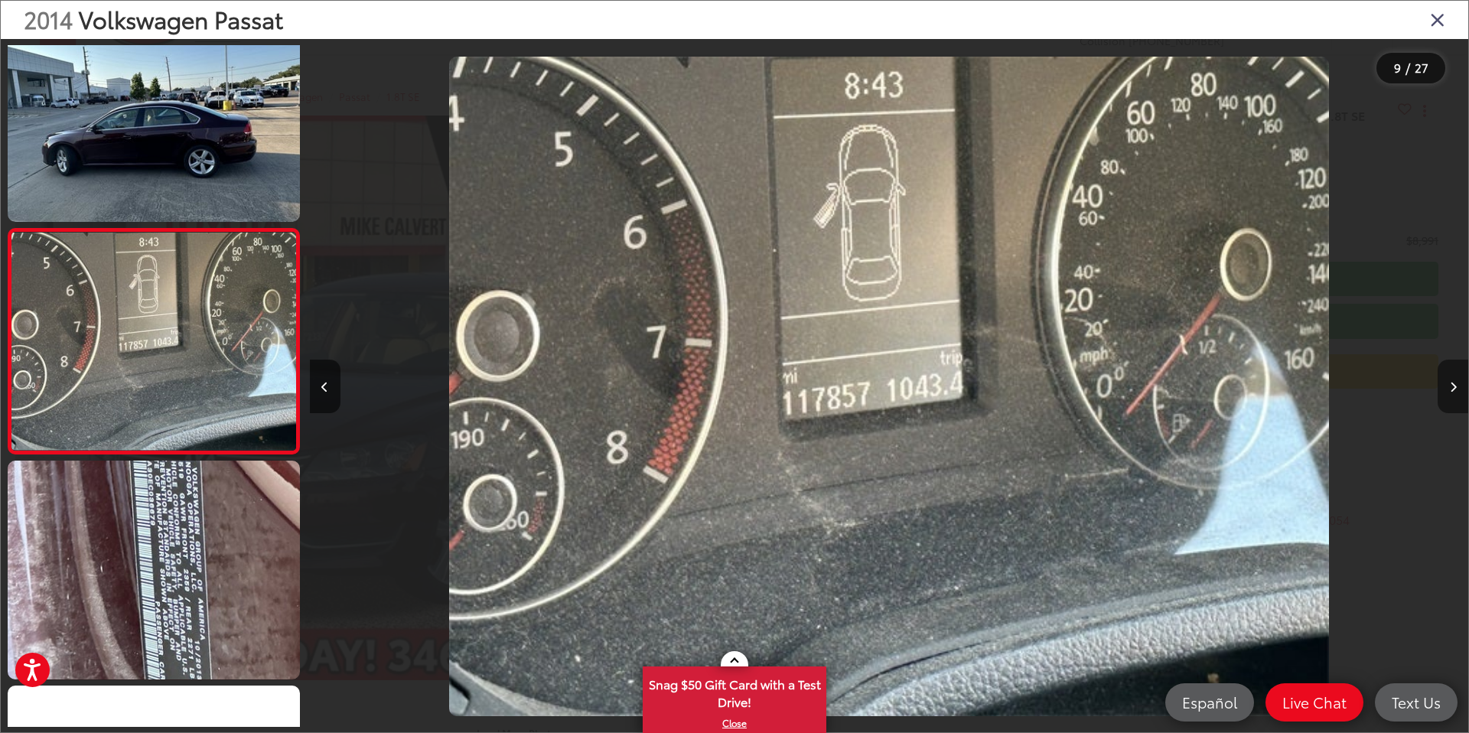
click at [1459, 383] on button "Next image" at bounding box center [1453, 387] width 31 height 54
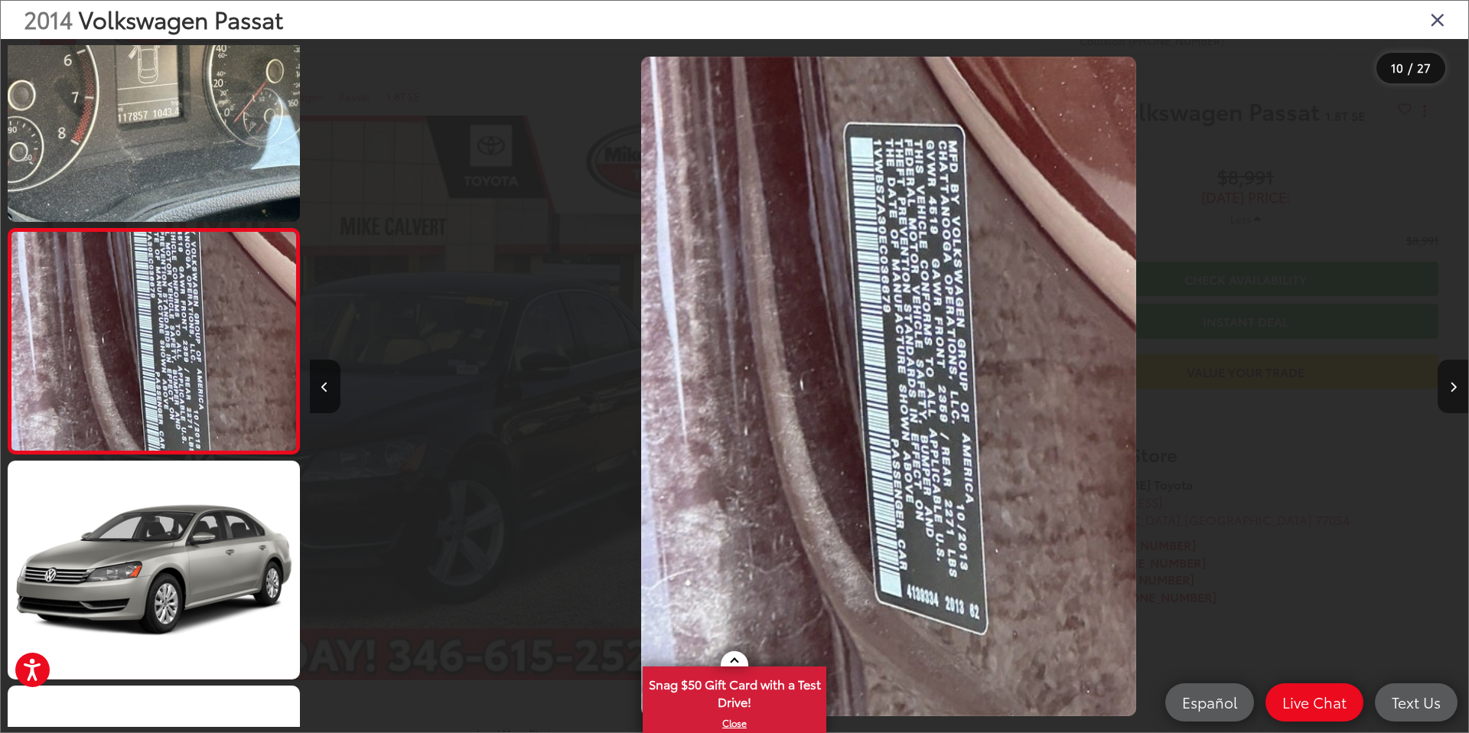
click at [1459, 383] on button "Next image" at bounding box center [1453, 387] width 31 height 54
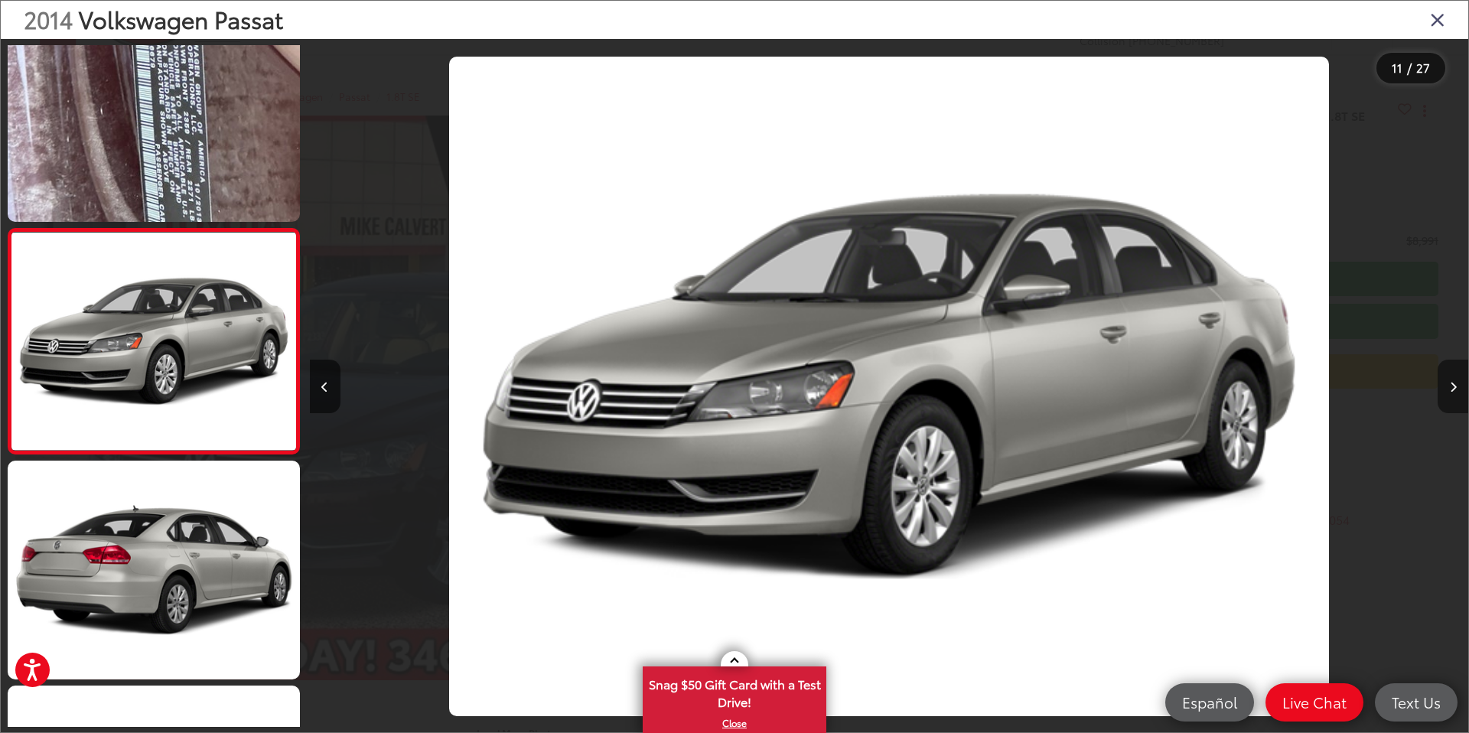
click at [1459, 383] on button "Next image" at bounding box center [1453, 387] width 31 height 54
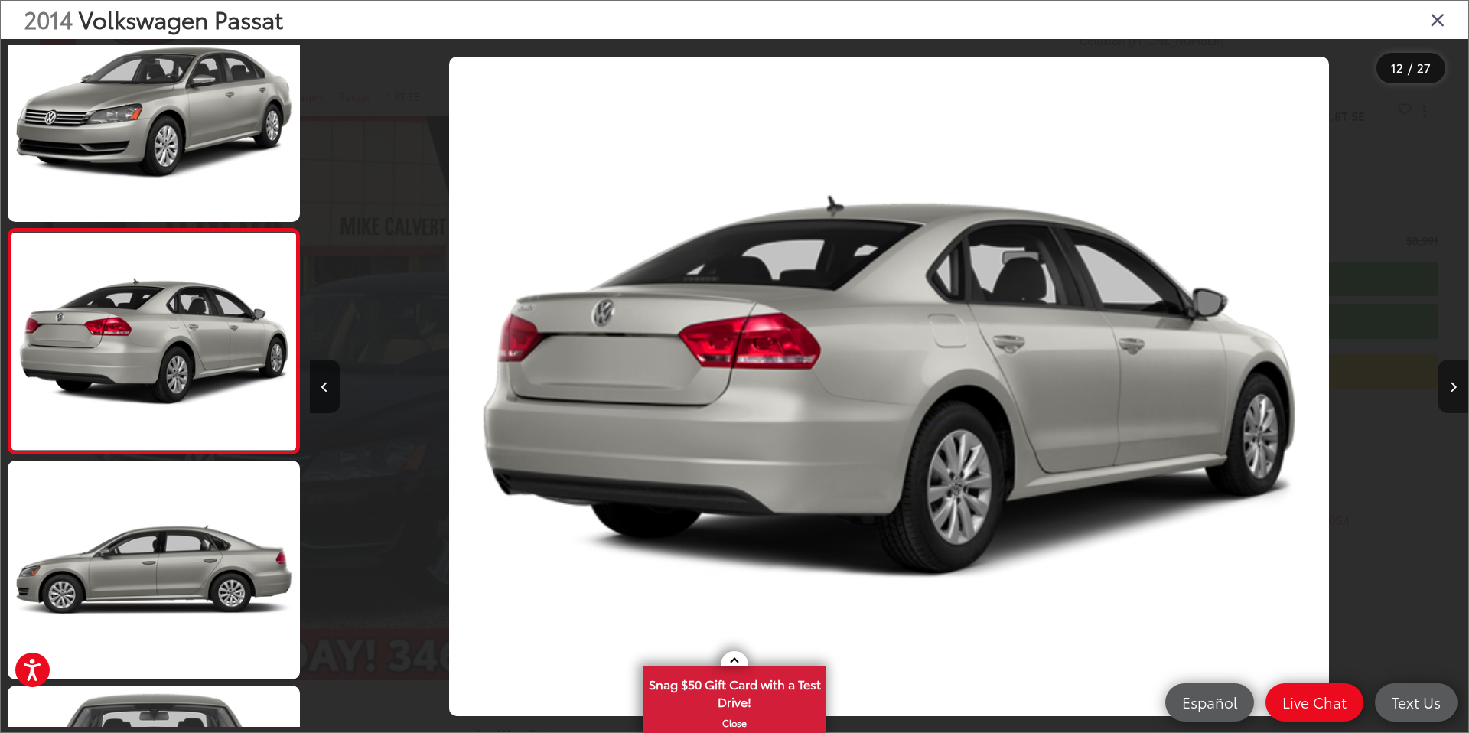
click at [1459, 383] on button "Next image" at bounding box center [1453, 387] width 31 height 54
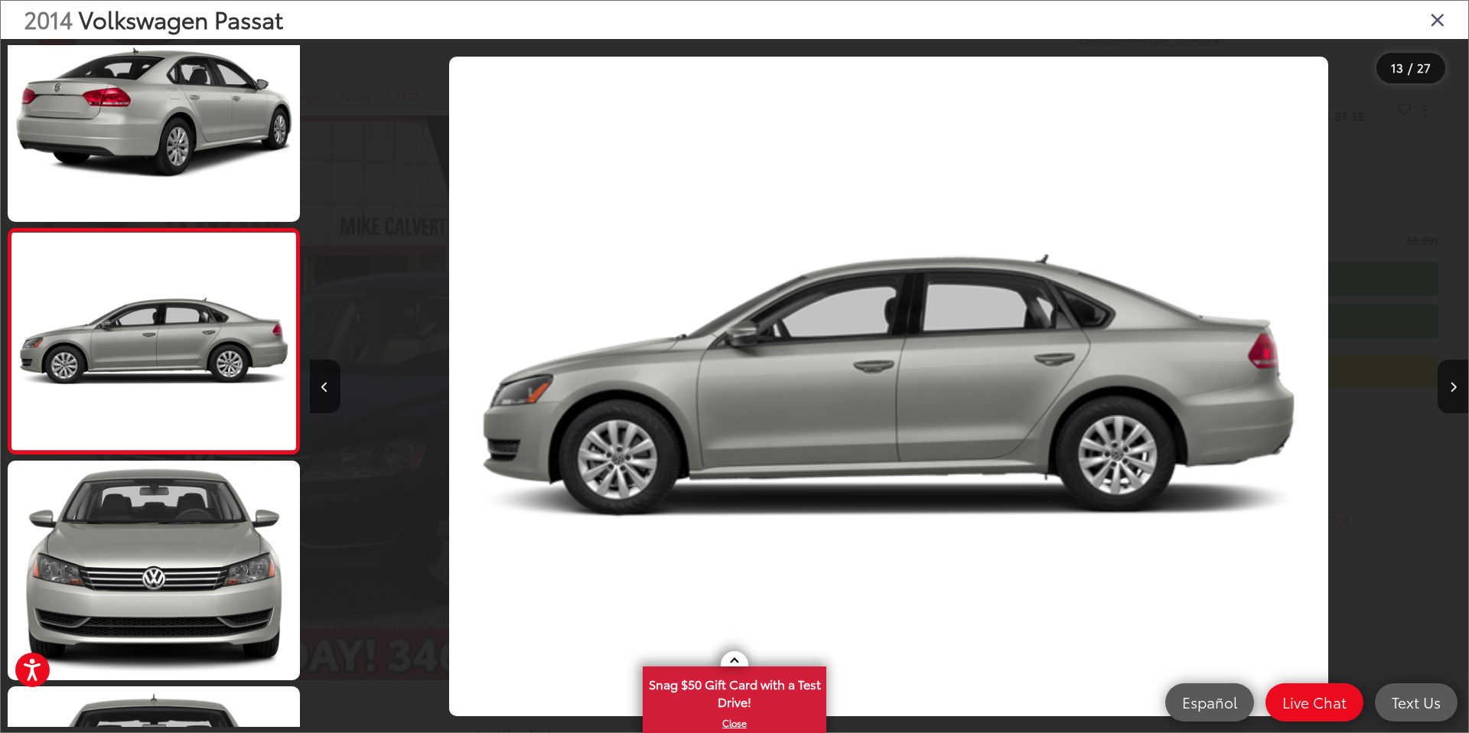
click at [1443, 17] on icon "Close gallery" at bounding box center [1437, 19] width 15 height 20
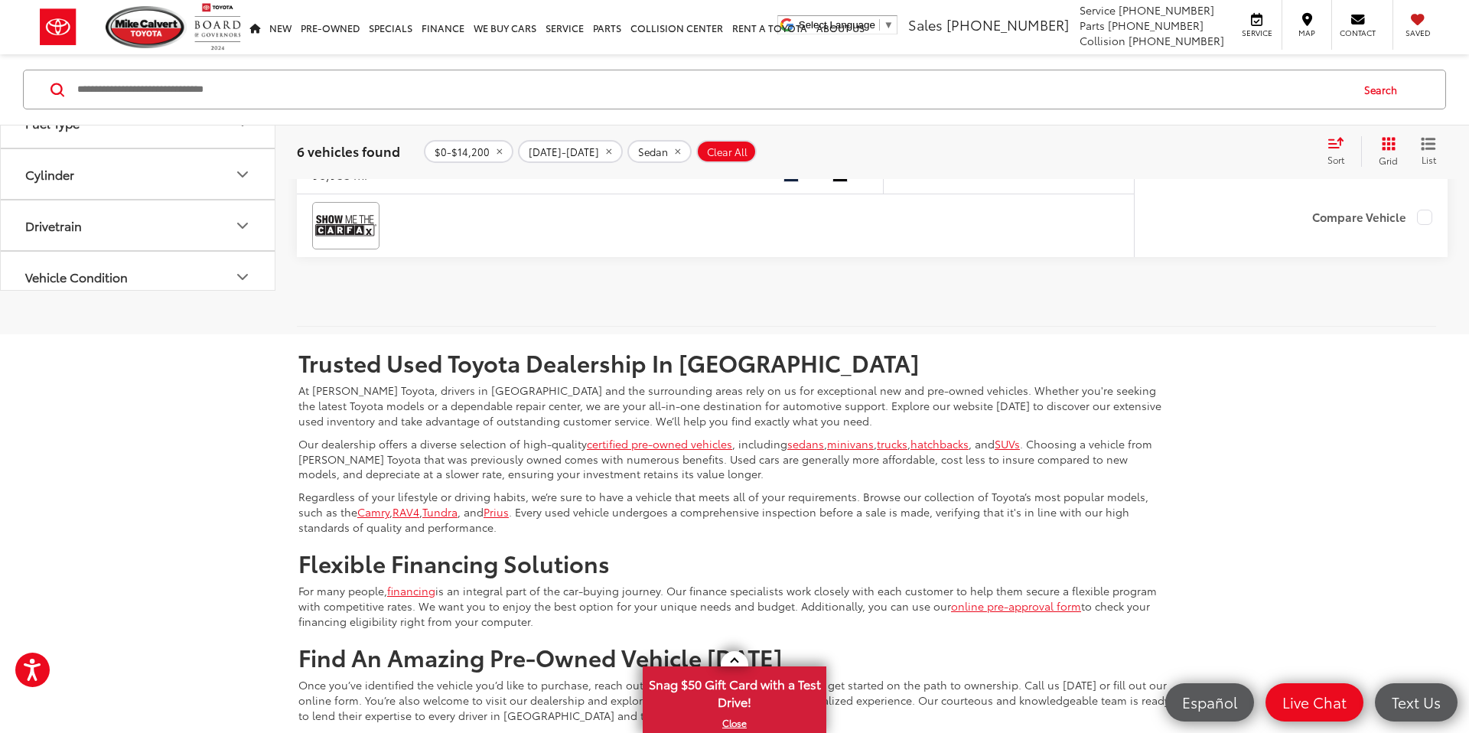
scroll to position [3974, 0]
